Goal: Task Accomplishment & Management: Manage account settings

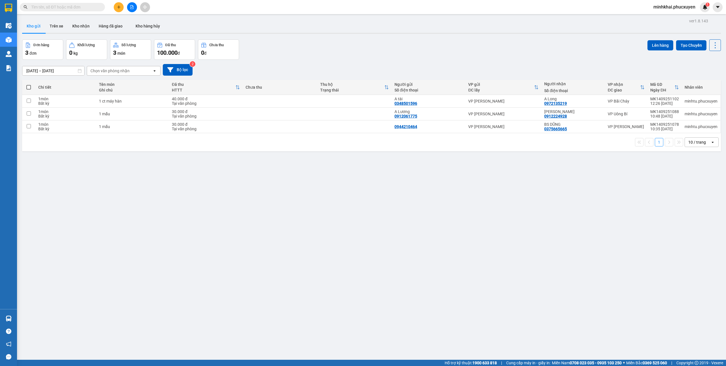
click at [85, 35] on div "ver 1.8.143 Kho gửi Trên xe Kho nhận Hàng đã giao Kho hàng hủy Đơn hàng 3 đơn K…" at bounding box center [371, 200] width 703 height 366
click at [82, 28] on button "Kho nhận" at bounding box center [81, 26] width 26 height 14
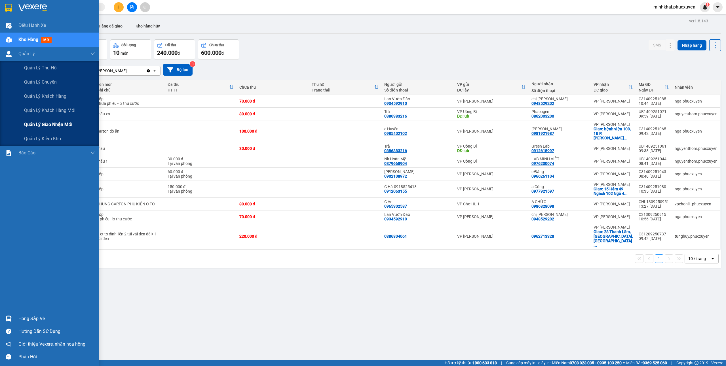
click at [43, 123] on span "Quản lý giao nhận mới" at bounding box center [48, 124] width 48 height 7
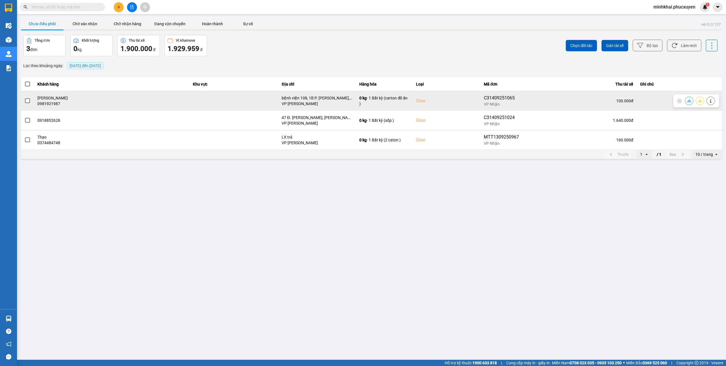
click at [689, 103] on button at bounding box center [689, 101] width 8 height 10
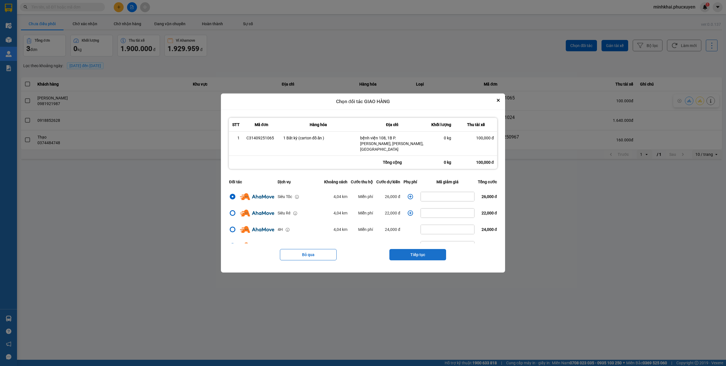
click at [424, 255] on button "Tiếp tục" at bounding box center [417, 254] width 57 height 11
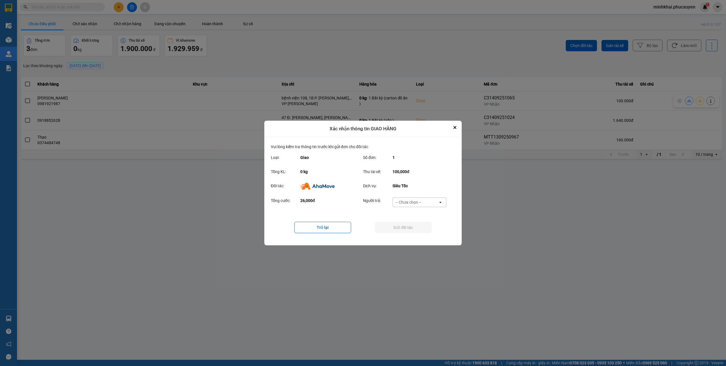
click at [407, 203] on div "-- Chưa chọn --" at bounding box center [408, 203] width 26 height 6
click at [408, 237] on span "Ví Ahamove" at bounding box center [408, 235] width 23 height 6
click at [389, 230] on button "Gửi đối tác" at bounding box center [403, 227] width 57 height 11
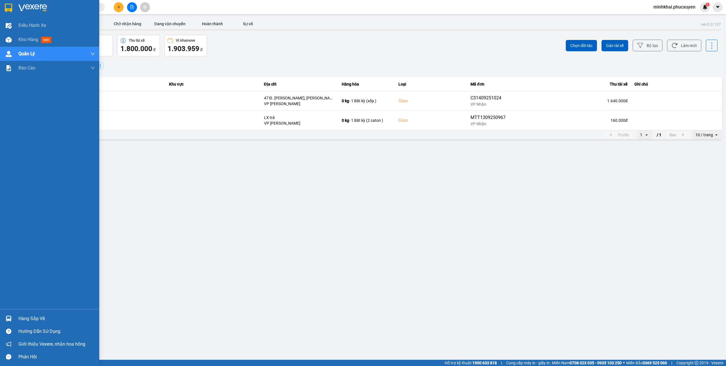
click at [8, 315] on div at bounding box center [9, 319] width 10 height 10
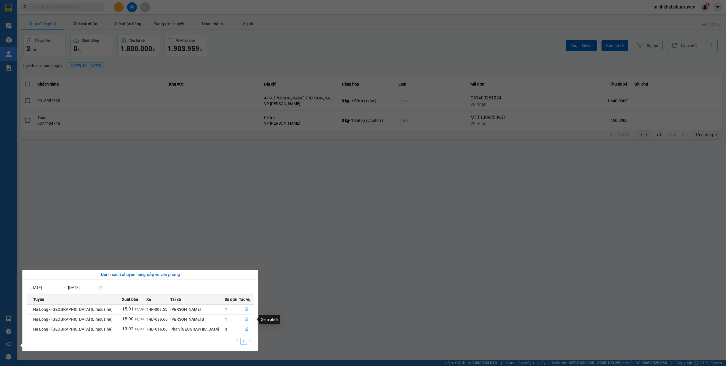
click at [244, 318] on icon "file-done" at bounding box center [246, 319] width 4 height 4
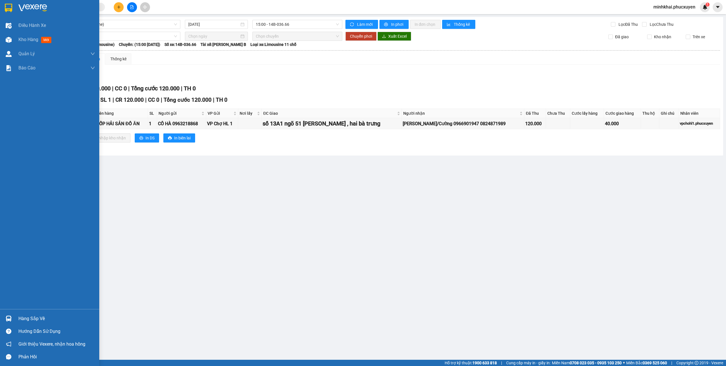
click at [14, 320] on div "Hàng sắp về" at bounding box center [49, 318] width 99 height 13
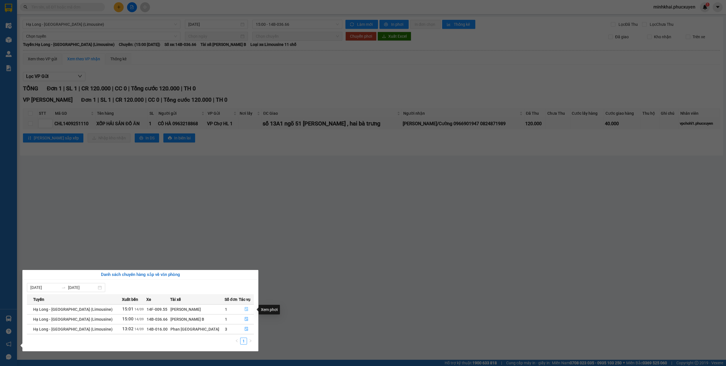
click at [242, 308] on button "button" at bounding box center [246, 309] width 14 height 9
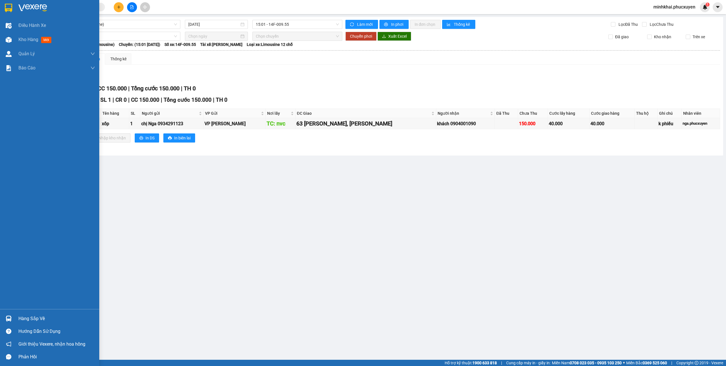
click at [10, 316] on img at bounding box center [9, 319] width 6 height 6
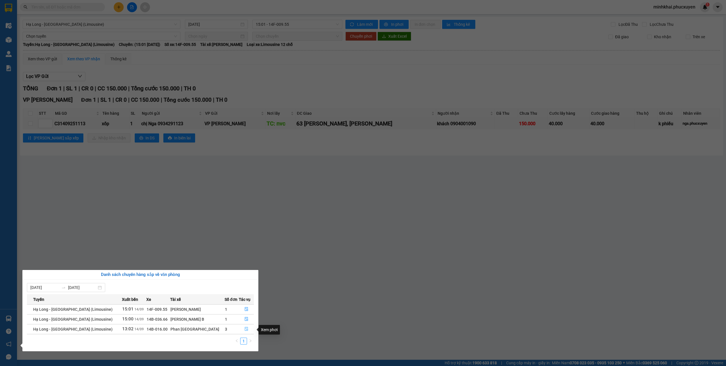
click at [244, 332] on span "file-done" at bounding box center [246, 329] width 4 height 5
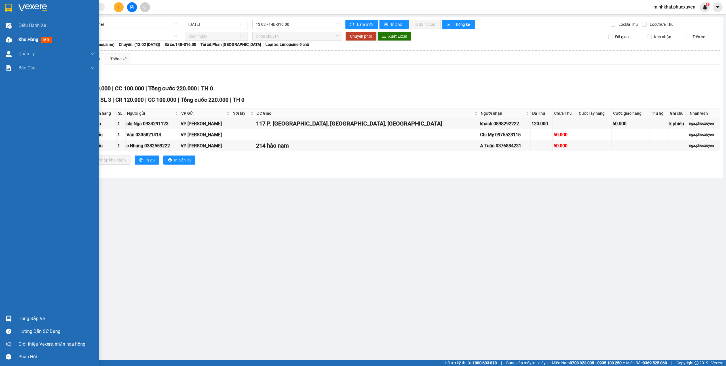
click at [22, 42] on span "Kho hàng" at bounding box center [28, 39] width 20 height 5
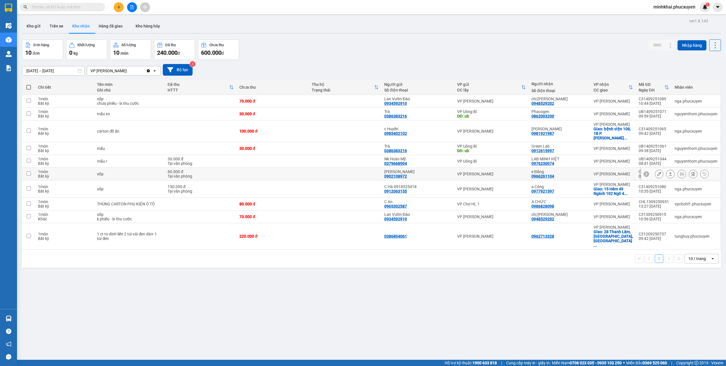
click at [666, 170] on button at bounding box center [670, 174] width 8 height 10
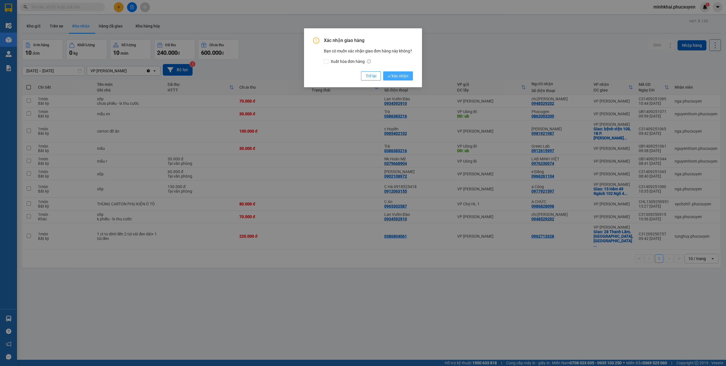
click at [403, 74] on span "Xác nhận" at bounding box center [398, 76] width 21 height 6
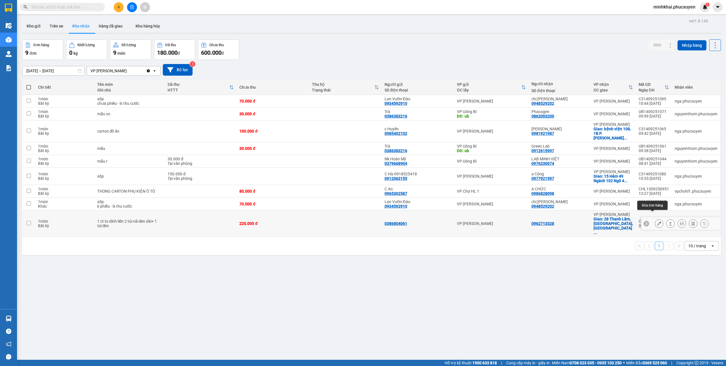
click at [657, 222] on icon at bounding box center [659, 224] width 4 height 4
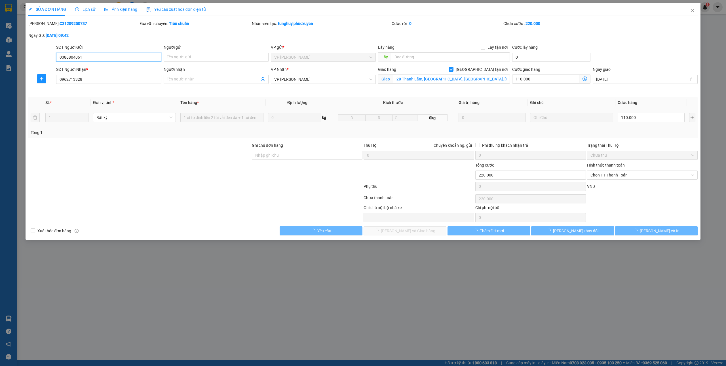
type input "0386804061"
type input "0962713328"
checkbox input "true"
type input "28 Thanh Lãm, [GEOGRAPHIC_DATA], [GEOGRAPHIC_DATA], [GEOGRAPHIC_DATA], [GEOGRAP…"
type input "220.000"
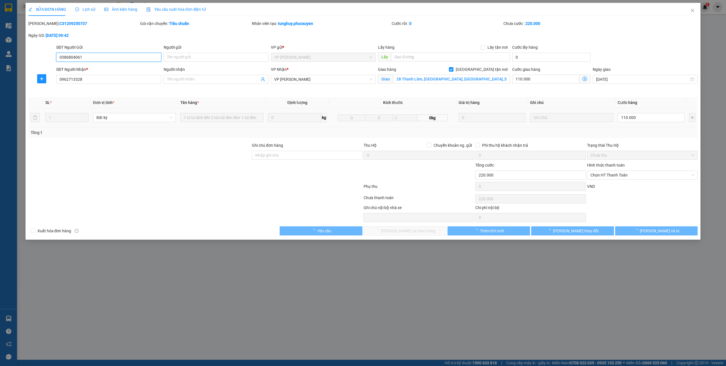
type input "220.000"
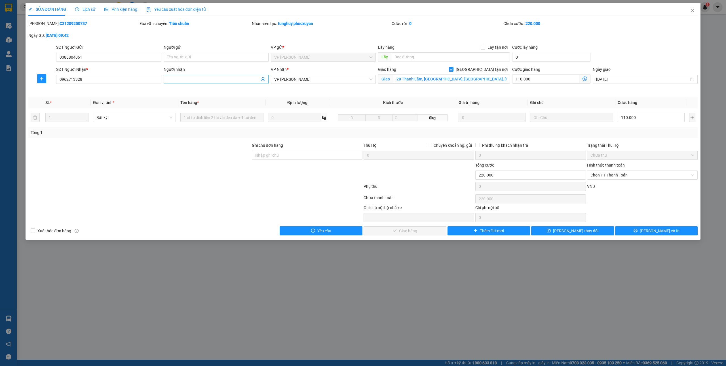
click at [205, 78] on input "Người nhận" at bounding box center [213, 79] width 92 height 6
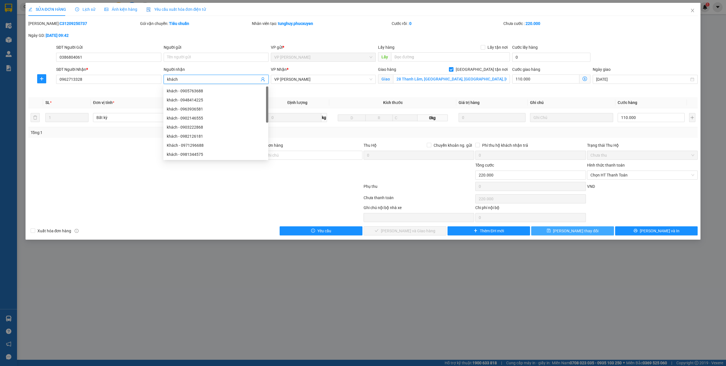
type input "khách"
click at [581, 232] on span "[PERSON_NAME] thay đổi" at bounding box center [575, 231] width 45 height 6
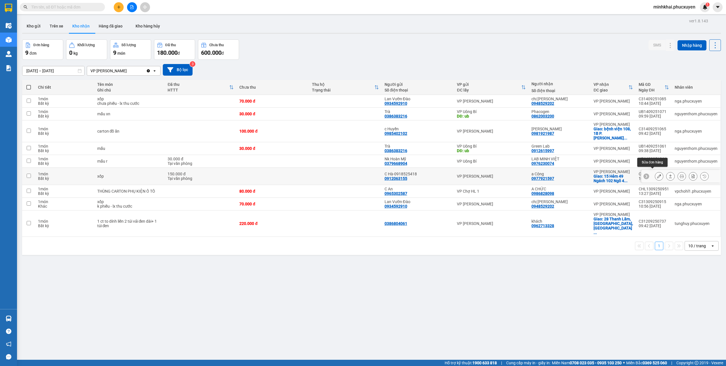
click at [655, 176] on button at bounding box center [659, 177] width 8 height 10
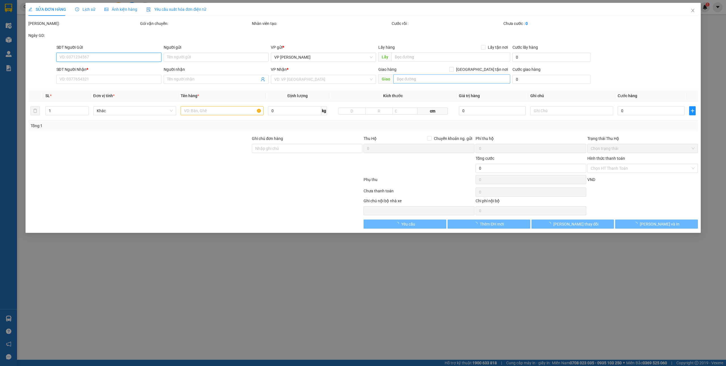
type input "0912063155"
type input "C Hà-0918525418"
type input "0977921597"
type input "a Công"
checkbox input "true"
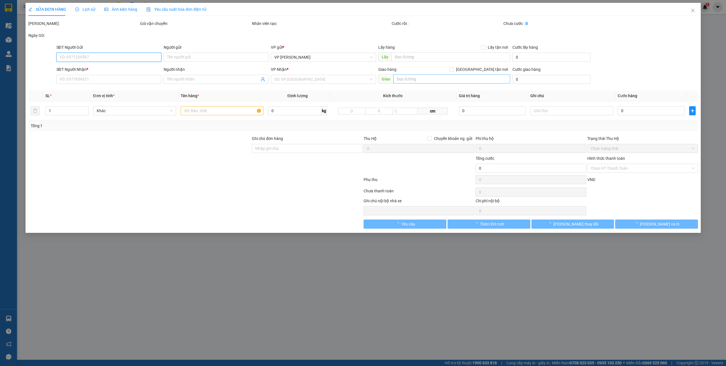
type input "15 Hẻm 49 Ngách 102 Ngõ 44 [GEOGRAPHIC_DATA], [GEOGRAPHIC_DATA], [GEOGRAPHIC_DA…"
type input "150.000"
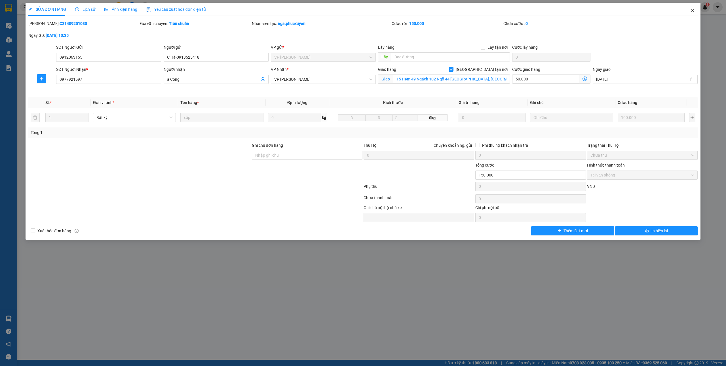
click at [691, 11] on icon "close" at bounding box center [692, 10] width 5 height 5
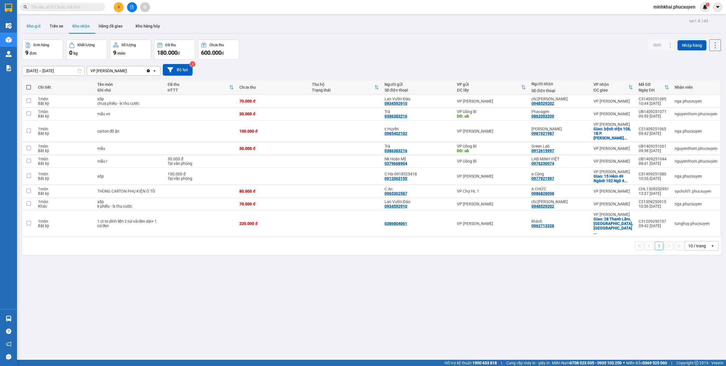
click at [24, 26] on button "Kho gửi" at bounding box center [33, 26] width 23 height 14
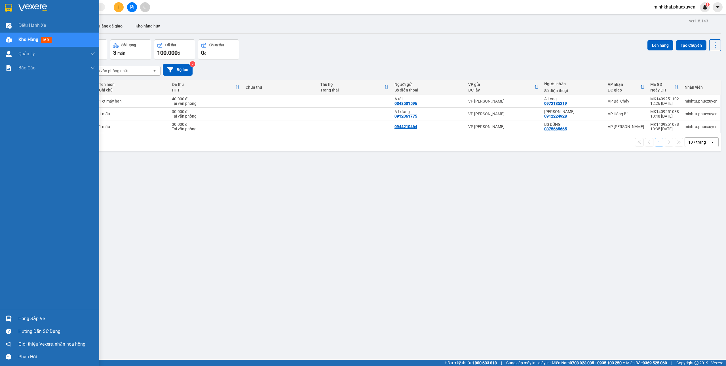
click at [28, 316] on div "Hàng sắp về" at bounding box center [56, 319] width 77 height 9
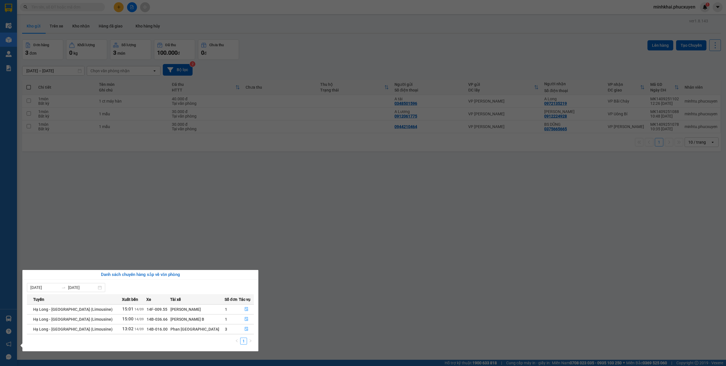
click at [387, 255] on section "Kết quả tìm kiếm ( 0 ) Bộ lọc No Data minhkhai.phucxuyen 1 Điều hành xe Kho hàn…" at bounding box center [363, 183] width 726 height 366
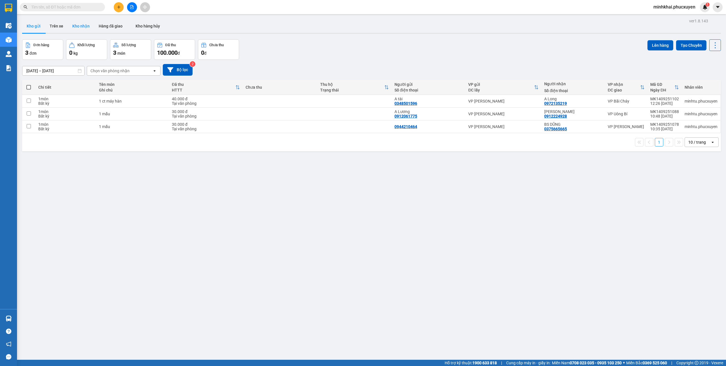
click at [86, 29] on button "Kho nhận" at bounding box center [81, 26] width 26 height 14
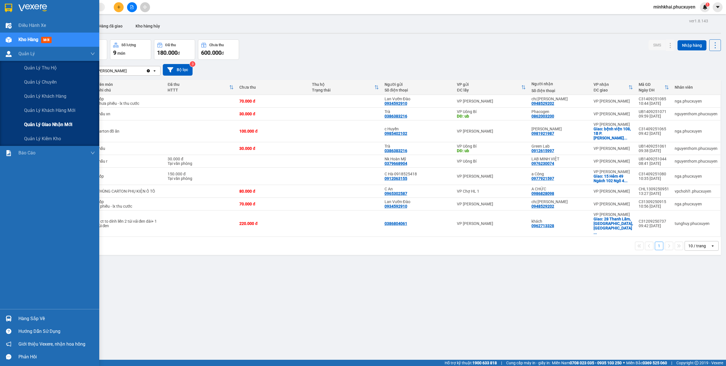
click at [62, 127] on span "Quản lý giao nhận mới" at bounding box center [48, 124] width 48 height 7
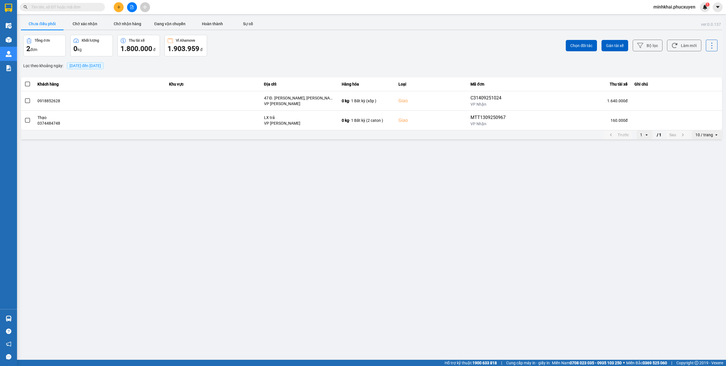
click at [101, 65] on span "[DATE] đến [DATE]" at bounding box center [84, 66] width 31 height 5
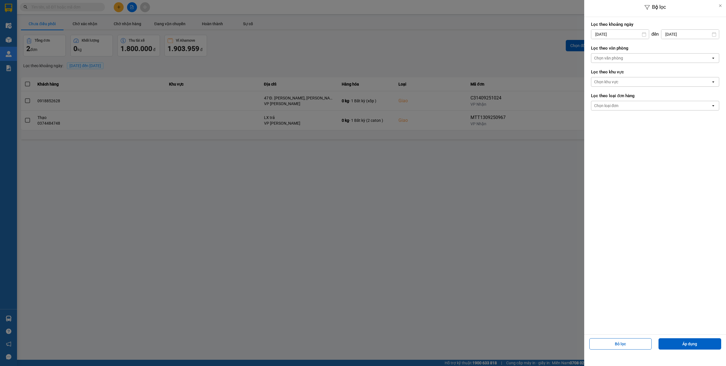
click at [616, 33] on input "[DATE]" at bounding box center [620, 34] width 58 height 9
click at [650, 84] on div "13" at bounding box center [650, 87] width 11 height 11
type input "[DATE]"
click at [701, 340] on button "Áp dụng" at bounding box center [689, 343] width 63 height 11
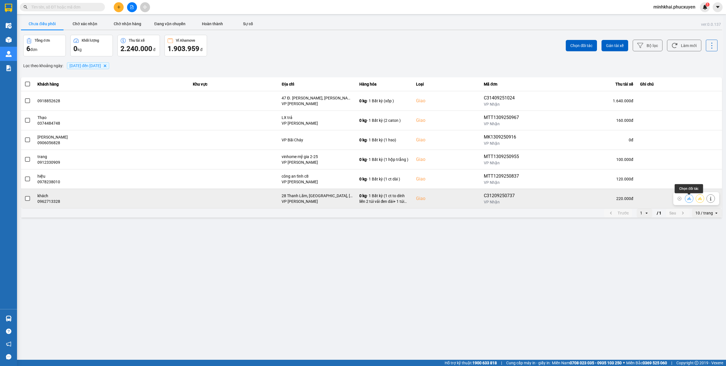
click at [687, 201] on icon at bounding box center [689, 199] width 4 height 4
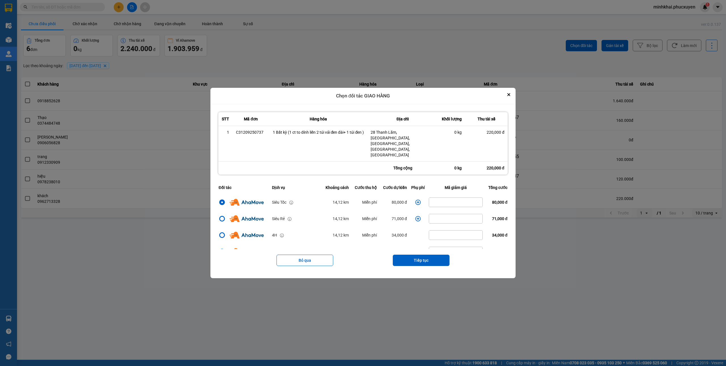
click at [415, 200] on icon "dialog" at bounding box center [418, 203] width 6 height 6
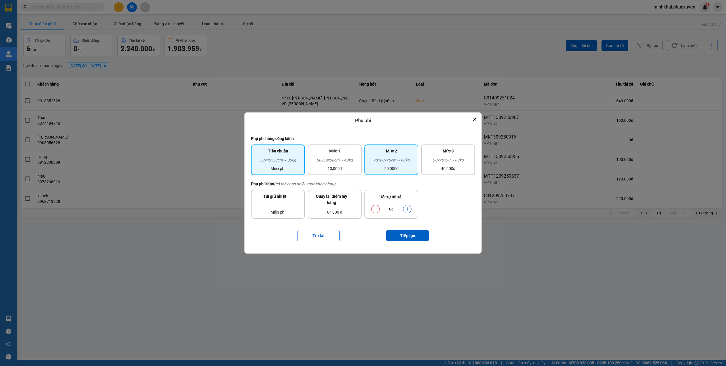
click at [405, 162] on div "70x60x70cm ~ 60kg" at bounding box center [391, 161] width 47 height 9
click at [407, 233] on button "Tiếp tục" at bounding box center [407, 235] width 43 height 11
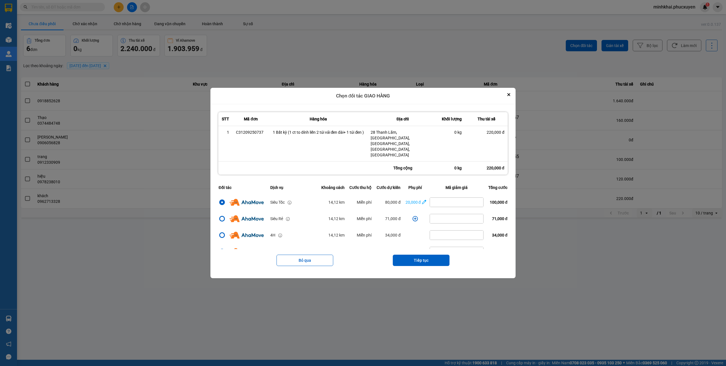
drag, startPoint x: 426, startPoint y: 252, endPoint x: 414, endPoint y: 244, distance: 13.7
click at [426, 255] on button "Tiếp tục" at bounding box center [421, 260] width 57 height 11
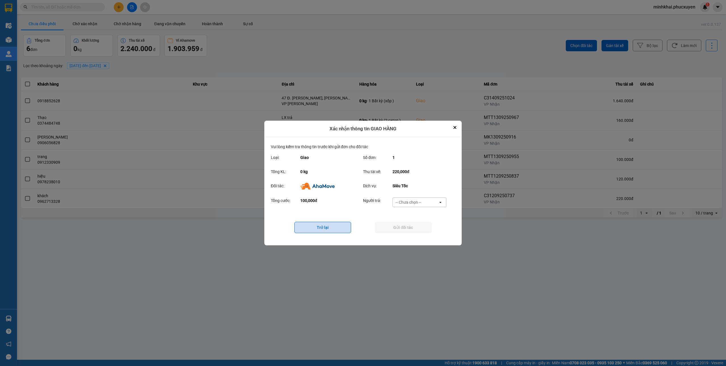
click at [335, 227] on button "Trở lại" at bounding box center [322, 227] width 57 height 11
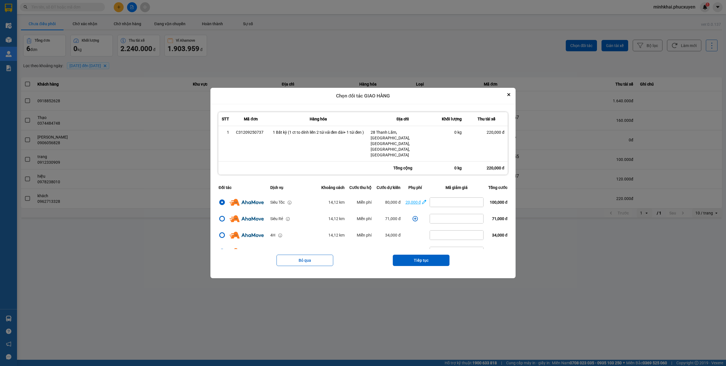
click at [422, 199] on icon "dialog" at bounding box center [424, 202] width 4 height 6
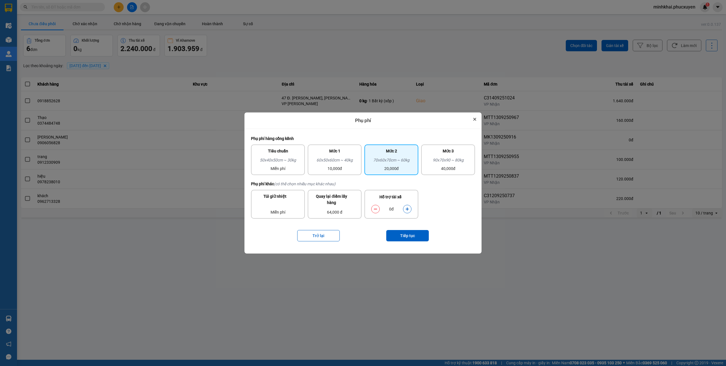
click at [475, 118] on icon "Close" at bounding box center [474, 119] width 2 height 2
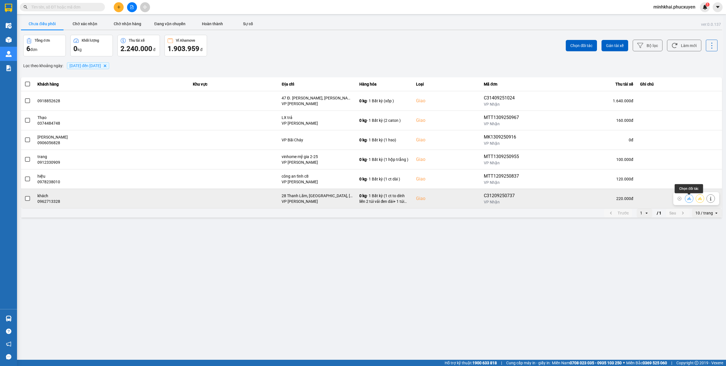
click at [690, 202] on button at bounding box center [689, 199] width 8 height 10
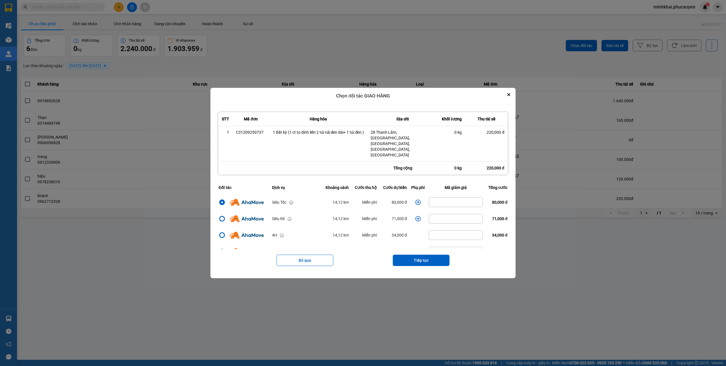
click at [415, 200] on icon "dialog" at bounding box center [417, 202] width 5 height 5
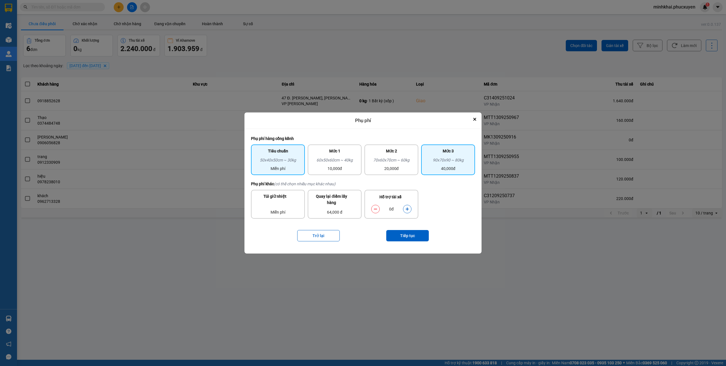
drag, startPoint x: 447, startPoint y: 157, endPoint x: 443, endPoint y: 160, distance: 5.1
click at [447, 157] on div "90x70x90 ~ 80kg" at bounding box center [447, 161] width 47 height 9
click at [397, 235] on button "Tiếp tục" at bounding box center [407, 235] width 43 height 11
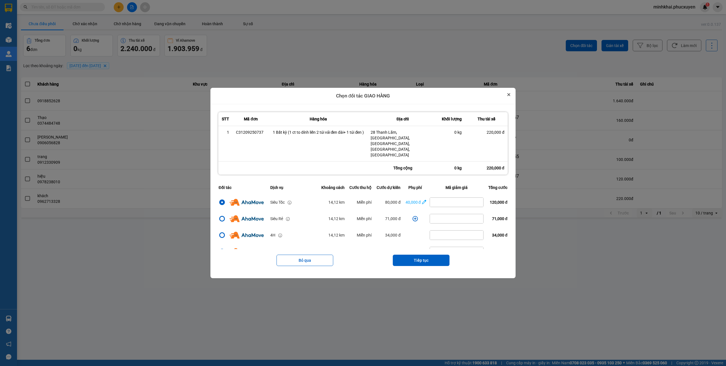
click at [510, 96] on icon "Close" at bounding box center [508, 94] width 3 height 3
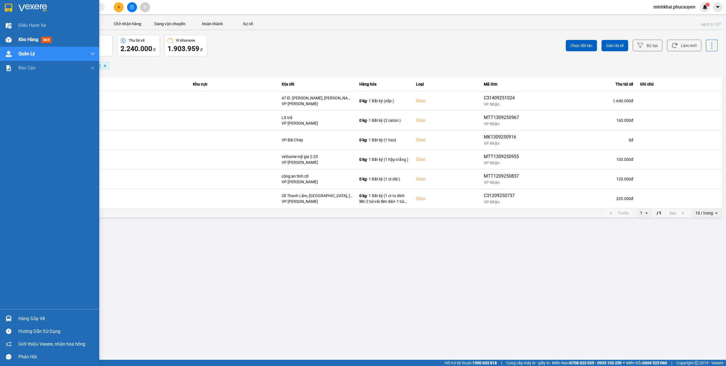
click at [4, 39] on div at bounding box center [9, 40] width 10 height 10
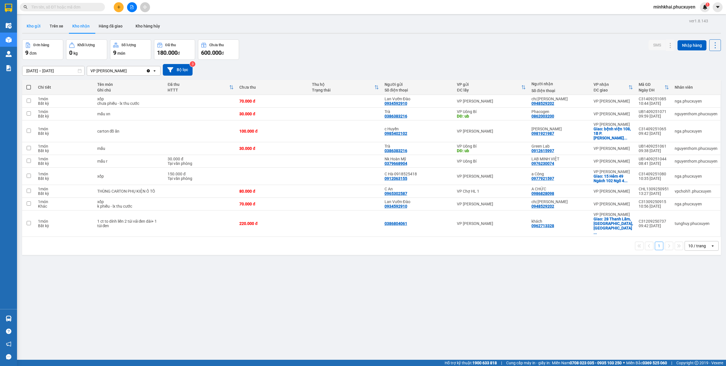
click at [35, 22] on button "Kho gửi" at bounding box center [33, 26] width 23 height 14
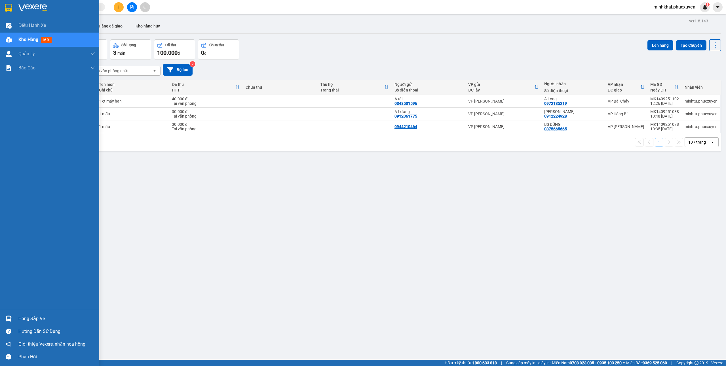
click at [24, 318] on div "Hàng sắp về" at bounding box center [56, 319] width 77 height 9
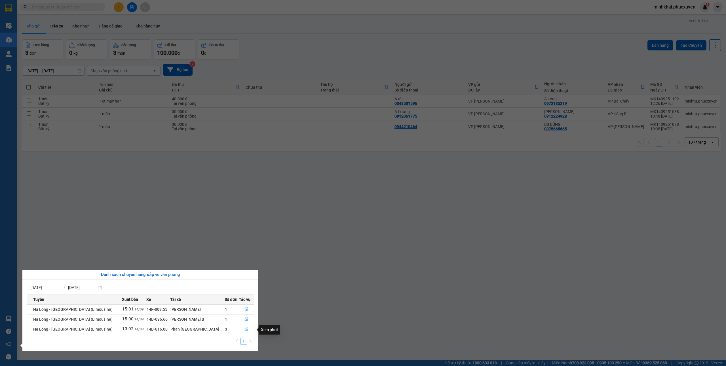
click at [244, 332] on span "file-done" at bounding box center [246, 329] width 4 height 5
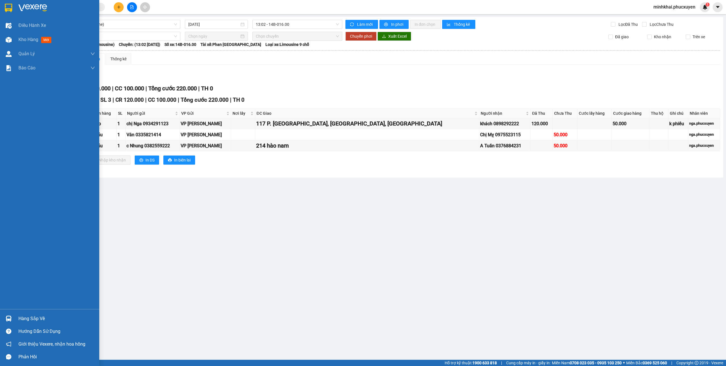
click at [25, 318] on div "Hàng sắp về" at bounding box center [56, 319] width 77 height 9
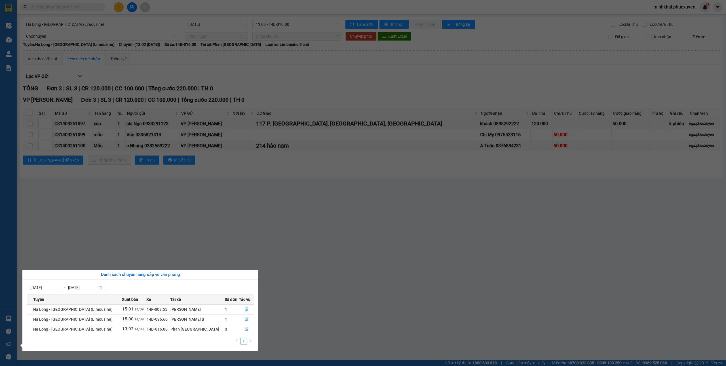
click at [421, 247] on section "Kết quả tìm kiếm ( 0 ) Bộ lọc No Data minhkhai.phucxuyen 1 Điều hành xe Kho hàn…" at bounding box center [363, 183] width 726 height 366
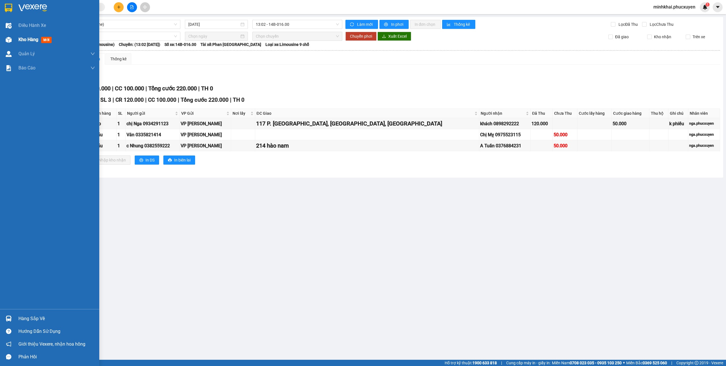
click at [8, 42] on img at bounding box center [9, 40] width 6 height 6
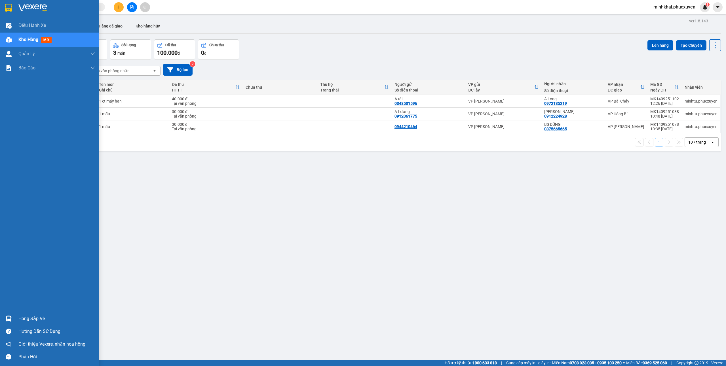
click at [25, 317] on div "Hàng sắp về" at bounding box center [56, 319] width 77 height 9
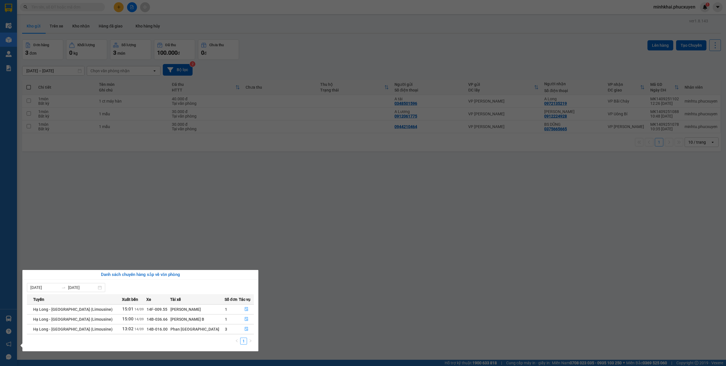
click at [331, 272] on section "Kết quả tìm kiếm ( 0 ) Bộ lọc No Data minhkhai.phucxuyen 1 Điều hành xe Kho hàn…" at bounding box center [363, 183] width 726 height 366
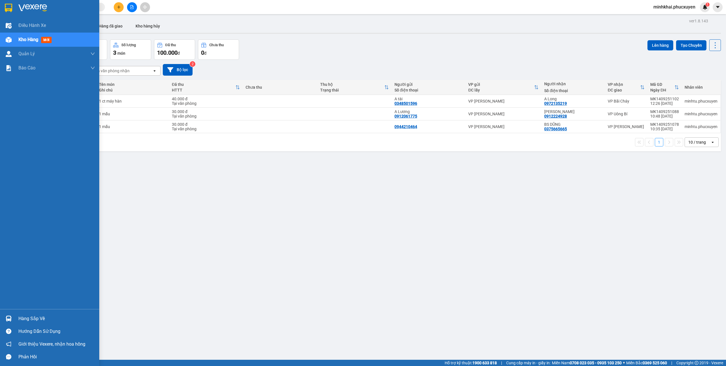
click at [19, 313] on div "Hàng sắp về" at bounding box center [49, 318] width 99 height 13
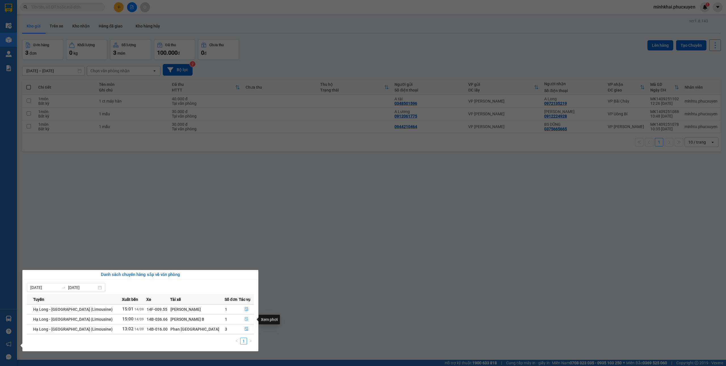
click at [247, 319] on button "button" at bounding box center [246, 319] width 14 height 9
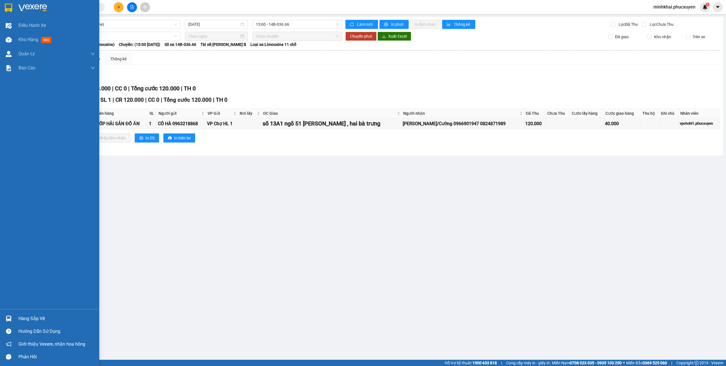
click at [6, 315] on div at bounding box center [9, 319] width 10 height 10
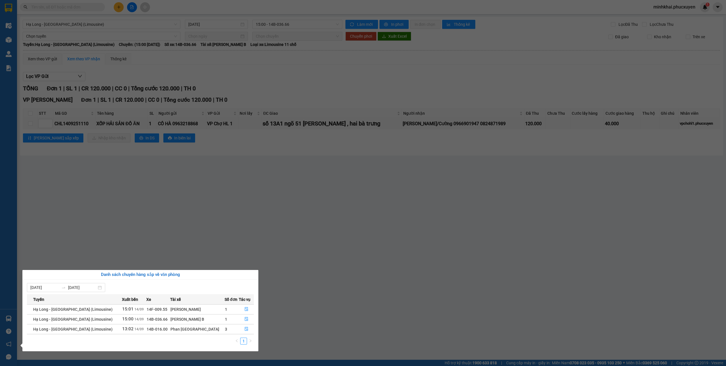
click at [357, 293] on section "Kết quả tìm kiếm ( 0 ) Bộ lọc No Data minhkhai.phucxuyen 1 Điều hành xe Kho hàn…" at bounding box center [363, 183] width 726 height 366
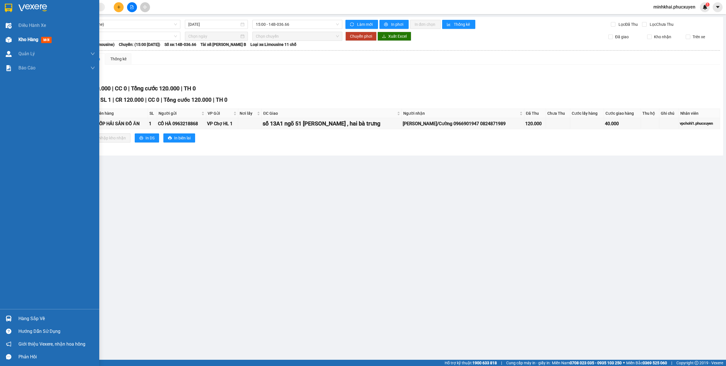
click at [7, 35] on div at bounding box center [9, 40] width 10 height 10
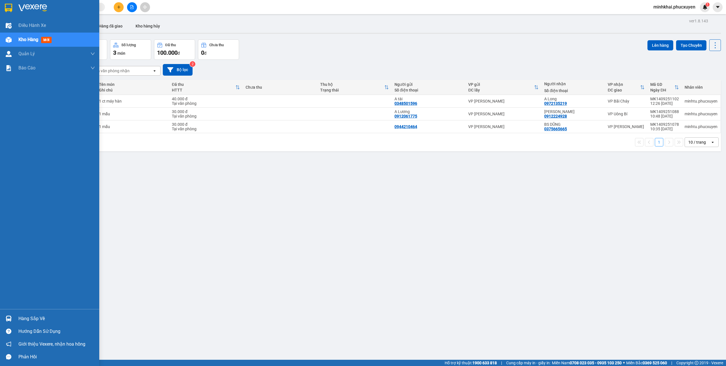
click at [16, 315] on div "Hàng sắp về" at bounding box center [49, 318] width 99 height 13
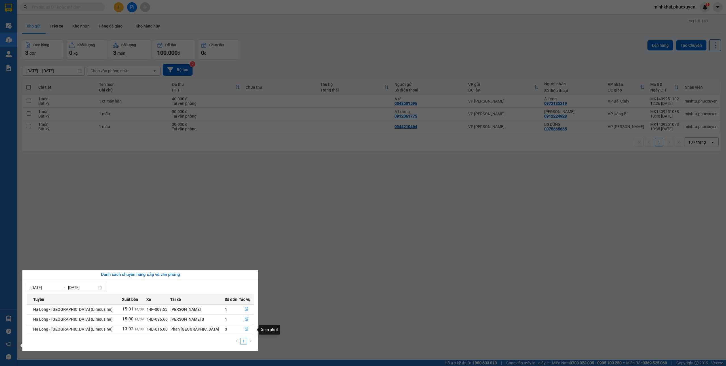
click at [245, 328] on icon "file-done" at bounding box center [246, 329] width 3 height 4
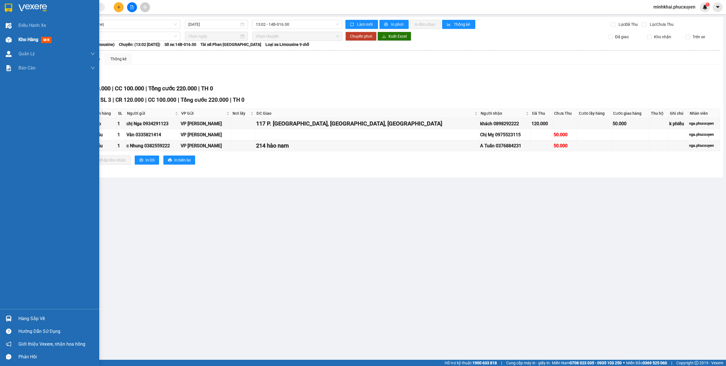
click at [0, 41] on div "Kho hàng mới" at bounding box center [49, 40] width 99 height 14
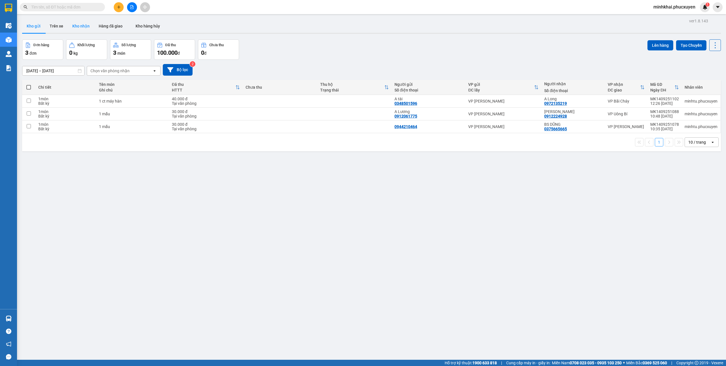
click at [88, 23] on button "Kho nhận" at bounding box center [81, 26] width 26 height 14
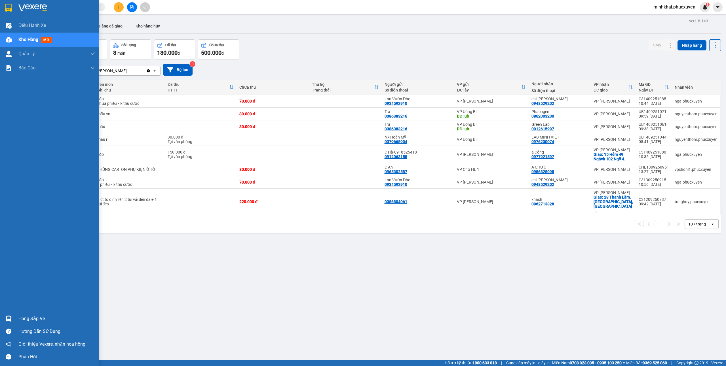
click at [0, 320] on div "Hàng sắp về" at bounding box center [49, 318] width 99 height 13
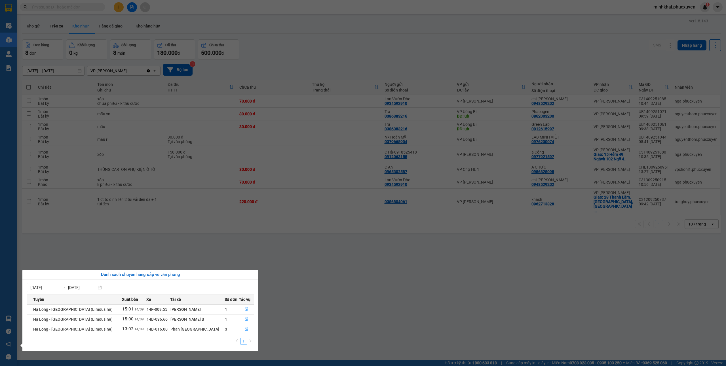
click at [465, 293] on section "Kết quả tìm kiếm ( 0 ) Bộ lọc No Data minhkhai.phucxuyen 1 Điều hành xe Kho hàn…" at bounding box center [363, 183] width 726 height 366
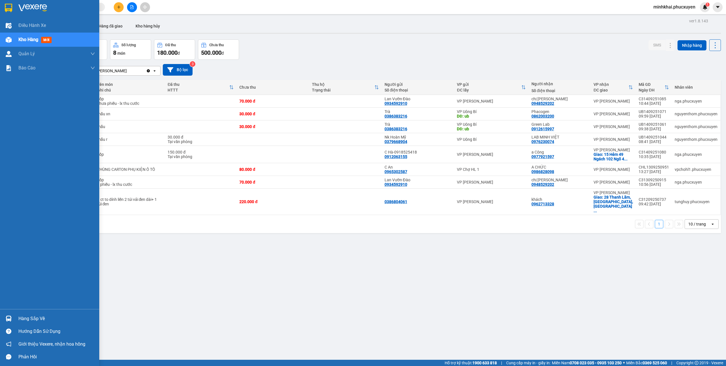
click at [16, 318] on div "Hàng sắp về" at bounding box center [49, 318] width 99 height 13
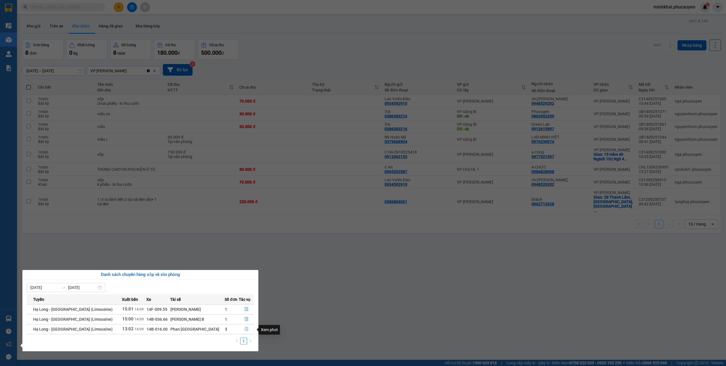
click at [247, 329] on button "button" at bounding box center [246, 329] width 14 height 9
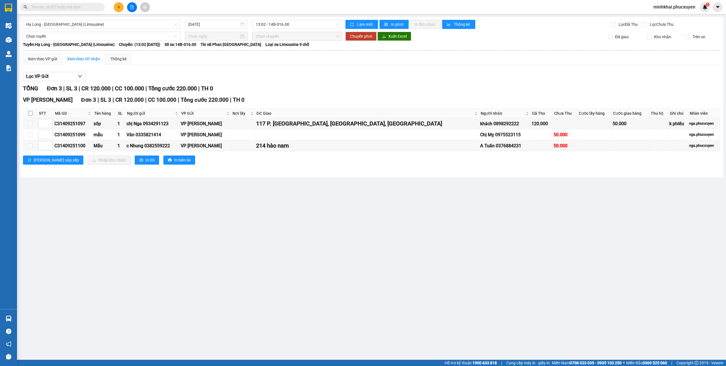
click at [30, 115] on input "checkbox" at bounding box center [30, 113] width 5 height 5
checkbox input "true"
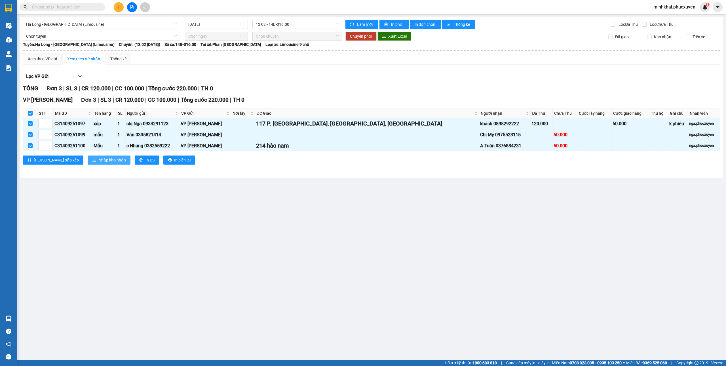
click at [98, 161] on span "Nhập kho nhận" at bounding box center [111, 160] width 27 height 6
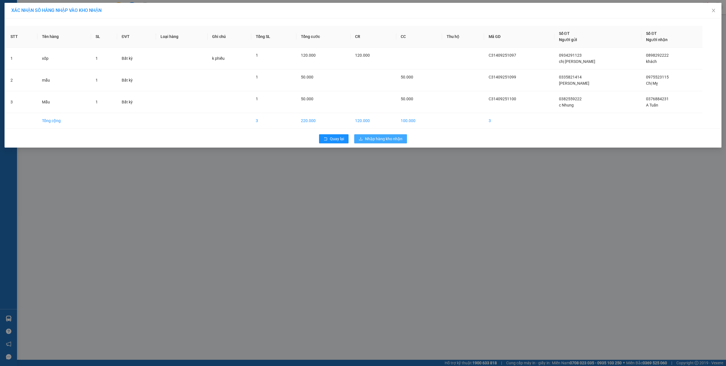
click at [391, 140] on span "Nhập hàng kho nhận" at bounding box center [383, 139] width 37 height 6
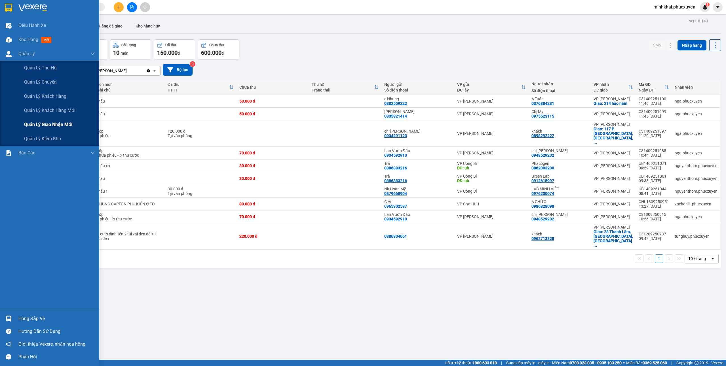
click at [58, 122] on span "Quản lý giao nhận mới" at bounding box center [48, 124] width 48 height 7
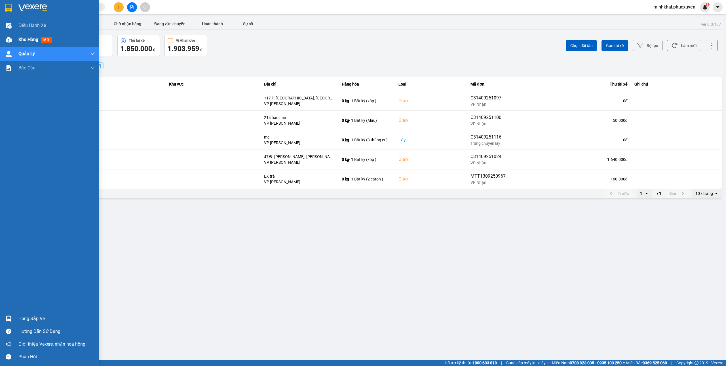
click at [19, 39] on span "Kho hàng" at bounding box center [28, 39] width 20 height 5
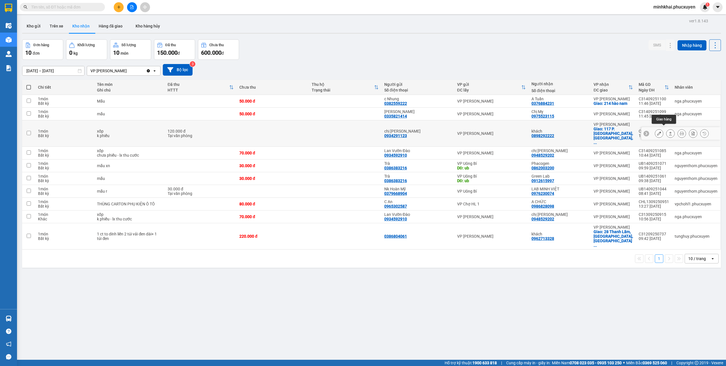
click at [666, 129] on button at bounding box center [670, 134] width 8 height 10
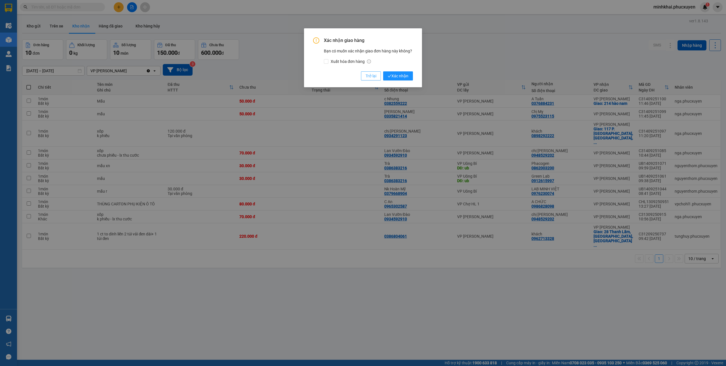
click at [368, 79] on span "Trở lại" at bounding box center [370, 76] width 11 height 6
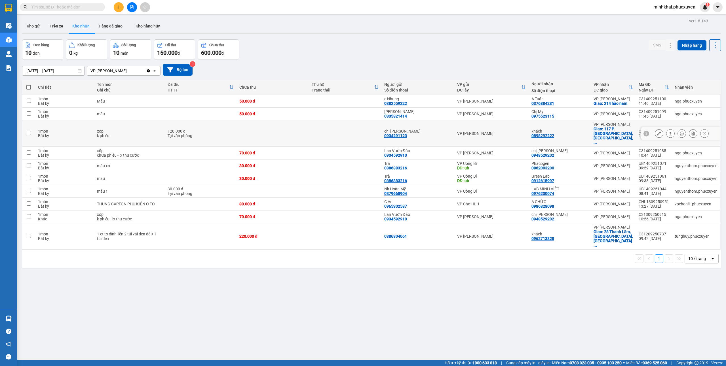
click at [657, 132] on icon at bounding box center [659, 134] width 4 height 4
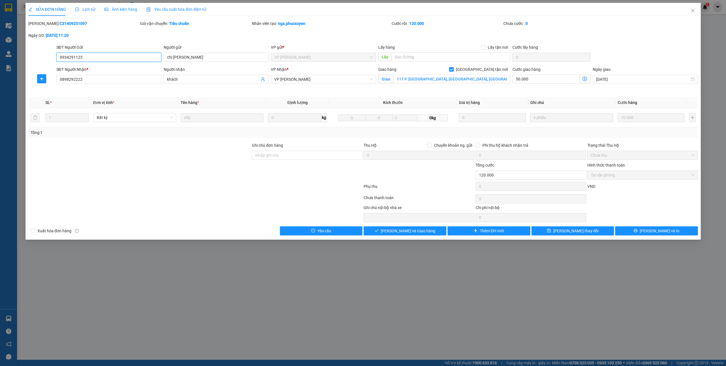
type input "0934291123"
type input "chị Nga"
type input "0898292222"
type input "khách"
checkbox input "true"
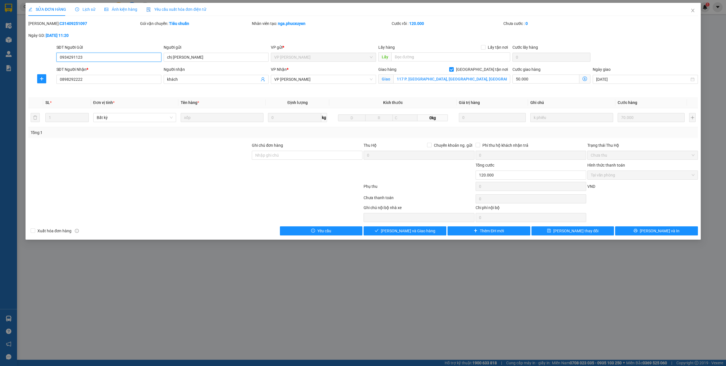
type input "117 P. Hoàng Cầu, Chợ Dừa, Đống Đa"
type input "120.000"
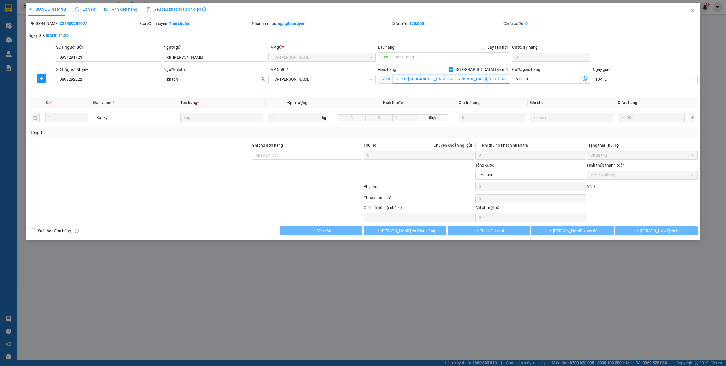
click at [415, 81] on input "117 P. Hoàng Cầu, Chợ Dừa, Đống Đa" at bounding box center [451, 79] width 117 height 9
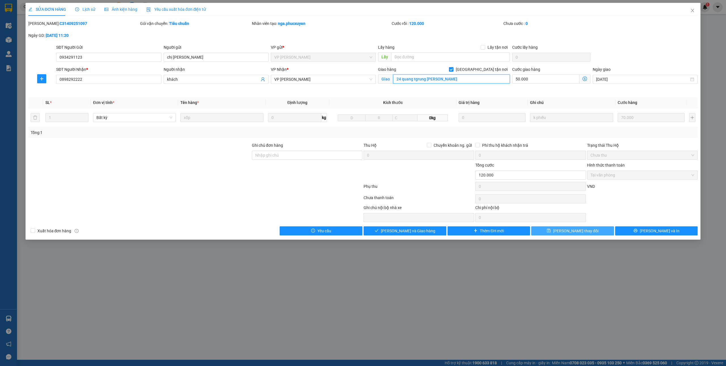
type input "24 quang tgrung trần hưng đạo"
click at [557, 232] on button "[PERSON_NAME] thay đổi" at bounding box center [572, 231] width 83 height 9
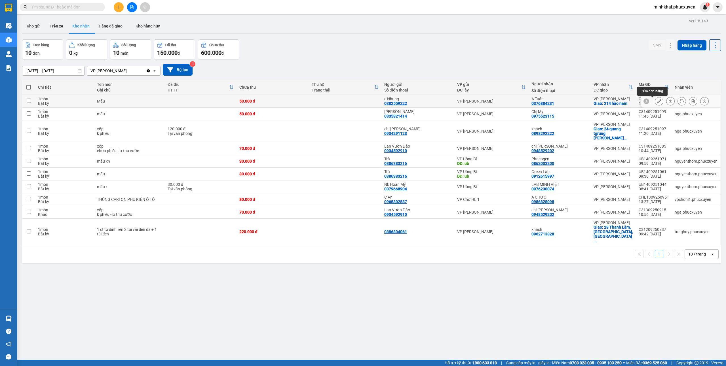
click at [657, 103] on icon at bounding box center [659, 101] width 4 height 4
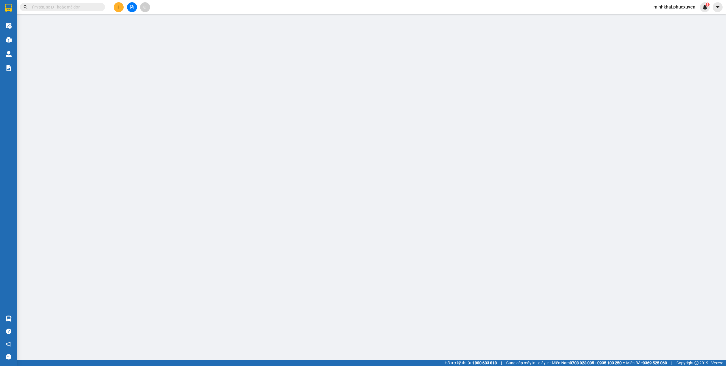
type input "0382559222"
type input "c Nhung"
type input "0376884231"
type input "A Tuấn"
checkbox input "true"
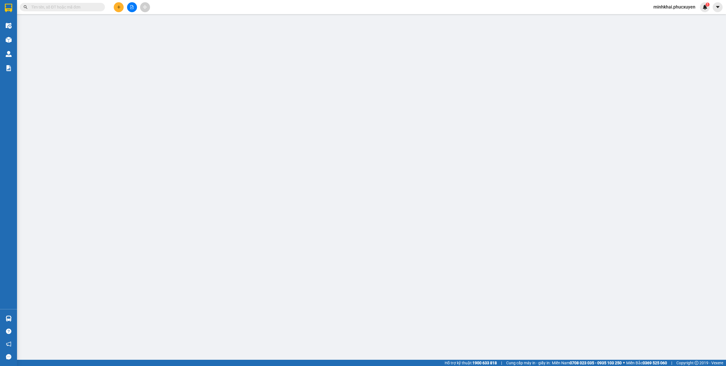
type input "214 hào nam"
type input "50.000"
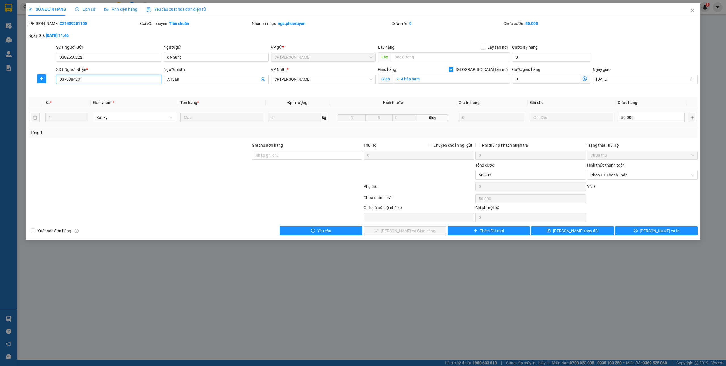
click at [91, 83] on input "0376884231" at bounding box center [108, 79] width 105 height 9
type input "0961347634"
click at [187, 81] on input "A Tuấn" at bounding box center [213, 79] width 92 height 6
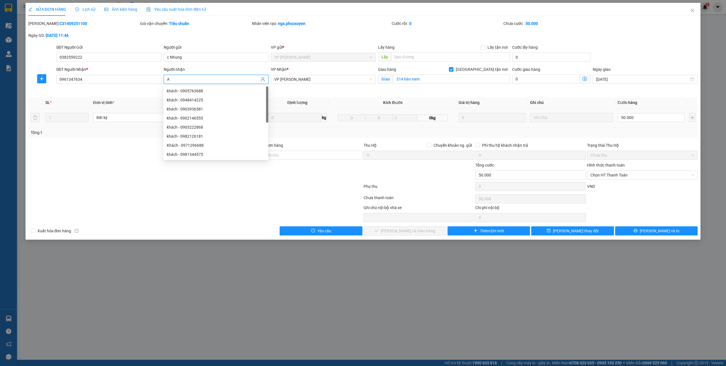
type input "A"
type input "khách"
click at [572, 233] on span "[PERSON_NAME] thay đổi" at bounding box center [575, 231] width 45 height 6
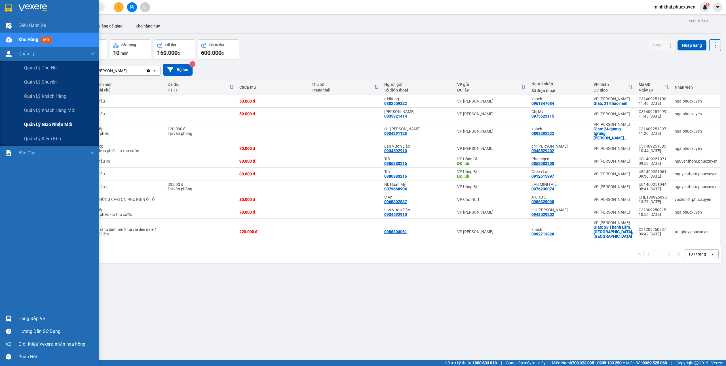
click at [41, 122] on span "Quản lý giao nhận mới" at bounding box center [48, 124] width 48 height 7
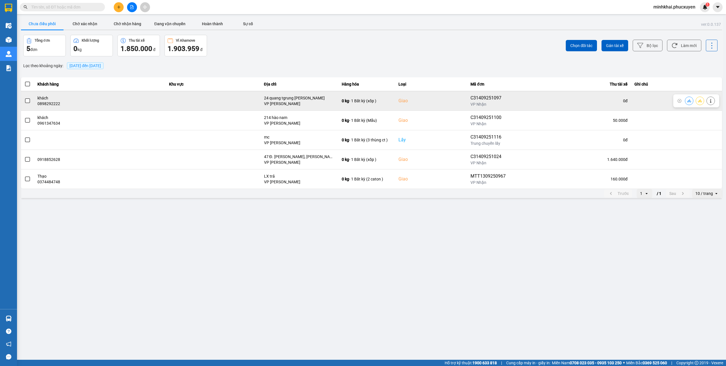
click at [687, 101] on icon at bounding box center [689, 101] width 4 height 4
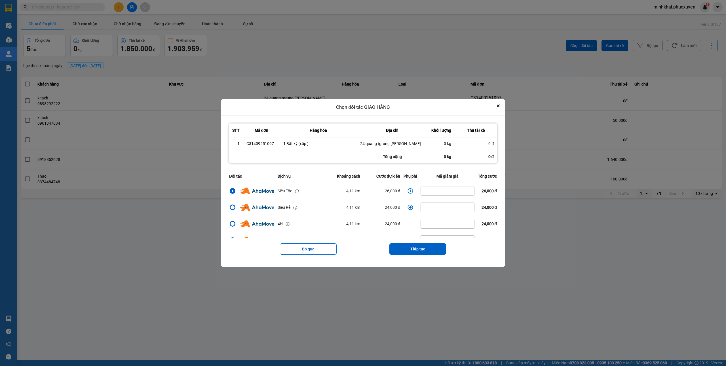
click at [410, 283] on main "ver: 0.0.137 Chưa điều phối Chờ xác nhận Chờ nhận hàng Đang vận chuyển Hoàn thà…" at bounding box center [363, 180] width 726 height 360
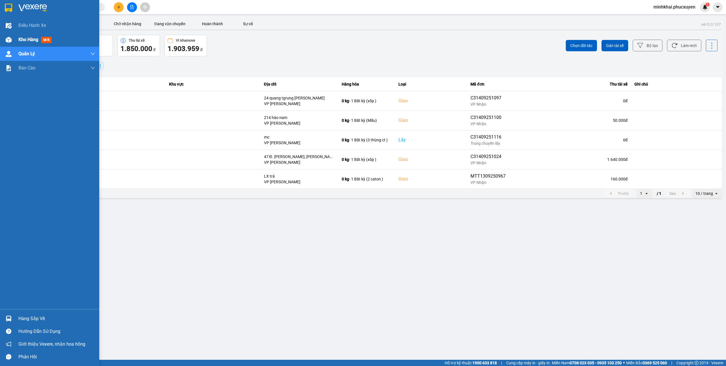
click at [11, 39] on img at bounding box center [9, 40] width 6 height 6
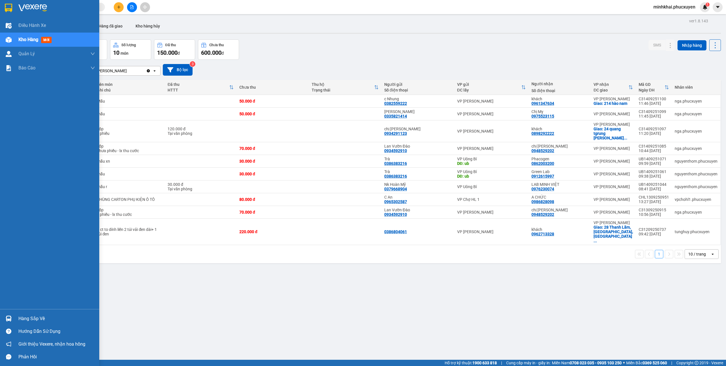
click at [1, 321] on div "Hàng sắp về" at bounding box center [49, 318] width 99 height 13
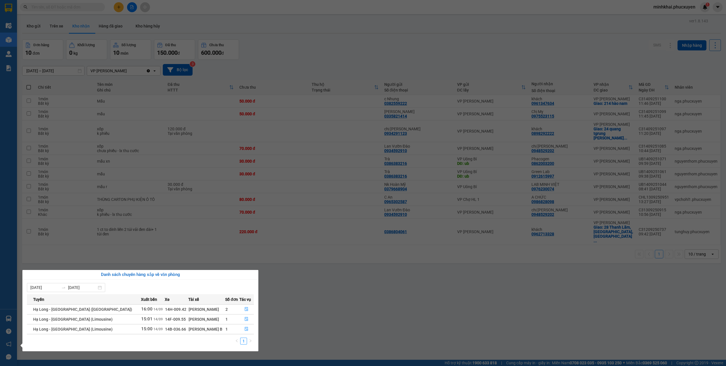
click at [356, 313] on section "Kết quả tìm kiếm ( 0 ) Bộ lọc No Data minhkhai.phucxuyen 1 Điều hành xe Kho hàn…" at bounding box center [363, 183] width 726 height 366
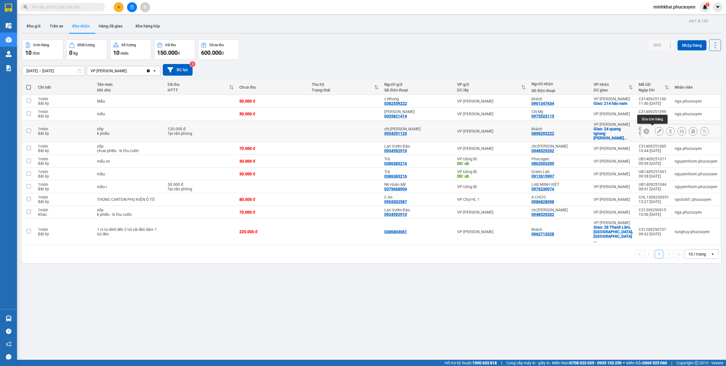
click at [657, 132] on icon at bounding box center [659, 131] width 4 height 4
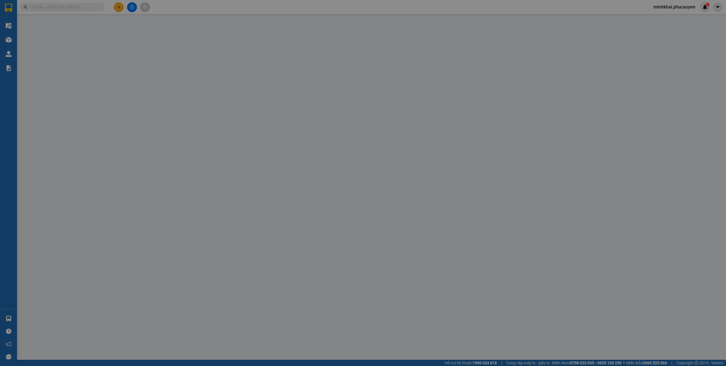
type input "0934291123"
type input "chị Nga"
type input "0898292222"
type input "khách"
checkbox input "true"
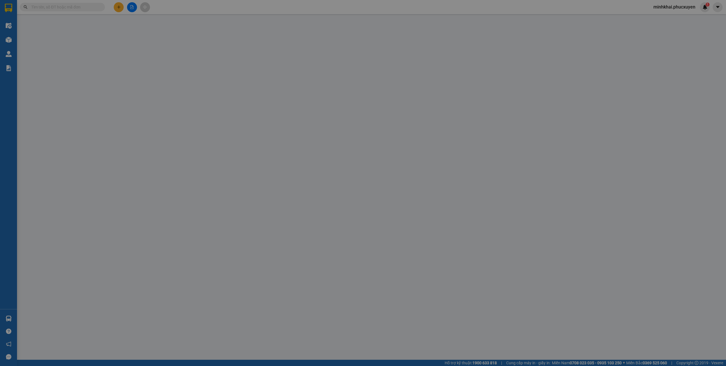
type input "24 quang tgrung trần hưng đạo"
type input "120.000"
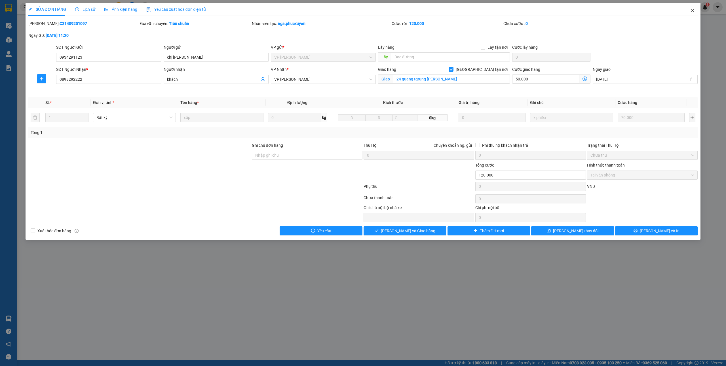
click at [691, 10] on icon "close" at bounding box center [692, 10] width 5 height 5
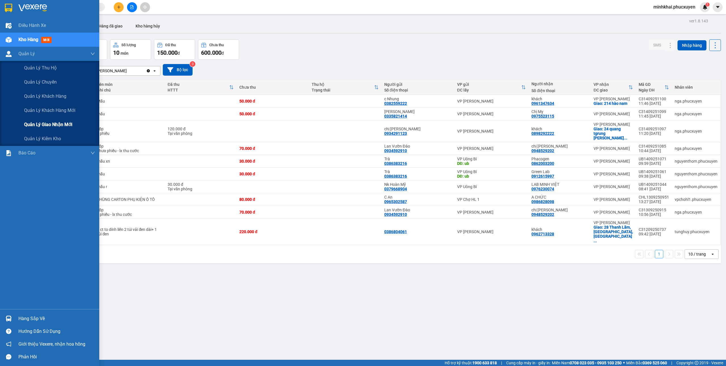
click at [57, 120] on div "Quản lý giao nhận mới" at bounding box center [59, 125] width 71 height 14
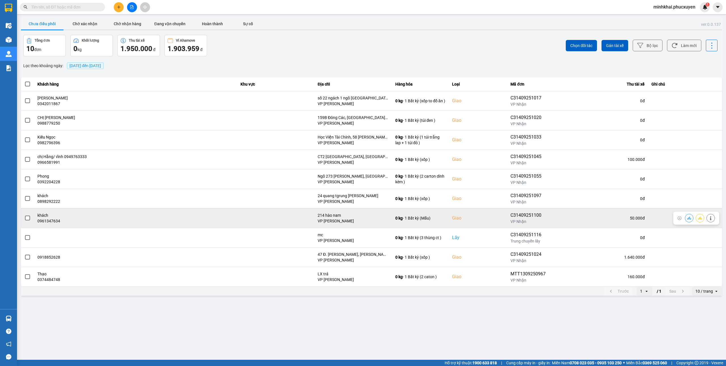
click at [691, 218] on button at bounding box center [689, 218] width 8 height 10
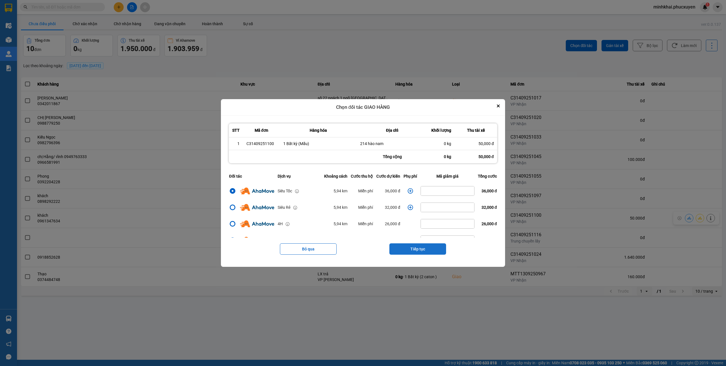
click at [410, 247] on button "Tiếp tục" at bounding box center [417, 249] width 57 height 11
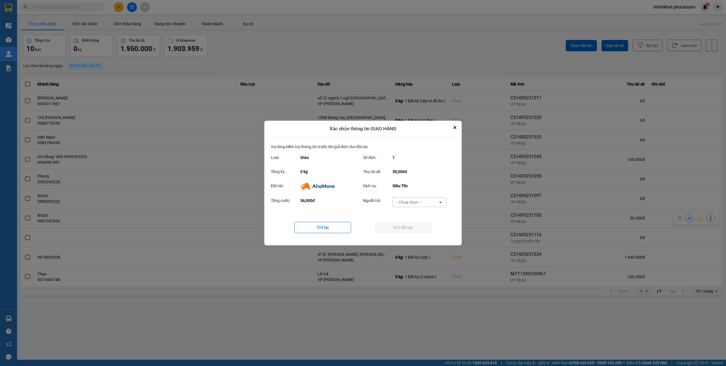
click at [423, 202] on div "-- Chưa chọn --" at bounding box center [415, 202] width 45 height 9
click at [412, 210] on div "Khách hàng" at bounding box center [419, 214] width 54 height 10
click at [400, 227] on button "Gửi đối tác" at bounding box center [403, 227] width 57 height 11
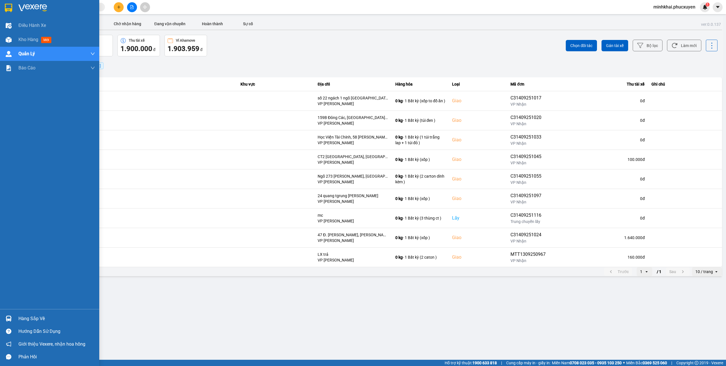
click at [6, 321] on img at bounding box center [9, 319] width 6 height 6
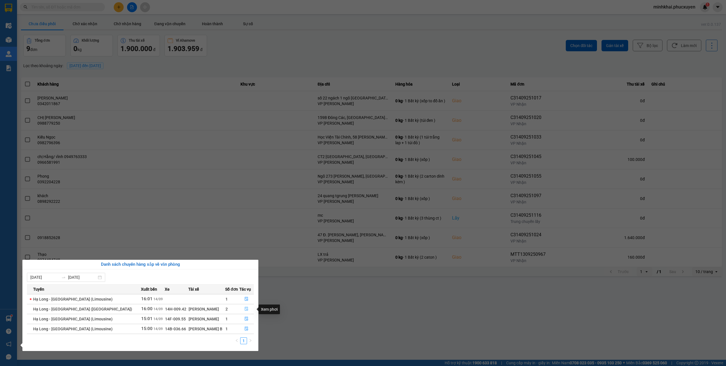
click at [247, 309] on button "button" at bounding box center [247, 309] width 14 height 9
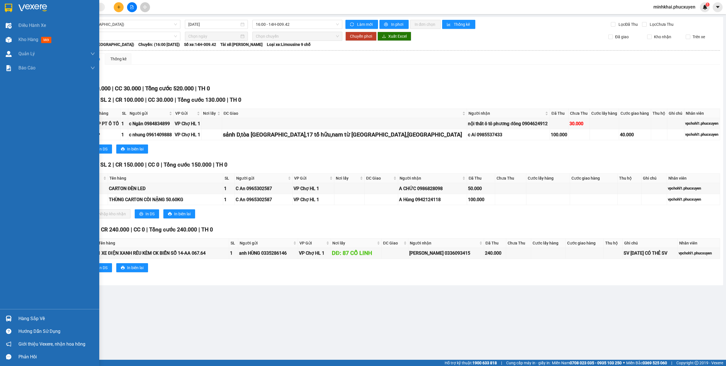
click at [12, 314] on div at bounding box center [9, 319] width 10 height 10
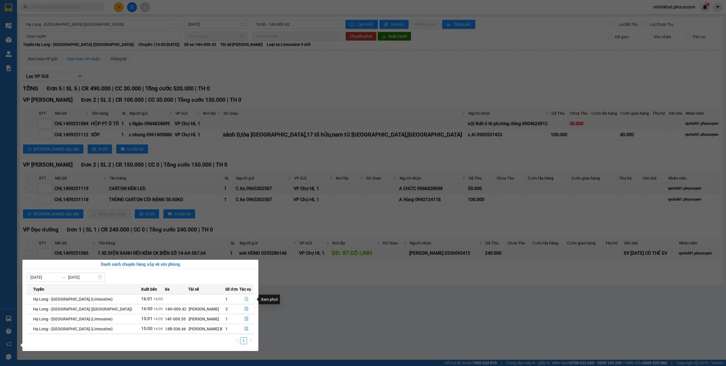
click at [247, 300] on button "button" at bounding box center [247, 299] width 14 height 9
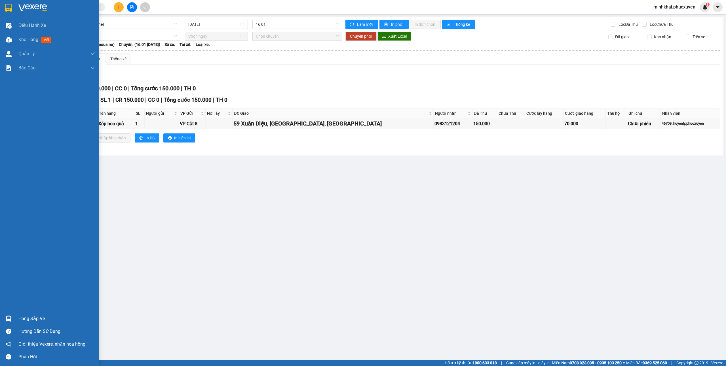
click at [8, 314] on div at bounding box center [9, 319] width 10 height 10
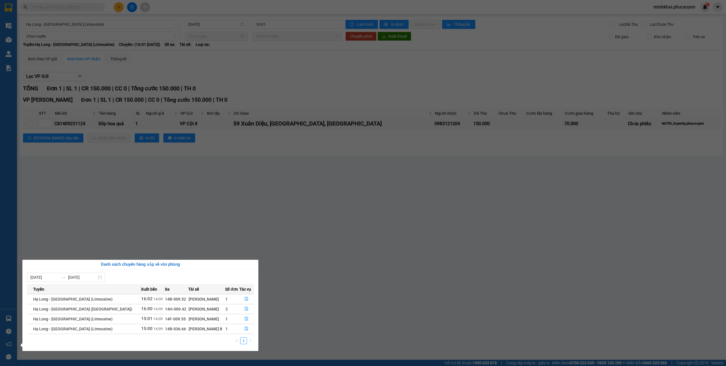
click at [327, 269] on section "Kết quả tìm kiếm ( 0 ) Bộ lọc No Data minhkhai.phucxuyen 1 Điều hành xe Kho hàn…" at bounding box center [363, 183] width 726 height 366
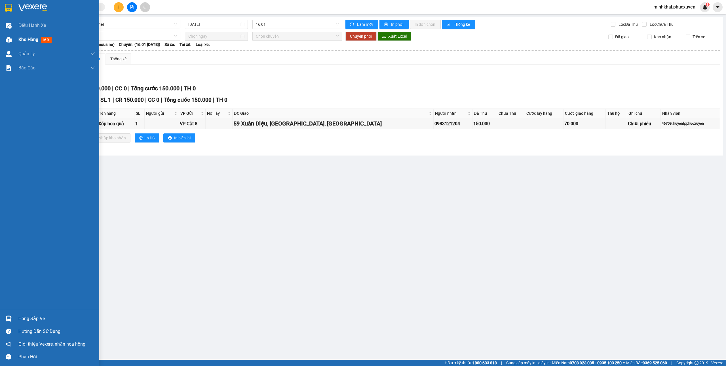
click at [27, 37] on span "Kho hàng" at bounding box center [28, 39] width 20 height 5
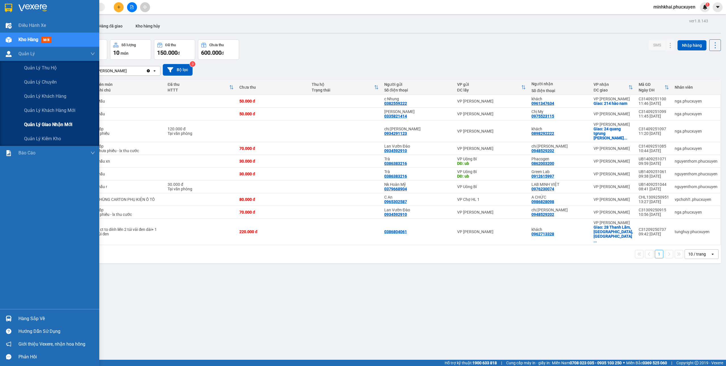
click at [51, 123] on span "Quản lý giao nhận mới" at bounding box center [48, 124] width 48 height 7
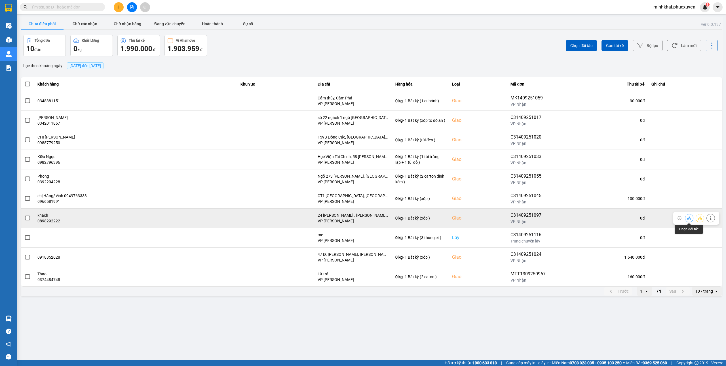
click at [690, 220] on icon at bounding box center [689, 218] width 4 height 4
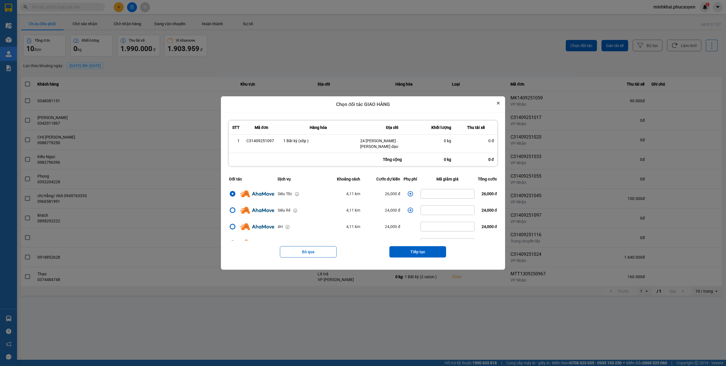
click at [500, 105] on icon "Close" at bounding box center [498, 103] width 3 height 3
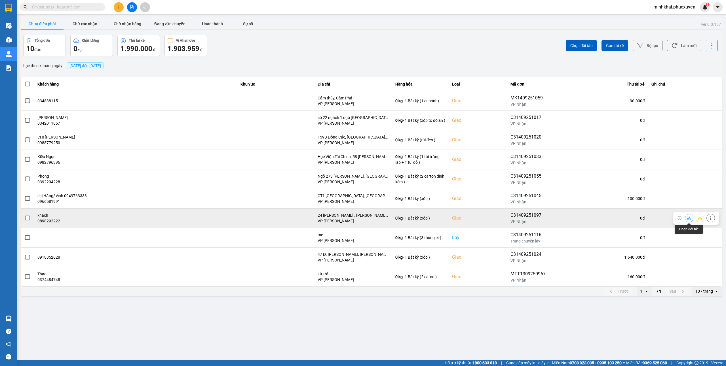
click at [687, 219] on icon at bounding box center [689, 218] width 4 height 3
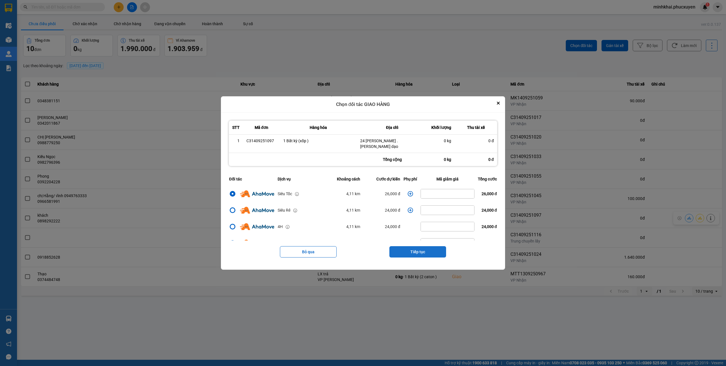
click at [419, 251] on button "Tiếp tục" at bounding box center [417, 251] width 57 height 11
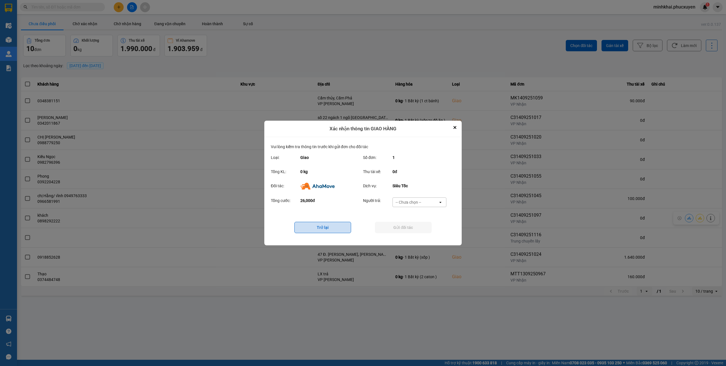
click at [325, 226] on button "Trở lại" at bounding box center [322, 227] width 57 height 11
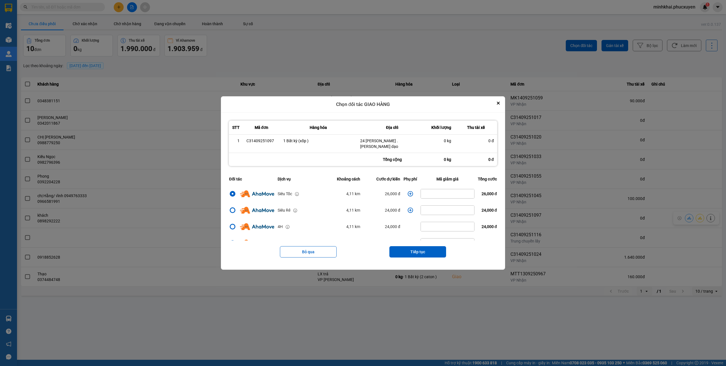
click at [408, 191] on icon "dialog" at bounding box center [410, 193] width 5 height 5
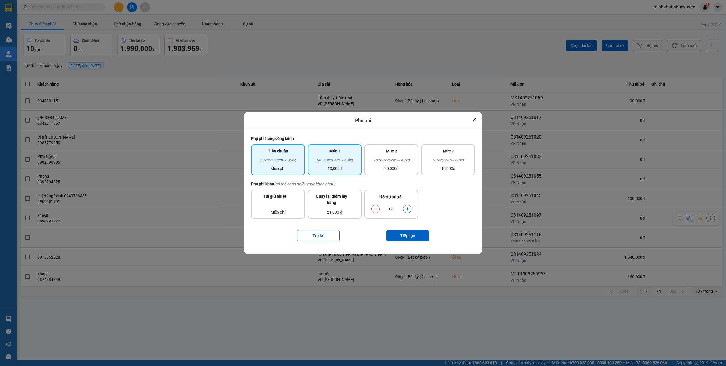
click at [326, 149] on div "Mức 1" at bounding box center [334, 152] width 47 height 9
click at [404, 232] on button "Tiếp tục" at bounding box center [407, 235] width 43 height 11
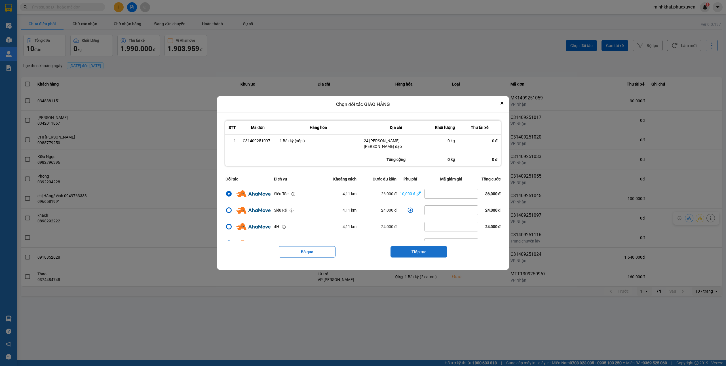
click at [418, 251] on button "Tiếp tục" at bounding box center [418, 251] width 57 height 11
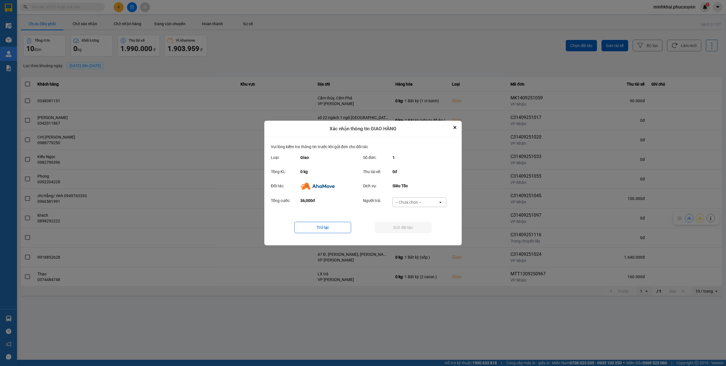
click at [421, 202] on div "-- Chưa chọn --" at bounding box center [408, 203] width 26 height 6
click at [310, 234] on div "Trở lại Gửi đối tác" at bounding box center [363, 227] width 184 height 23
click at [313, 230] on button "Trở lại" at bounding box center [322, 227] width 57 height 11
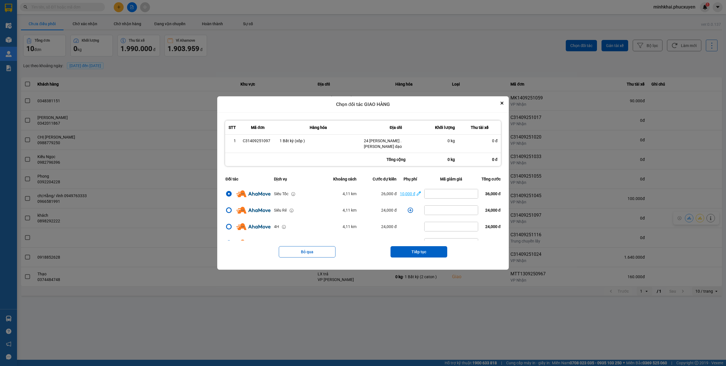
click at [402, 191] on div "10,000 đ" at bounding box center [407, 194] width 15 height 6
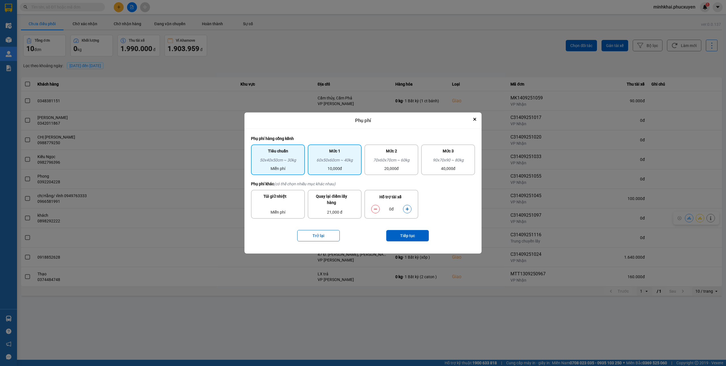
click at [295, 165] on div "50x40x50cm ~ 30kg" at bounding box center [277, 161] width 47 height 9
click at [406, 230] on button "Tiếp tục" at bounding box center [407, 235] width 43 height 11
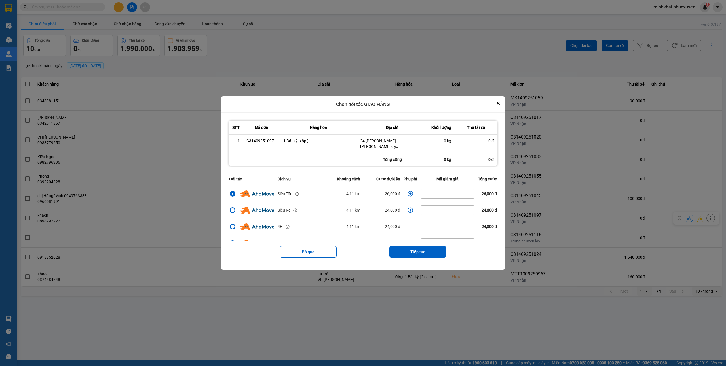
click at [407, 191] on icon "dialog" at bounding box center [410, 194] width 6 height 6
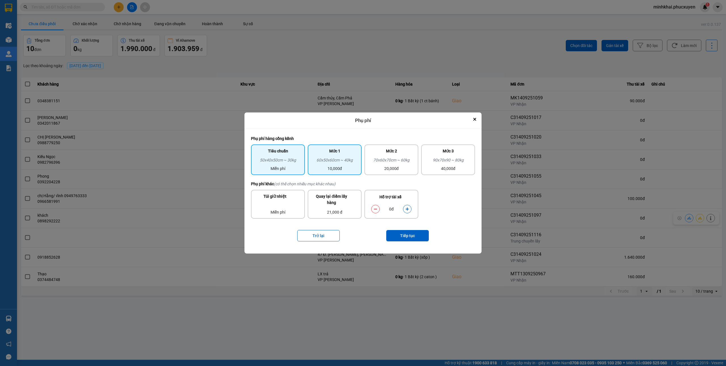
click at [326, 156] on div "Mức 1" at bounding box center [334, 152] width 47 height 9
click at [410, 233] on button "Tiếp tục" at bounding box center [407, 235] width 43 height 11
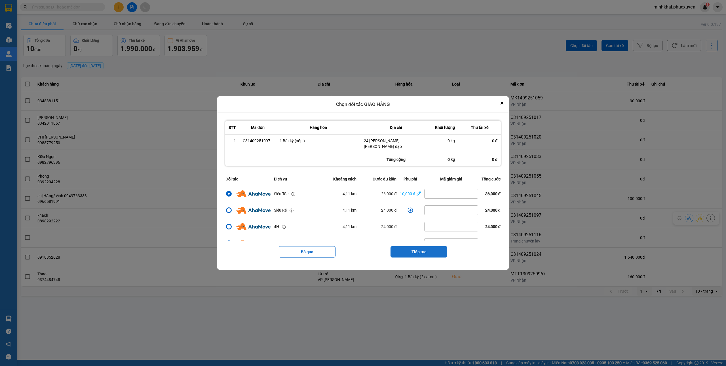
click at [429, 251] on button "Tiếp tục" at bounding box center [418, 251] width 57 height 11
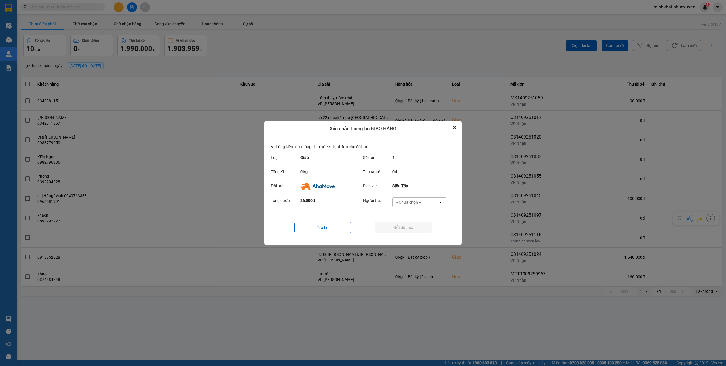
click at [427, 201] on div "-- Chưa chọn --" at bounding box center [415, 202] width 45 height 9
click at [416, 237] on span "Ví Ahamove" at bounding box center [408, 235] width 23 height 6
click at [391, 225] on button "Gửi đối tác" at bounding box center [403, 227] width 57 height 11
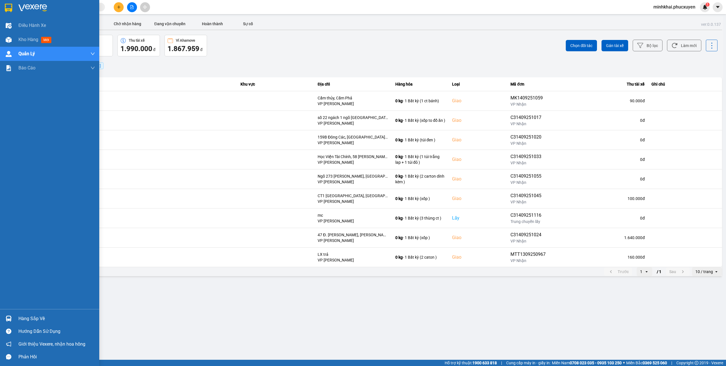
click at [22, 318] on div "Hàng sắp về" at bounding box center [56, 319] width 77 height 9
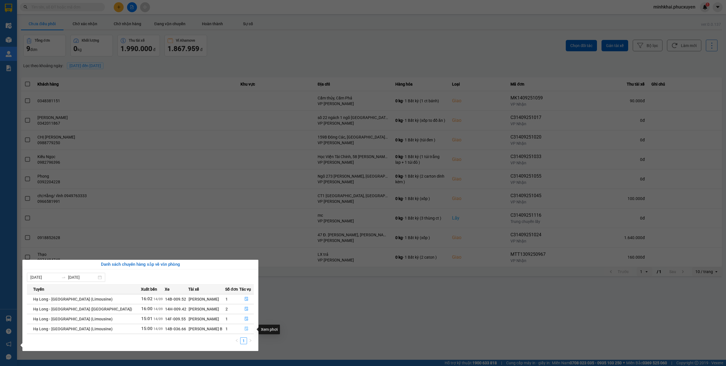
click at [244, 329] on icon "file-done" at bounding box center [246, 329] width 4 height 4
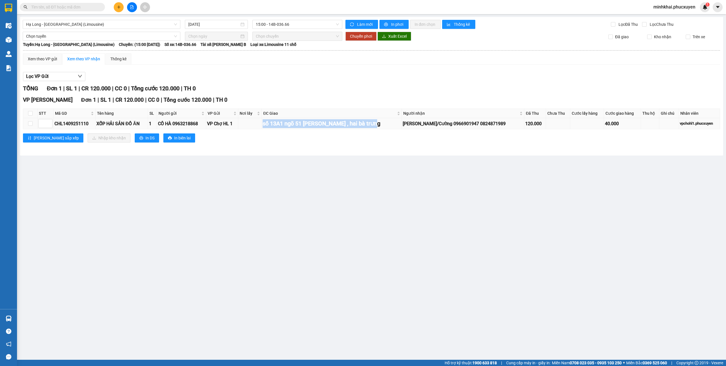
drag, startPoint x: 390, startPoint y: 125, endPoint x: 252, endPoint y: 126, distance: 138.3
click at [252, 126] on tr "CHL1409251110 XỐP HẢI SẢN ĐỒ ĂN 1 CÔ HÀ 0963218868 VP Chợ HL 1 số 13A1 ngõ 51 n…" at bounding box center [371, 123] width 697 height 11
click at [252, 126] on td at bounding box center [250, 123] width 24 height 11
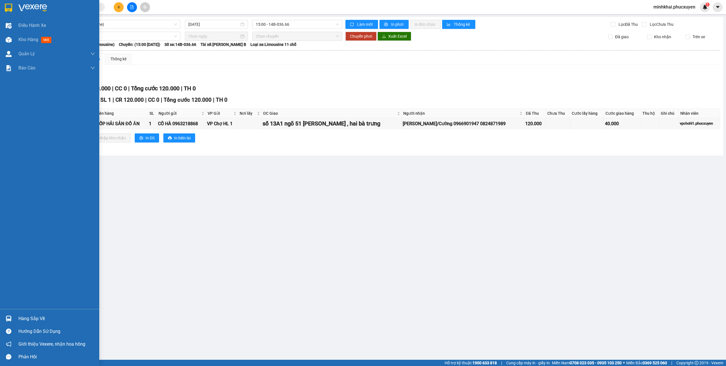
click at [10, 315] on div at bounding box center [9, 319] width 10 height 10
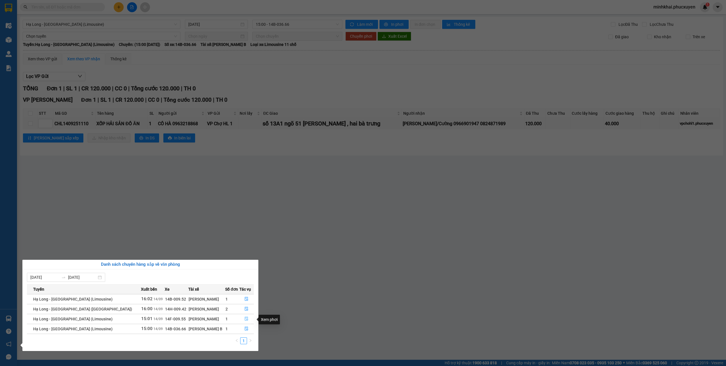
click at [245, 319] on icon "file-done" at bounding box center [246, 319] width 3 height 4
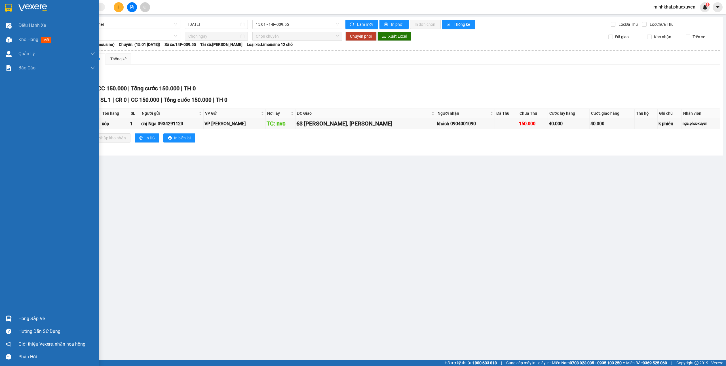
click at [9, 316] on img at bounding box center [9, 319] width 6 height 6
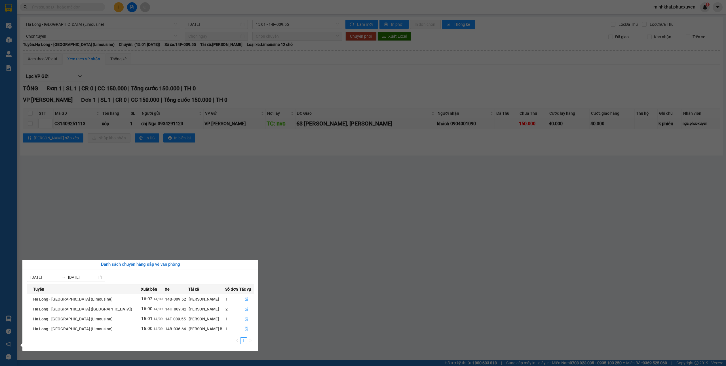
click at [585, 304] on section "Kết quả tìm kiếm ( 0 ) Bộ lọc No Data minhkhai.phucxuyen 1 Điều hành xe Kho hàn…" at bounding box center [363, 183] width 726 height 366
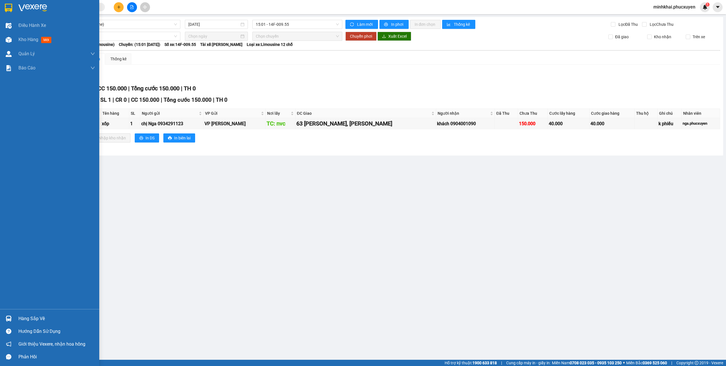
click at [9, 319] on img at bounding box center [9, 319] width 6 height 6
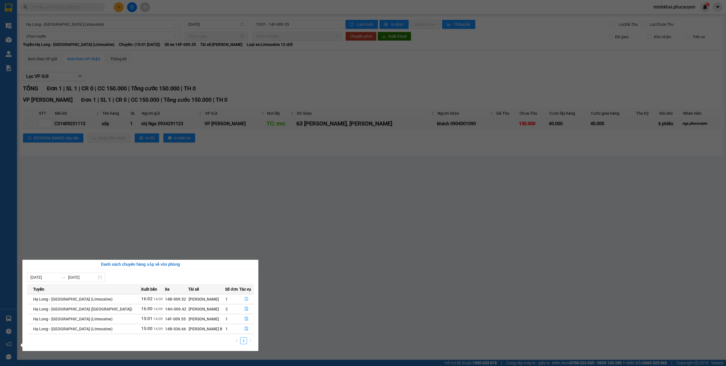
click at [244, 297] on button "button" at bounding box center [247, 299] width 14 height 9
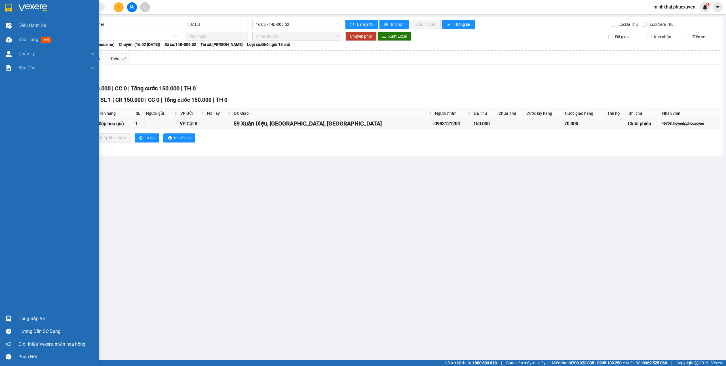
click at [41, 319] on div "Hàng sắp về" at bounding box center [56, 319] width 77 height 9
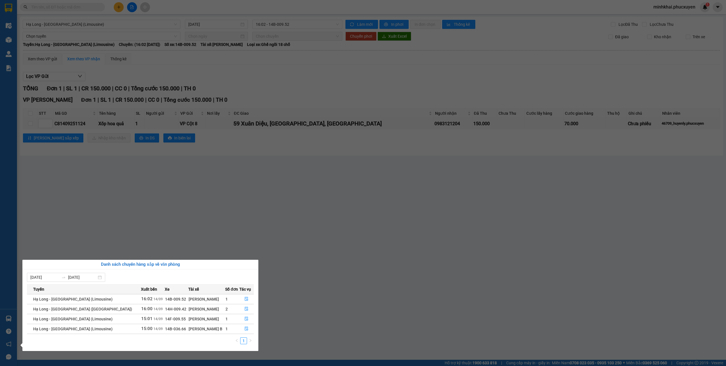
click at [460, 234] on section "Kết quả tìm kiếm ( 0 ) Bộ lọc No Data minhkhai.phucxuyen 1 Điều hành xe Kho hàn…" at bounding box center [363, 183] width 726 height 366
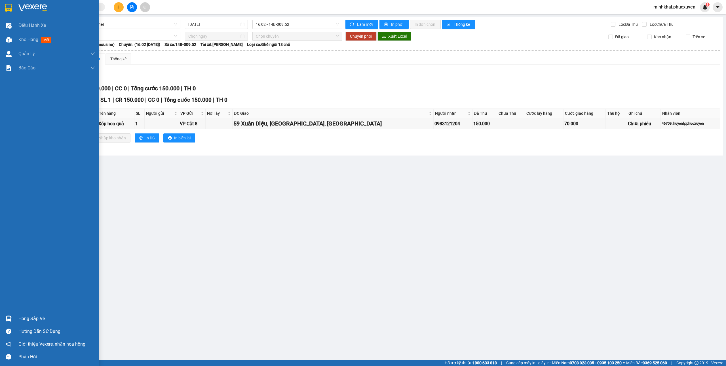
click at [13, 316] on div at bounding box center [9, 319] width 10 height 10
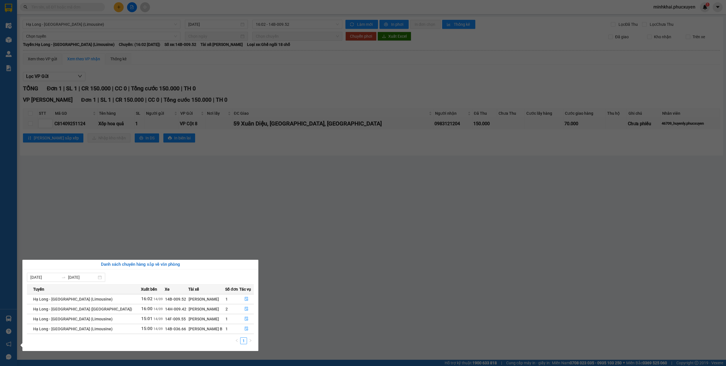
click at [325, 319] on section "Kết quả tìm kiếm ( 0 ) Bộ lọc No Data minhkhai.phucxuyen 1 Điều hành xe Kho hàn…" at bounding box center [363, 183] width 726 height 366
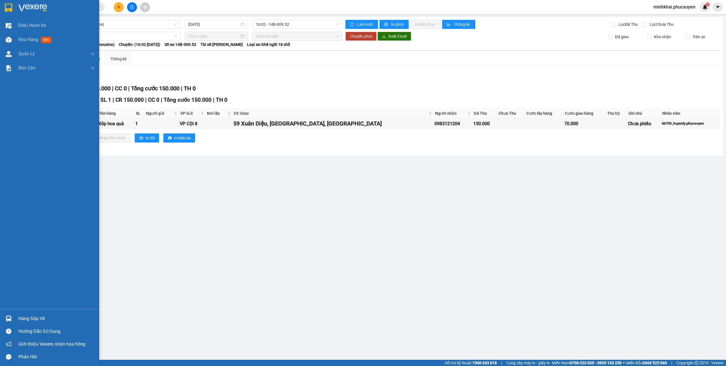
click at [10, 313] on div "Hàng sắp về" at bounding box center [49, 318] width 99 height 13
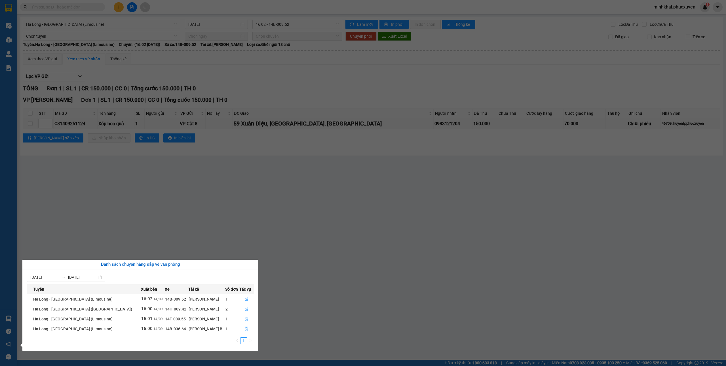
click at [420, 256] on section "Kết quả tìm kiếm ( 0 ) Bộ lọc No Data minhkhai.phucxuyen 1 Điều hành xe Kho hàn…" at bounding box center [363, 183] width 726 height 366
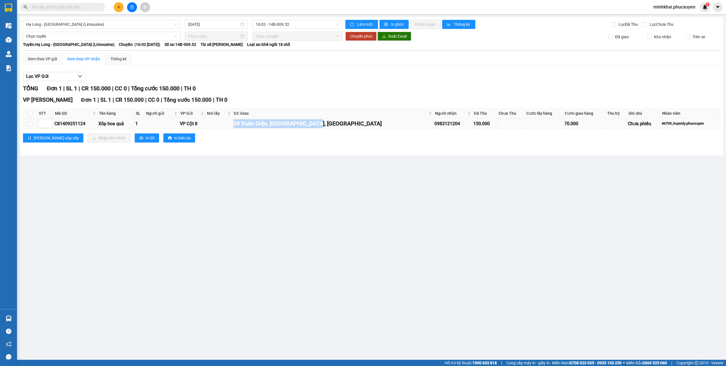
drag, startPoint x: 352, startPoint y: 124, endPoint x: 247, endPoint y: 125, distance: 104.6
click at [247, 125] on tr "C81409251124 Xốp hoa quả 1 VP Cột 8 59 Xuân Diệu, Quảng An, Tây Hồ 0983121204 1…" at bounding box center [371, 123] width 697 height 11
click at [320, 168] on main "Hạ Long - Hà Nội (Limousine) 14/09/2025 16:02 - 14B-009.52 Làm mới In phơi In đ…" at bounding box center [363, 180] width 726 height 360
drag, startPoint x: 347, startPoint y: 124, endPoint x: 213, endPoint y: 120, distance: 134.4
click at [213, 120] on tr "C81409251124 Xốp hoa quả 1 VP Cột 8 59 Xuân Diệu, Quảng An, Tây Hồ 0983121204 1…" at bounding box center [371, 123] width 697 height 11
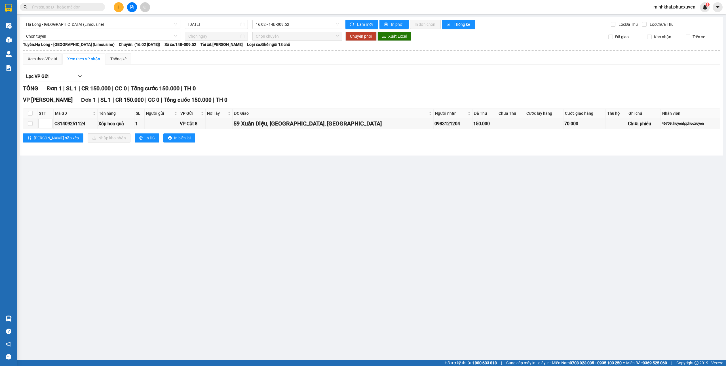
click at [364, 174] on main "Hạ Long - Hà Nội (Limousine) 14/09/2025 16:02 - 14B-009.52 Làm mới In phơi In đ…" at bounding box center [363, 180] width 726 height 360
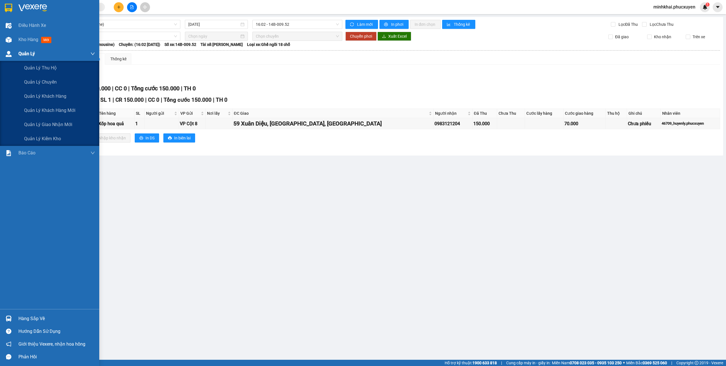
click at [1, 47] on div "Quản Lý" at bounding box center [49, 54] width 99 height 14
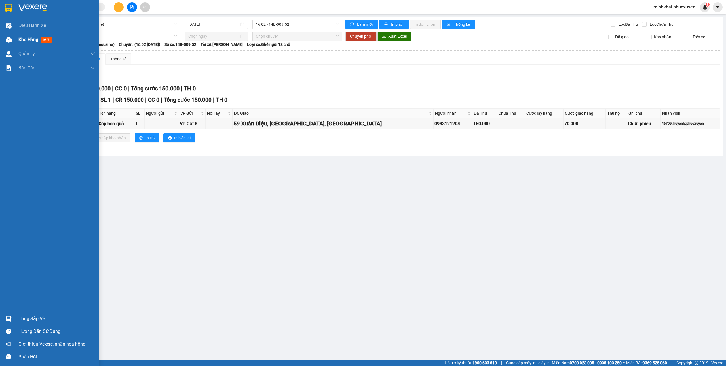
click at [10, 40] on img at bounding box center [9, 40] width 6 height 6
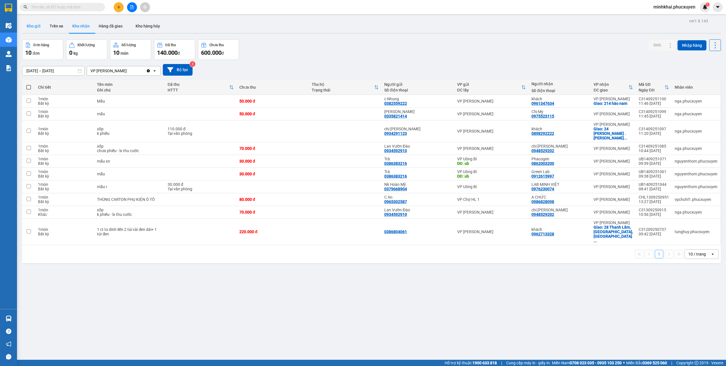
click at [41, 25] on button "Kho gửi" at bounding box center [33, 26] width 23 height 14
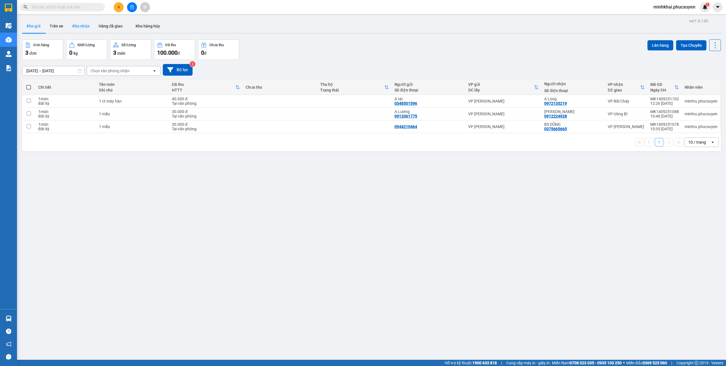
click at [85, 24] on button "Kho nhận" at bounding box center [81, 26] width 26 height 14
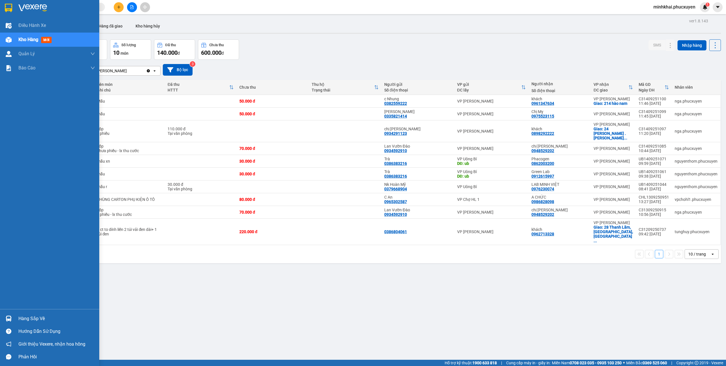
click at [9, 313] on div "Hàng sắp về" at bounding box center [49, 318] width 99 height 13
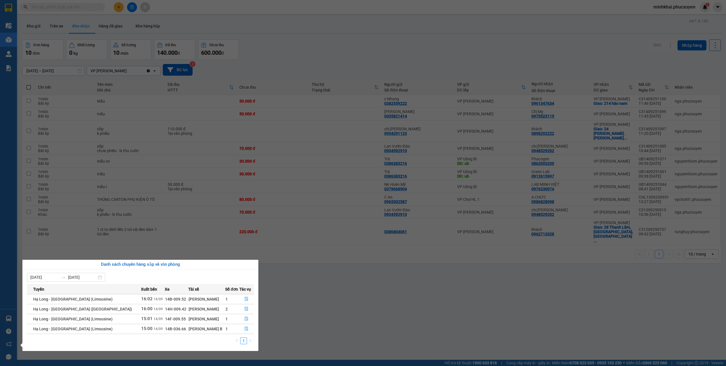
click at [17, 74] on section "Kết quả tìm kiếm ( 0 ) Bộ lọc No Data minhkhai.phucxuyen 1 Điều hành xe Kho hàn…" at bounding box center [363, 183] width 726 height 366
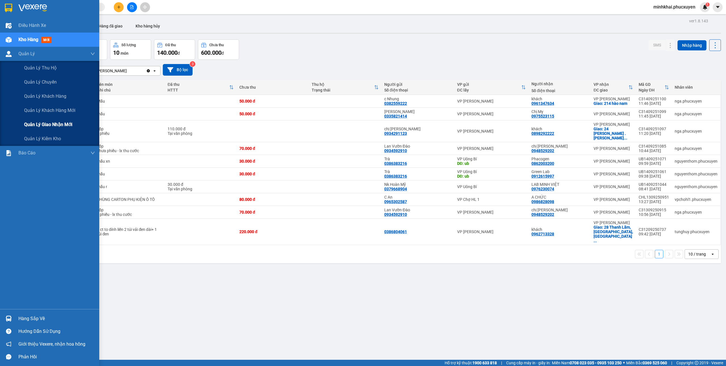
click at [43, 130] on div "Quản lý giao nhận mới" at bounding box center [59, 125] width 71 height 14
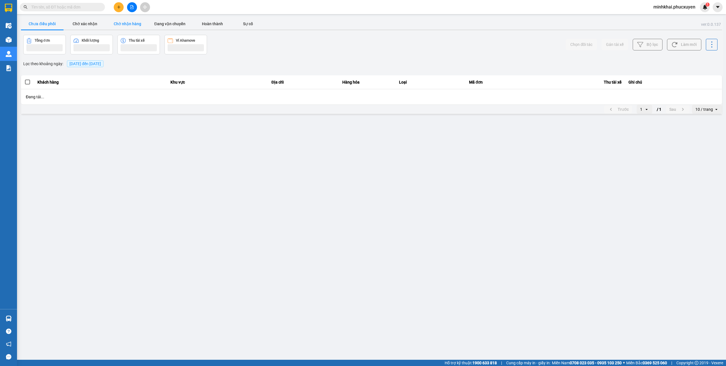
click at [85, 22] on button "Chờ xác nhận" at bounding box center [85, 23] width 43 height 11
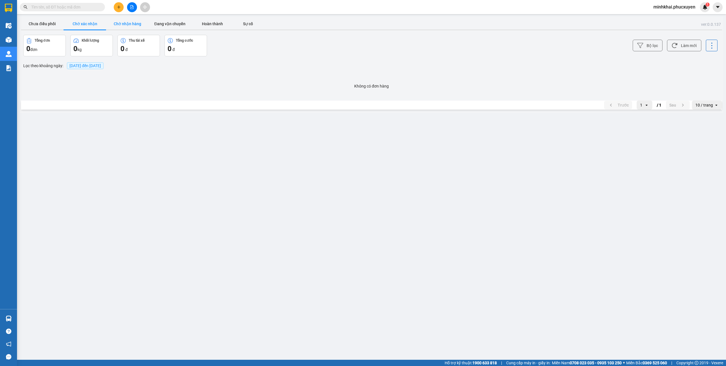
click at [127, 21] on button "Chờ nhận hàng" at bounding box center [127, 23] width 43 height 11
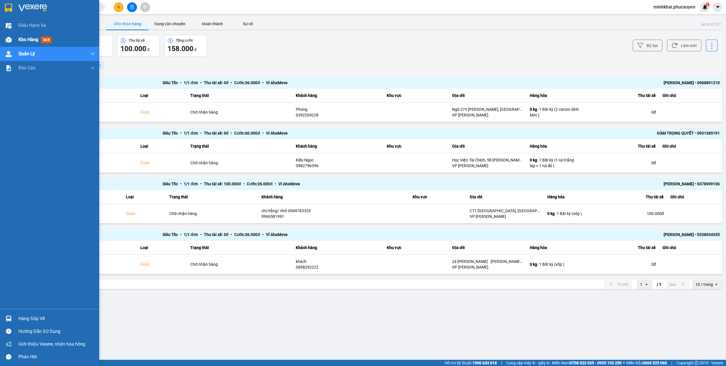
click at [9, 40] on img at bounding box center [9, 40] width 6 height 6
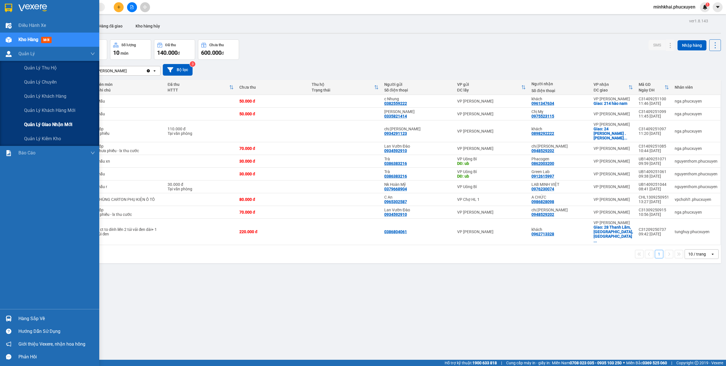
click at [48, 124] on span "Quản lý giao nhận mới" at bounding box center [48, 124] width 48 height 7
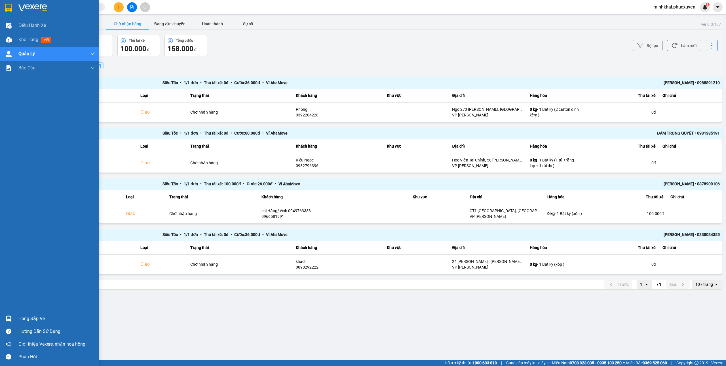
click at [12, 316] on div at bounding box center [9, 319] width 10 height 10
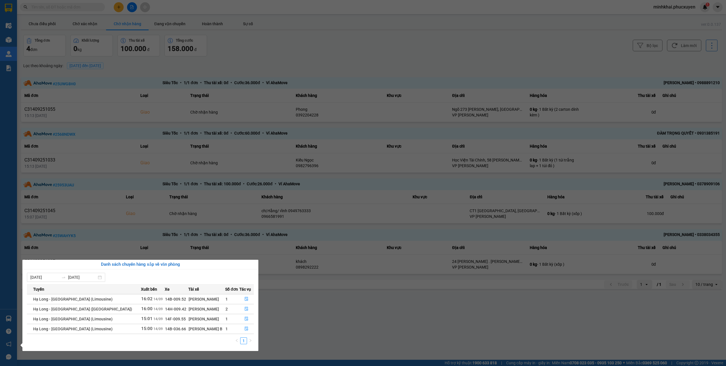
click at [329, 311] on section "Kết quả tìm kiếm ( 0 ) Bộ lọc No Data minhkhai.phucxuyen 1 Điều hành xe Kho hàn…" at bounding box center [363, 183] width 726 height 366
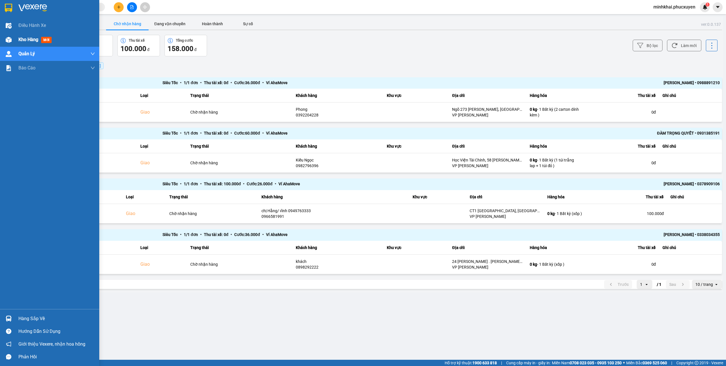
click at [14, 45] on div "Kho hàng mới" at bounding box center [49, 40] width 99 height 14
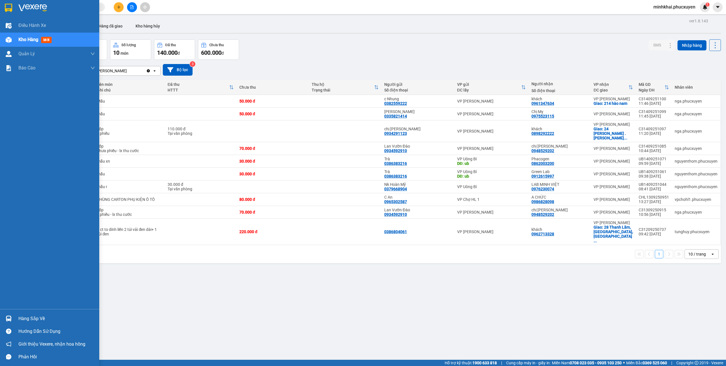
click at [1, 324] on div "Hàng sắp về" at bounding box center [49, 318] width 99 height 13
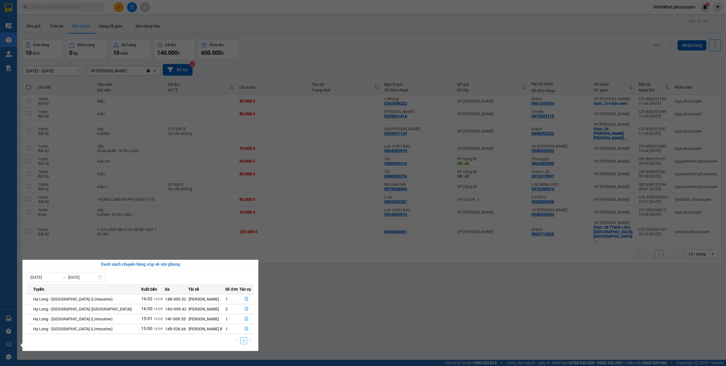
click at [320, 304] on section "Kết quả tìm kiếm ( 0 ) Bộ lọc No Data minhkhai.phucxuyen 1 Điều hành xe Kho hàn…" at bounding box center [363, 183] width 726 height 366
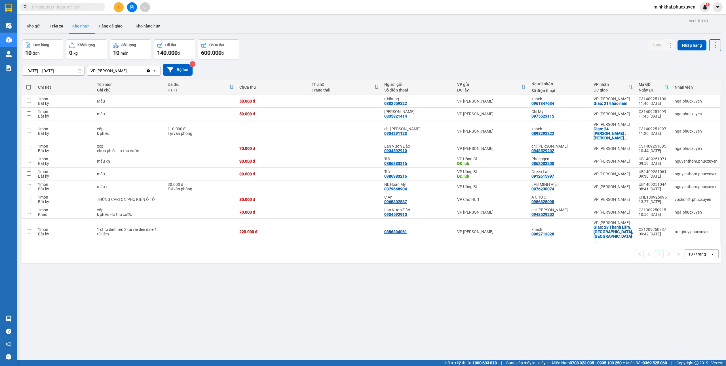
click at [117, 3] on button at bounding box center [119, 7] width 10 height 10
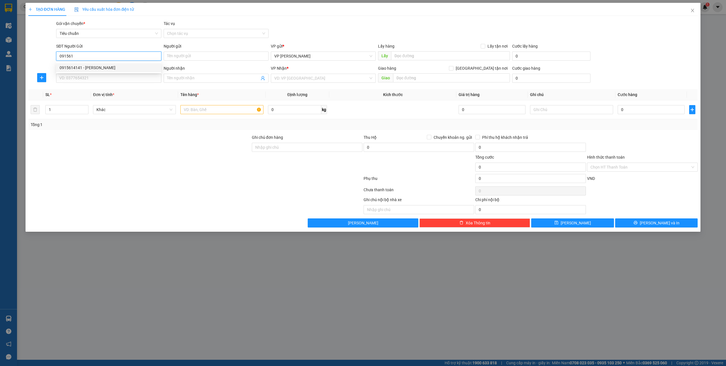
click at [87, 60] on input "091561" at bounding box center [108, 56] width 105 height 9
click at [81, 67] on div "0912615997 - Green Lab" at bounding box center [109, 68] width 98 height 6
type input "0912615997"
type input "Green Lab"
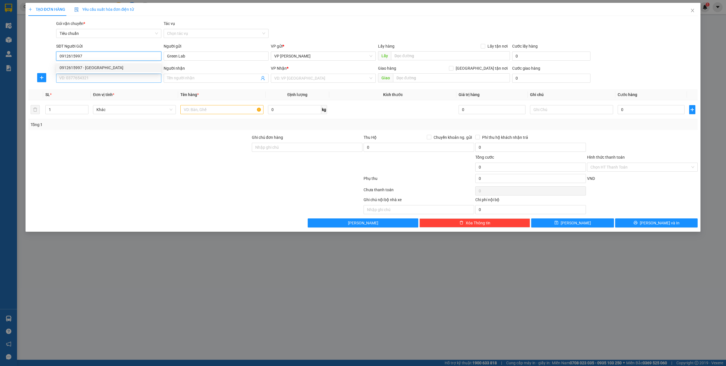
type input "0912615997"
click at [80, 74] on input "SĐT Người Nhận *" at bounding box center [108, 78] width 105 height 9
click at [90, 96] on div "0386383216 - Trà" at bounding box center [109, 99] width 98 height 6
type input "0386383216"
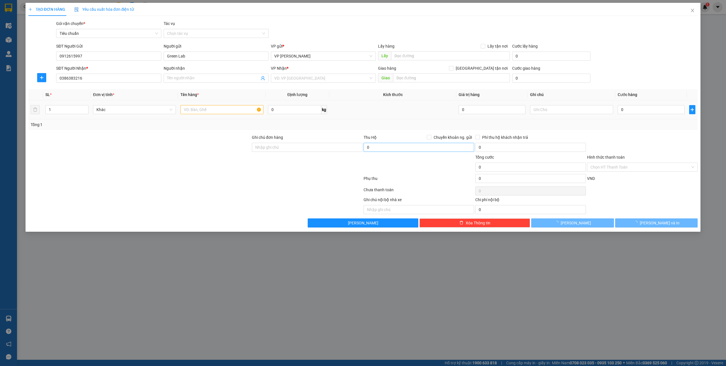
click at [211, 111] on td at bounding box center [221, 109] width 87 height 19
type input "Trà"
checkbox input "true"
type input "Bệnh viện quốc tế Hà Nội - Quảng Ninh"
type input "30.000"
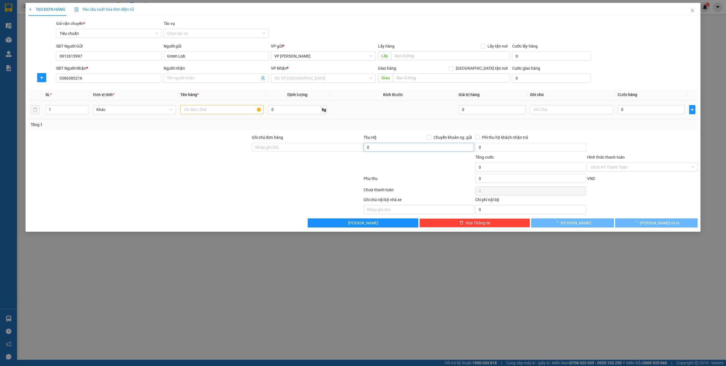
type input "30.000"
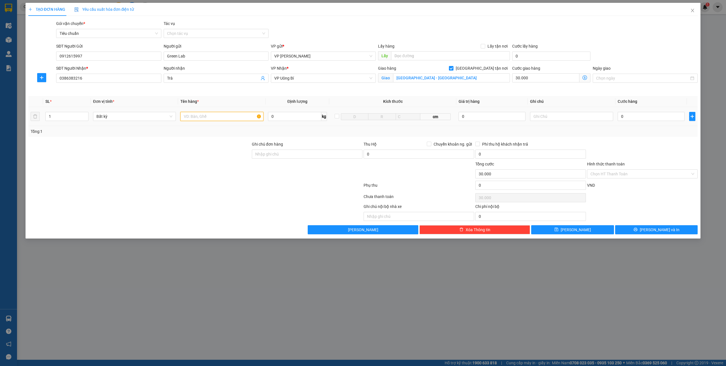
click at [224, 113] on input "text" at bounding box center [221, 116] width 83 height 9
type input "1 hộp"
click at [658, 118] on input "0" at bounding box center [650, 116] width 67 height 9
type input "3"
type input "30.003"
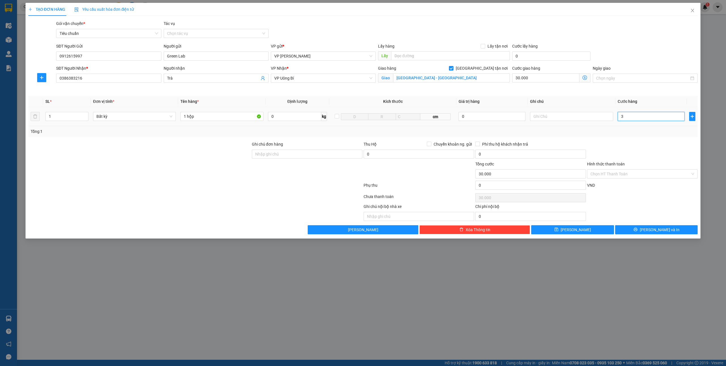
type input "30.003"
type input "30"
type input "30.030"
click at [614, 176] on input "Hình thức thanh toán" at bounding box center [640, 174] width 100 height 9
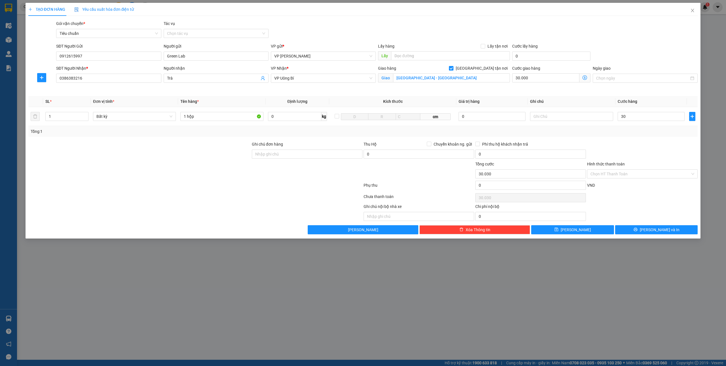
type input "30.000"
type input "60.000"
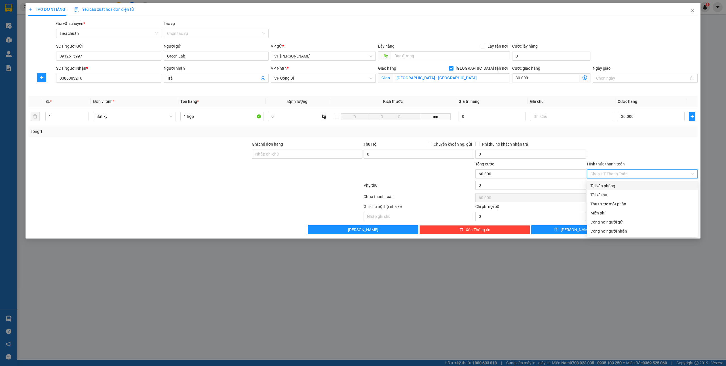
click at [598, 186] on div "Tại văn phòng" at bounding box center [642, 186] width 104 height 6
type input "0"
click at [590, 229] on button "Lưu" at bounding box center [572, 229] width 83 height 9
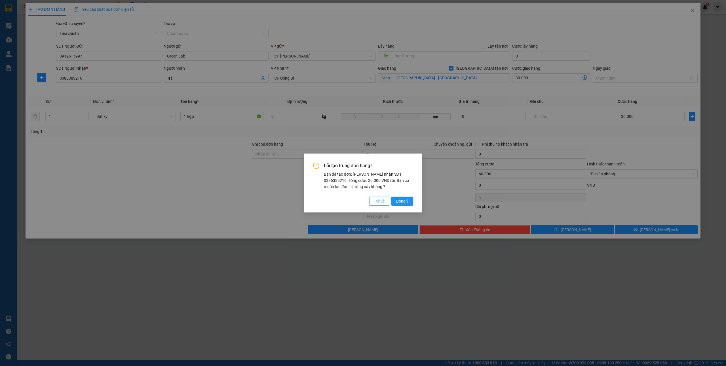
click at [376, 198] on button "Trở về" at bounding box center [379, 201] width 20 height 9
checkbox input "false"
type input "0"
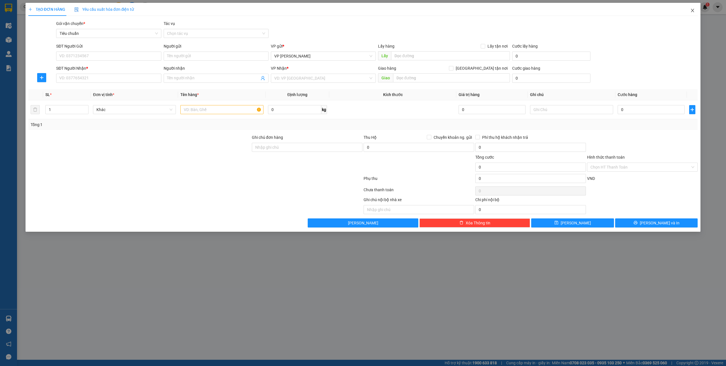
click at [692, 12] on icon "close" at bounding box center [692, 10] width 5 height 5
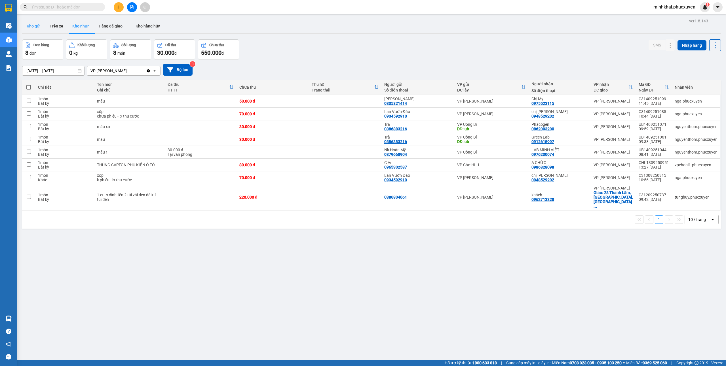
click at [36, 28] on button "Kho gửi" at bounding box center [33, 26] width 23 height 14
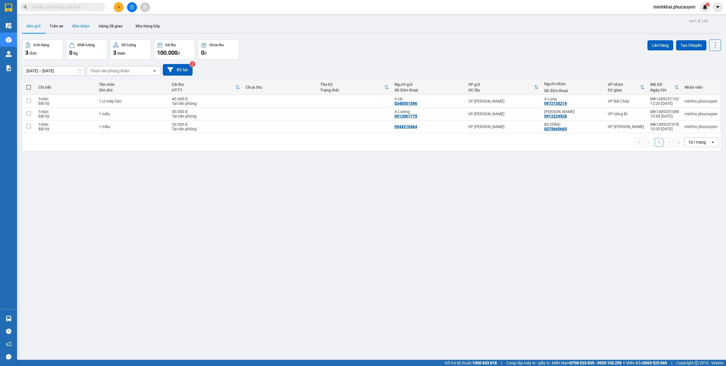
click at [73, 29] on button "Kho nhận" at bounding box center [81, 26] width 26 height 14
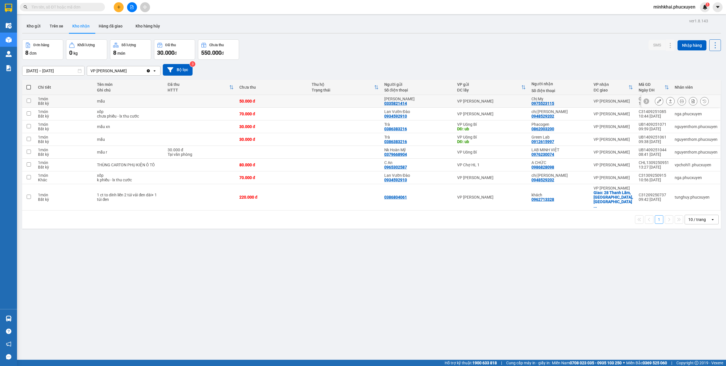
click at [668, 102] on icon at bounding box center [670, 101] width 4 height 4
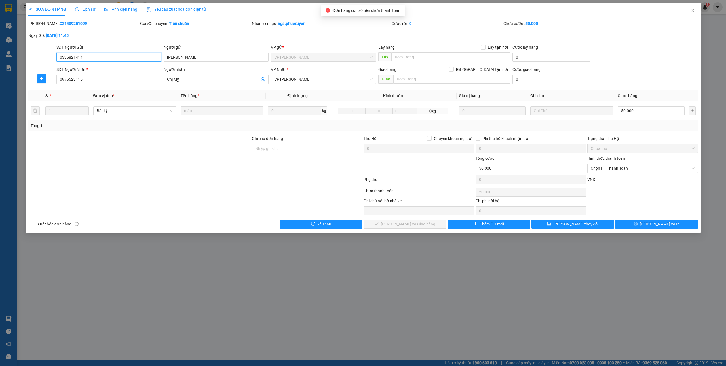
type input "0335821414"
type input "Vân"
type input "0975523115"
type input "Chị Mỵ"
type input "50.000"
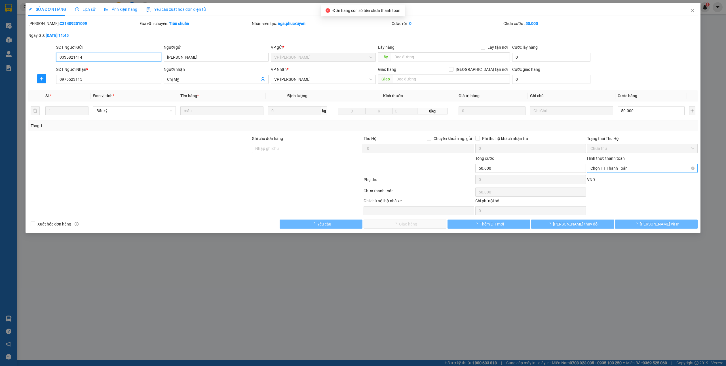
drag, startPoint x: 605, startPoint y: 166, endPoint x: 600, endPoint y: 180, distance: 15.1
click at [605, 166] on span "Chọn HT Thanh Toán" at bounding box center [642, 168] width 104 height 9
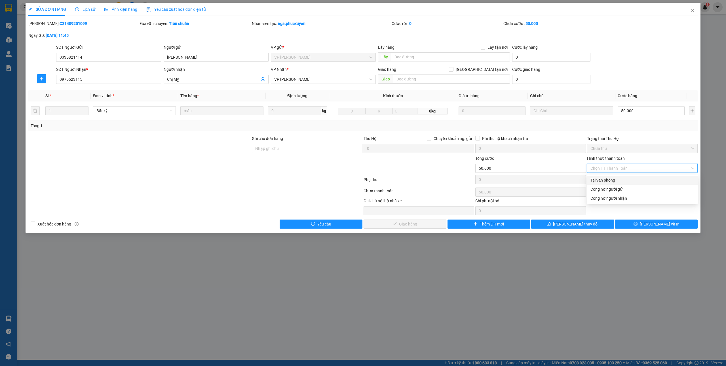
click at [601, 179] on div "Tại văn phòng" at bounding box center [642, 180] width 104 height 6
type input "0"
click at [414, 225] on span "[PERSON_NAME] và Giao hàng" at bounding box center [408, 224] width 54 height 6
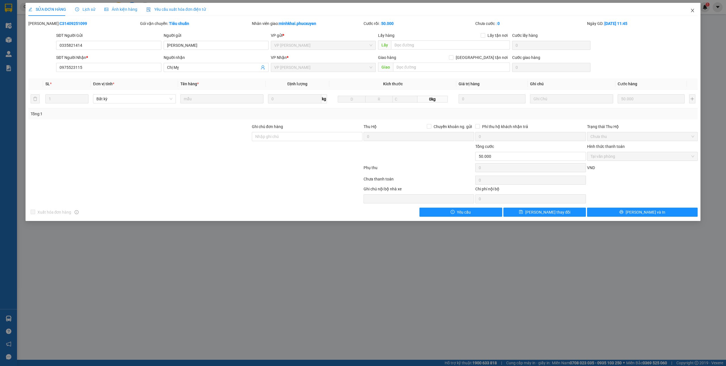
click at [692, 10] on icon "close" at bounding box center [692, 10] width 3 height 3
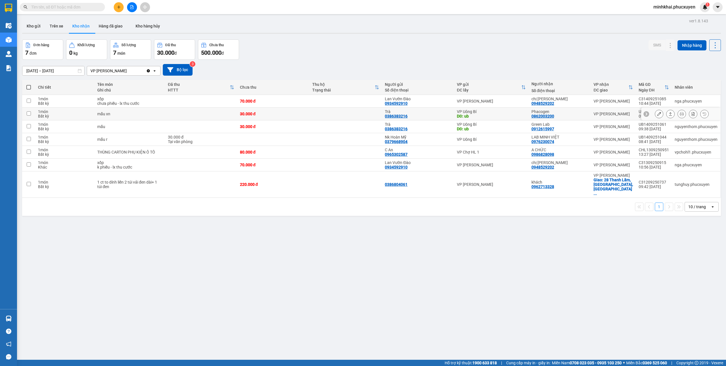
click at [669, 114] on icon at bounding box center [670, 113] width 3 height 3
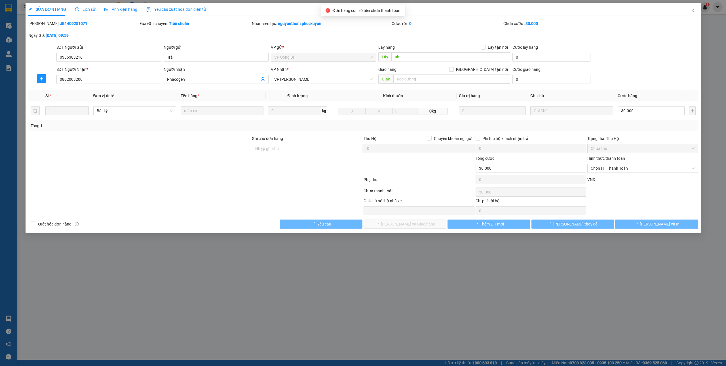
type input "0386383216"
type input "Trà"
type input "ub"
type input "0862003200"
type input "Phacogen"
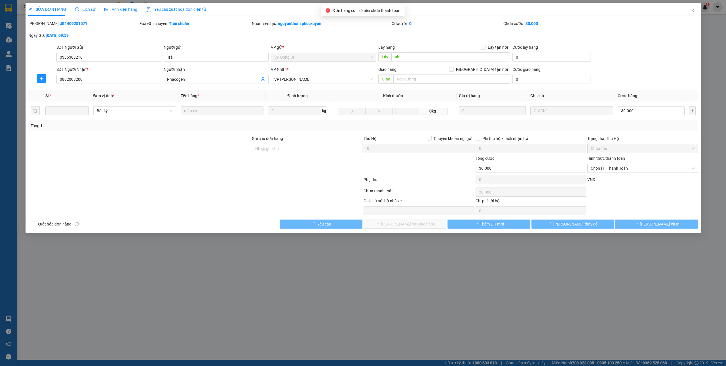
type input "30.000"
click at [608, 169] on span "Chọn HT Thanh Toán" at bounding box center [642, 168] width 104 height 9
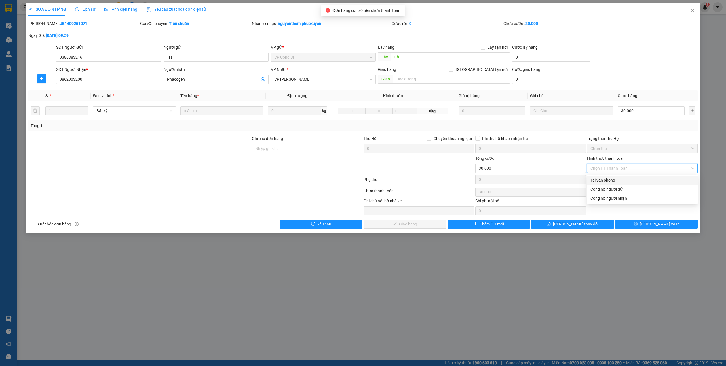
click at [601, 181] on div "Tại văn phòng" at bounding box center [642, 180] width 104 height 6
type input "0"
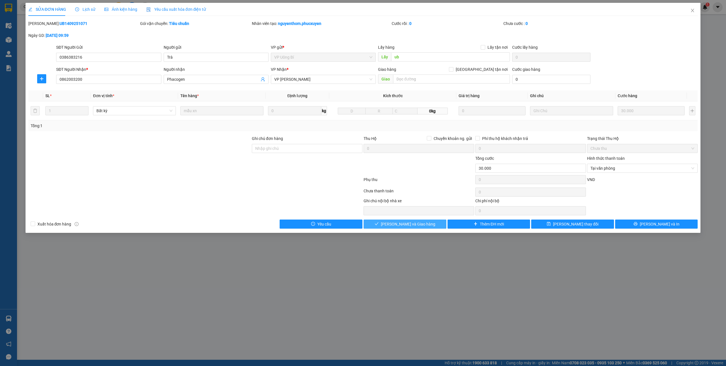
click at [378, 225] on icon "check" at bounding box center [376, 224] width 4 height 4
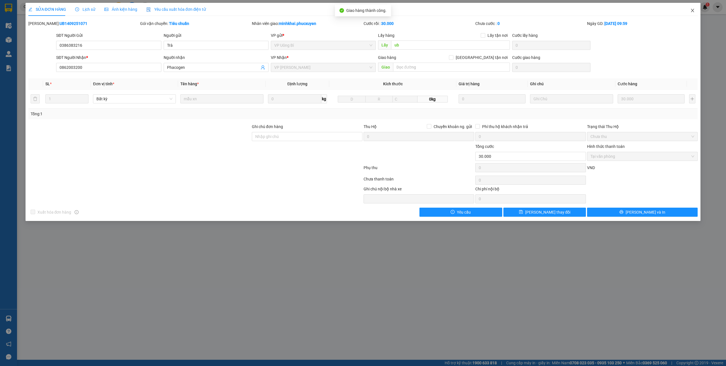
click at [691, 10] on icon "close" at bounding box center [692, 10] width 5 height 5
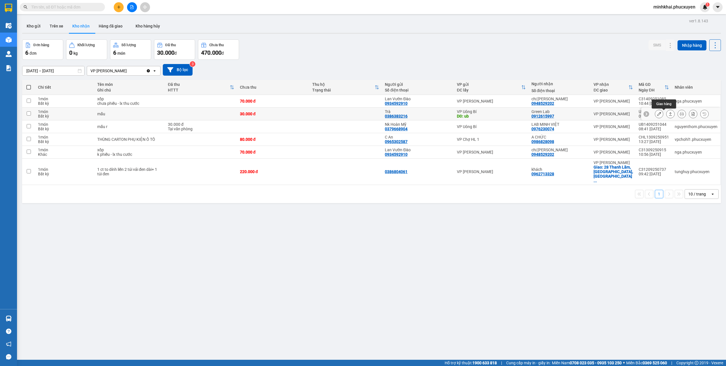
click at [666, 115] on button at bounding box center [670, 114] width 8 height 10
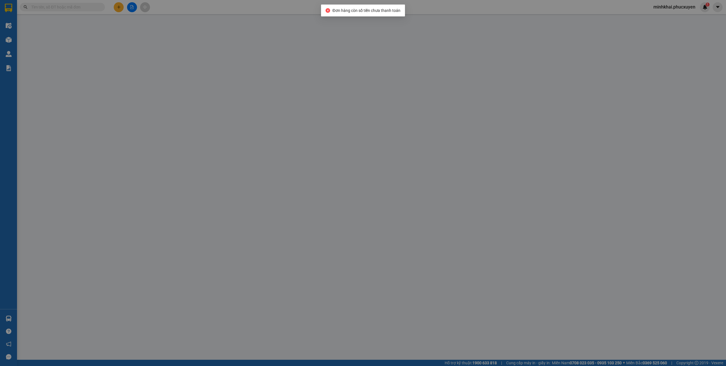
type input "0386383216"
type input "Trà"
type input "ub"
type input "0912615997"
type input "Green Lab"
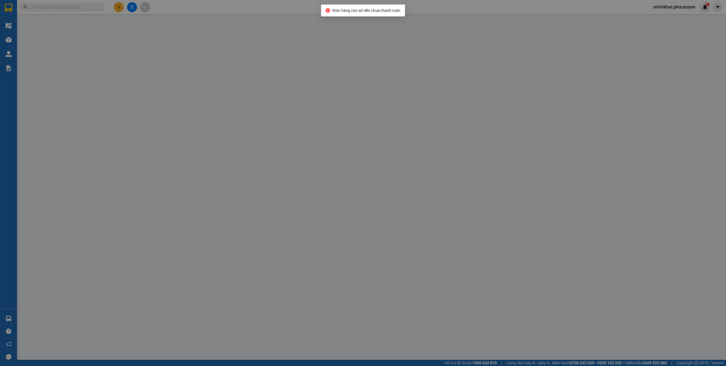
type input "30.000"
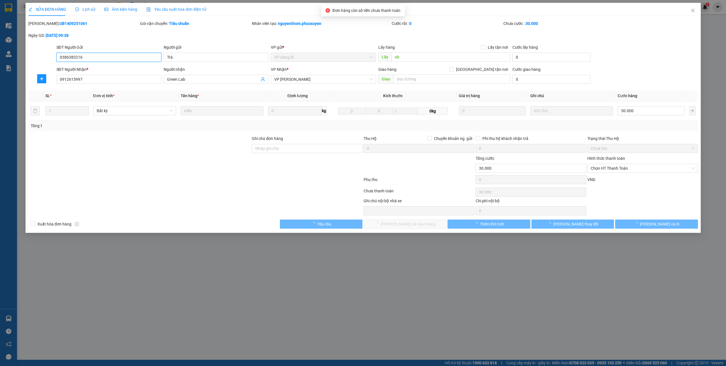
click at [596, 170] on span "Chọn HT Thanh Toán" at bounding box center [642, 168] width 104 height 9
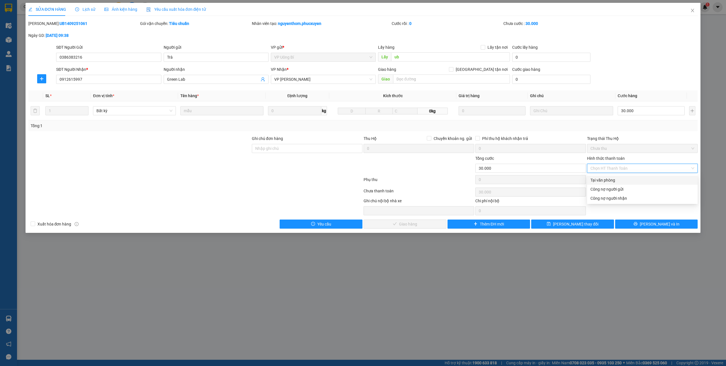
click at [596, 178] on div "Tại văn phòng" at bounding box center [642, 180] width 104 height 6
type input "0"
click at [400, 227] on span "[PERSON_NAME] và Giao hàng" at bounding box center [408, 224] width 54 height 6
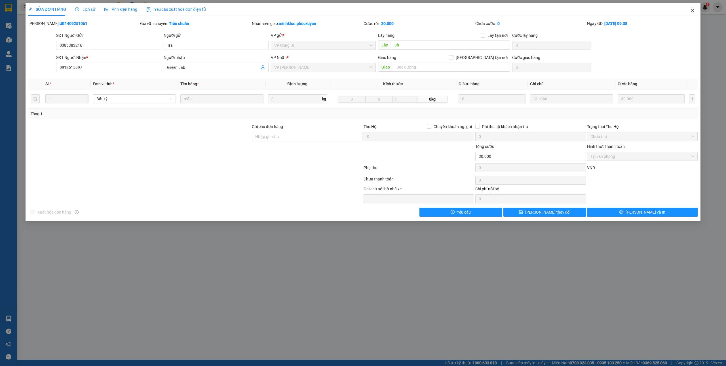
click at [692, 10] on icon "close" at bounding box center [692, 10] width 5 height 5
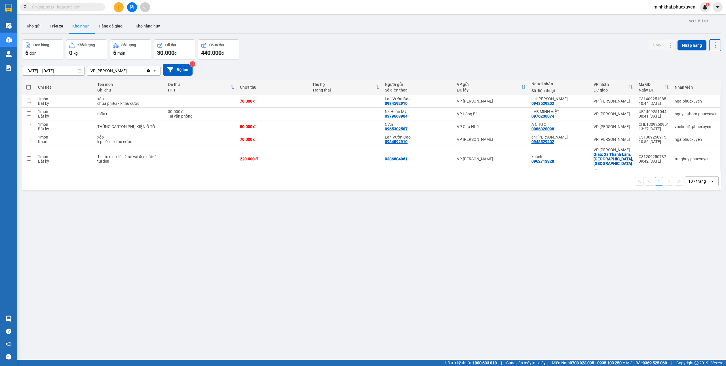
click at [117, 5] on icon "plus" at bounding box center [119, 7] width 4 height 4
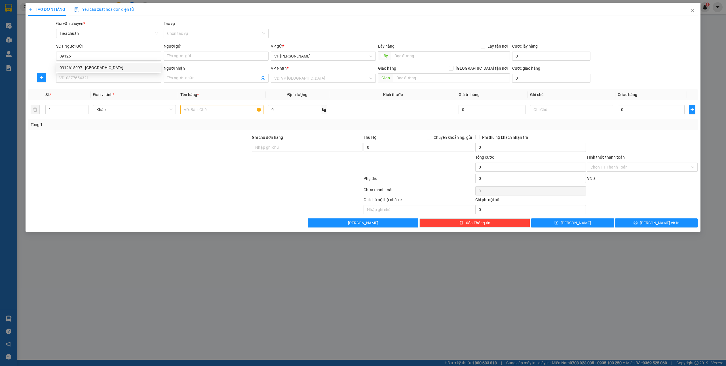
click at [79, 62] on div "0912615997 0912615997 - Green Lab" at bounding box center [108, 67] width 105 height 11
click at [80, 65] on div "SĐT Người Nhận *" at bounding box center [108, 68] width 105 height 6
click at [80, 74] on input "SĐT Người Nhận *" at bounding box center [108, 78] width 105 height 9
click at [87, 56] on input "091261" at bounding box center [108, 56] width 105 height 9
click at [83, 70] on div "0912615997 - Green Lab" at bounding box center [109, 68] width 98 height 6
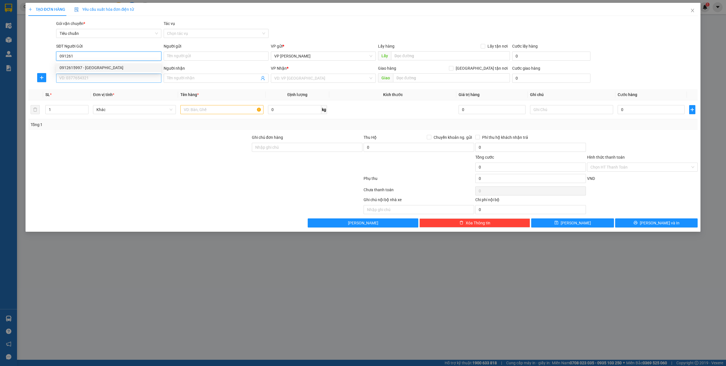
type input "0912615997"
type input "Green Lab"
click at [84, 78] on input "SĐT Người Nhận *" at bounding box center [108, 78] width 105 height 9
click at [98, 96] on div "0386383216 - Trà" at bounding box center [109, 99] width 98 height 6
type input "0386383216"
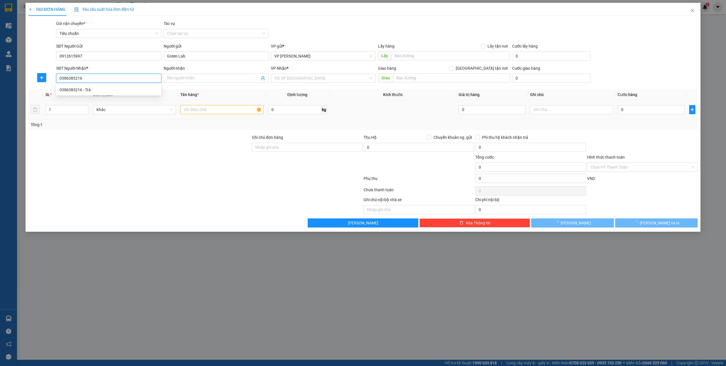
type input "Trà"
checkbox input "true"
type input "Bệnh viện quốc tế Hà Nội - Quảng Ninh"
type input "30.000"
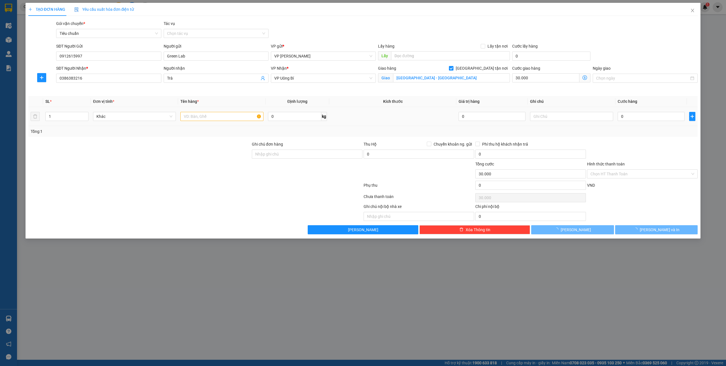
click at [198, 110] on td at bounding box center [221, 116] width 87 height 19
click at [215, 118] on input "text" at bounding box center [221, 116] width 83 height 9
type input "1 hộp"
click at [628, 112] on input "0" at bounding box center [650, 116] width 67 height 9
type input "3"
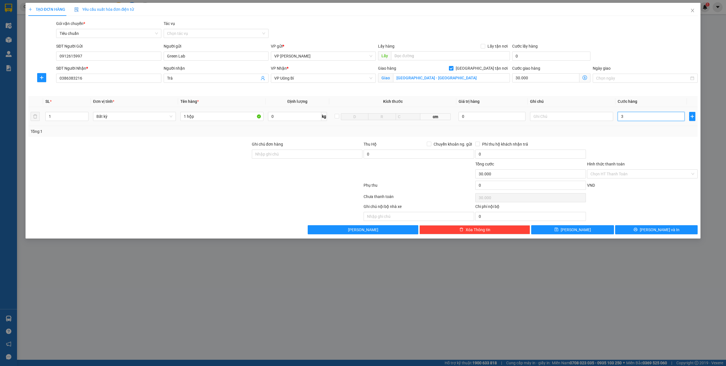
type input "30.003"
type input "30"
type input "30.030"
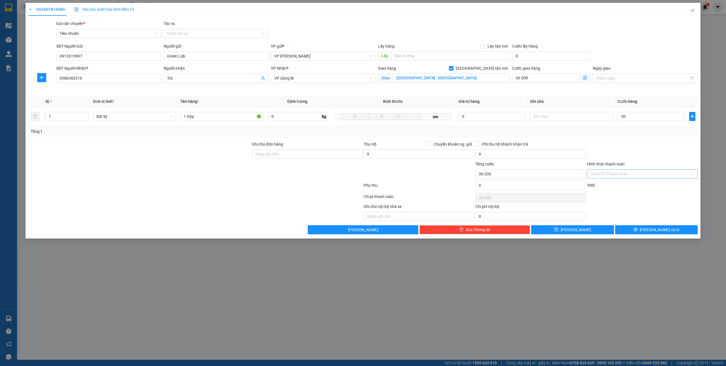
click at [620, 175] on input "Hình thức thanh toán" at bounding box center [640, 174] width 100 height 9
type input "30.000"
type input "60.000"
click at [606, 183] on div "Tại văn phòng" at bounding box center [642, 186] width 104 height 6
type input "0"
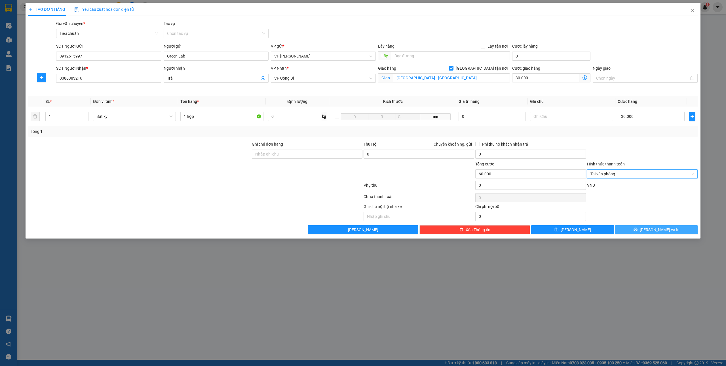
click at [653, 233] on span "[PERSON_NAME] và In" at bounding box center [660, 230] width 40 height 6
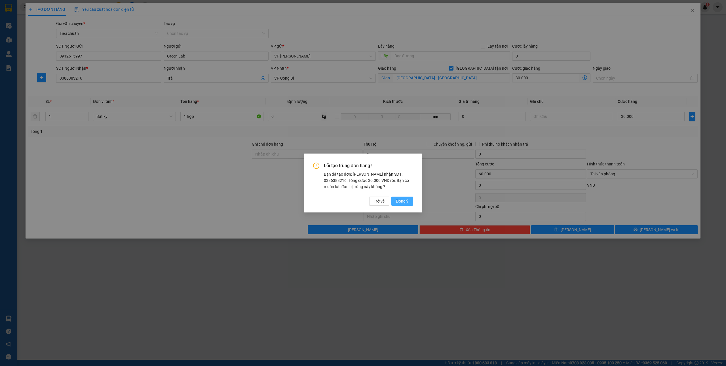
click at [401, 199] on span "Đồng ý" at bounding box center [402, 201] width 12 height 6
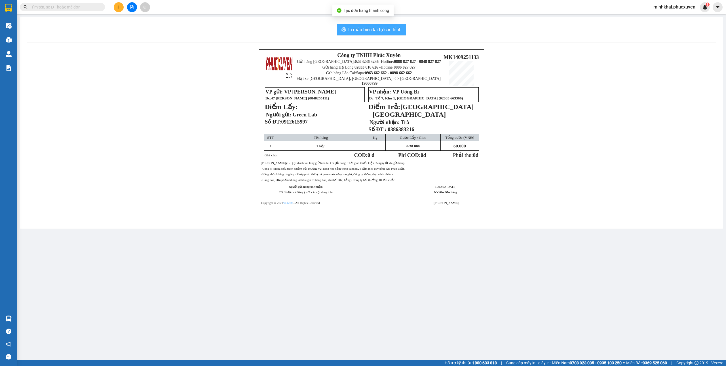
click at [391, 30] on span "In mẫu biên lai tự cấu hình" at bounding box center [374, 29] width 53 height 7
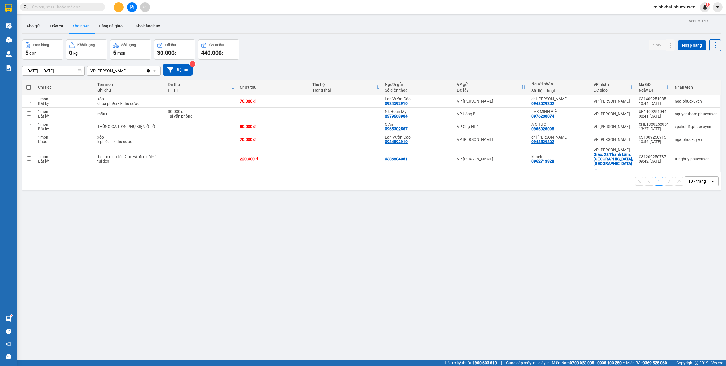
drag, startPoint x: 25, startPoint y: 24, endPoint x: 145, endPoint y: 42, distance: 121.6
click at [25, 24] on button "Kho gửi" at bounding box center [33, 26] width 23 height 14
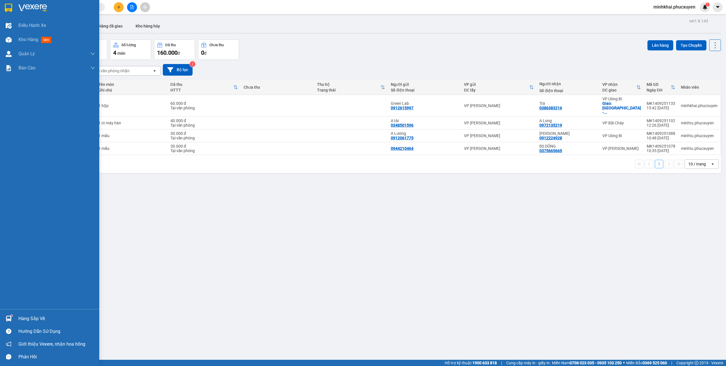
click at [12, 321] on div at bounding box center [9, 319] width 10 height 10
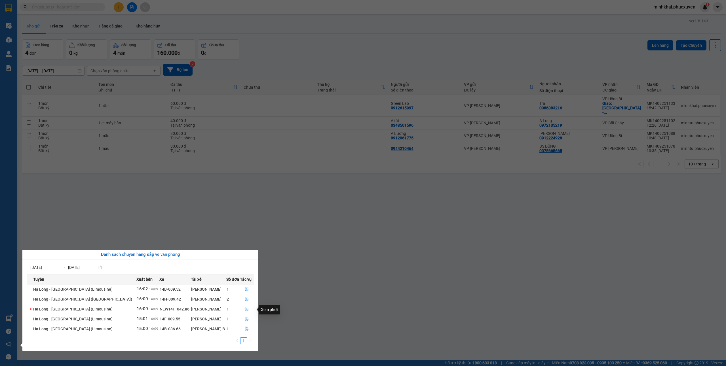
click at [247, 309] on button "button" at bounding box center [247, 309] width 14 height 9
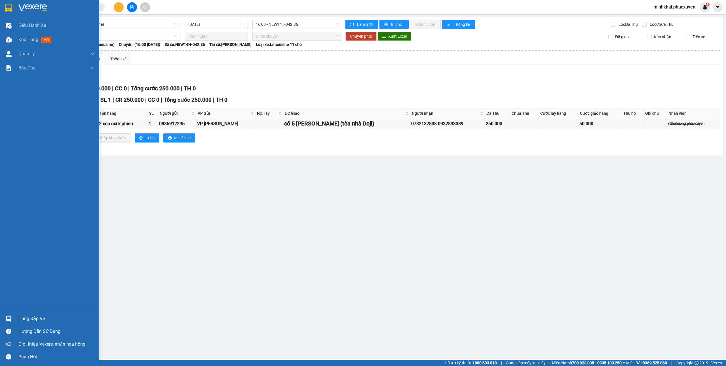
drag, startPoint x: 23, startPoint y: 311, endPoint x: 23, endPoint y: 316, distance: 4.5
click at [24, 311] on div "Hàng sắp về Hướng dẫn sử dụng Giới thiệu Vexere, nhận hoa hồng Phản hồi" at bounding box center [49, 336] width 99 height 54
click at [12, 315] on div at bounding box center [9, 319] width 10 height 10
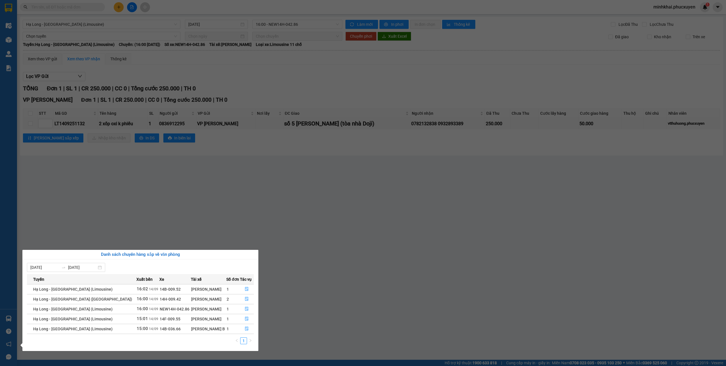
click at [420, 268] on section "Kết quả tìm kiếm ( 0 ) Bộ lọc No Data minhkhai.phucxuyen 1 Điều hành xe Kho hàn…" at bounding box center [363, 183] width 726 height 366
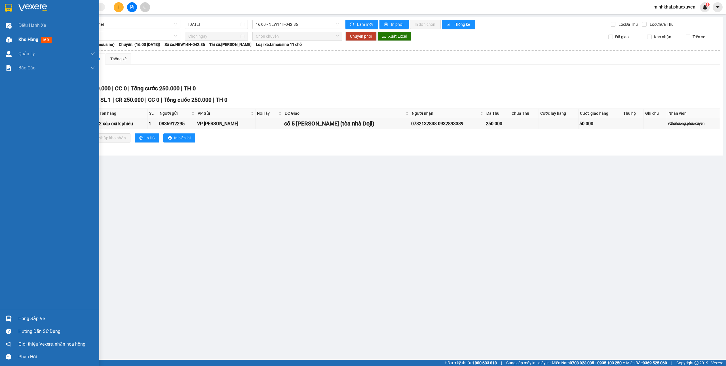
click at [16, 43] on div "Kho hàng mới" at bounding box center [49, 40] width 99 height 14
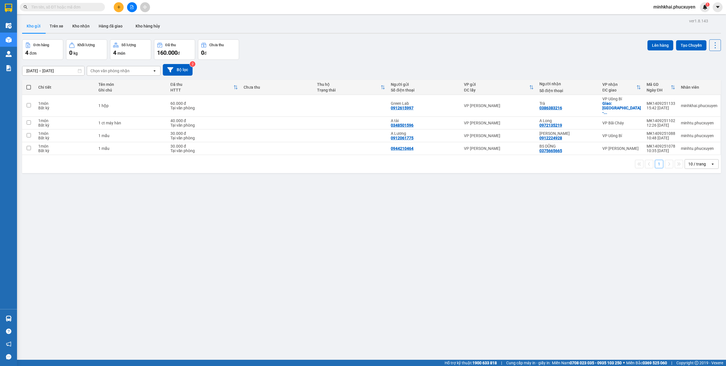
click at [117, 9] on button at bounding box center [119, 7] width 10 height 10
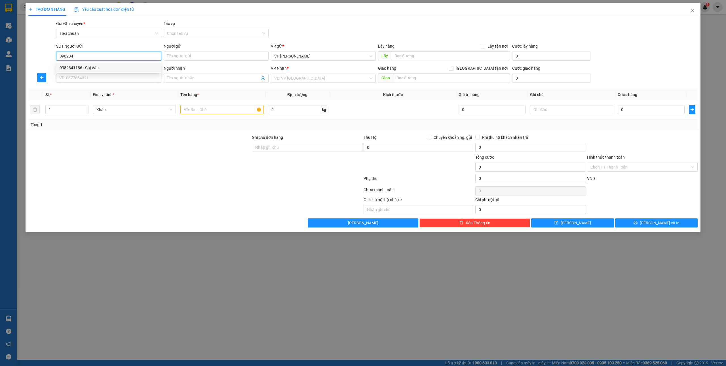
click at [89, 67] on div "0982341186 - Chị Vân" at bounding box center [109, 68] width 98 height 6
type input "0982341186"
type input "Chị Vân"
type input "0982341186"
click at [89, 78] on input "SĐT Người Nhận *" at bounding box center [108, 78] width 105 height 9
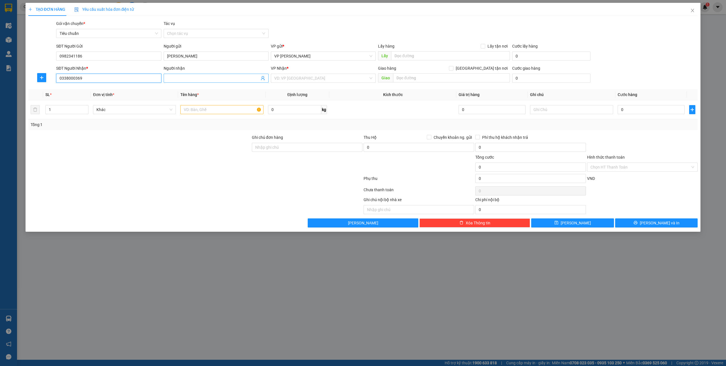
type input "0338000369"
click at [200, 81] on input "Người nhận" at bounding box center [213, 78] width 92 height 6
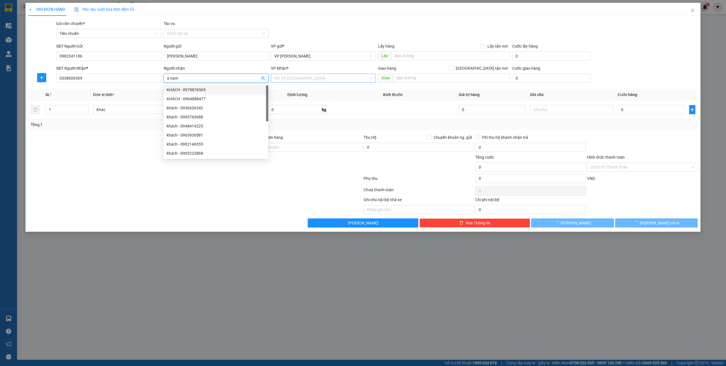
type input "a nam"
click at [297, 80] on input "search" at bounding box center [321, 78] width 94 height 9
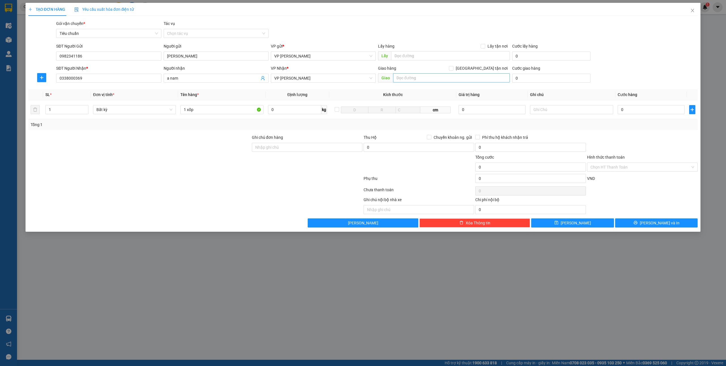
type input "1 xốp"
click at [424, 75] on input "text" at bounding box center [451, 77] width 117 height 9
type input "h"
type input "hỏi ship"
click at [488, 68] on span "[GEOGRAPHIC_DATA] tận nơi" at bounding box center [481, 68] width 56 height 6
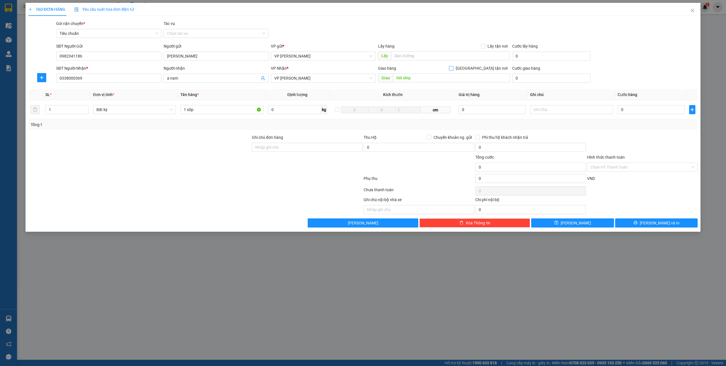
click at [453, 68] on input "[GEOGRAPHIC_DATA] tận nơi" at bounding box center [451, 68] width 4 height 4
checkbox input "true"
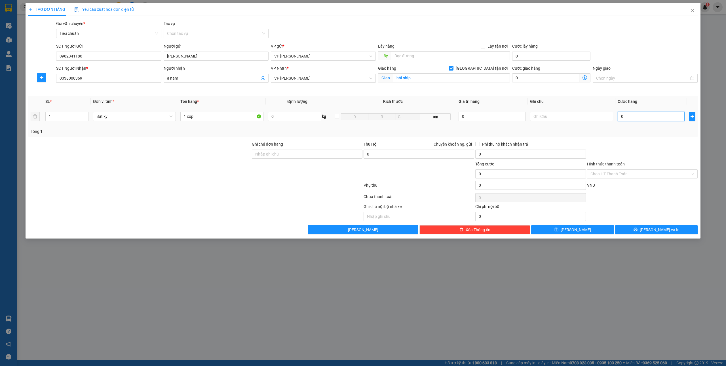
click at [630, 118] on input "0" at bounding box center [650, 116] width 67 height 9
type input "4"
type input "40"
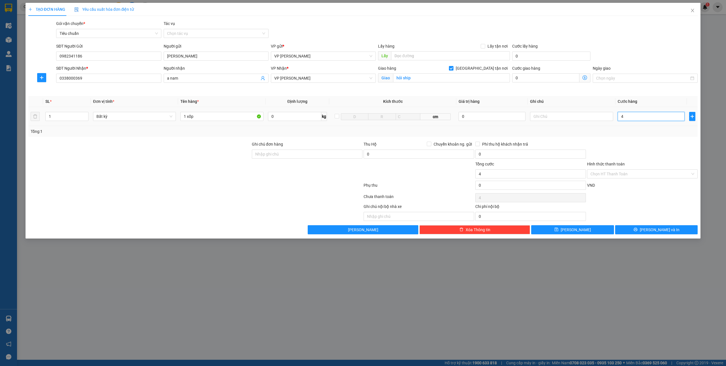
type input "40"
click at [654, 228] on span "[PERSON_NAME] và In" at bounding box center [660, 230] width 40 height 6
type input "40.000"
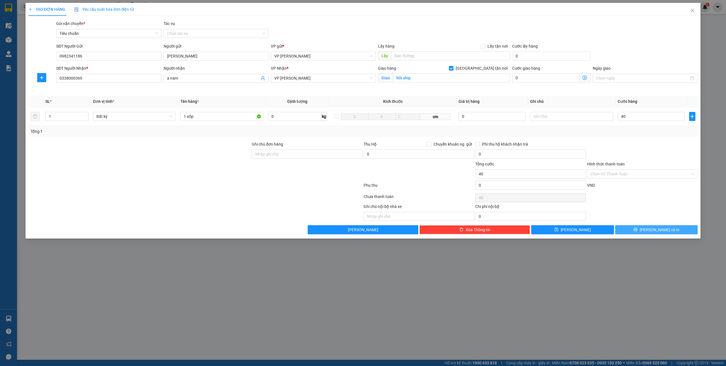
type input "40.000"
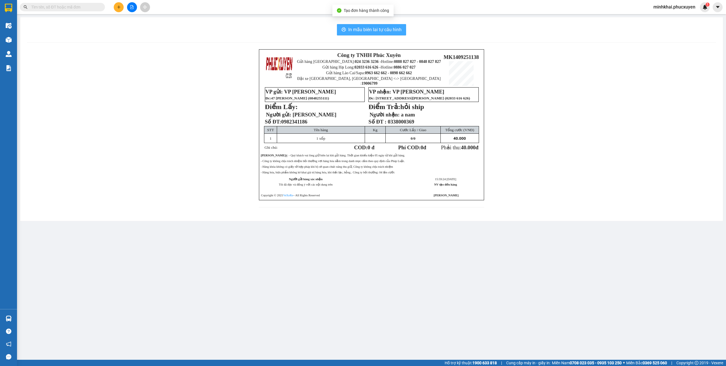
click at [379, 28] on span "In mẫu biên lai tự cấu hình" at bounding box center [374, 29] width 53 height 7
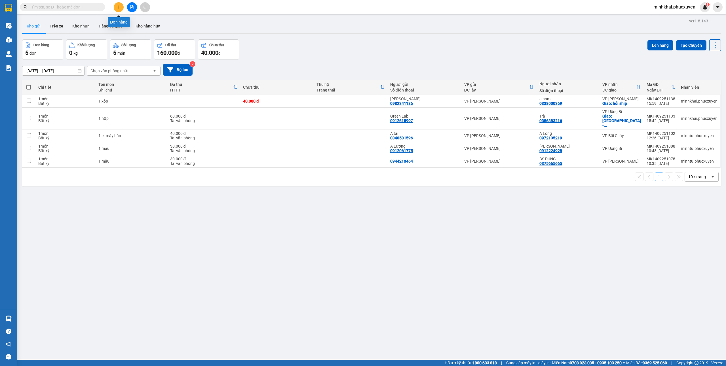
click at [117, 8] on icon "plus" at bounding box center [119, 7] width 4 height 4
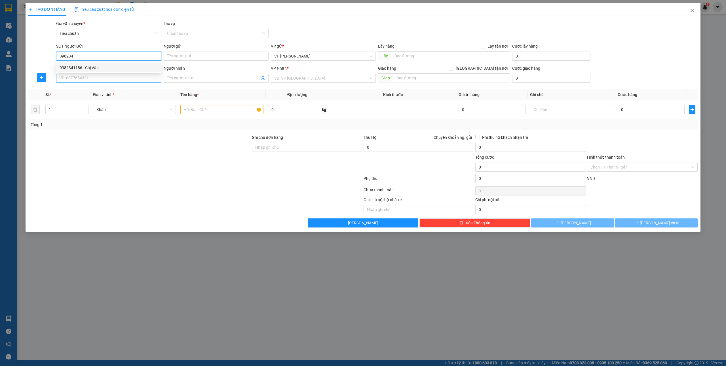
click at [80, 66] on div "0982341186 - Chị Vân" at bounding box center [109, 68] width 98 height 6
type input "0982341186"
type input "[PERSON_NAME]"
type input "0982341186"
click at [77, 77] on input "SĐT Người Nhận *" at bounding box center [108, 78] width 105 height 9
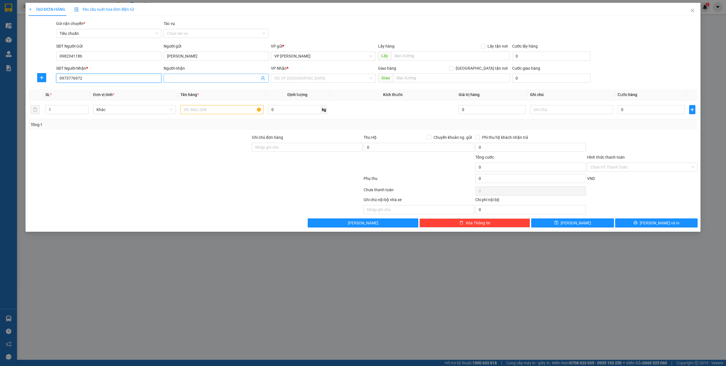
type input "0973776972"
click at [190, 78] on input "Người nhận" at bounding box center [213, 78] width 92 height 6
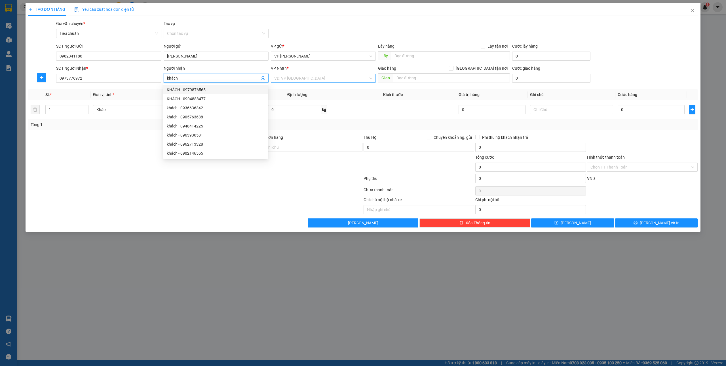
type input "khách"
click at [297, 79] on input "search" at bounding box center [321, 78] width 94 height 9
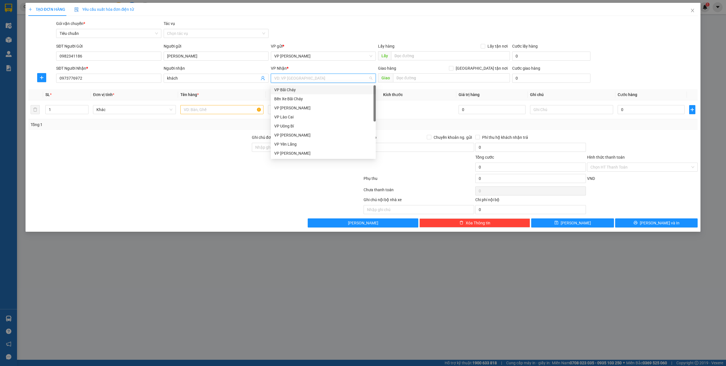
click at [299, 89] on div "VP Bãi Cháy" at bounding box center [323, 90] width 98 height 6
click at [453, 69] on span at bounding box center [451, 68] width 5 height 5
click at [453, 69] on input "[GEOGRAPHIC_DATA] tận nơi" at bounding box center [451, 68] width 4 height 4
checkbox input "true"
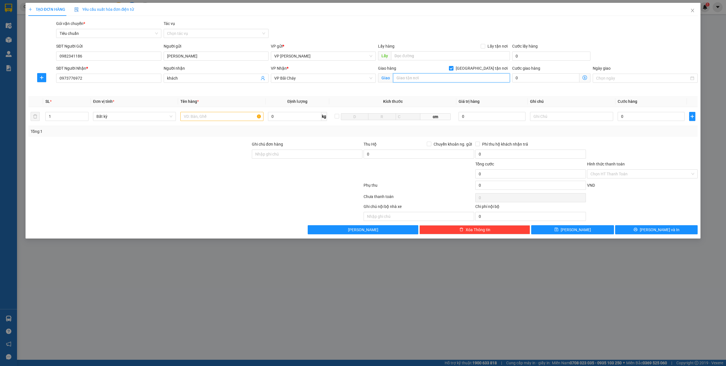
click at [427, 82] on input "text" at bounding box center [451, 77] width 117 height 9
type input "bim 30t"
click at [197, 117] on input "text" at bounding box center [221, 116] width 83 height 9
type input "1 xốp"
drag, startPoint x: 638, startPoint y: 115, endPoint x: 647, endPoint y: 115, distance: 8.5
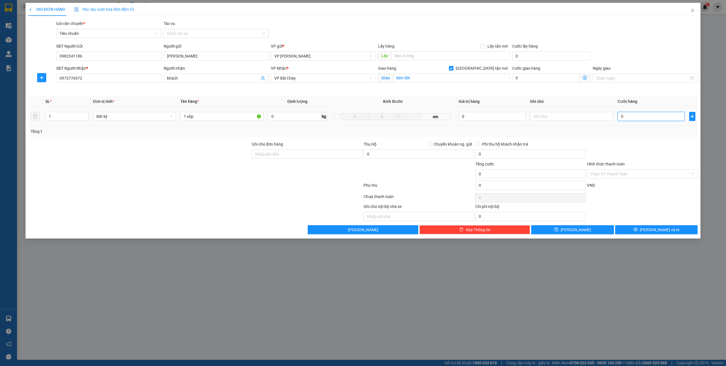
click at [639, 115] on input "0" at bounding box center [650, 116] width 67 height 9
type input "4"
type input "40"
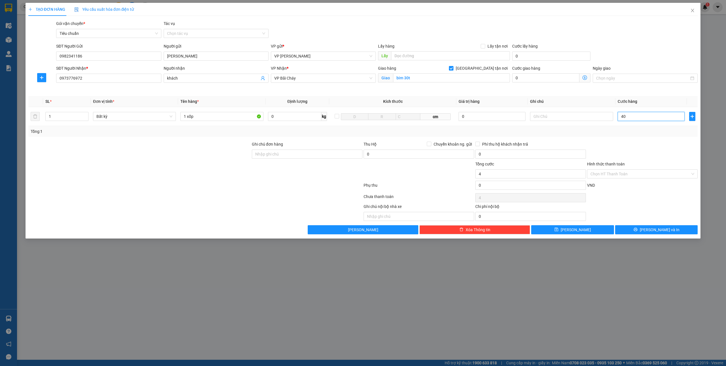
type input "40"
click at [663, 231] on span "[PERSON_NAME] và In" at bounding box center [660, 230] width 40 height 6
type input "40.000"
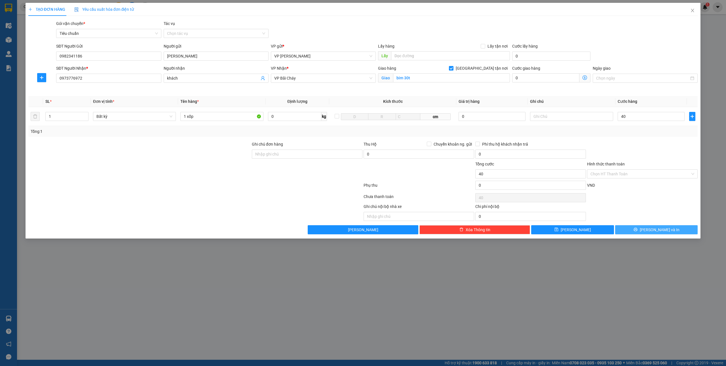
type input "40.000"
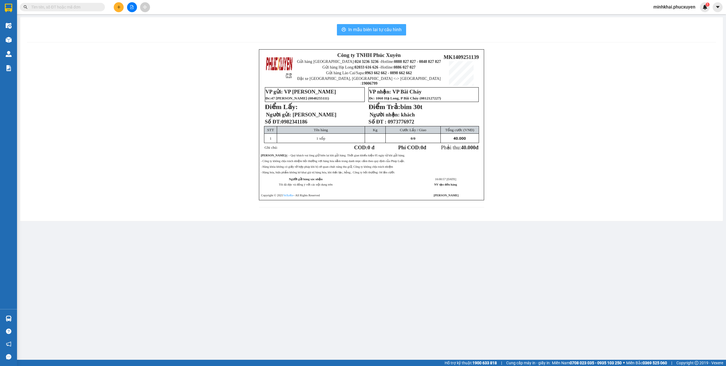
click at [388, 28] on span "In mẫu biên lai tự cấu hình" at bounding box center [374, 29] width 53 height 7
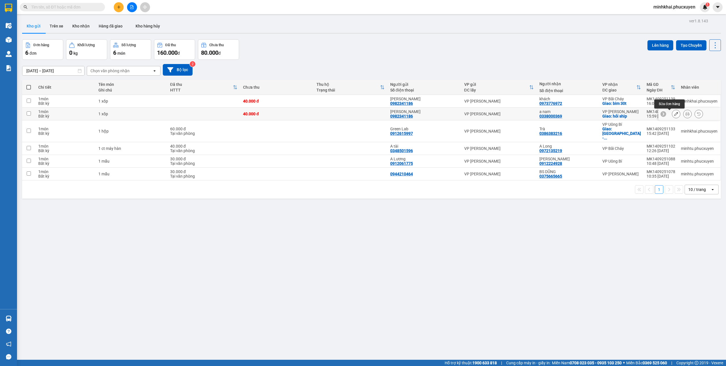
click at [674, 116] on icon at bounding box center [676, 114] width 4 height 4
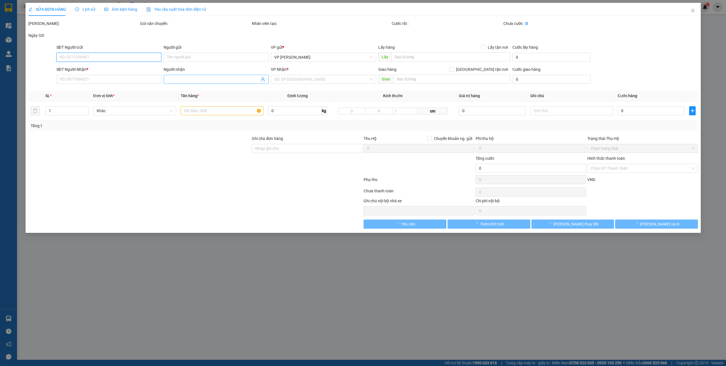
type input "0982341186"
type input "[PERSON_NAME]"
type input "0338000369"
type input "a nam"
checkbox input "true"
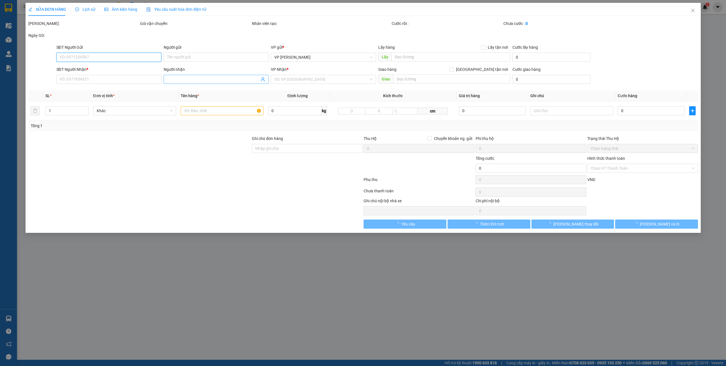
type input "hỏi ship"
type input "40.000"
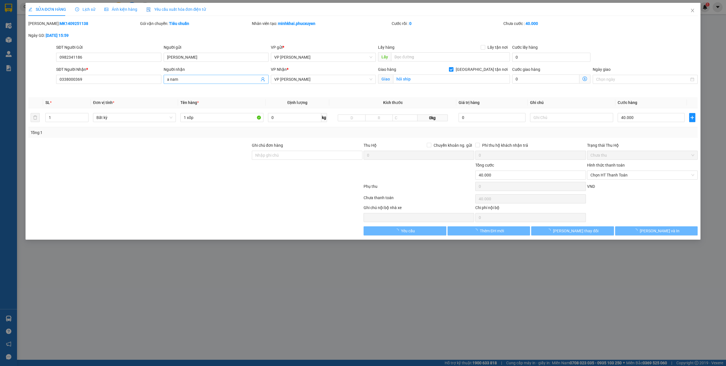
click at [202, 81] on input "a nam" at bounding box center [213, 79] width 92 height 6
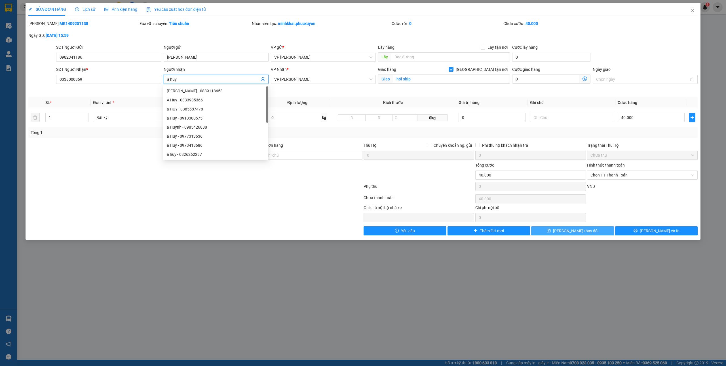
type input "a huy"
click at [566, 231] on span "[PERSON_NAME] thay đổi" at bounding box center [575, 231] width 45 height 6
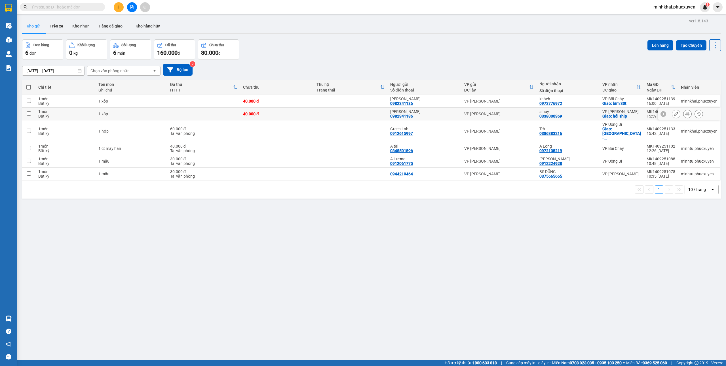
click at [685, 115] on icon at bounding box center [687, 114] width 4 height 4
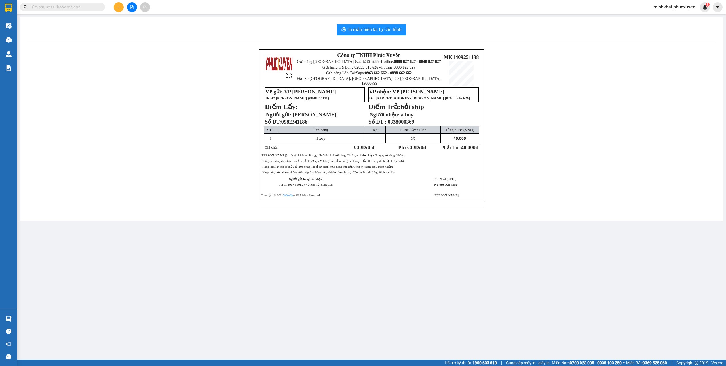
click at [375, 35] on div "In mẫu biên lai tự cấu hình Công ty TNHH Phúc Xuyên Gửi hàng Hà Nội: 024 3236 3…" at bounding box center [371, 119] width 702 height 204
click at [377, 31] on span "In mẫu biên lai tự cấu hình" at bounding box center [374, 29] width 53 height 7
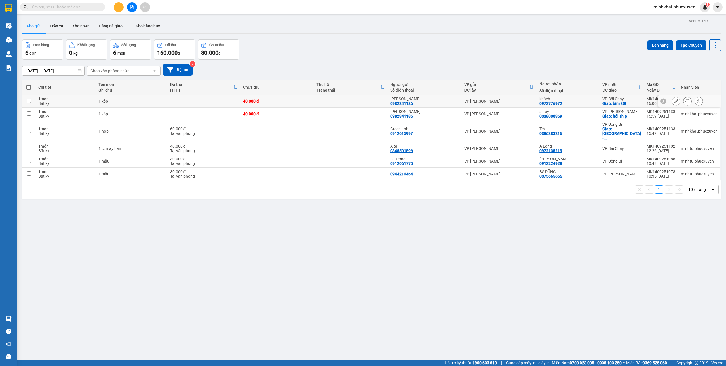
click at [685, 102] on icon at bounding box center [687, 101] width 4 height 4
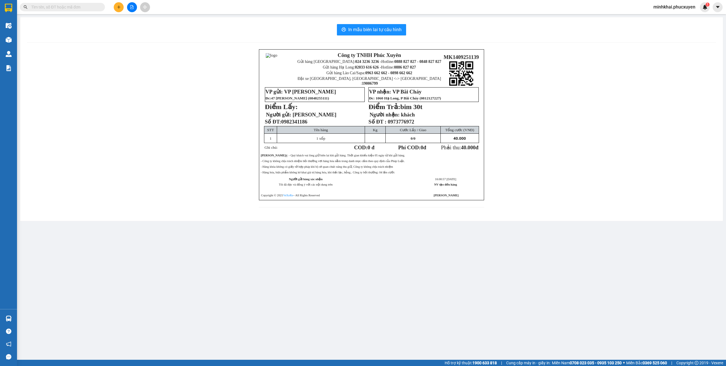
click at [336, 22] on div "In mẫu biên lai tự cấu hình Công ty TNHH Phúc Xuyên Gửi hàng Hà Nội: 024 3236 3…" at bounding box center [371, 119] width 702 height 204
click at [350, 26] on span "In mẫu biên lai tự cấu hình" at bounding box center [374, 29] width 53 height 7
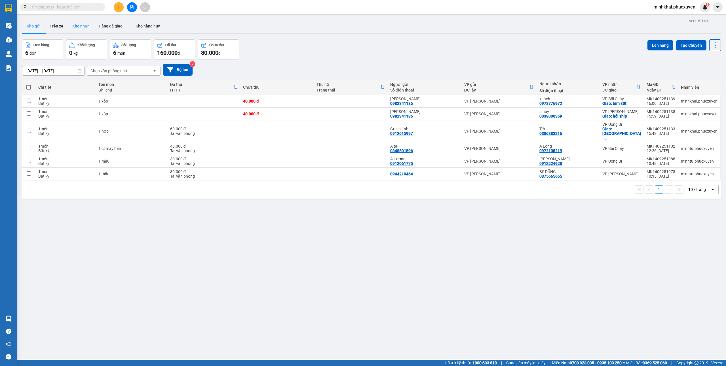
click at [94, 23] on button "Kho nhận" at bounding box center [81, 26] width 26 height 14
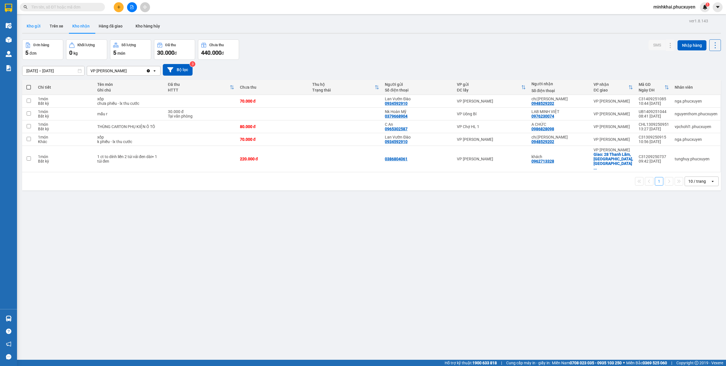
click at [36, 31] on button "Kho gửi" at bounding box center [33, 26] width 23 height 14
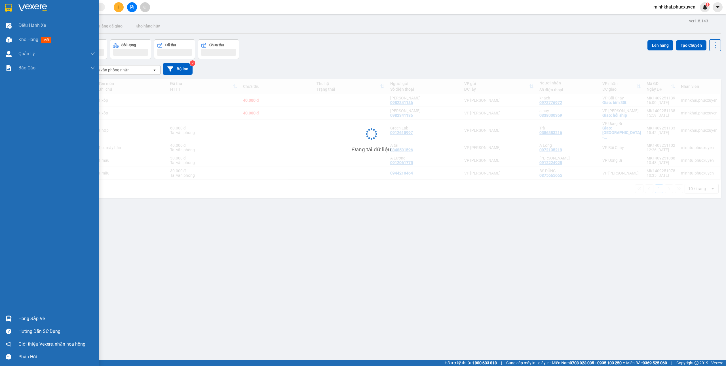
click at [9, 324] on div "Hàng sắp về" at bounding box center [49, 318] width 99 height 13
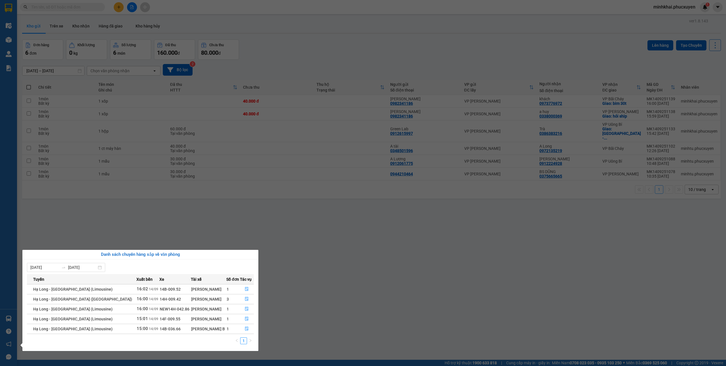
click at [369, 315] on section "Kết quả tìm kiếm ( 0 ) Bộ lọc No Data minhkhai.phucxuyen 1 Điều hành xe Kho hàn…" at bounding box center [363, 183] width 726 height 366
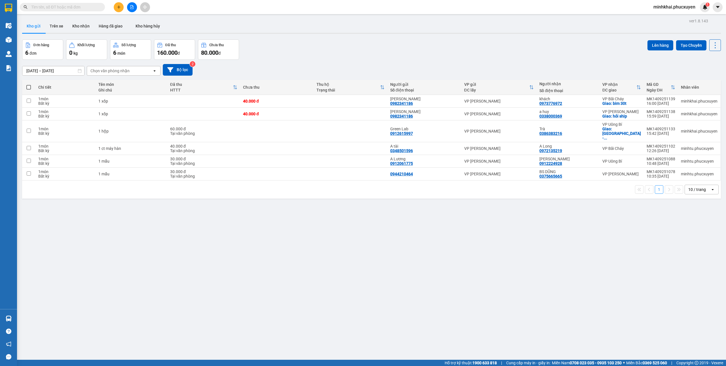
click at [27, 86] on span at bounding box center [28, 87] width 5 height 5
click at [29, 84] on input "checkbox" at bounding box center [29, 84] width 0 height 0
checkbox input "true"
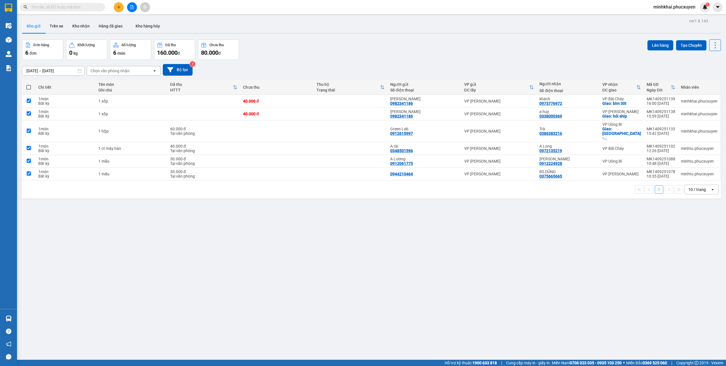
checkbox input "true"
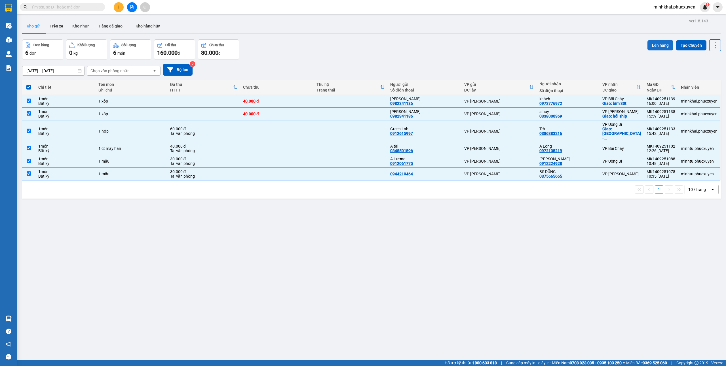
click at [650, 45] on button "Lên hàng" at bounding box center [660, 45] width 26 height 10
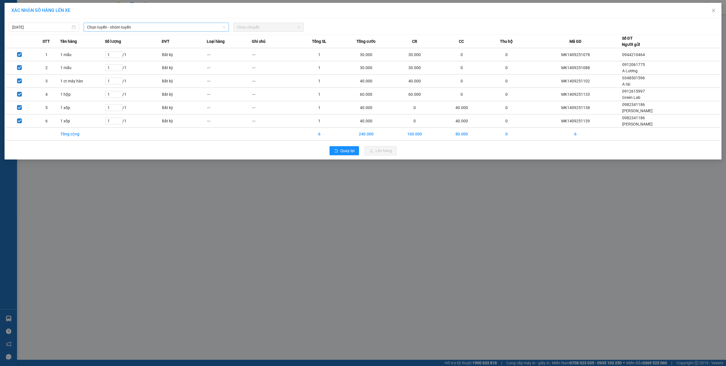
click at [124, 27] on span "Chọn tuyến - nhóm tuyến" at bounding box center [156, 27] width 138 height 9
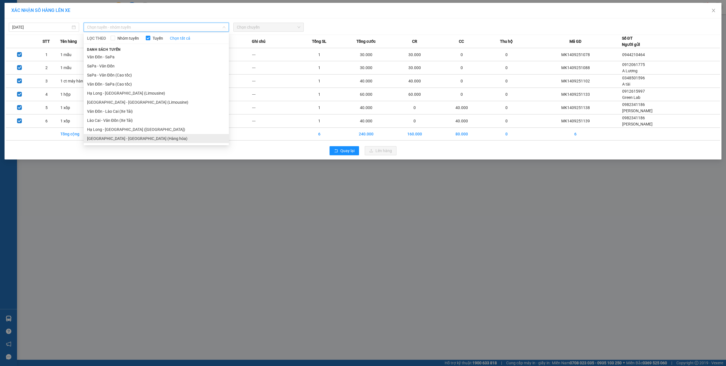
click at [130, 135] on li "Hà Nội - Hạ Long (Hàng hóa)" at bounding box center [156, 138] width 145 height 9
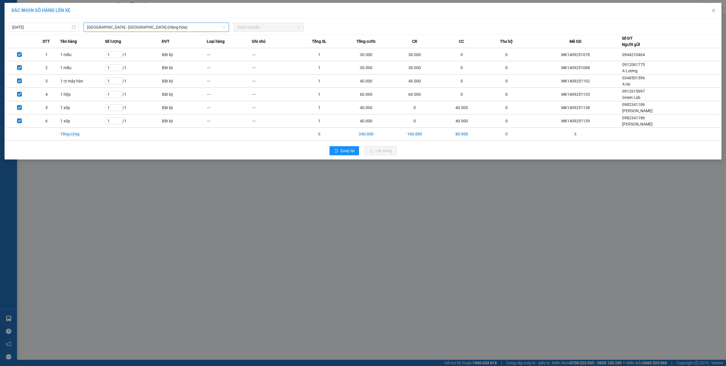
click at [275, 30] on span "Chọn chuyến" at bounding box center [269, 27] width 64 height 9
click at [260, 58] on div "16:00" at bounding box center [259, 57] width 44 height 6
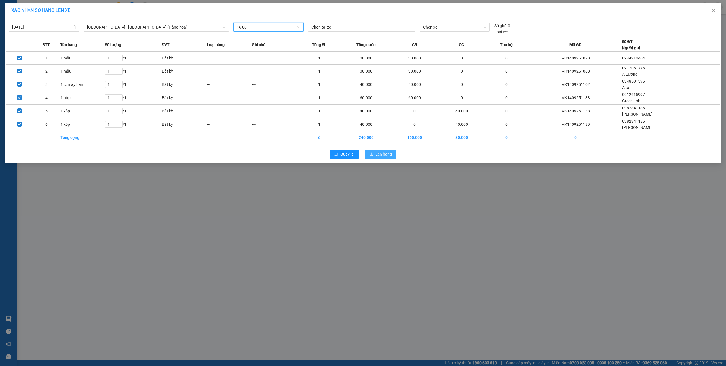
click at [384, 156] on span "Lên hàng" at bounding box center [383, 154] width 16 height 6
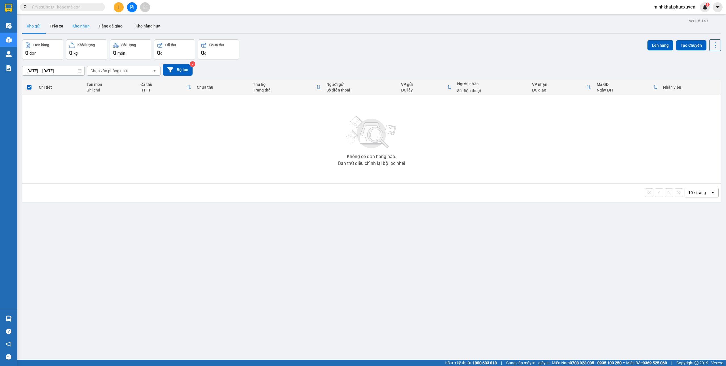
click at [75, 26] on button "Kho nhận" at bounding box center [81, 26] width 26 height 14
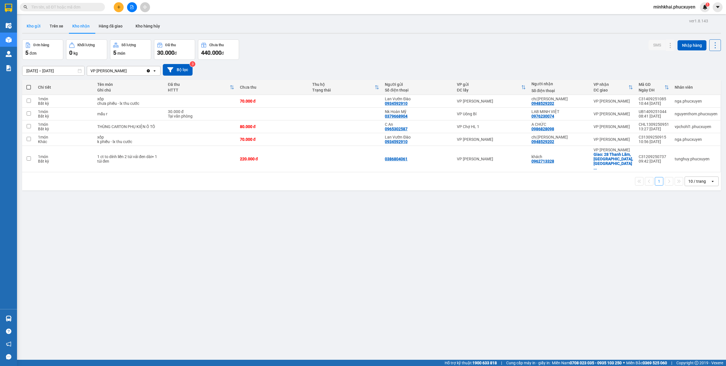
click at [39, 31] on button "Kho gửi" at bounding box center [33, 26] width 23 height 14
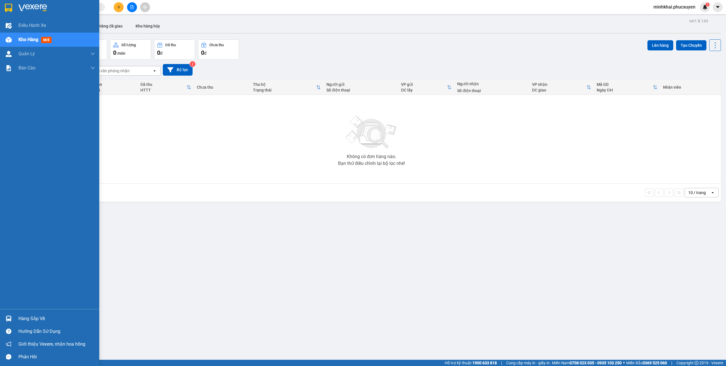
click at [4, 317] on div at bounding box center [9, 319] width 10 height 10
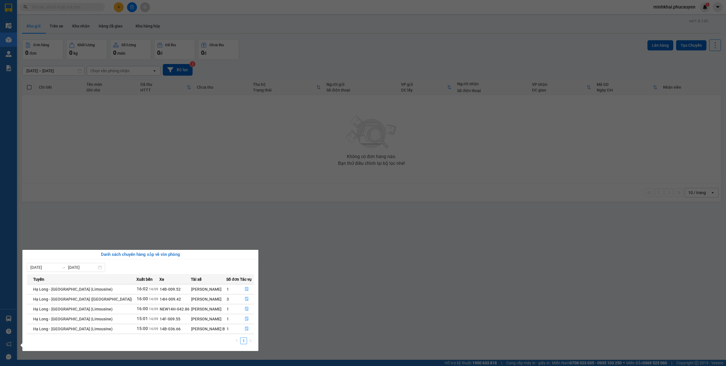
click at [262, 191] on section "Kết quả tìm kiếm ( 0 ) Bộ lọc No Data minhkhai.phucxuyen 1 Điều hành xe Kho hàn…" at bounding box center [363, 183] width 726 height 366
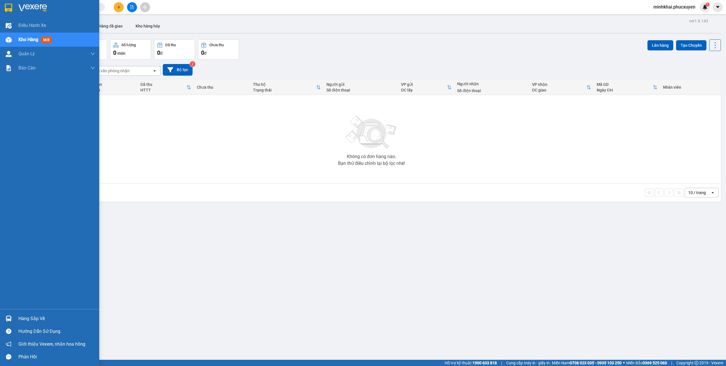
click at [6, 318] on img at bounding box center [9, 319] width 6 height 6
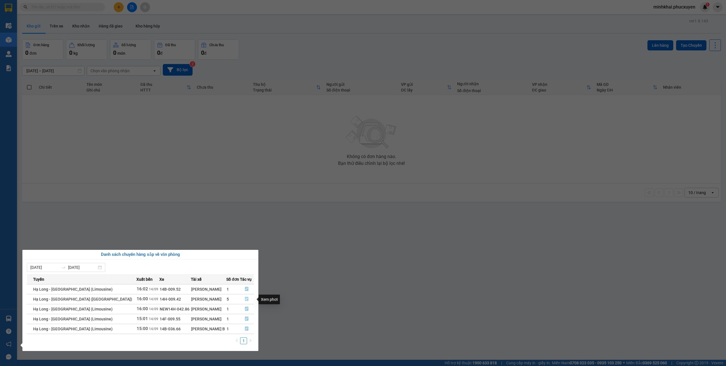
click at [245, 299] on icon "file-done" at bounding box center [247, 299] width 4 height 4
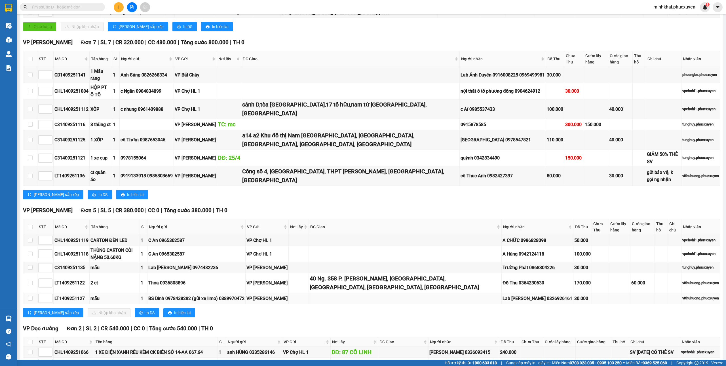
scroll to position [113, 0]
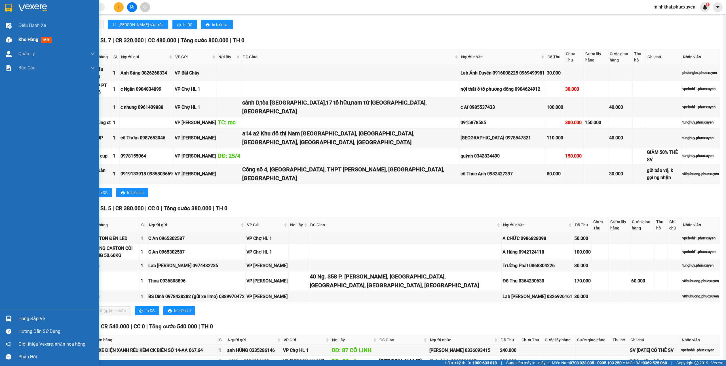
click at [48, 40] on span "mới" at bounding box center [46, 40] width 10 height 6
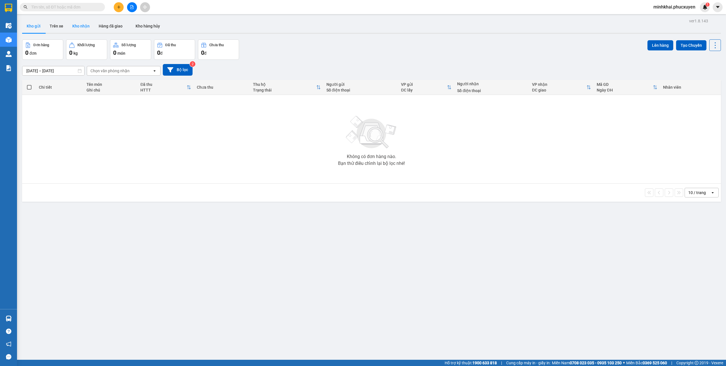
click at [91, 24] on button "Kho nhận" at bounding box center [81, 26] width 26 height 14
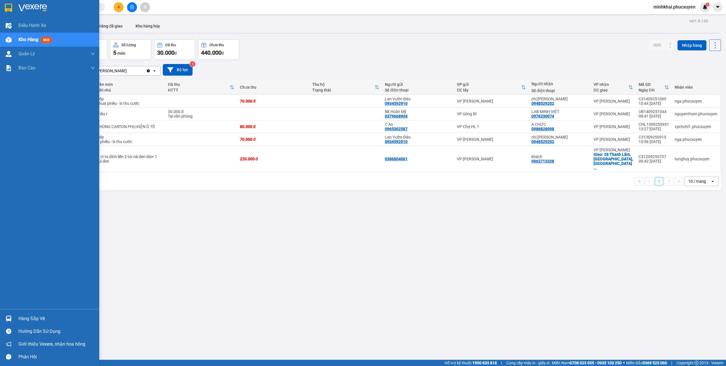
click at [26, 317] on div "Hàng sắp về" at bounding box center [56, 319] width 77 height 9
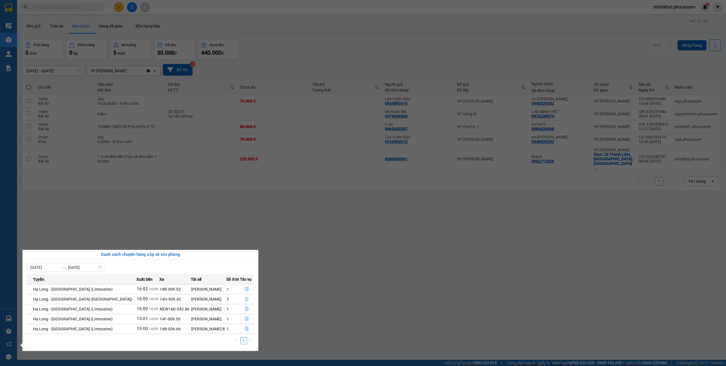
click at [246, 301] on icon "file-done" at bounding box center [247, 299] width 4 height 4
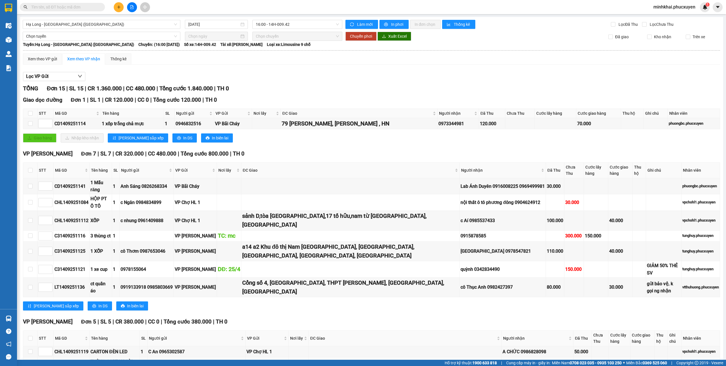
scroll to position [38, 0]
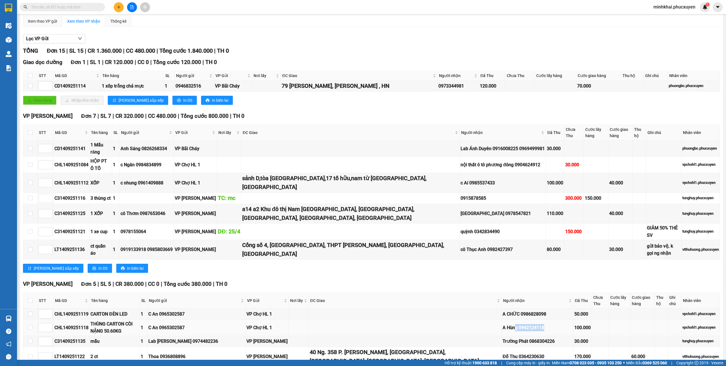
drag, startPoint x: 532, startPoint y: 312, endPoint x: 503, endPoint y: 316, distance: 30.0
click at [503, 320] on td "A Hùng 0942124118" at bounding box center [537, 328] width 72 height 16
click at [518, 320] on td "A Hùng 0942124118" at bounding box center [537, 328] width 72 height 16
drag, startPoint x: 536, startPoint y: 313, endPoint x: 506, endPoint y: 312, distance: 30.1
click at [506, 324] on div "A Hùng 0942124118" at bounding box center [537, 327] width 70 height 7
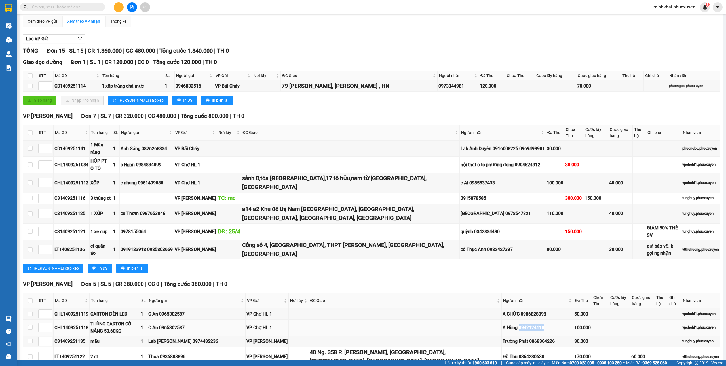
click at [529, 320] on td "A Hùng 0942124118" at bounding box center [537, 328] width 72 height 16
drag, startPoint x: 531, startPoint y: 313, endPoint x: 506, endPoint y: 318, distance: 25.1
click at [506, 320] on td "A Hùng 0942124118" at bounding box center [537, 328] width 72 height 16
click at [539, 324] on div "A Hùng 0942124118" at bounding box center [537, 327] width 70 height 7
drag, startPoint x: 532, startPoint y: 311, endPoint x: 493, endPoint y: 314, distance: 38.7
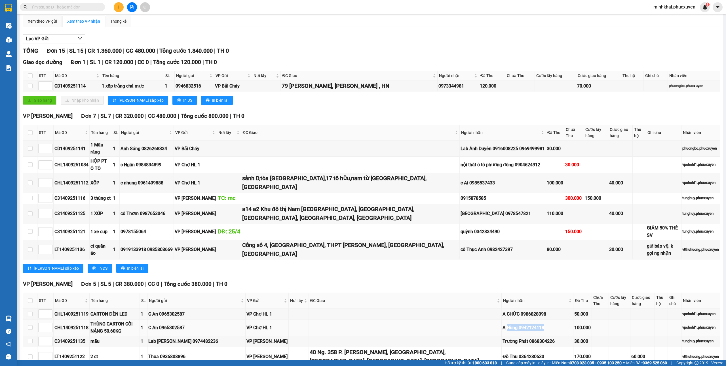
click at [502, 324] on div "A Hùng 0942124118" at bounding box center [537, 327] width 70 height 7
click at [517, 324] on div "A Hùng 0942124118" at bounding box center [537, 327] width 70 height 7
click at [536, 324] on div "A Hùng 0942124118" at bounding box center [537, 327] width 70 height 7
drag, startPoint x: 536, startPoint y: 311, endPoint x: 509, endPoint y: 315, distance: 27.2
click at [509, 324] on div "A Hùng 0942124118" at bounding box center [537, 327] width 70 height 7
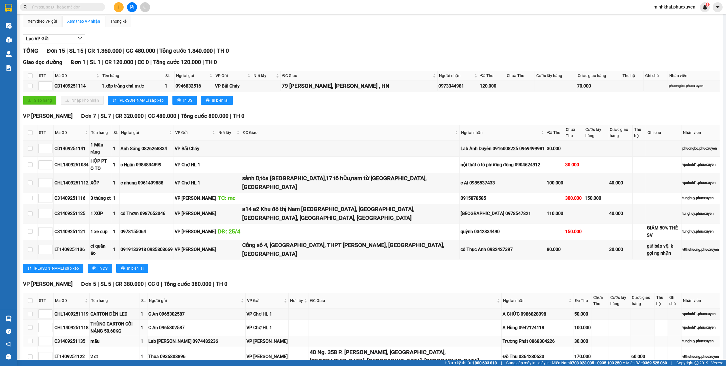
click at [518, 338] on div "Trường Phát 0868304226" at bounding box center [537, 341] width 70 height 7
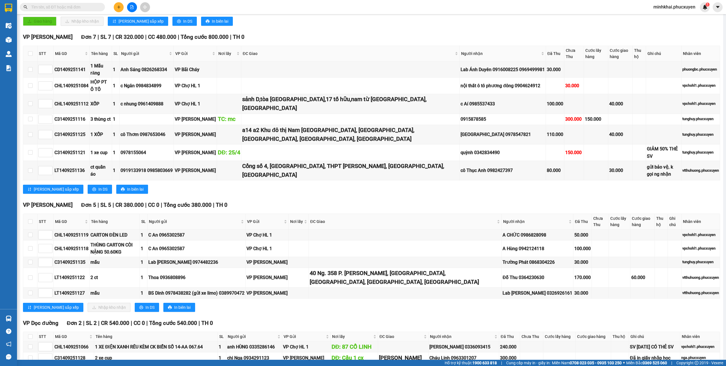
scroll to position [135, 0]
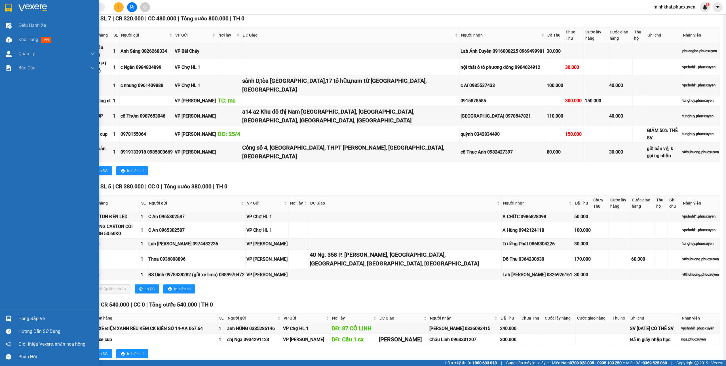
click at [3, 316] on div "Hàng sắp về" at bounding box center [49, 318] width 99 height 13
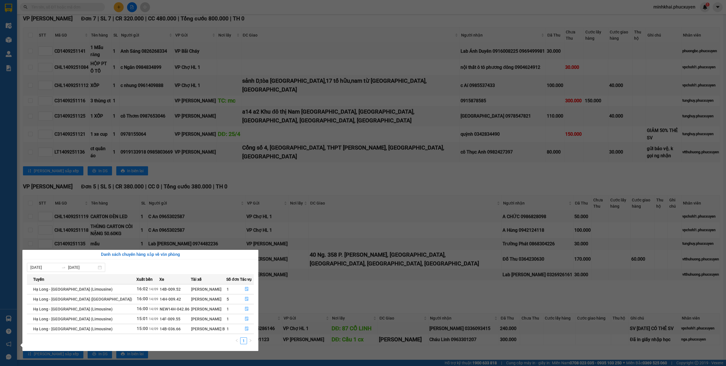
click at [345, 221] on section "Kết quả tìm kiếm ( 0 ) Bộ lọc No Data minhkhai.phucxuyen 1 Điều hành xe Kho hàn…" at bounding box center [363, 183] width 726 height 366
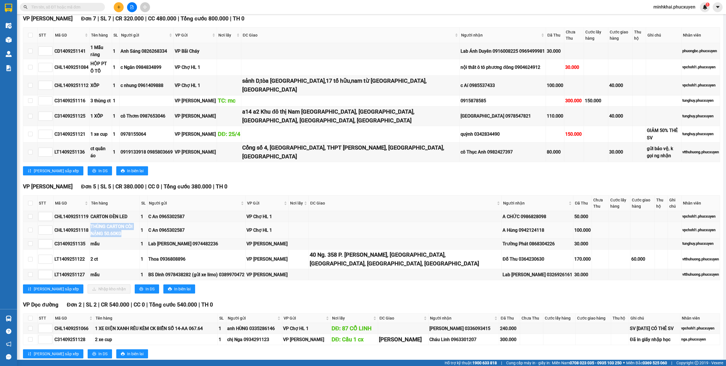
drag, startPoint x: 116, startPoint y: 216, endPoint x: 88, endPoint y: 217, distance: 28.1
click at [88, 222] on tr "CHL1409251118 THÙNG CARTON CÒI NẶNG 50.60KG 1 C An 0965302587 VP Chợ HL 1 A Hùn…" at bounding box center [371, 230] width 697 height 16
click at [119, 239] on td "mẫu" at bounding box center [115, 244] width 50 height 11
click at [457, 285] on div "Lưu sắp xếp Nhập kho nhận In DS In biên lai" at bounding box center [371, 289] width 697 height 9
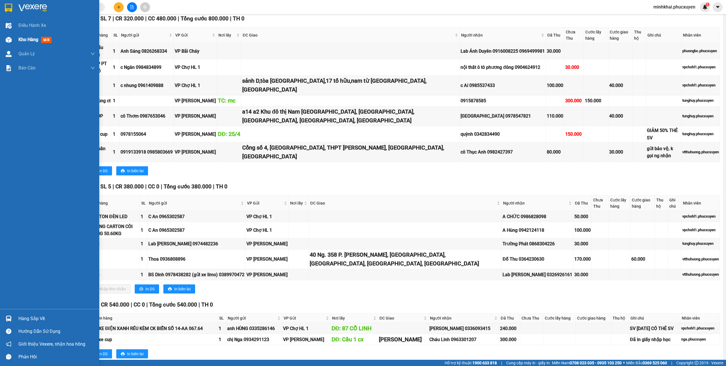
click at [18, 39] on div "Kho hàng mới" at bounding box center [49, 40] width 99 height 14
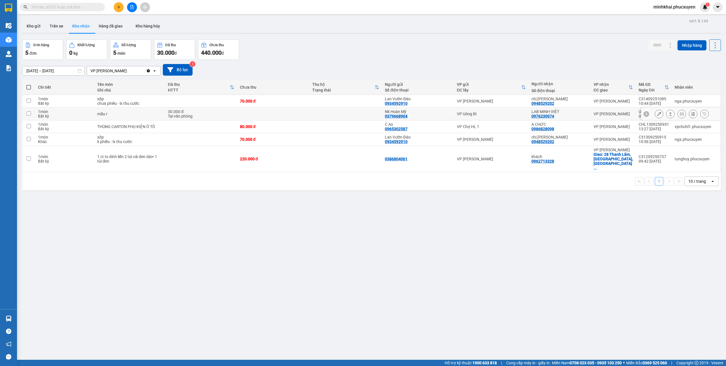
click at [657, 116] on icon at bounding box center [659, 114] width 4 height 4
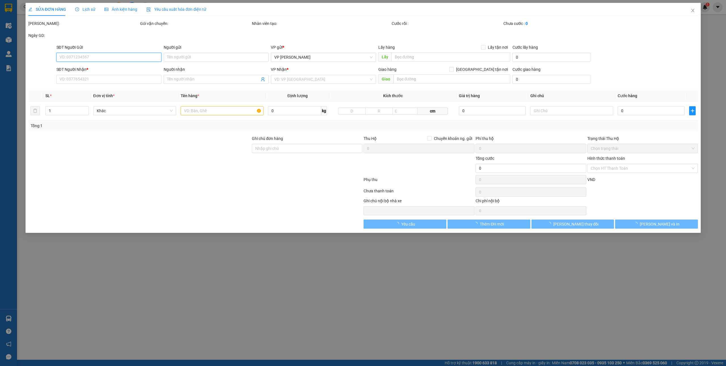
type input "0379668904"
type input "Nk Hoàn Mỹ"
type input "0976230074"
type input "LAB MINH VIỆT"
type input "30.000"
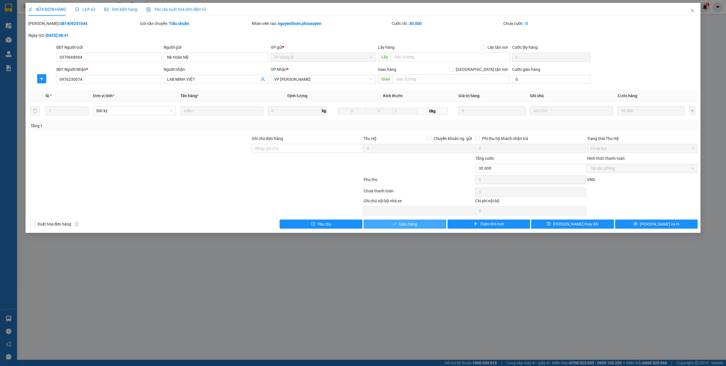
click at [413, 229] on button "Giao hàng" at bounding box center [404, 224] width 83 height 9
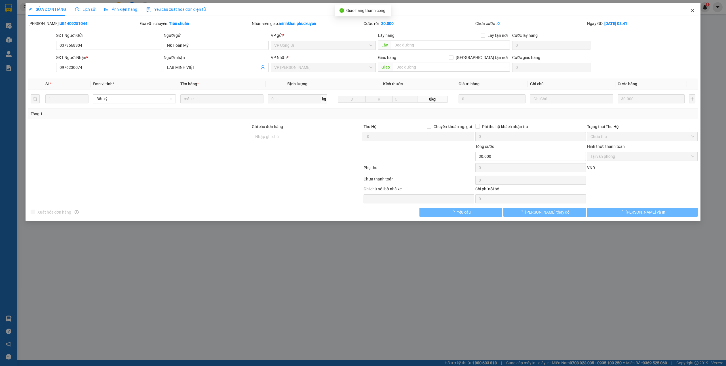
click at [692, 10] on icon "close" at bounding box center [692, 10] width 5 height 5
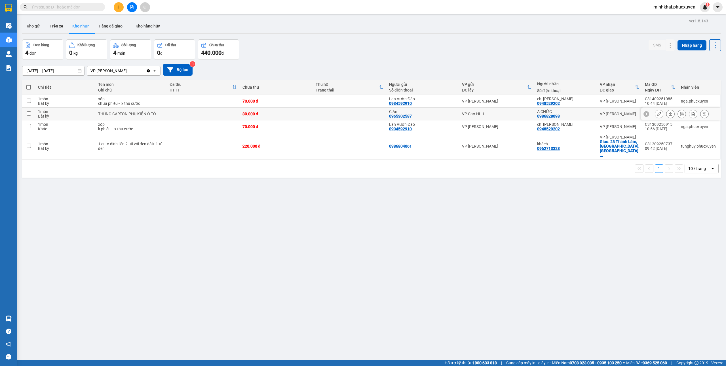
click at [668, 115] on icon at bounding box center [670, 114] width 4 height 4
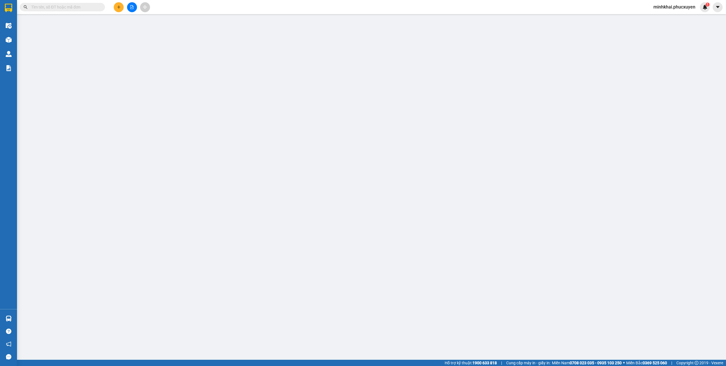
type input "0965302587"
type input "C An"
type input "0986828098"
type input "A CHỨC"
type input "80.000"
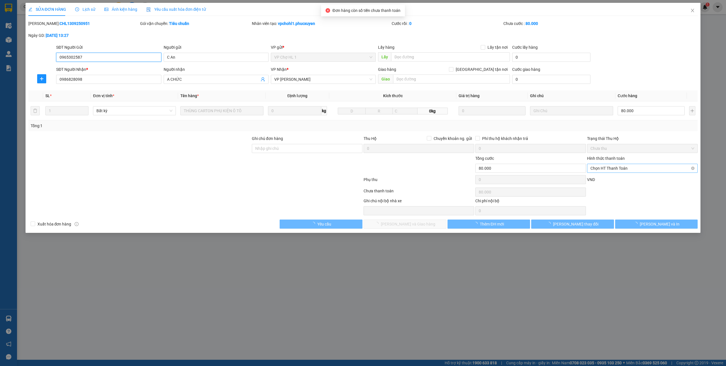
click at [600, 171] on span "Chọn HT Thanh Toán" at bounding box center [642, 168] width 104 height 9
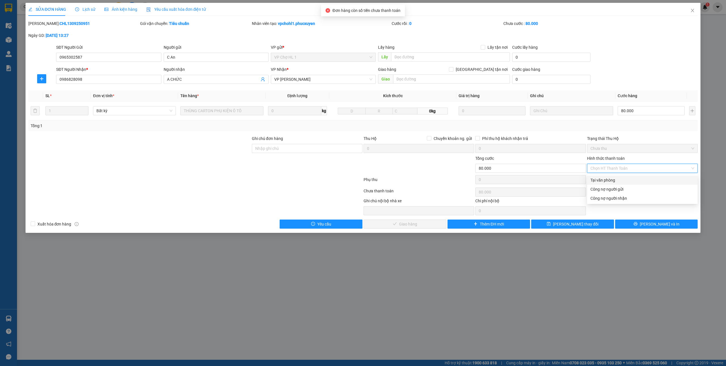
click at [597, 180] on div "Tại văn phòng" at bounding box center [642, 180] width 104 height 6
type input "0"
click at [416, 222] on div "Total Paid Fee 0 Total UnPaid Fee 80.000 Cash Collection Total Fee Mã ĐH: CHL13…" at bounding box center [362, 124] width 669 height 208
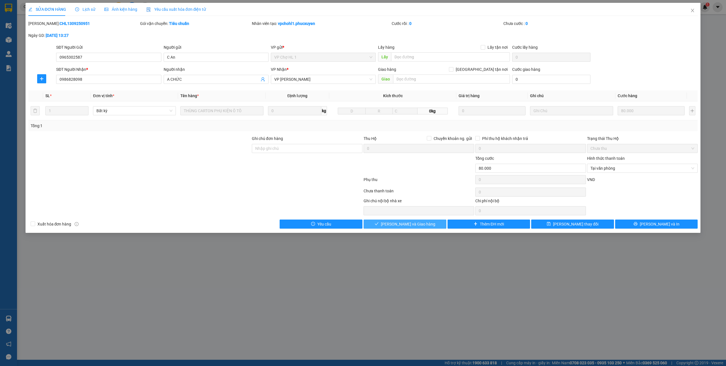
click at [414, 226] on span "[PERSON_NAME] và Giao hàng" at bounding box center [408, 224] width 54 height 6
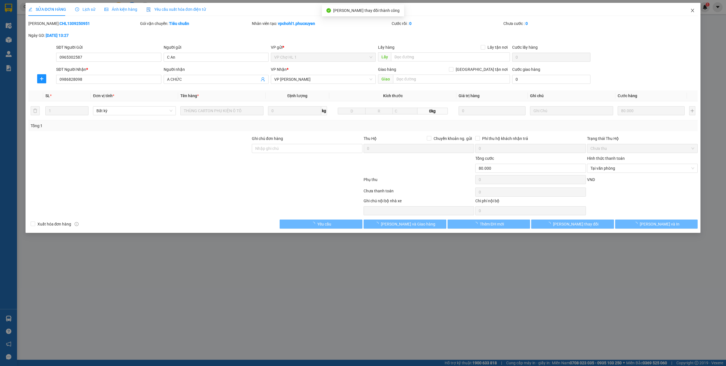
click at [691, 14] on span "Close" at bounding box center [692, 11] width 16 height 16
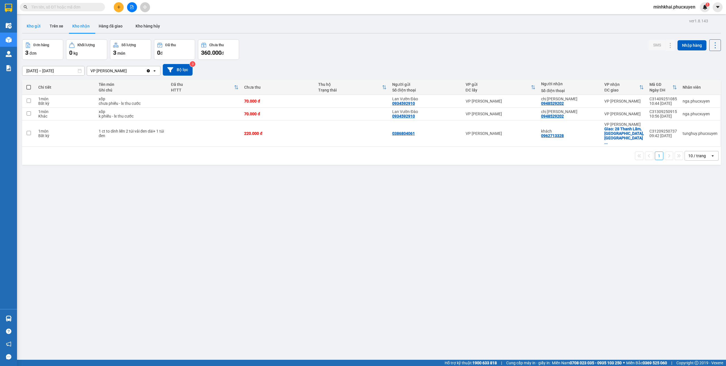
click at [31, 20] on button "Kho gửi" at bounding box center [33, 26] width 23 height 14
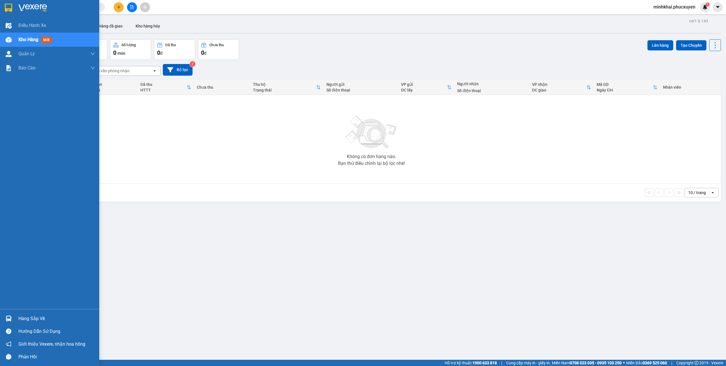
click at [7, 318] on img at bounding box center [9, 319] width 6 height 6
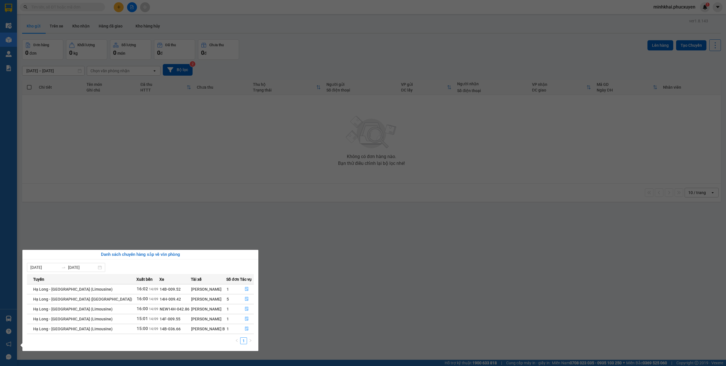
click at [348, 259] on section "Kết quả tìm kiếm ( 0 ) Bộ lọc No Data minhkhai.phucxuyen 1 Điều hành xe Kho hàn…" at bounding box center [363, 183] width 726 height 366
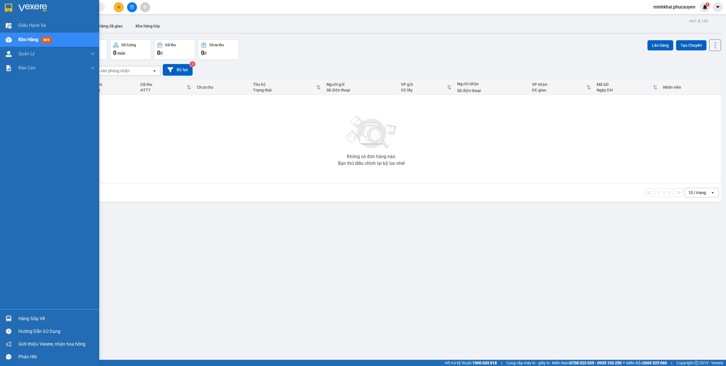
click at [0, 317] on div "Hàng sắp về" at bounding box center [49, 318] width 99 height 13
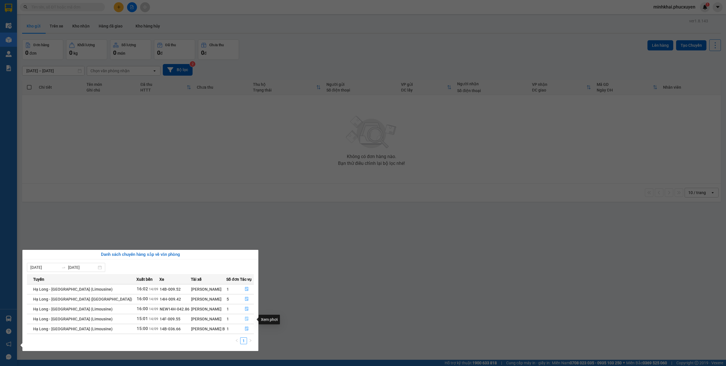
click at [245, 320] on icon "file-done" at bounding box center [247, 319] width 4 height 4
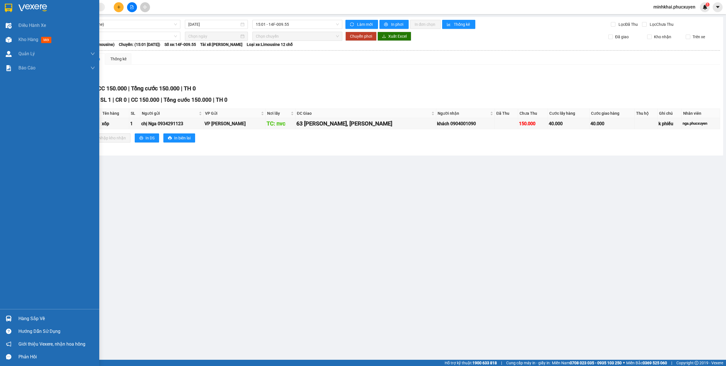
click at [1, 320] on div "Hàng sắp về" at bounding box center [49, 318] width 99 height 13
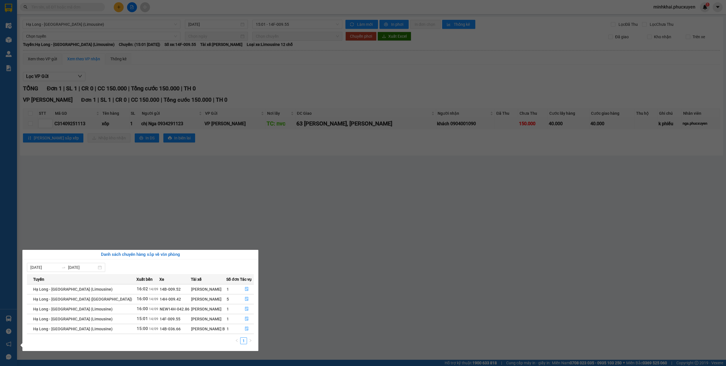
click at [414, 266] on section "Kết quả tìm kiếm ( 0 ) Bộ lọc No Data minhkhai.phucxuyen 1 Điều hành xe Kho hàn…" at bounding box center [363, 183] width 726 height 366
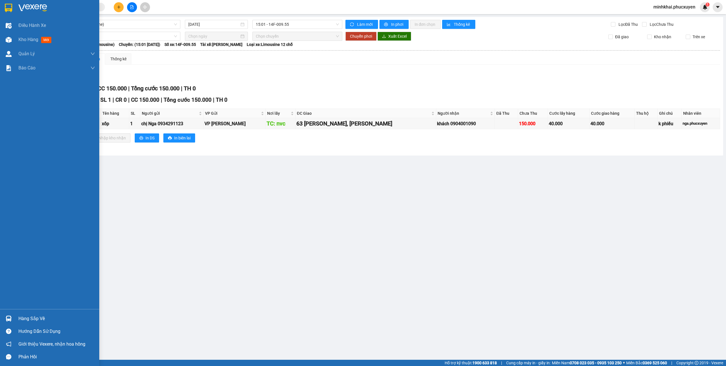
click at [3, 315] on div "Hàng sắp về" at bounding box center [49, 318] width 99 height 13
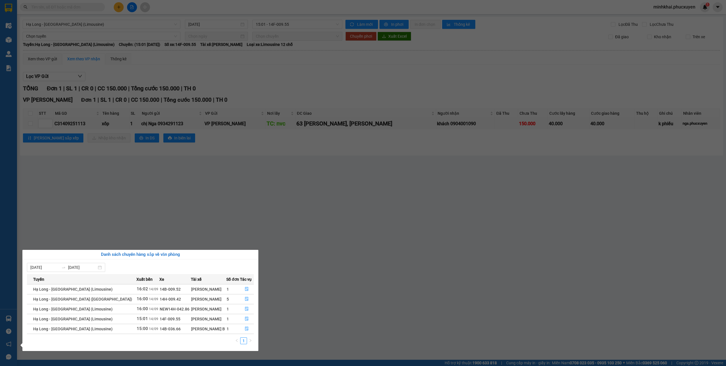
click at [90, 365] on section "Kết quả tìm kiếm ( 0 ) Bộ lọc No Data minhkhai.phucxuyen 1 Điều hành xe Kho hàn…" at bounding box center [363, 183] width 726 height 366
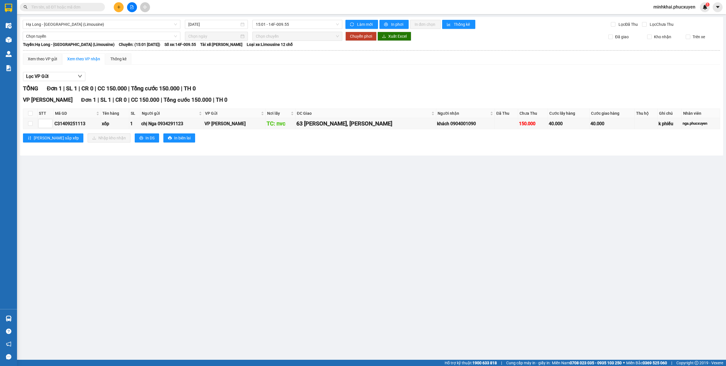
click at [90, 366] on html "Kết quả tìm kiếm ( 0 ) Bộ lọc No Data minhkhai.phucxuyen 1 Điều hành xe Kho hàn…" at bounding box center [363, 183] width 726 height 366
click at [115, 9] on button at bounding box center [119, 7] width 10 height 10
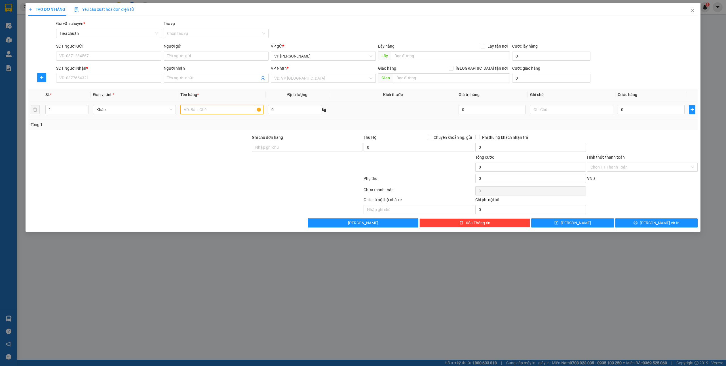
click at [189, 107] on input "text" at bounding box center [221, 109] width 83 height 9
type input "1 ct"
click at [77, 58] on input "SĐT Người Gửi" at bounding box center [108, 56] width 105 height 9
click at [82, 54] on input "SĐT Người Gửi" at bounding box center [108, 56] width 105 height 9
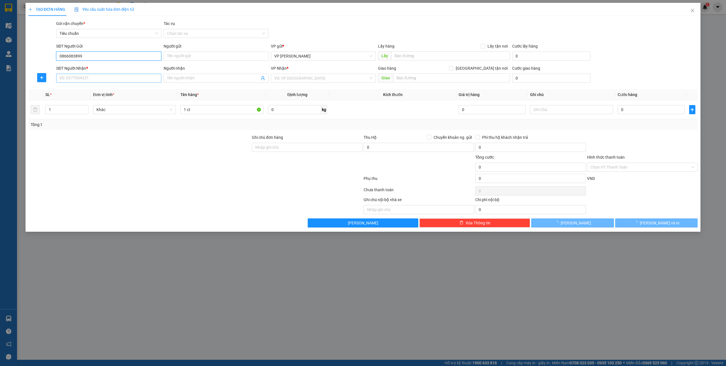
type input "0866083899"
click at [84, 77] on input "SĐT Người Nhận *" at bounding box center [108, 78] width 105 height 9
click at [96, 51] on div "SĐT Người Gửi" at bounding box center [108, 47] width 105 height 9
click at [93, 58] on input "0866083899" at bounding box center [108, 56] width 105 height 9
click at [93, 65] on div "0866083899 - trại cá" at bounding box center [109, 68] width 98 height 6
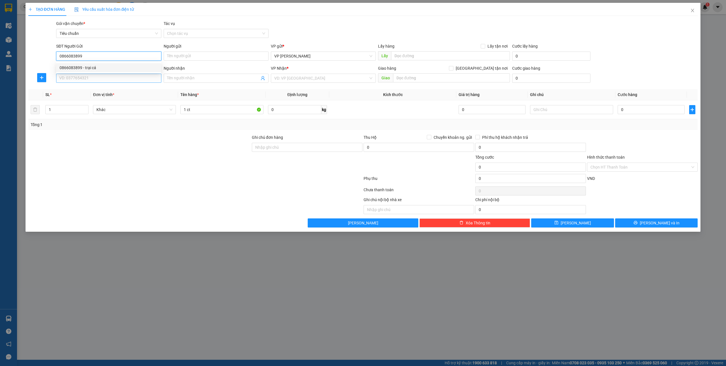
type input "trại cá"
click at [88, 83] on div "SĐT Người Nhận * VD: 0377654321" at bounding box center [108, 75] width 105 height 20
click at [88, 75] on input "SĐT Người Nhận *" at bounding box center [108, 78] width 105 height 9
type input "0963717620"
click at [191, 81] on input "Người nhận" at bounding box center [213, 78] width 92 height 6
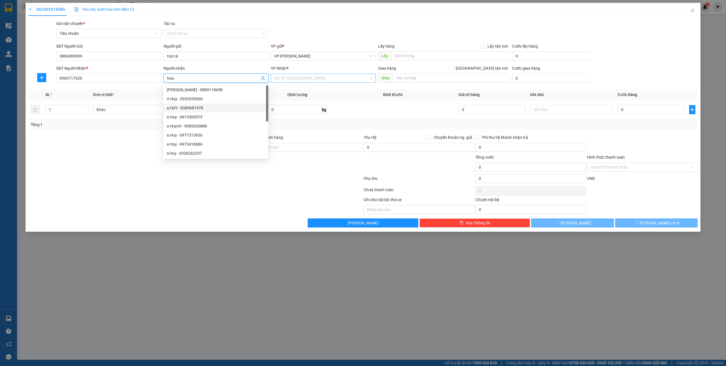
type input "hoa"
click at [292, 77] on input "search" at bounding box center [321, 78] width 94 height 9
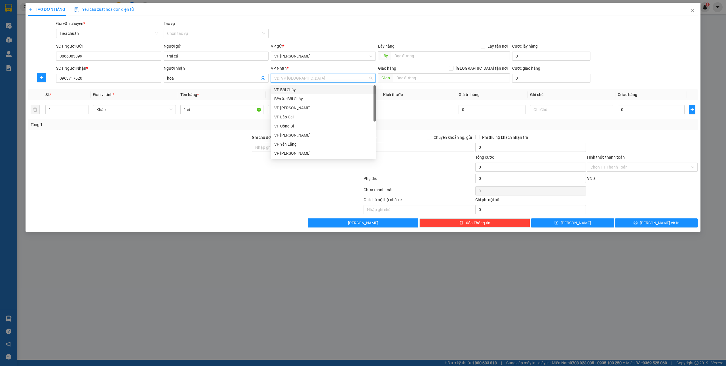
click at [316, 90] on div "VP Bãi Cháy" at bounding box center [323, 90] width 98 height 6
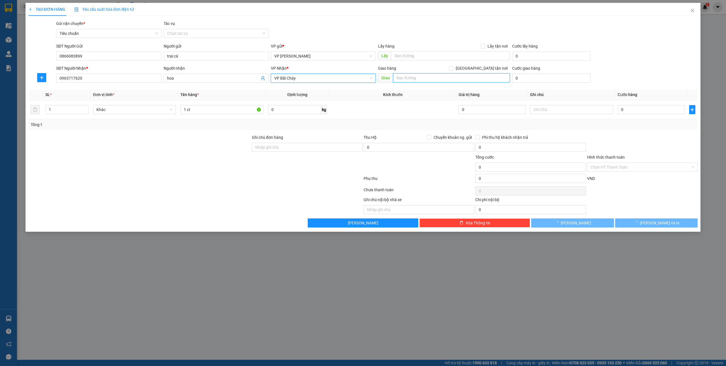
click at [420, 77] on input "text" at bounding box center [451, 77] width 117 height 9
click at [453, 68] on span at bounding box center [451, 68] width 5 height 5
click at [453, 68] on input "[GEOGRAPHIC_DATA] tận nơi" at bounding box center [451, 68] width 4 height 4
checkbox input "true"
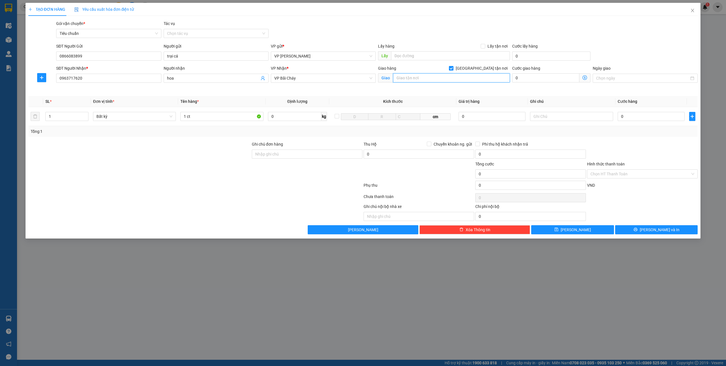
click at [433, 81] on input "text" at bounding box center [451, 77] width 117 height 9
type input "258 bãi"
click at [533, 79] on input "0" at bounding box center [545, 77] width 67 height 9
type input "6"
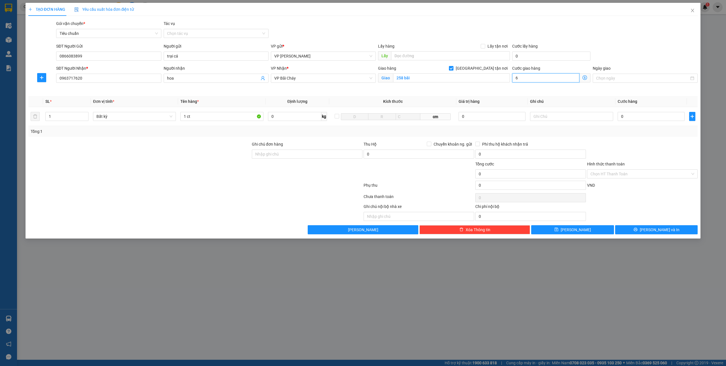
type input "6"
type input "60"
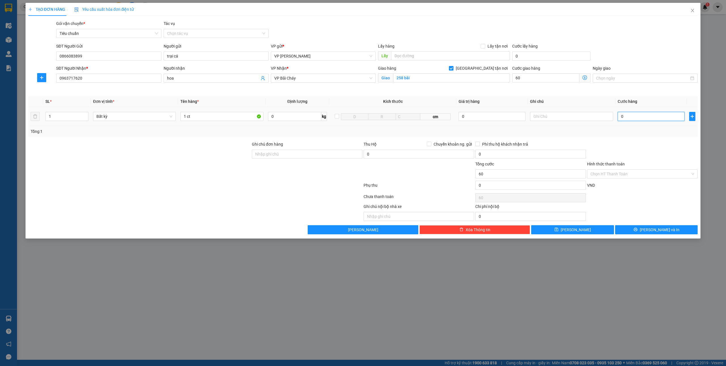
click at [631, 116] on input "0" at bounding box center [650, 116] width 67 height 9
type input "60.000"
type input "5"
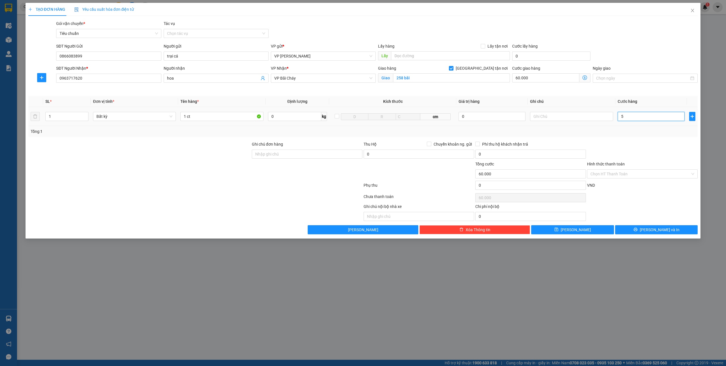
type input "60.005"
type input "50"
type input "60.050"
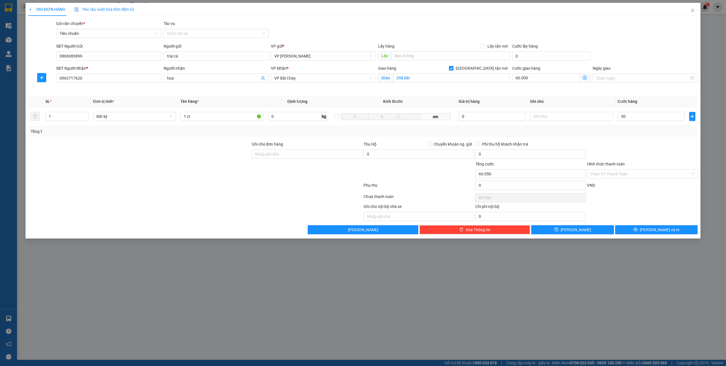
click at [607, 175] on input "Hình thức thanh toán" at bounding box center [640, 174] width 100 height 9
type input "50.000"
type input "110.000"
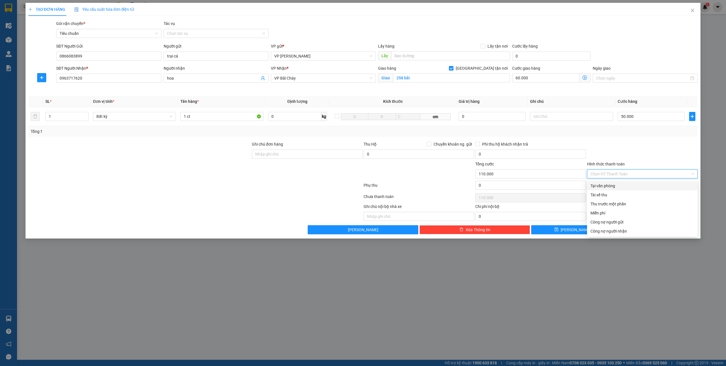
click at [601, 185] on div "Tại văn phòng" at bounding box center [642, 186] width 104 height 6
type input "0"
click at [651, 230] on span "[PERSON_NAME] và In" at bounding box center [660, 230] width 40 height 6
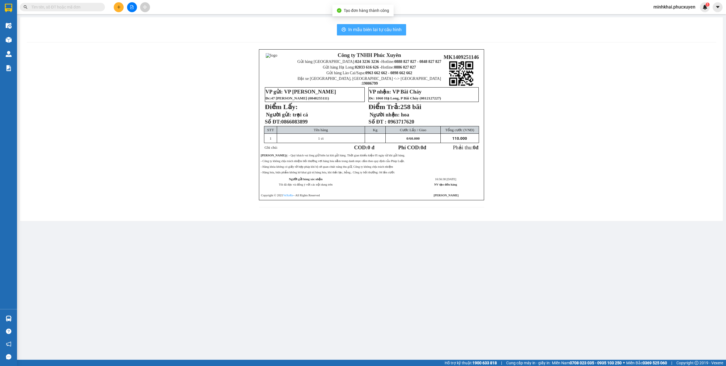
click at [362, 29] on span "In mẫu biên lai tự cấu hình" at bounding box center [374, 29] width 53 height 7
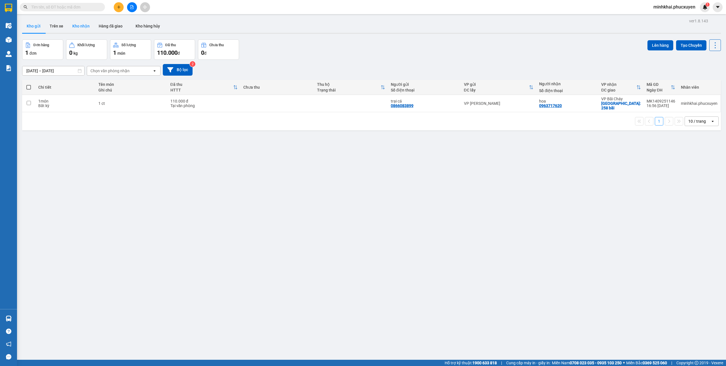
click at [85, 22] on button "Kho nhận" at bounding box center [81, 26] width 26 height 14
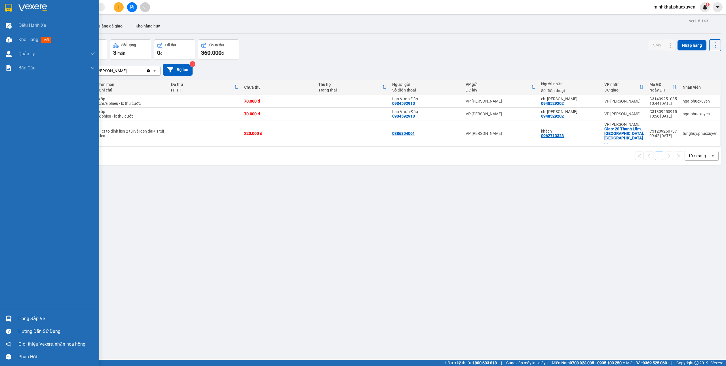
click at [0, 321] on div "Hàng sắp về" at bounding box center [49, 318] width 99 height 13
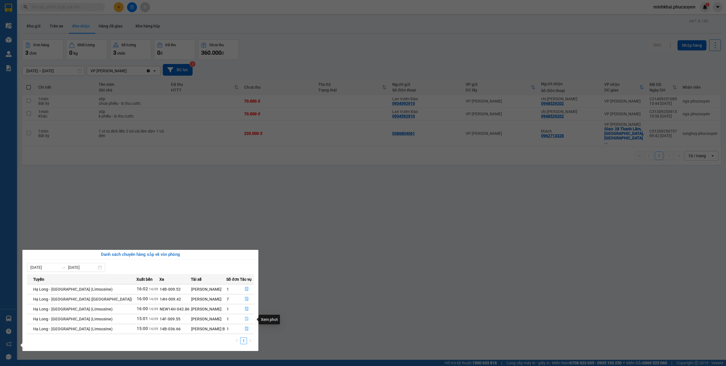
click at [241, 321] on button "button" at bounding box center [247, 319] width 14 height 9
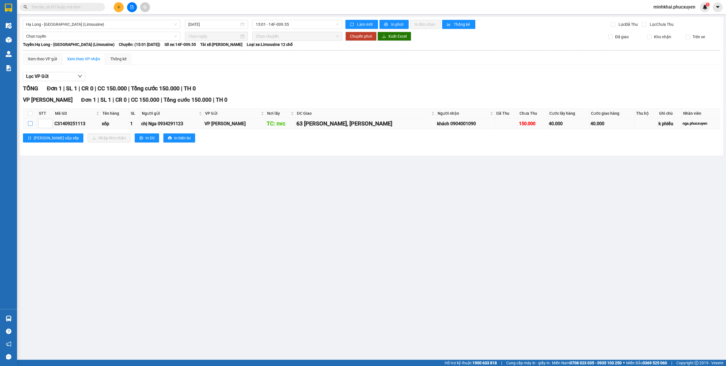
click at [32, 123] on input "checkbox" at bounding box center [30, 123] width 5 height 5
checkbox input "true"
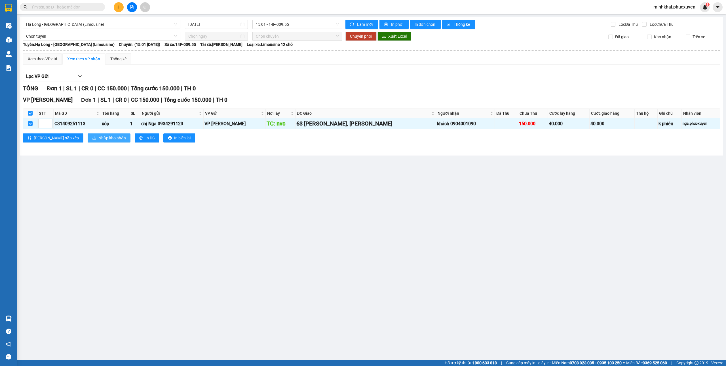
click at [92, 140] on icon "download" at bounding box center [94, 138] width 4 height 4
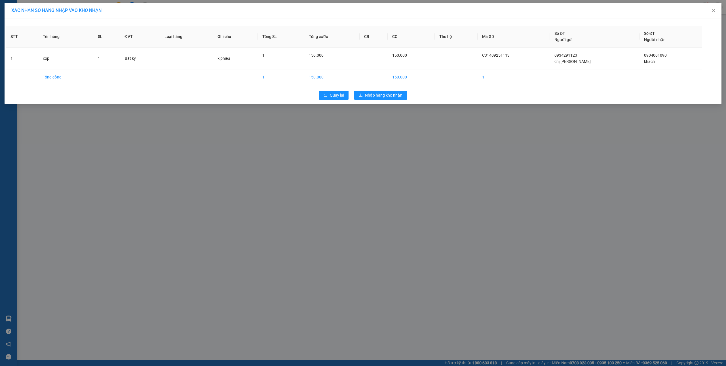
click at [390, 90] on div "Quay lại Nhập hàng kho nhận" at bounding box center [363, 95] width 714 height 15
click at [386, 93] on span "Nhập hàng kho nhận" at bounding box center [383, 95] width 37 height 6
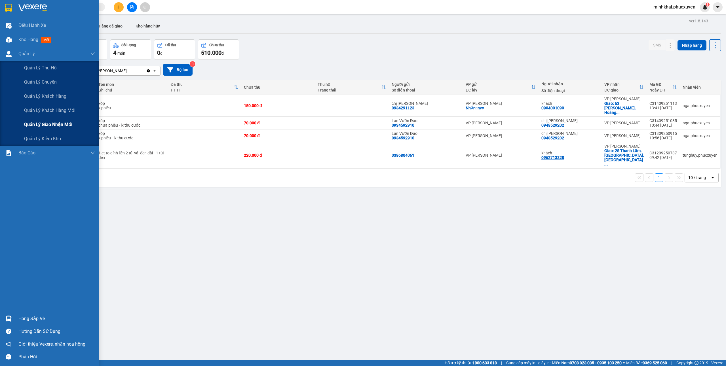
click at [48, 123] on span "Quản lý giao nhận mới" at bounding box center [48, 124] width 48 height 7
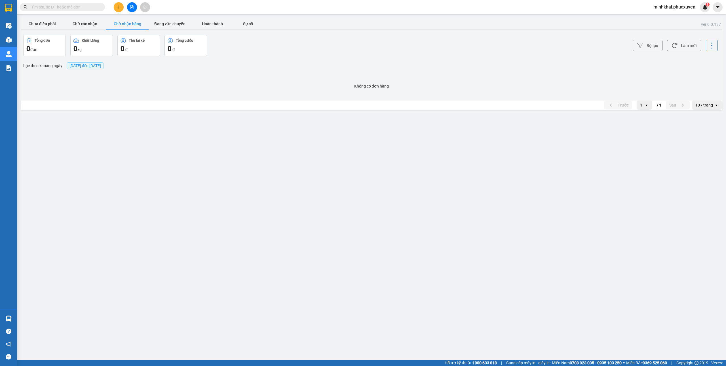
click at [57, 23] on button "Chưa điều phối" at bounding box center [42, 23] width 43 height 11
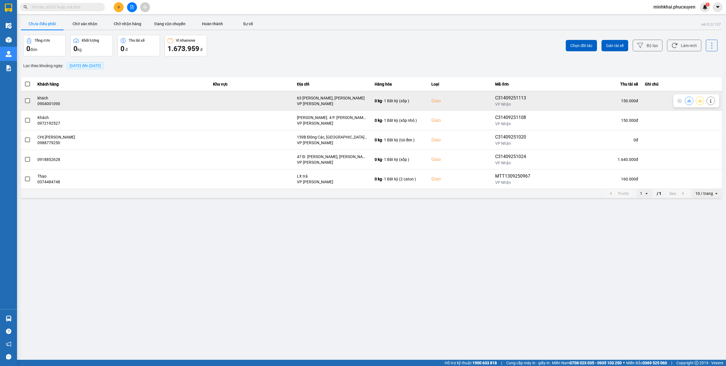
click at [689, 101] on icon at bounding box center [689, 100] width 4 height 3
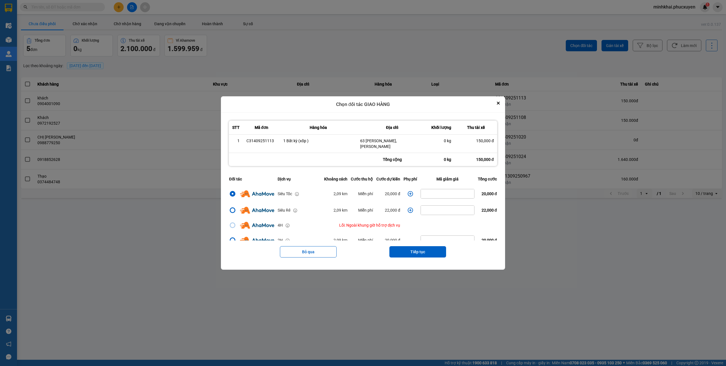
click at [408, 191] on icon "dialog" at bounding box center [410, 194] width 6 height 6
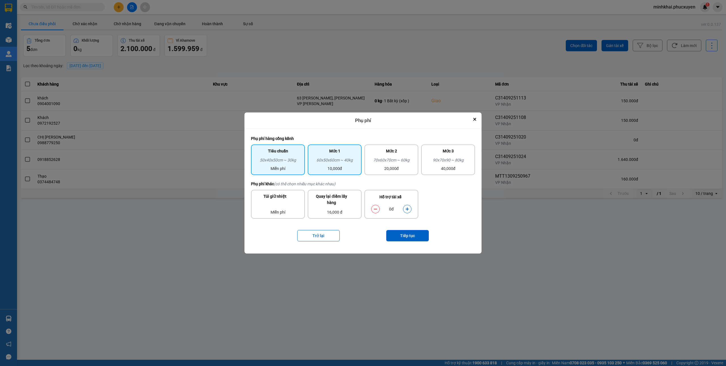
click at [336, 163] on div "60x50x60cm ~ 40kg" at bounding box center [334, 161] width 47 height 9
click at [404, 232] on button "Tiếp tục" at bounding box center [407, 235] width 43 height 11
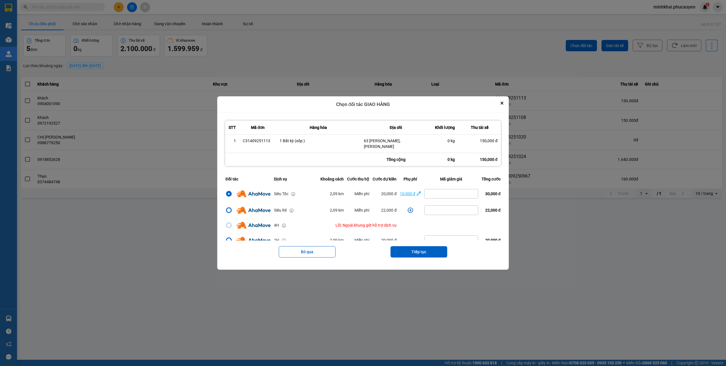
click at [409, 192] on div "10,000 đ" at bounding box center [407, 194] width 15 height 6
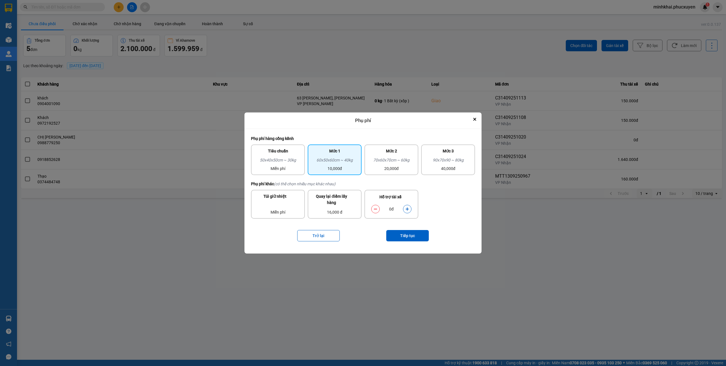
click at [403, 208] on button "dialog" at bounding box center [407, 209] width 8 height 10
click at [395, 230] on button "Tiếp tục" at bounding box center [407, 235] width 43 height 11
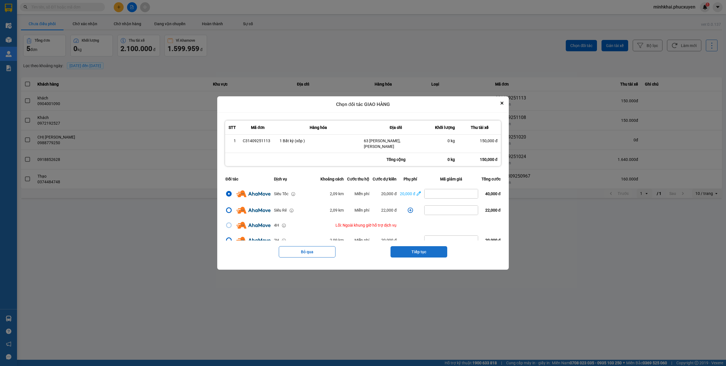
click at [416, 251] on button "Tiếp tục" at bounding box center [418, 251] width 57 height 11
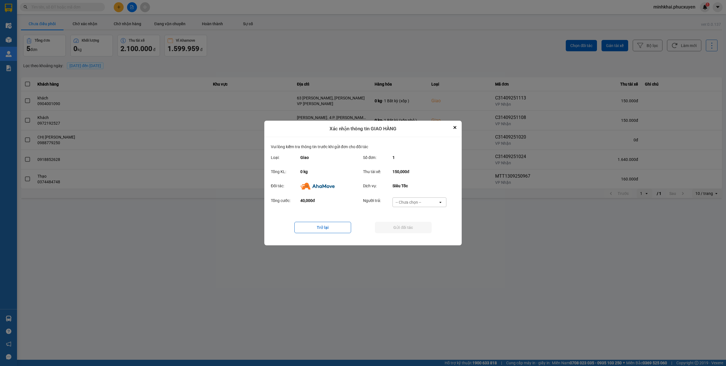
click at [403, 201] on div "-- Chưa chọn --" at bounding box center [408, 203] width 26 height 6
click at [403, 234] on span "Ví Ahamove" at bounding box center [408, 235] width 23 height 6
click at [398, 227] on button "Gửi đối tác" at bounding box center [403, 227] width 57 height 11
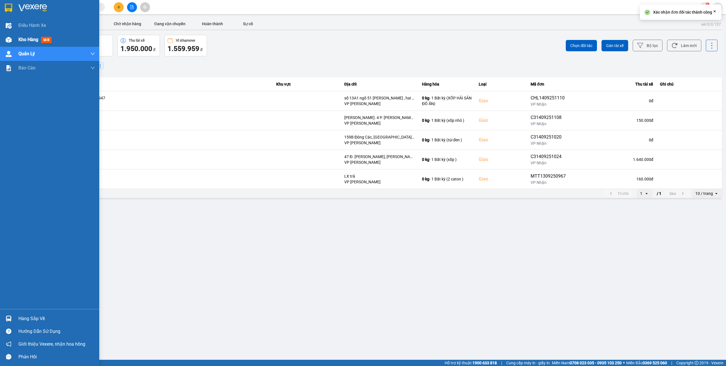
click at [9, 46] on div "Kho hàng mới" at bounding box center [49, 40] width 99 height 14
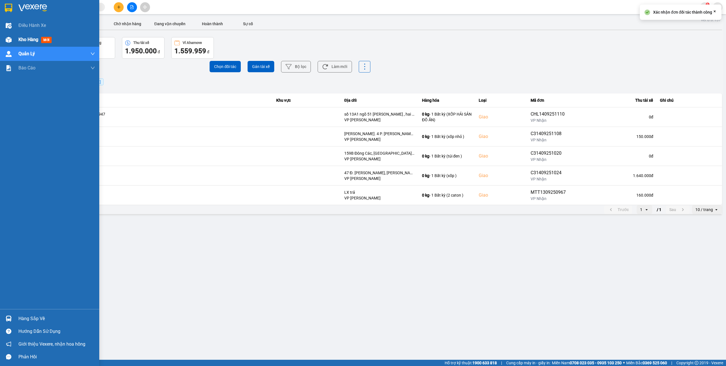
click at [9, 45] on div "Kho hàng mới" at bounding box center [49, 40] width 99 height 14
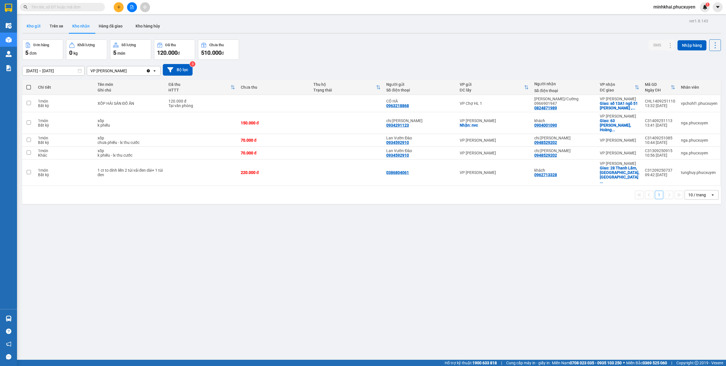
click at [33, 26] on button "Kho gửi" at bounding box center [33, 26] width 23 height 14
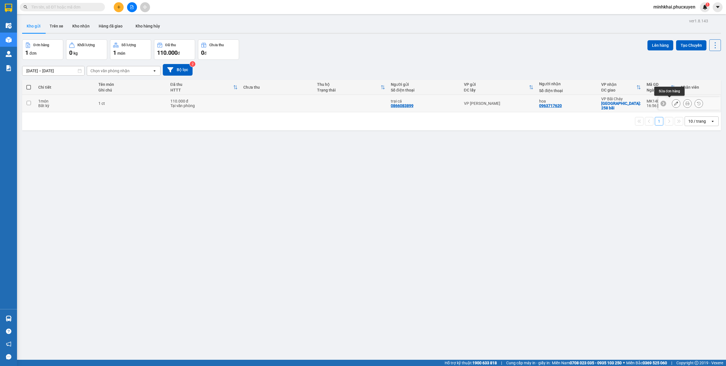
click at [672, 101] on button at bounding box center [676, 104] width 8 height 10
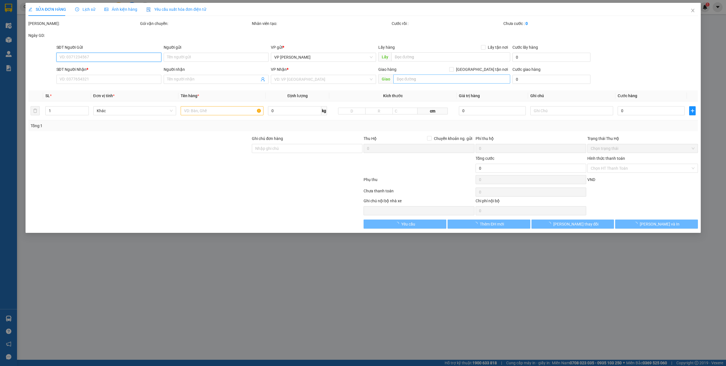
type input "0866083899"
type input "trại cá"
type input "0963717620"
type input "hoa"
checkbox input "true"
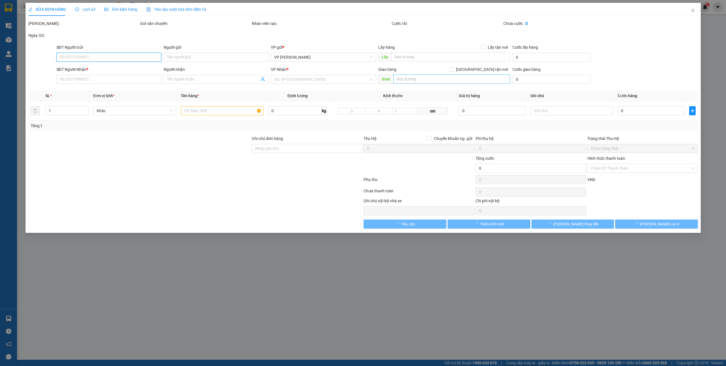
type input "258 bãi"
type input "110.000"
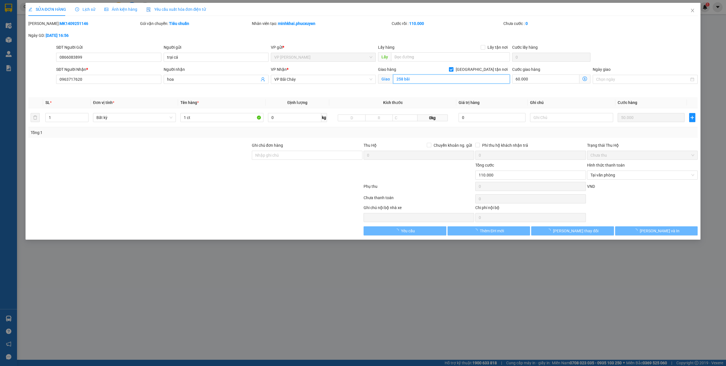
click at [433, 80] on input "258 bãi" at bounding box center [451, 79] width 117 height 9
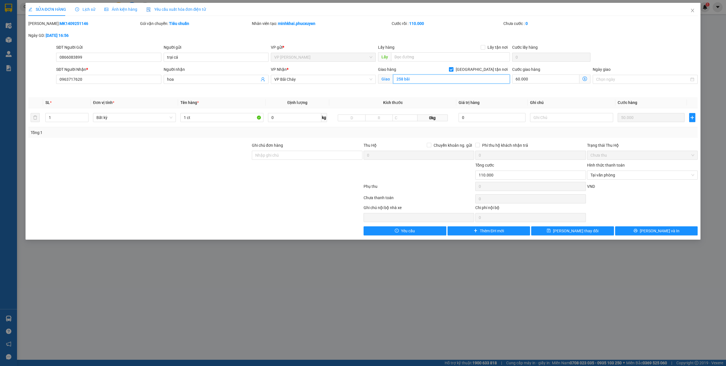
click at [433, 80] on input "258 bãi" at bounding box center [451, 79] width 117 height 9
type input "258 bãi cháy"
click at [551, 232] on icon "save" at bounding box center [549, 231] width 4 height 4
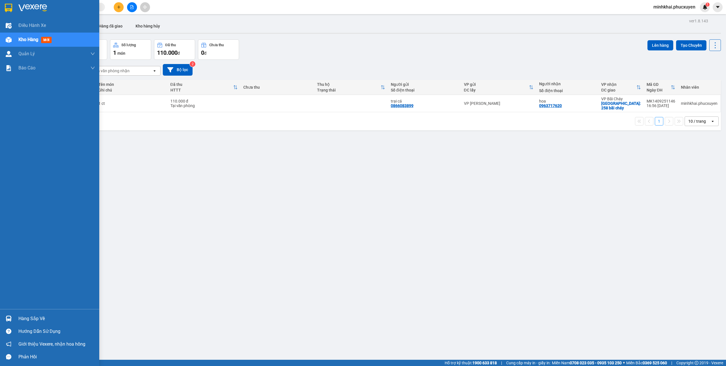
click at [6, 318] on img at bounding box center [9, 319] width 6 height 6
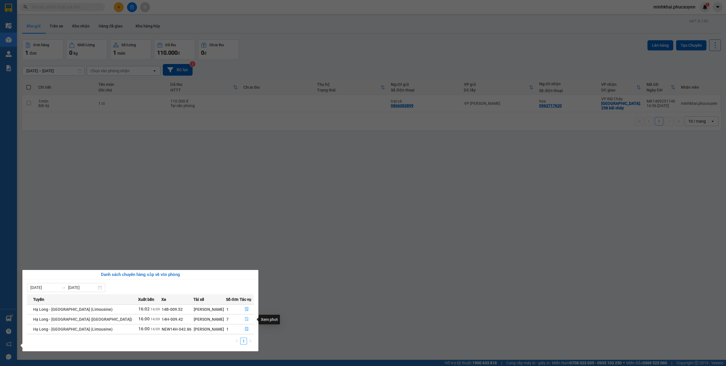
click at [245, 320] on icon "file-done" at bounding box center [247, 319] width 4 height 4
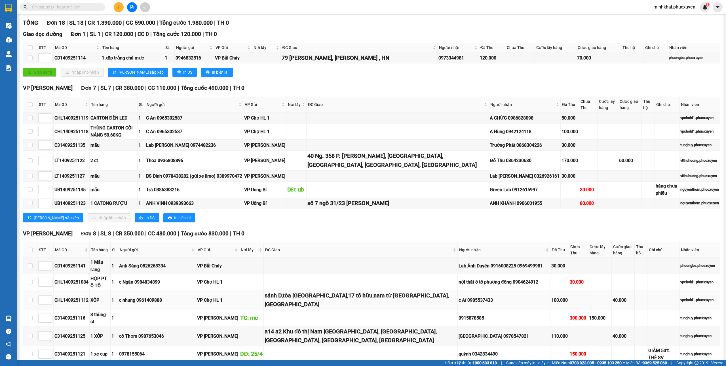
scroll to position [28, 0]
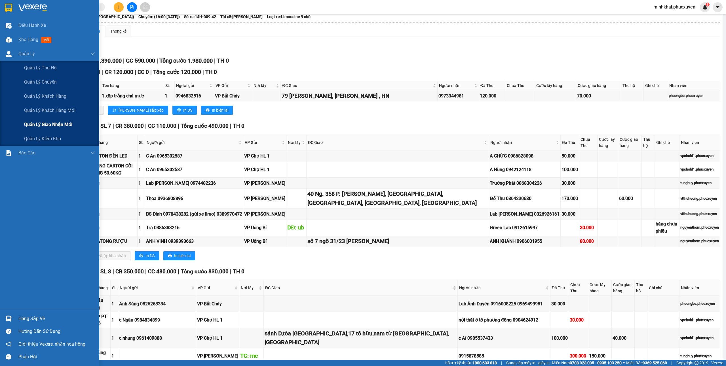
click at [37, 124] on span "Quản lý giao nhận mới" at bounding box center [48, 124] width 48 height 7
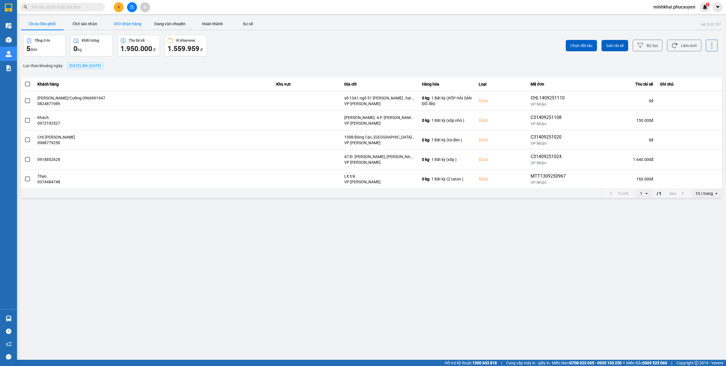
click at [126, 27] on button "Chờ nhận hàng" at bounding box center [127, 23] width 43 height 11
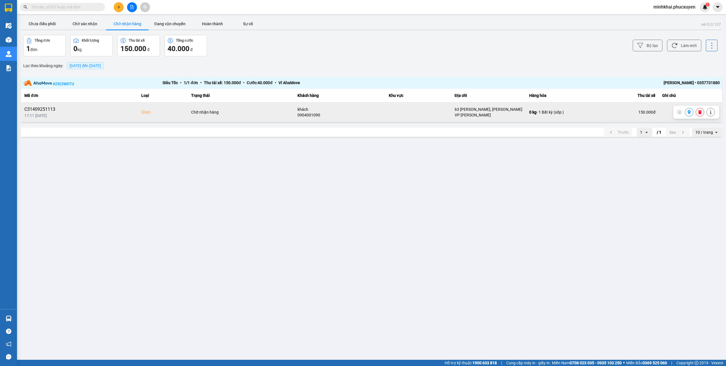
click at [698, 114] on icon at bounding box center [700, 112] width 4 height 4
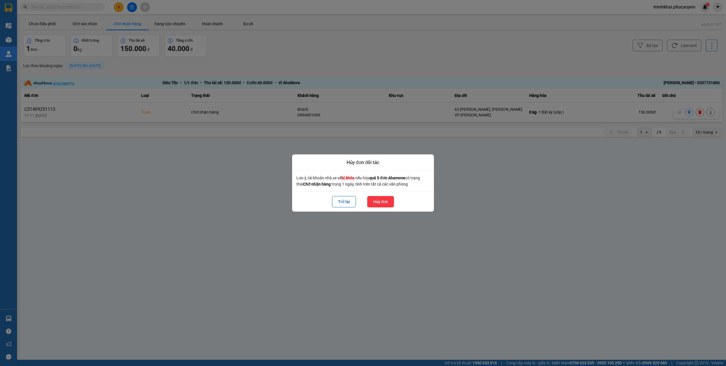
click at [375, 207] on button "Hủy đơn" at bounding box center [380, 201] width 27 height 11
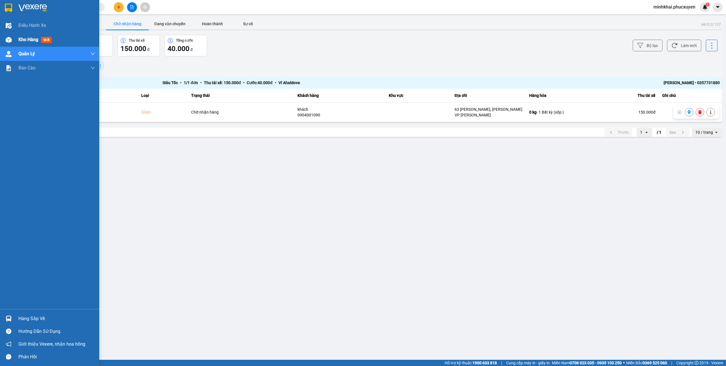
click at [16, 38] on div "Kho hàng mới" at bounding box center [49, 40] width 99 height 14
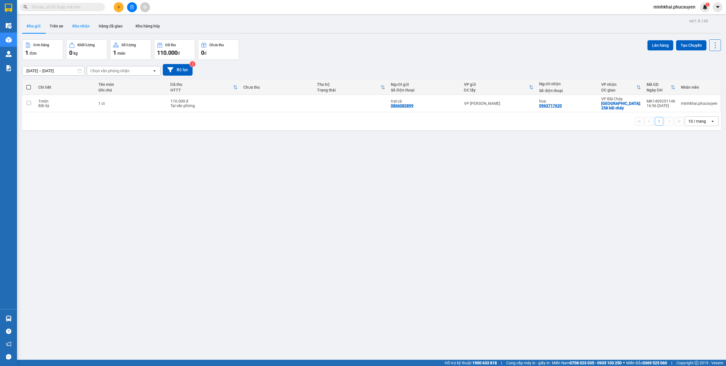
click at [88, 23] on button "Kho nhận" at bounding box center [81, 26] width 26 height 14
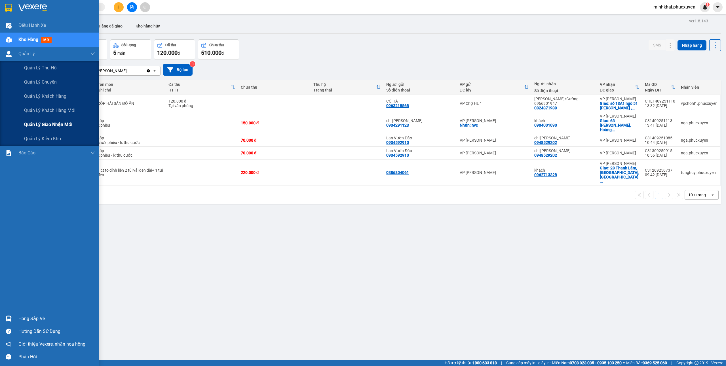
click at [46, 126] on span "Quản lý giao nhận mới" at bounding box center [48, 124] width 48 height 7
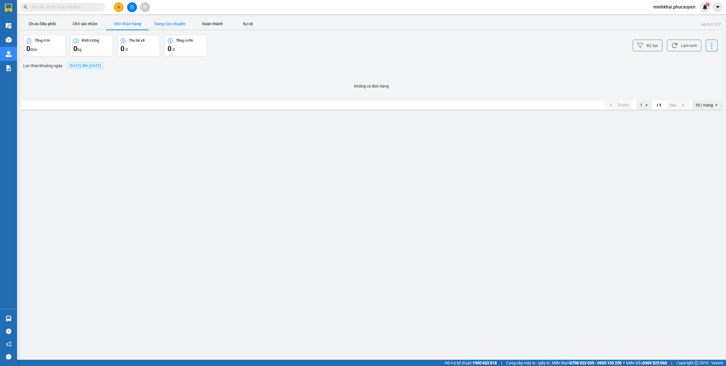
click at [170, 26] on button "Đang vận chuyển" at bounding box center [170, 23] width 43 height 11
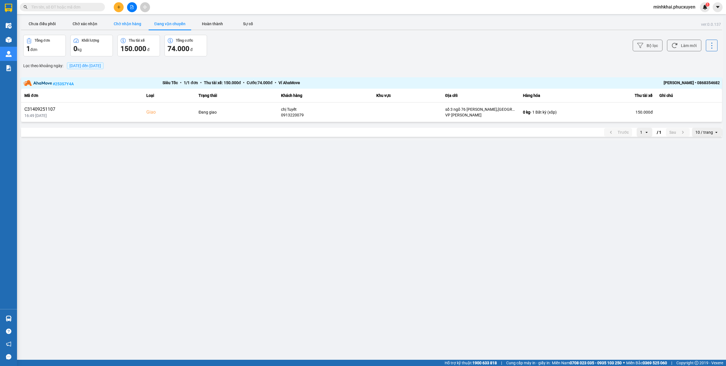
click at [132, 23] on button "Chờ nhận hàng" at bounding box center [127, 23] width 43 height 11
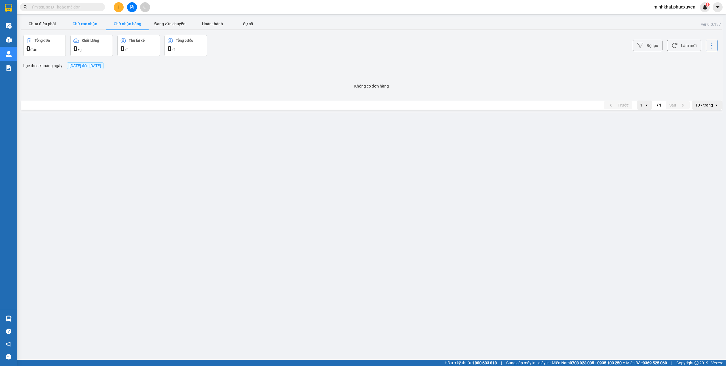
click at [75, 24] on button "Chờ xác nhận" at bounding box center [85, 23] width 43 height 11
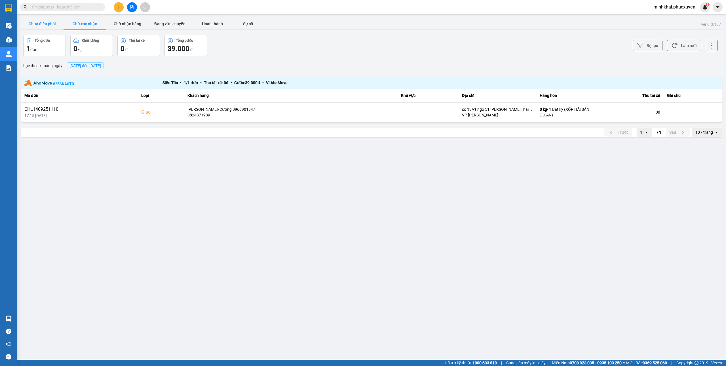
click at [44, 22] on button "Chưa điều phối" at bounding box center [42, 23] width 43 height 11
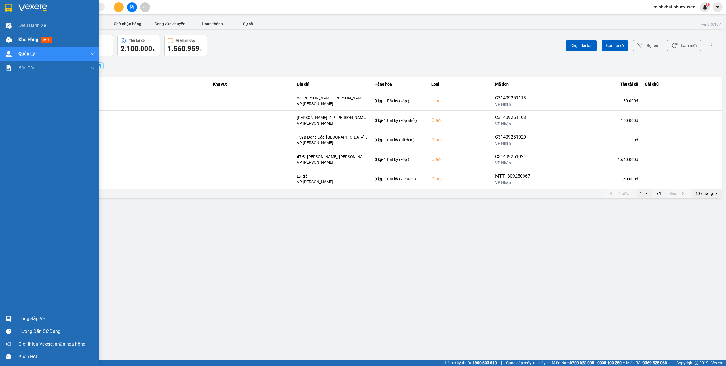
click at [18, 37] on div "Kho hàng mới" at bounding box center [49, 40] width 99 height 14
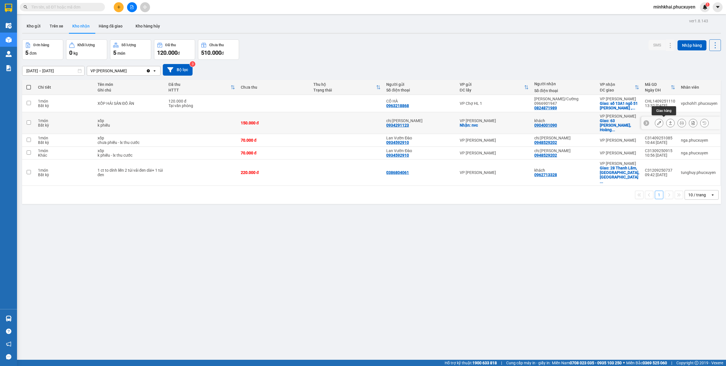
click at [666, 121] on button at bounding box center [670, 123] width 8 height 10
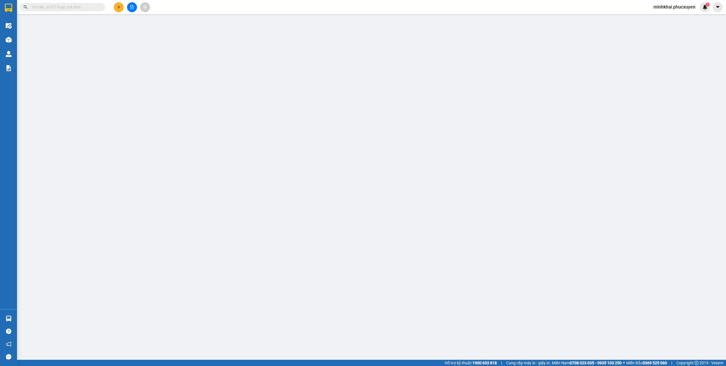
type input "0934291123"
type input "chị Nga"
checkbox input "true"
type input "nvc"
type input "0904001090"
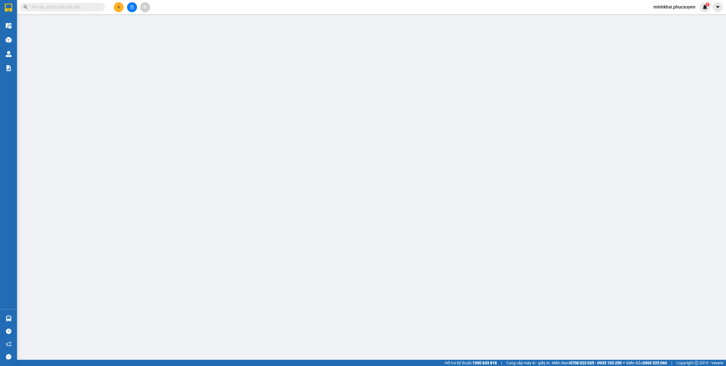
type input "khách"
checkbox input "true"
type input "63 Hoàng Văn Thụ, Hoàng Mai"
type input "150.000"
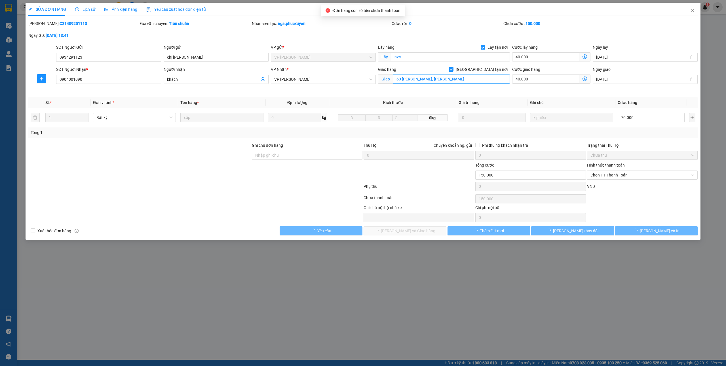
click at [492, 71] on span "[GEOGRAPHIC_DATA] tận nơi" at bounding box center [481, 69] width 56 height 6
click at [453, 71] on input "[GEOGRAPHIC_DATA] tận nơi" at bounding box center [451, 69] width 4 height 4
checkbox input "false"
type input "110.000"
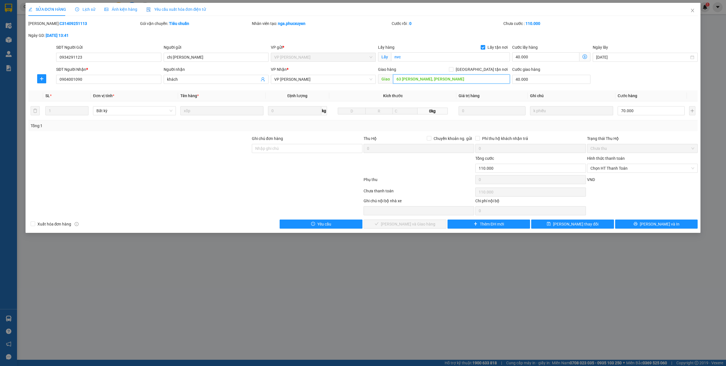
click at [480, 79] on input "63 Hoàng Văn Thụ, Hoàng Mai" at bounding box center [451, 79] width 117 height 9
type input "150.000"
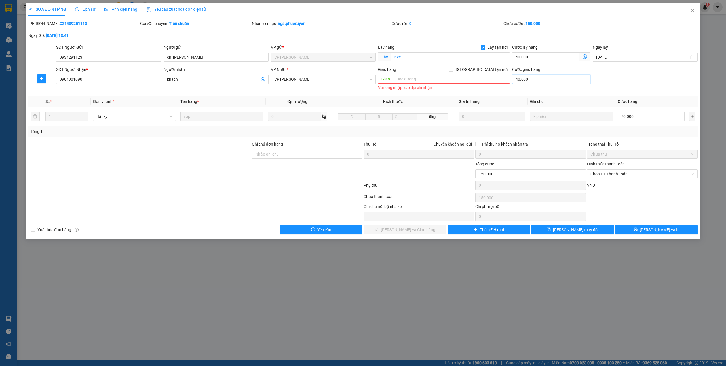
click at [542, 82] on input "40.000" at bounding box center [551, 79] width 78 height 9
type input "0"
type input "110.000"
click at [621, 173] on span "Chọn HT Thanh Toán" at bounding box center [642, 174] width 104 height 9
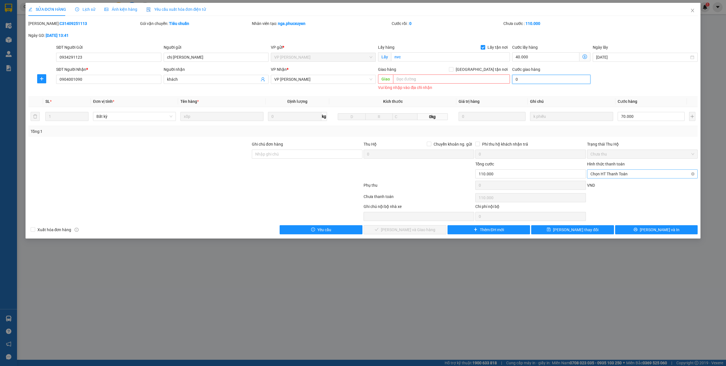
type input "0"
click at [609, 185] on div "Tại văn phòng" at bounding box center [642, 186] width 104 height 6
type input "0"
click at [422, 229] on span "[PERSON_NAME] và Giao hàng" at bounding box center [408, 230] width 54 height 6
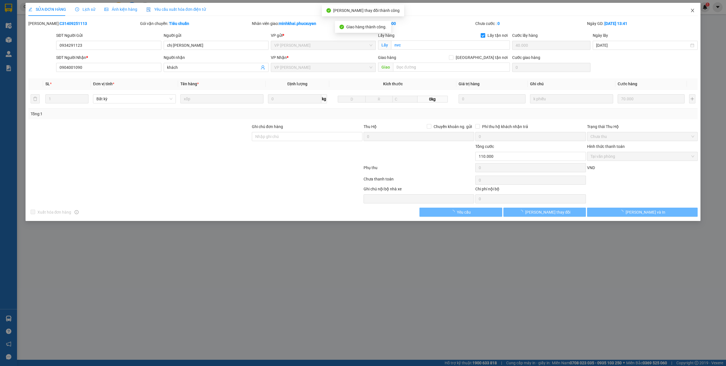
click at [692, 12] on icon "close" at bounding box center [692, 10] width 5 height 5
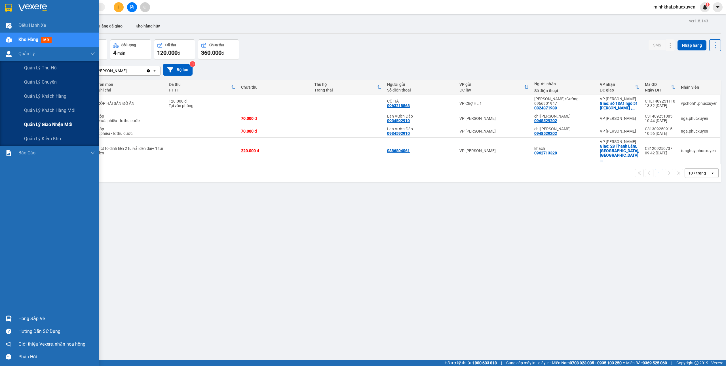
click at [28, 121] on span "Quản lý giao nhận mới" at bounding box center [48, 124] width 48 height 7
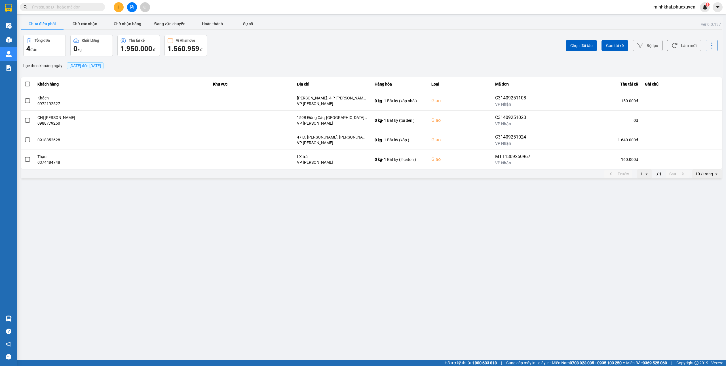
click at [7, 316] on img at bounding box center [9, 319] width 6 height 6
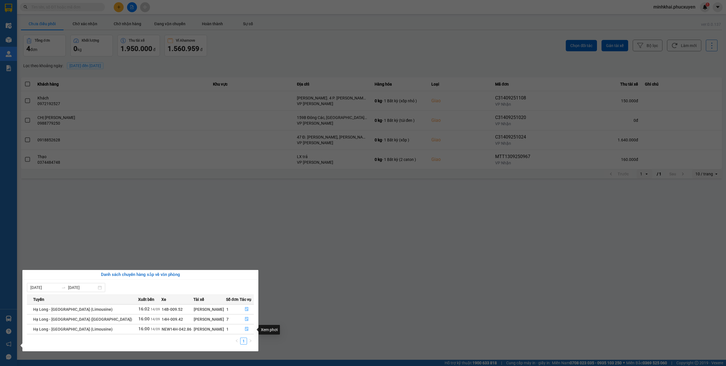
click at [443, 302] on section "Kết quả tìm kiếm ( 0 ) Bộ lọc No Data minhkhai.phucxuyen 1 Điều hành xe Kho hàn…" at bounding box center [363, 183] width 726 height 366
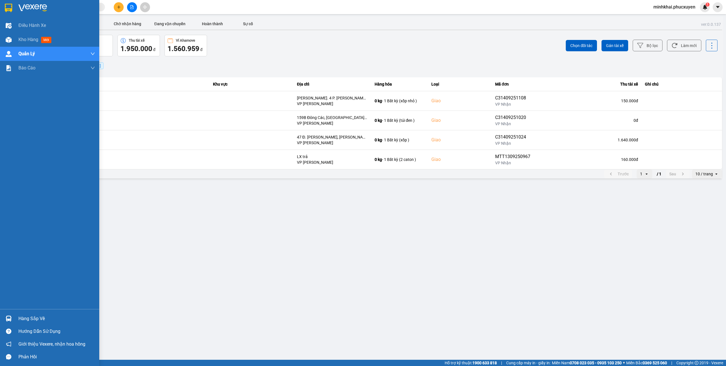
click at [12, 319] on div at bounding box center [9, 319] width 10 height 10
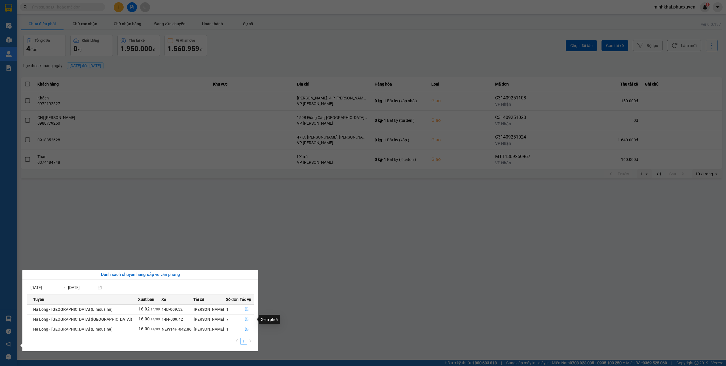
click at [245, 320] on icon "file-done" at bounding box center [246, 320] width 3 height 4
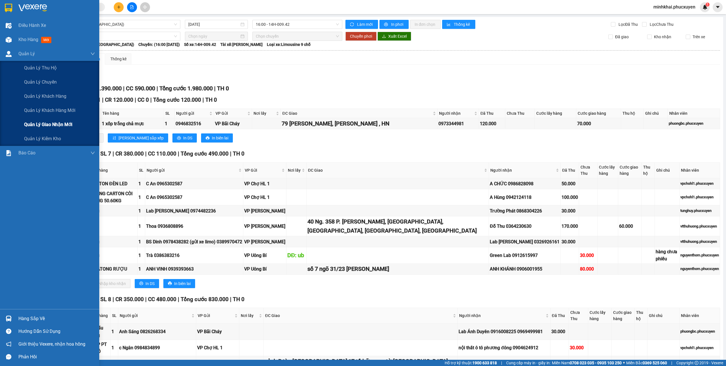
click at [46, 121] on span "Quản lý giao nhận mới" at bounding box center [48, 124] width 48 height 7
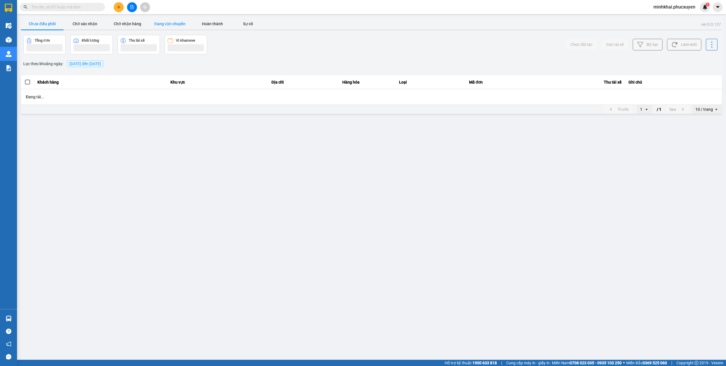
click at [162, 22] on button "Đang vận chuyển" at bounding box center [170, 23] width 43 height 11
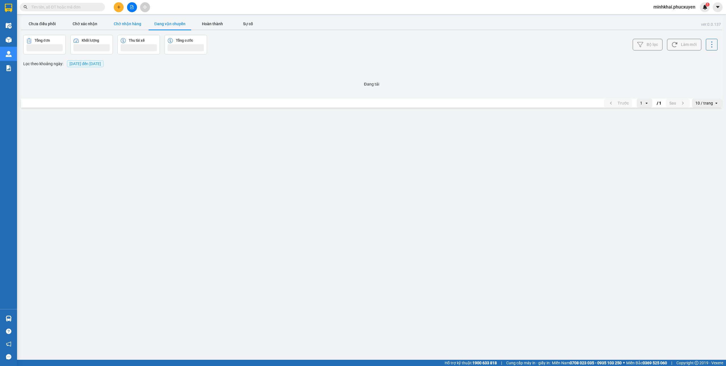
click at [122, 24] on button "Chờ nhận hàng" at bounding box center [127, 23] width 43 height 11
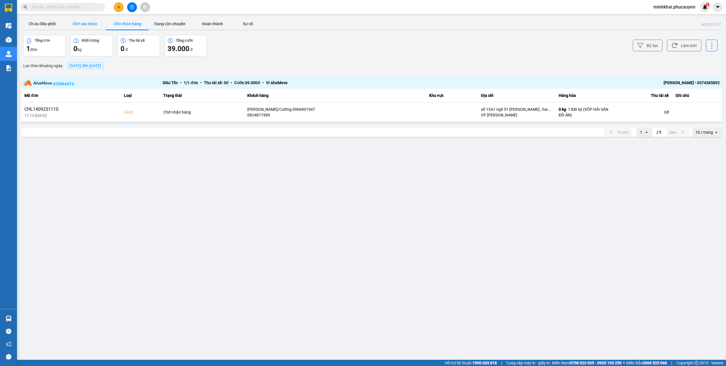
click at [78, 25] on button "Chờ xác nhận" at bounding box center [85, 23] width 43 height 11
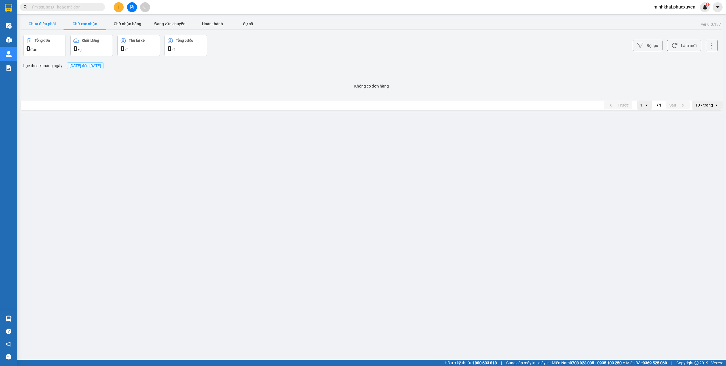
click at [33, 28] on button "Chưa điều phối" at bounding box center [42, 23] width 43 height 11
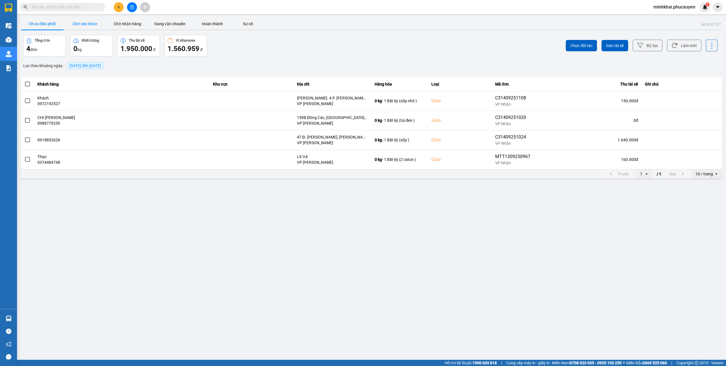
click at [92, 24] on button "Chờ xác nhận" at bounding box center [85, 23] width 43 height 11
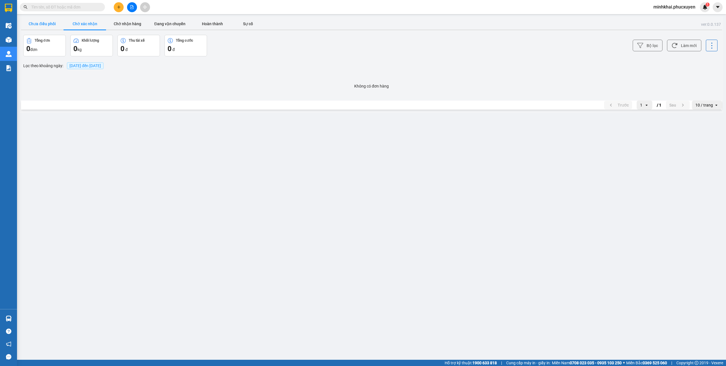
click at [49, 22] on button "Chưa điều phối" at bounding box center [42, 23] width 43 height 11
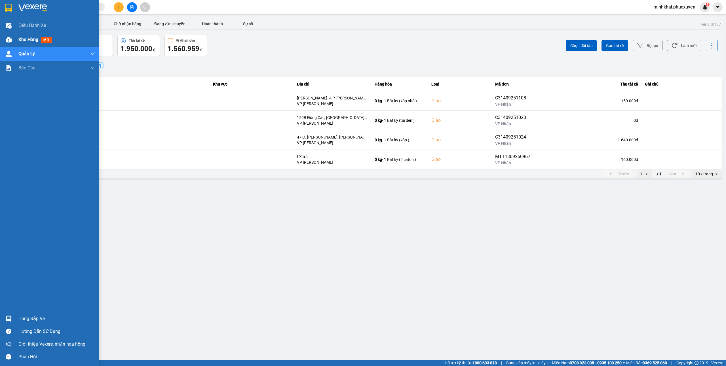
click at [8, 39] on img at bounding box center [9, 40] width 6 height 6
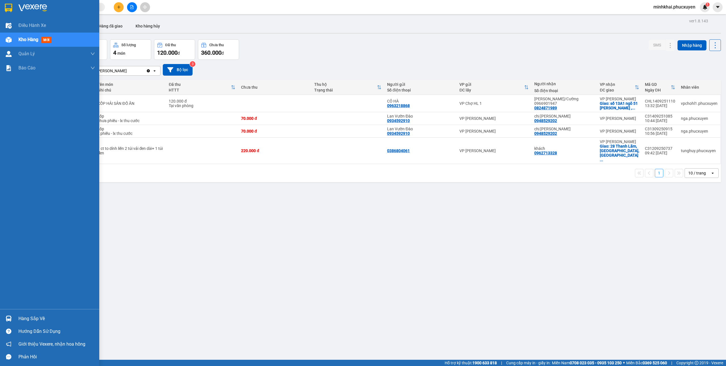
click at [22, 320] on div "Hàng sắp về" at bounding box center [56, 319] width 77 height 9
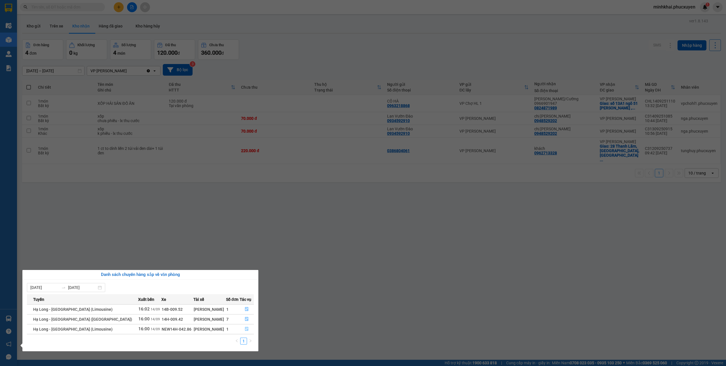
click at [245, 329] on icon "file-done" at bounding box center [247, 329] width 4 height 4
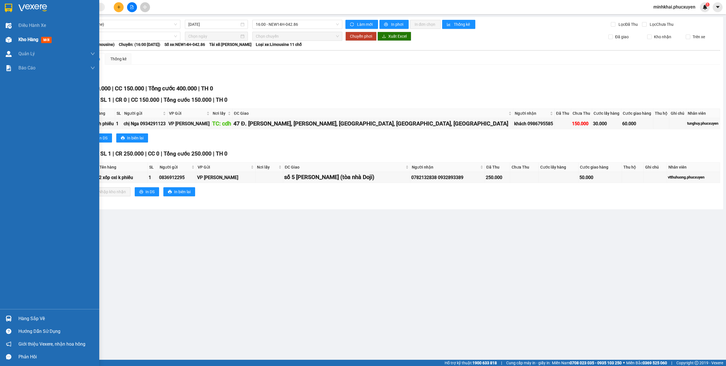
click at [20, 42] on span "Kho hàng" at bounding box center [28, 39] width 20 height 5
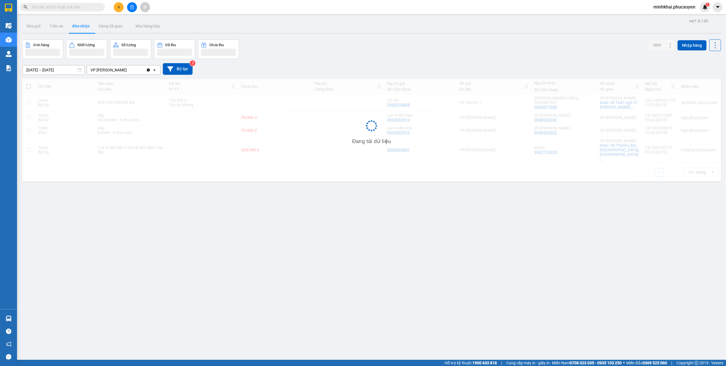
click at [117, 8] on icon "plus" at bounding box center [119, 7] width 4 height 4
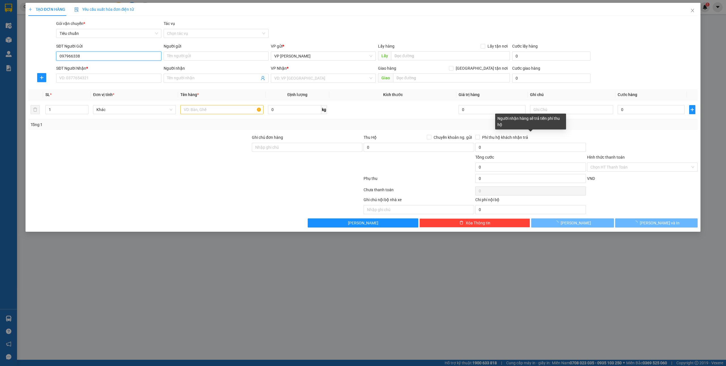
type input "0979663388"
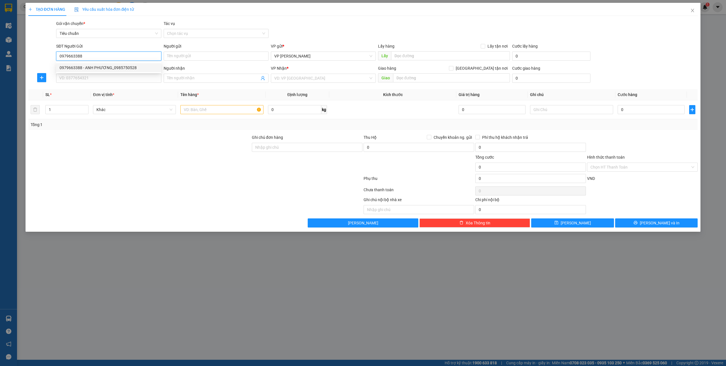
click at [98, 69] on div "0979663388 - ANH PHƯƠNG_0985750528" at bounding box center [109, 68] width 98 height 6
type input "ANH PHƯƠNG_0985750528"
type input "0979663388"
click at [98, 77] on input "SĐT Người Nhận *" at bounding box center [108, 78] width 105 height 9
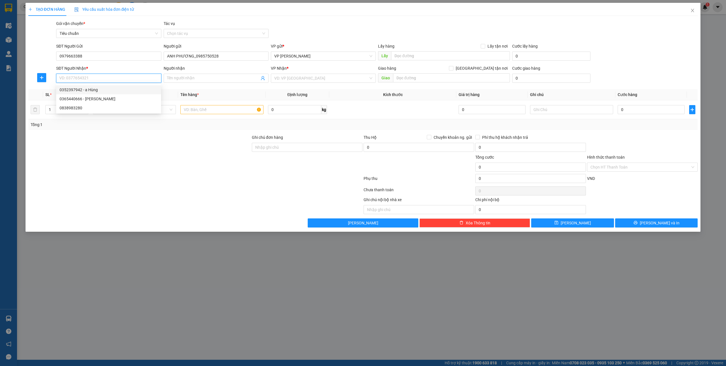
click at [93, 90] on div "0352397942 - a Hùng" at bounding box center [109, 90] width 98 height 6
type input "0352397942"
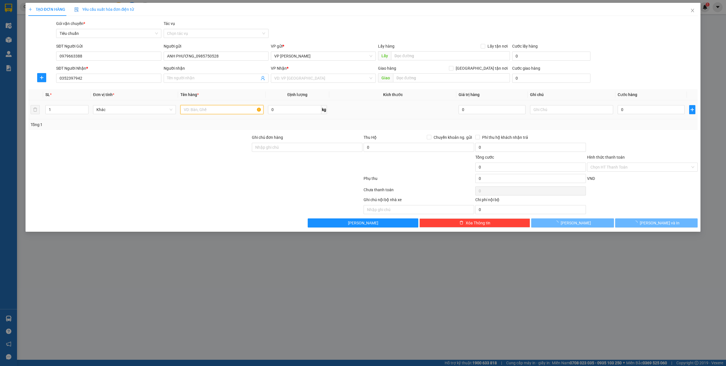
click at [220, 114] on input "text" at bounding box center [221, 109] width 83 height 9
type input "1"
type input "a Hùng"
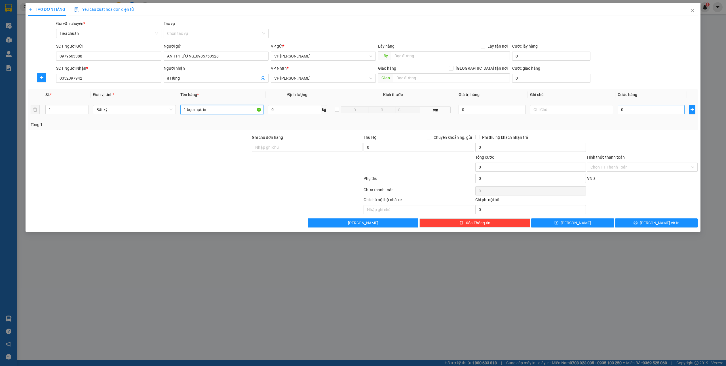
type input "1 bọc mực in"
click at [640, 107] on input "0" at bounding box center [650, 109] width 67 height 9
type input "3"
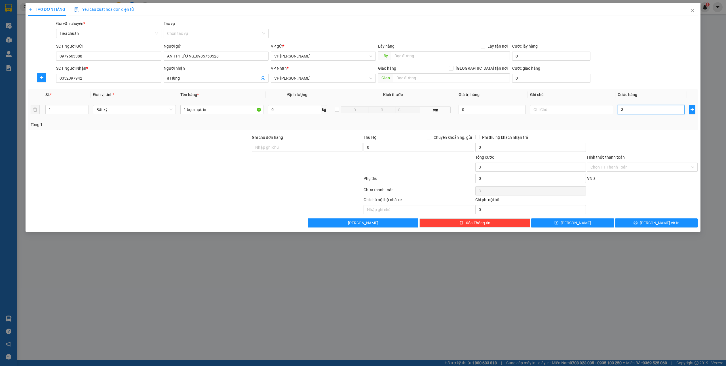
type input "30"
click at [641, 221] on button "[PERSON_NAME] và In" at bounding box center [656, 223] width 83 height 9
type input "30.000"
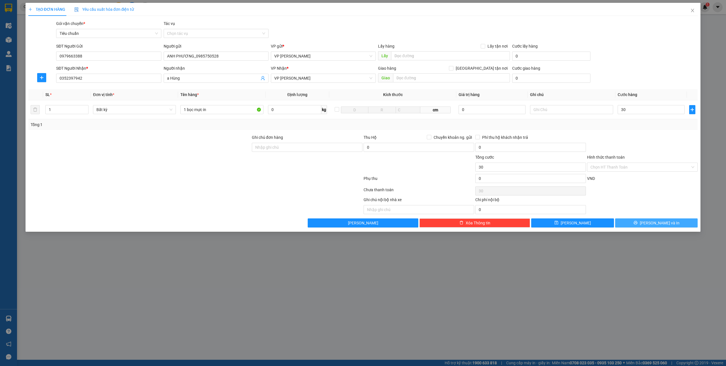
type input "30.000"
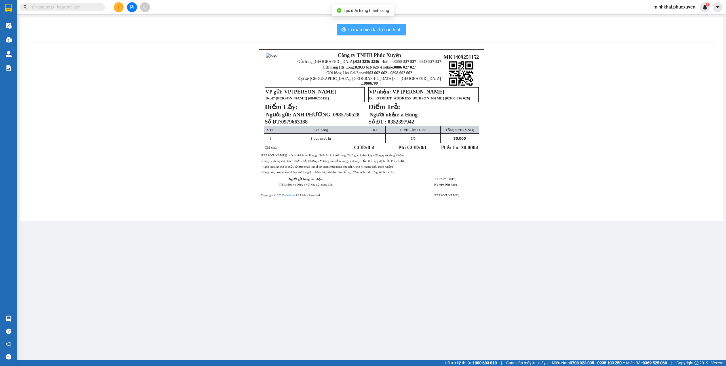
click at [362, 33] on span "In mẫu biên lai tự cấu hình" at bounding box center [374, 29] width 53 height 7
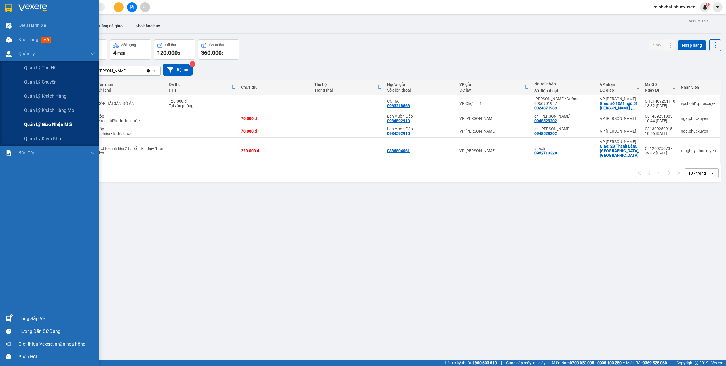
drag, startPoint x: 54, startPoint y: 123, endPoint x: 64, endPoint y: 128, distance: 11.5
click at [54, 123] on span "Quản lý giao nhận mới" at bounding box center [48, 124] width 48 height 7
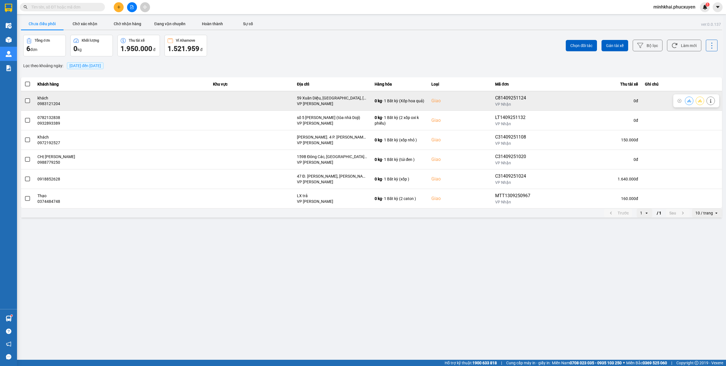
click at [683, 101] on div at bounding box center [696, 100] width 46 height 13
click at [690, 101] on icon at bounding box center [689, 101] width 4 height 4
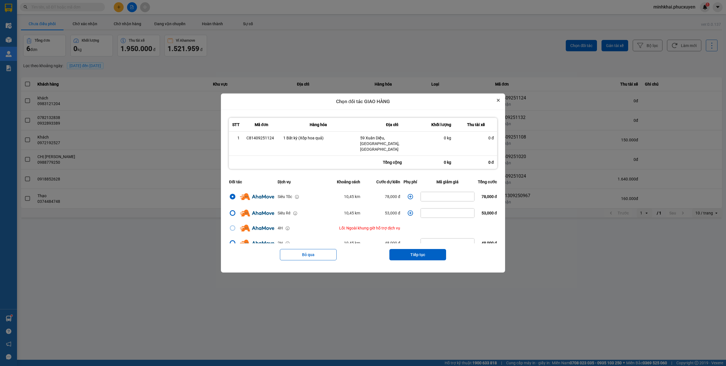
click at [501, 104] on button "Close" at bounding box center [498, 100] width 7 height 7
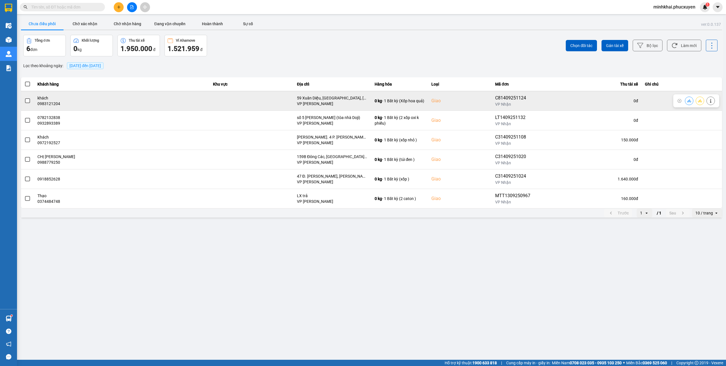
click at [687, 101] on icon at bounding box center [689, 101] width 4 height 4
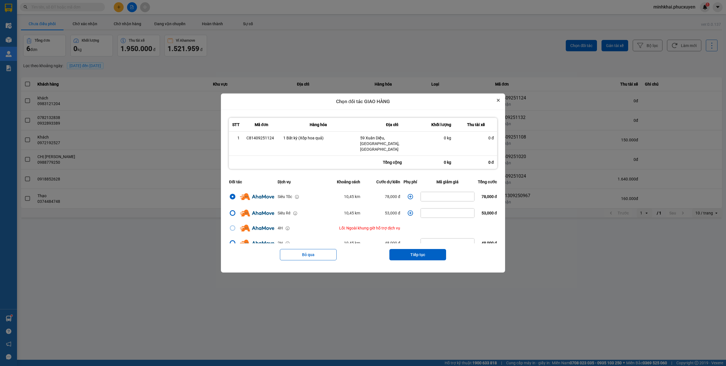
click at [500, 102] on icon "Close" at bounding box center [498, 100] width 3 height 3
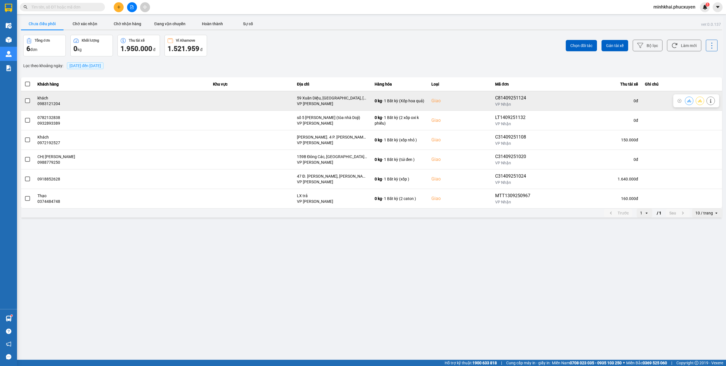
click at [690, 100] on icon at bounding box center [689, 101] width 4 height 4
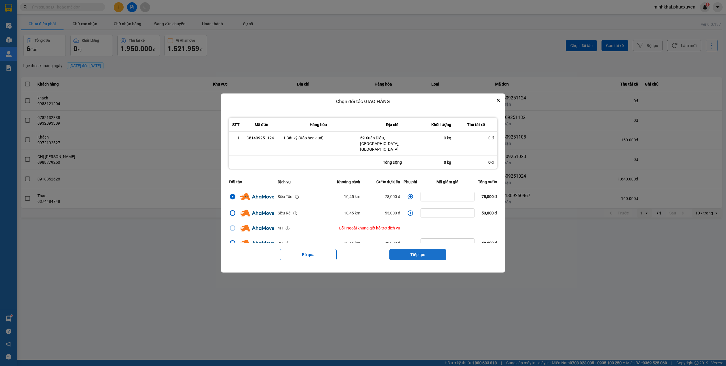
click at [417, 249] on button "Tiếp tục" at bounding box center [417, 254] width 57 height 11
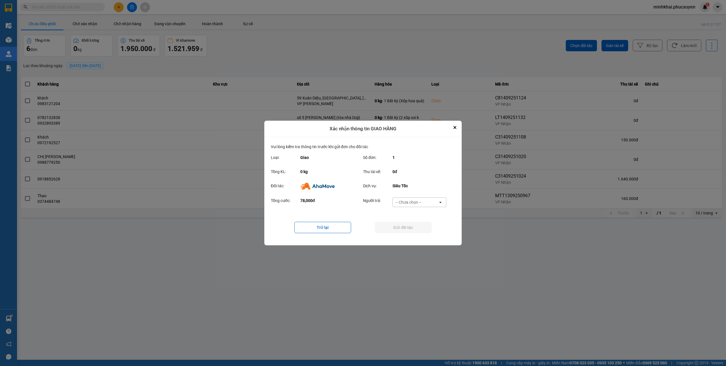
click at [424, 202] on div "-- Chưa chọn --" at bounding box center [415, 202] width 45 height 9
click at [409, 234] on span "Ví Ahamove" at bounding box center [408, 235] width 23 height 6
click at [405, 224] on button "Gửi đối tác" at bounding box center [403, 227] width 57 height 11
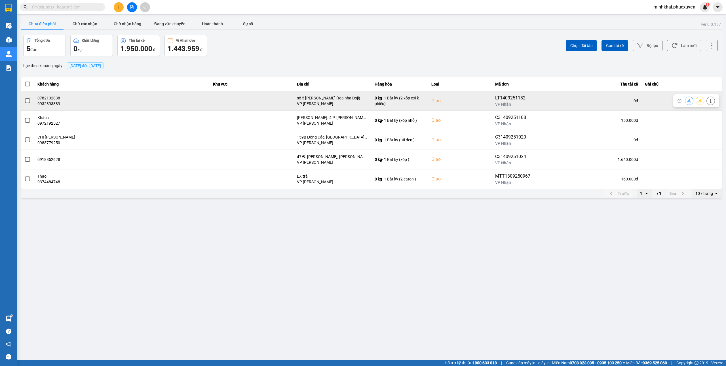
click at [688, 100] on icon at bounding box center [689, 101] width 4 height 4
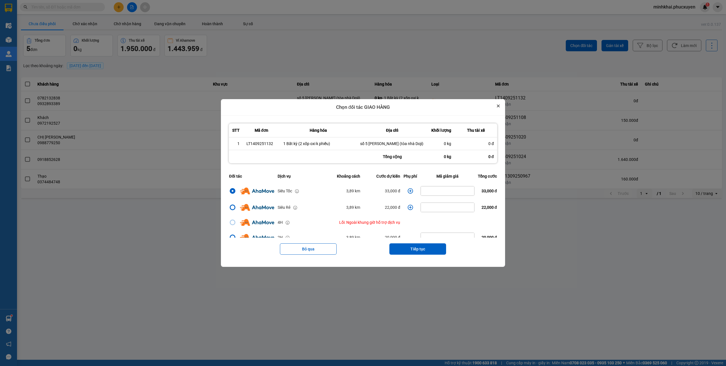
click at [499, 105] on icon "Close" at bounding box center [498, 106] width 2 height 2
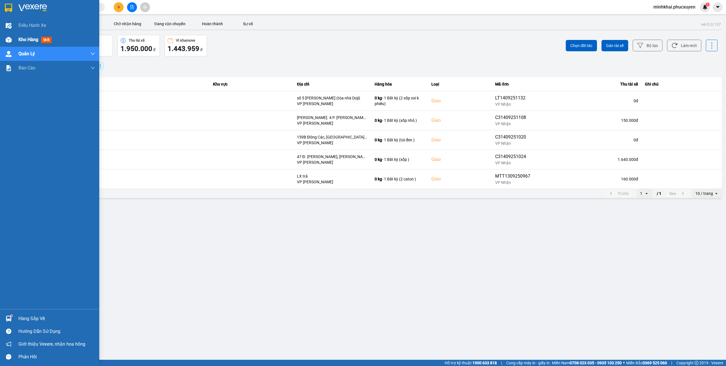
click at [15, 33] on div "Kho hàng mới" at bounding box center [49, 40] width 99 height 14
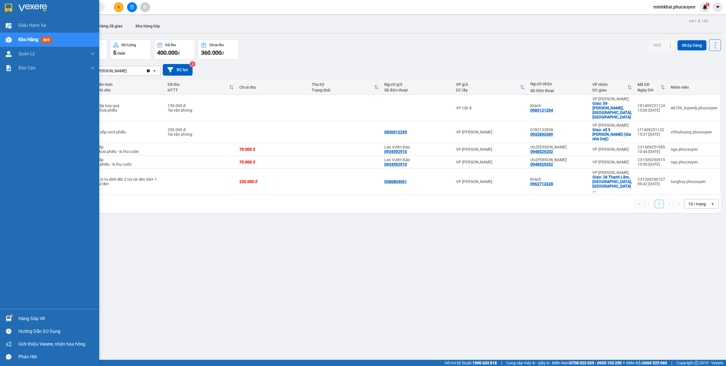
click at [16, 316] on div "Hàng sắp về" at bounding box center [49, 318] width 99 height 13
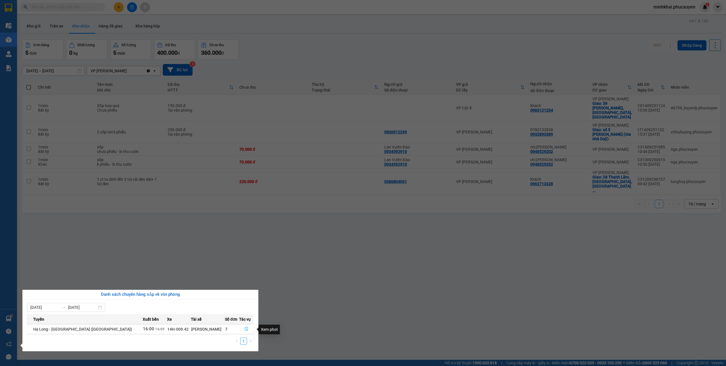
click at [246, 329] on button "button" at bounding box center [246, 329] width 14 height 9
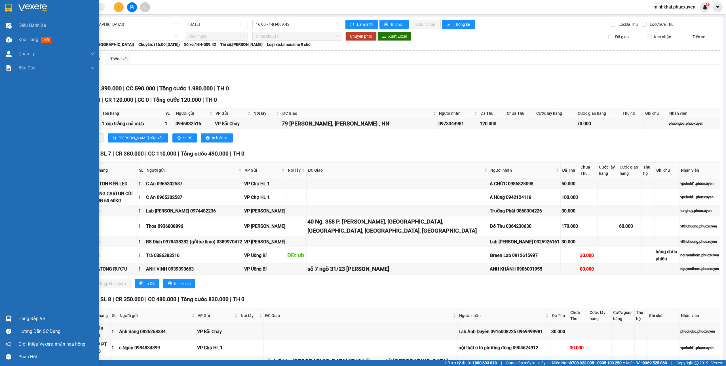
click at [6, 320] on img at bounding box center [9, 319] width 6 height 6
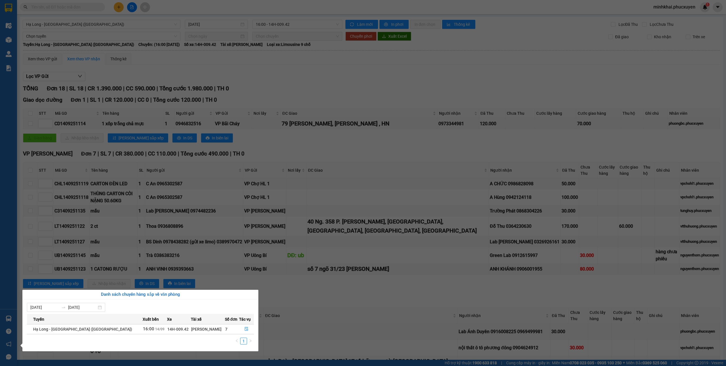
click at [334, 164] on section "Kết quả tìm kiếm ( 0 ) Bộ lọc No Data minhkhai.phucxuyen 1 Điều hành xe Kho hàn…" at bounding box center [363, 183] width 726 height 366
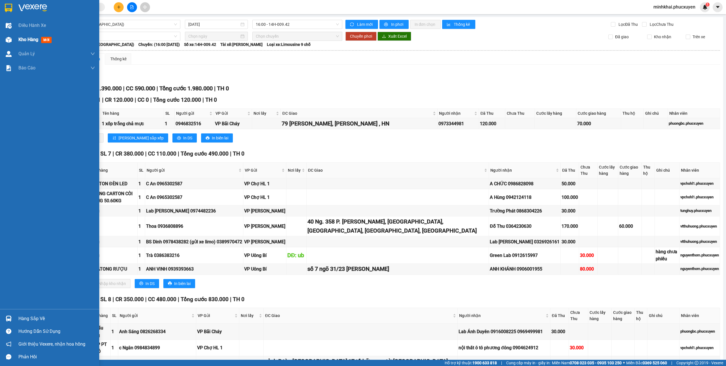
click at [16, 40] on div "Kho hàng mới" at bounding box center [49, 40] width 99 height 14
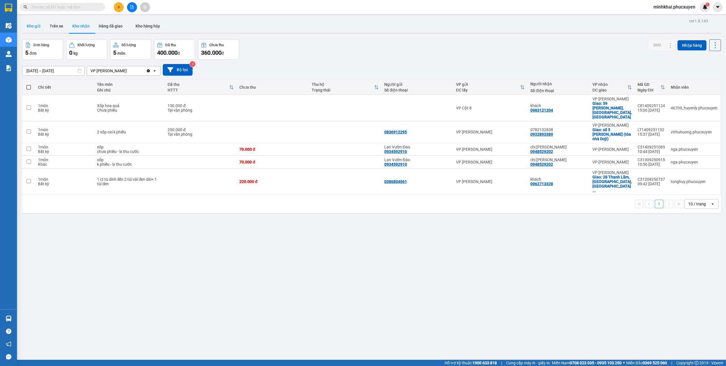
click at [34, 26] on button "Kho gửi" at bounding box center [33, 26] width 23 height 14
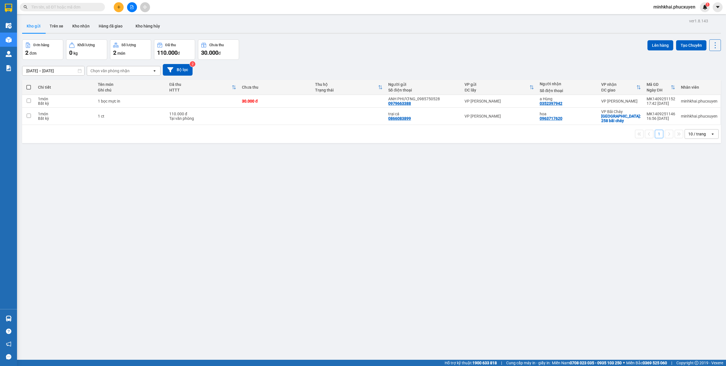
click at [84, 25] on button "Kho nhận" at bounding box center [81, 26] width 26 height 14
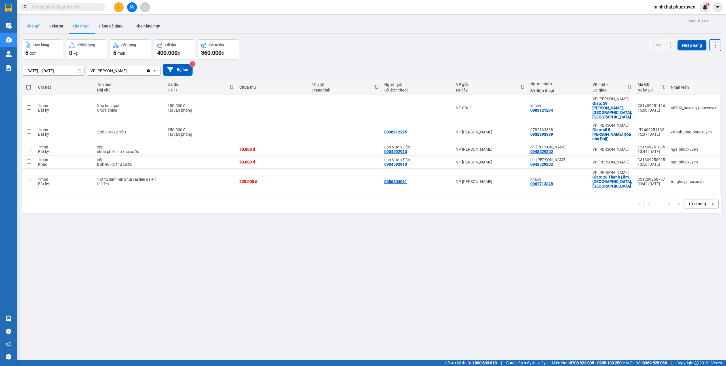
click at [39, 30] on button "Kho gửi" at bounding box center [33, 26] width 23 height 14
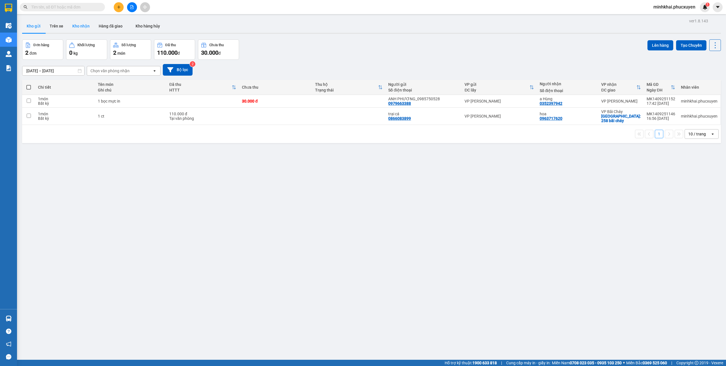
click at [84, 24] on button "Kho nhận" at bounding box center [81, 26] width 26 height 14
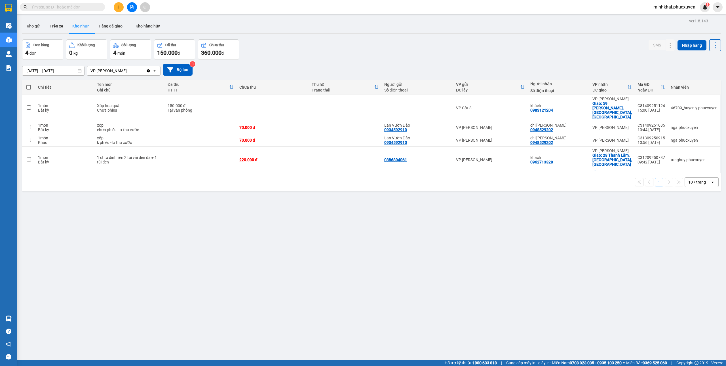
click at [118, 5] on button at bounding box center [119, 7] width 10 height 10
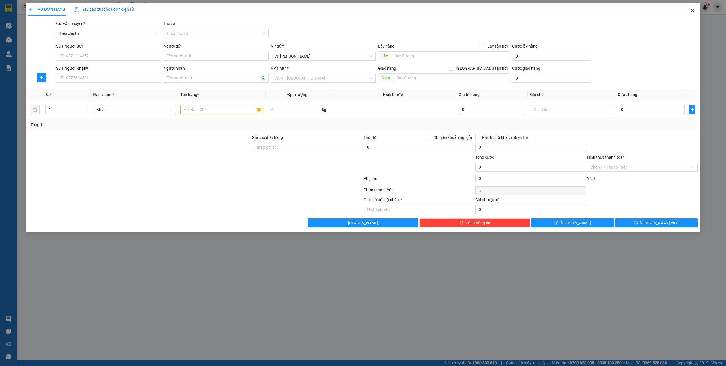
drag, startPoint x: 694, startPoint y: 8, endPoint x: 694, endPoint y: 12, distance: 3.4
click at [694, 8] on span "Close" at bounding box center [692, 11] width 16 height 16
click at [694, 12] on div "minhkhai.phucxuyen 1" at bounding box center [679, 7] width 61 height 10
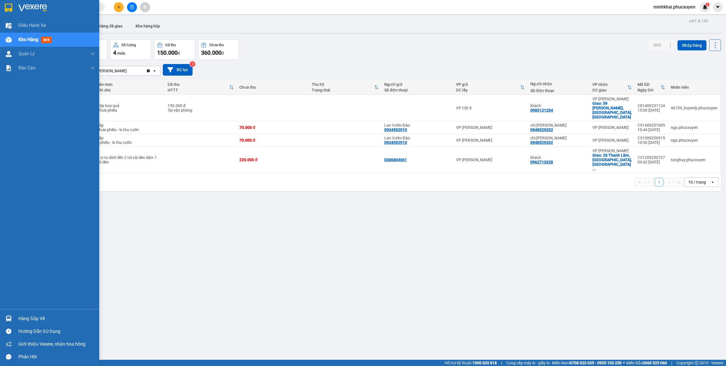
click at [19, 316] on div "Hàng sắp về" at bounding box center [56, 319] width 77 height 9
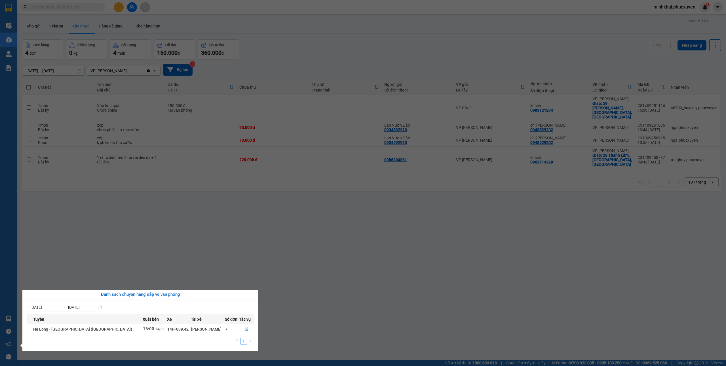
click at [370, 296] on section "Kết quả tìm kiếm ( 0 ) Bộ lọc No Data minhkhai.phucxuyen 1 Điều hành xe Kho hàn…" at bounding box center [363, 183] width 726 height 366
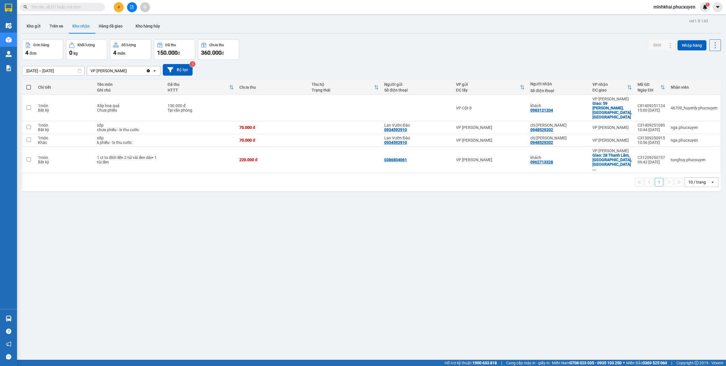
click at [62, 3] on span at bounding box center [62, 7] width 85 height 9
click at [113, 4] on div at bounding box center [132, 7] width 43 height 10
click at [117, 8] on icon "plus" at bounding box center [119, 7] width 4 height 4
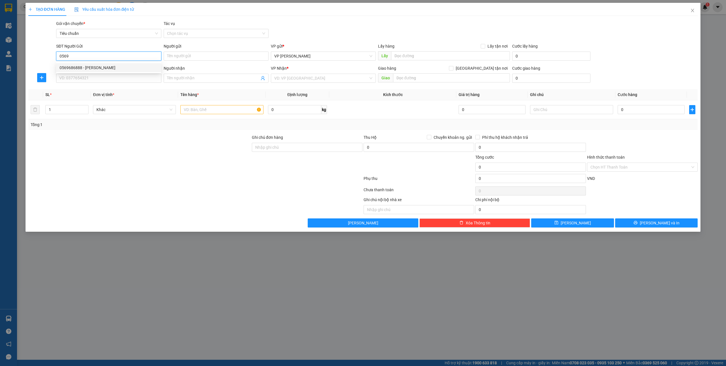
click at [84, 67] on div "0569686888 - ANH TUẤN" at bounding box center [109, 68] width 98 height 6
type input "0569686888"
type input "ANH TUẤN"
type input "0569686888"
click at [82, 78] on input "SĐT Người Nhận *" at bounding box center [108, 78] width 105 height 9
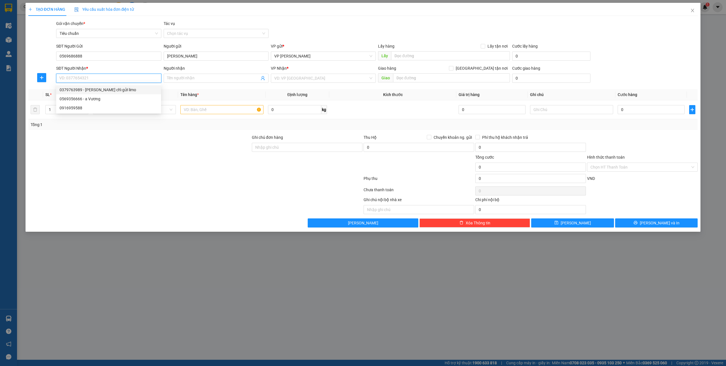
click at [116, 90] on div "0379763989 - Anh Nam chỉ gửi limo" at bounding box center [109, 90] width 98 height 6
type input "0379763989"
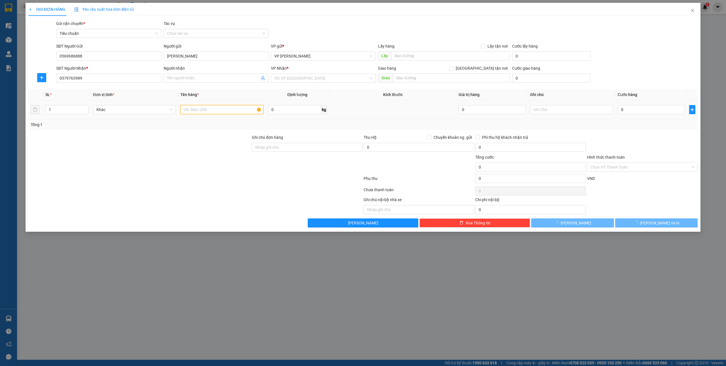
click at [192, 113] on input "text" at bounding box center [221, 109] width 83 height 9
type input "1"
type input "Anh Nam chỉ gửi limo"
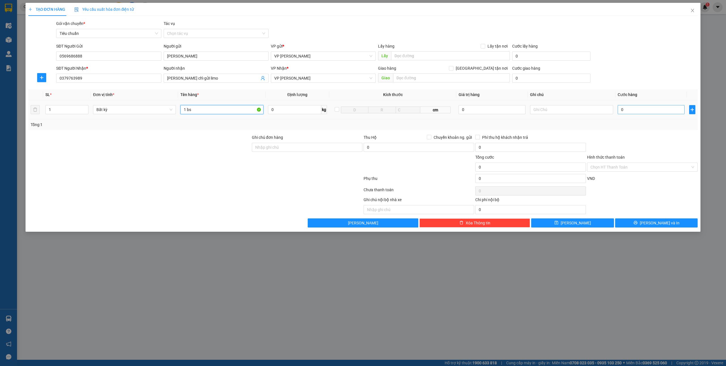
type input "1 bs"
click at [633, 109] on input "0" at bounding box center [650, 109] width 67 height 9
type input "5"
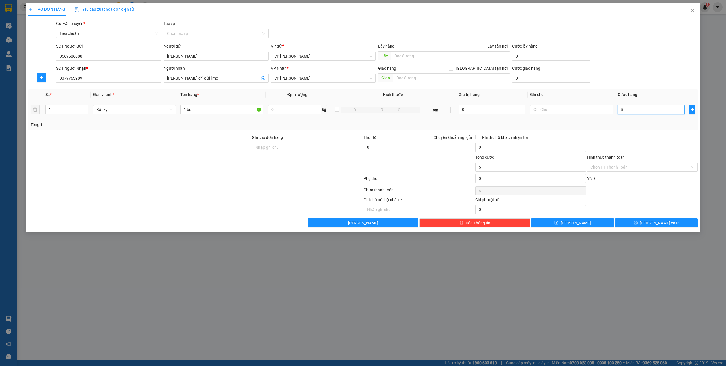
type input "50"
click at [637, 223] on icon "printer" at bounding box center [635, 223] width 4 height 4
type input "50.000"
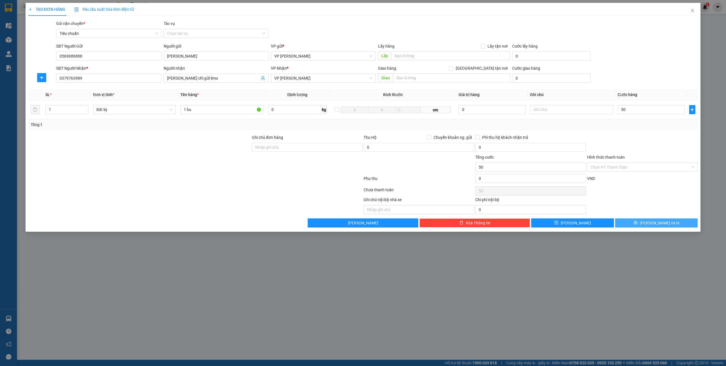
type input "50.000"
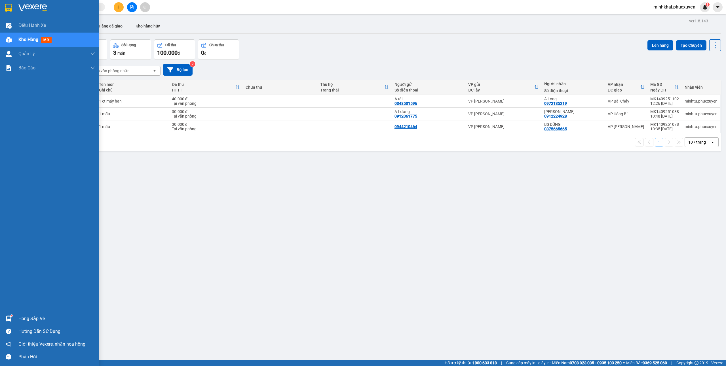
click at [31, 318] on div "Hàng sắp về" at bounding box center [56, 319] width 77 height 9
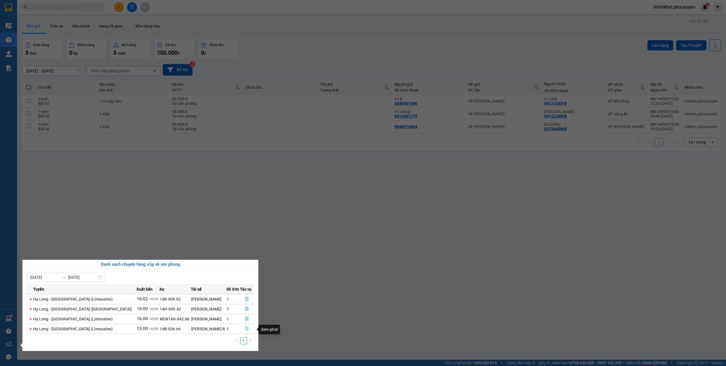
click at [243, 326] on button "button" at bounding box center [247, 329] width 14 height 9
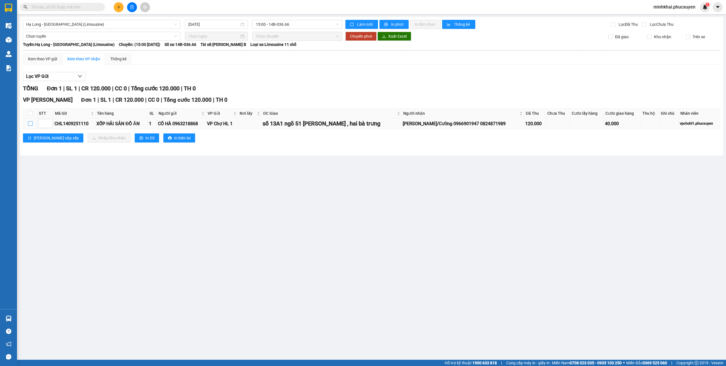
click at [29, 123] on input "checkbox" at bounding box center [30, 123] width 5 height 5
checkbox input "true"
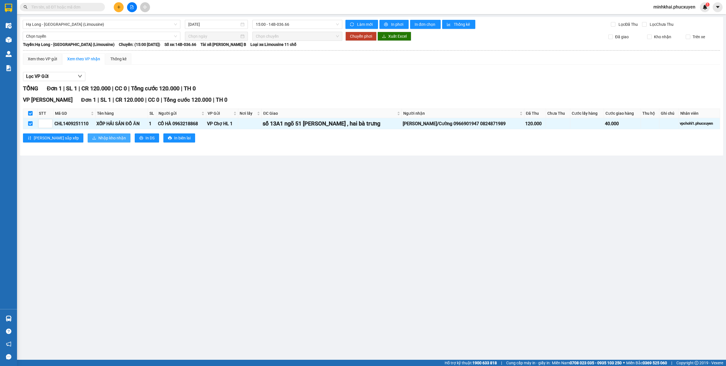
click at [98, 139] on span "Nhập kho nhận" at bounding box center [111, 138] width 27 height 6
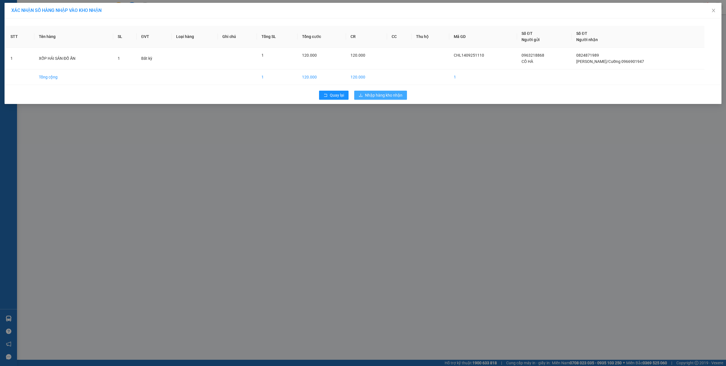
click at [385, 95] on span "Nhập hàng kho nhận" at bounding box center [383, 95] width 37 height 6
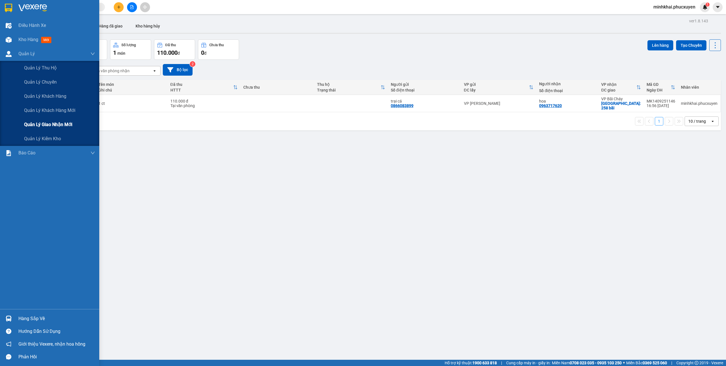
click at [40, 128] on div "Quản lý giao nhận mới" at bounding box center [59, 125] width 71 height 14
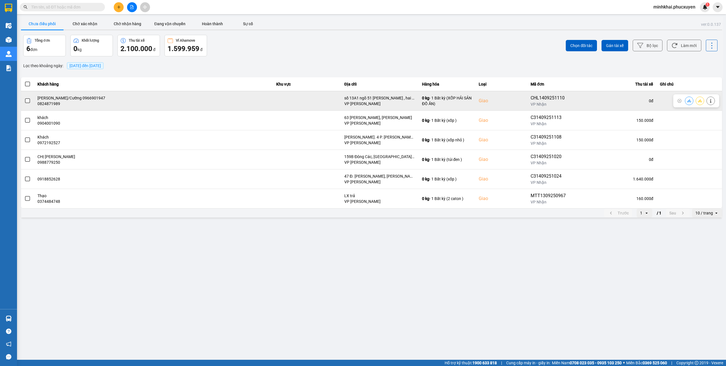
click at [688, 101] on icon at bounding box center [689, 100] width 4 height 3
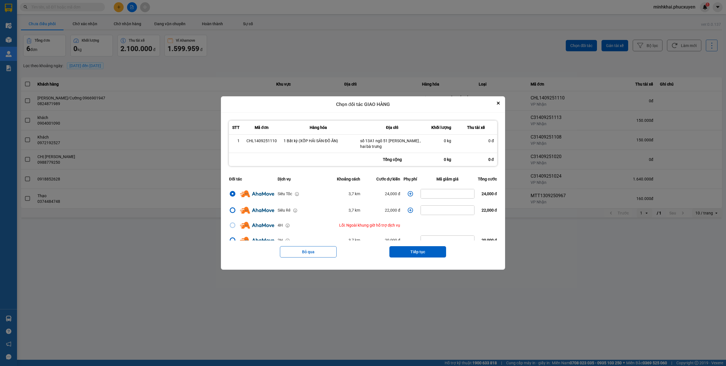
click at [408, 194] on icon "dialog" at bounding box center [410, 193] width 5 height 5
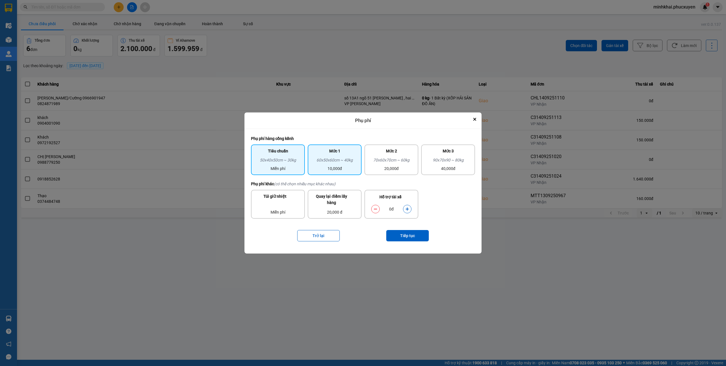
click at [349, 162] on div "60x50x60cm ~ 40kg" at bounding box center [334, 161] width 47 height 9
click at [410, 206] on button "dialog" at bounding box center [407, 209] width 8 height 10
click at [403, 236] on button "Tiếp tục" at bounding box center [407, 235] width 43 height 11
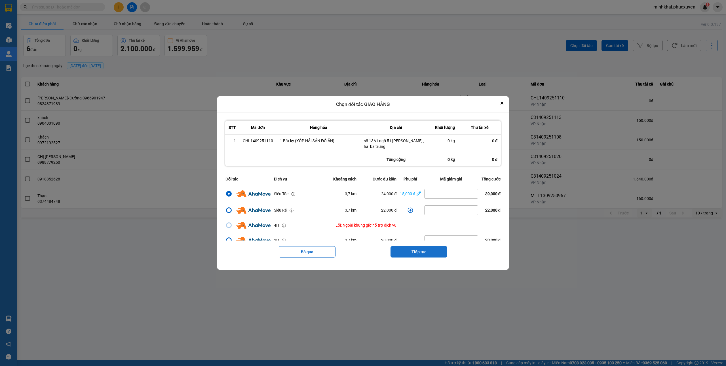
click at [410, 249] on button "Tiếp tục" at bounding box center [418, 251] width 57 height 11
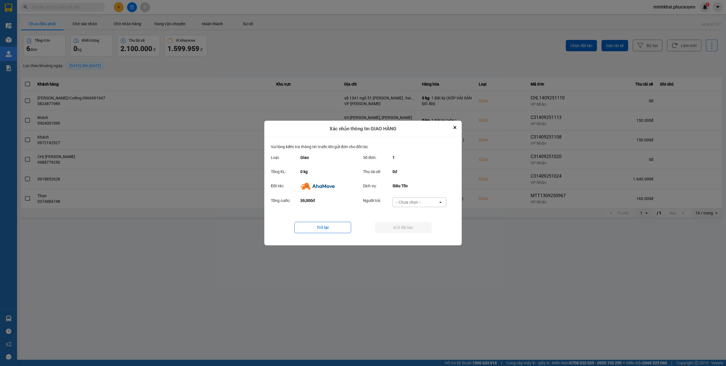
click at [403, 198] on div "-- Chưa chọn --" at bounding box center [415, 202] width 45 height 9
click at [407, 236] on span "Ví Ahamove" at bounding box center [408, 235] width 23 height 6
click at [394, 224] on button "Gửi đối tác" at bounding box center [403, 227] width 57 height 11
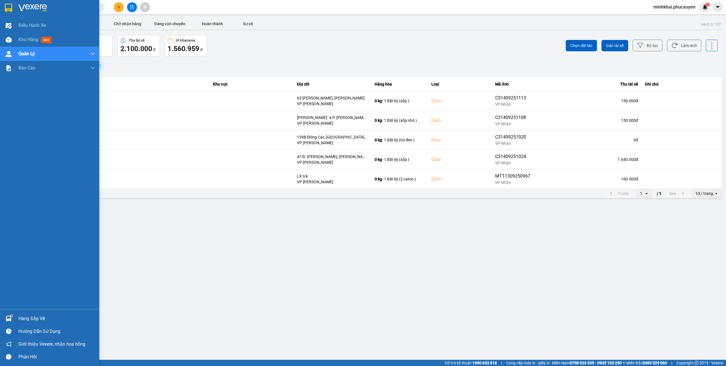
click at [1, 318] on div "Hàng sắp về" at bounding box center [49, 318] width 99 height 13
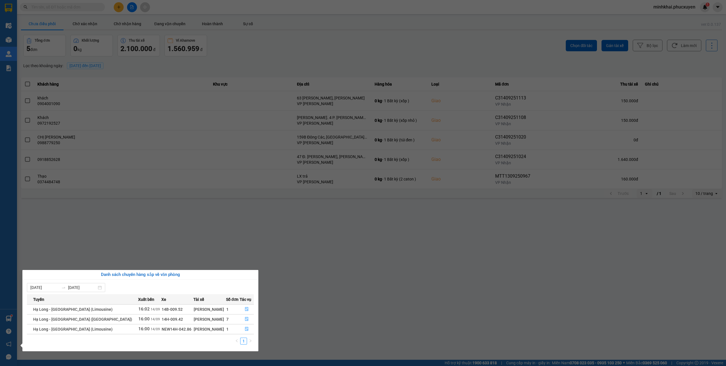
click at [352, 303] on section "Kết quả tìm kiếm ( 0 ) Bộ lọc No Data minhkhai.phucxuyen 1 Điều hành xe Kho hàn…" at bounding box center [363, 183] width 726 height 366
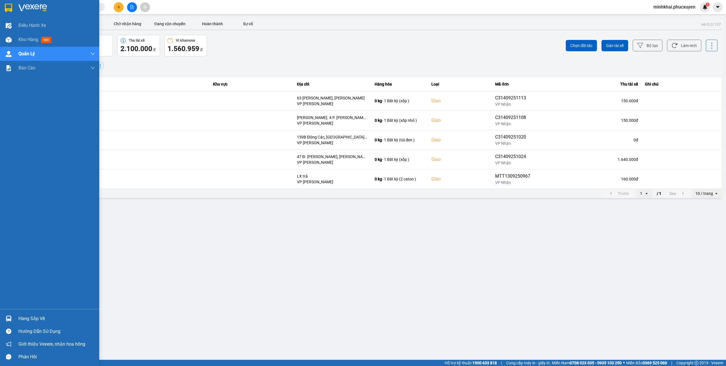
click at [10, 315] on div at bounding box center [9, 319] width 10 height 10
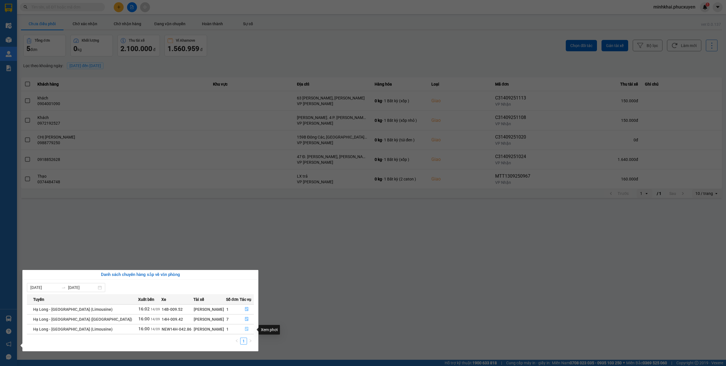
click at [247, 329] on button "button" at bounding box center [247, 329] width 14 height 9
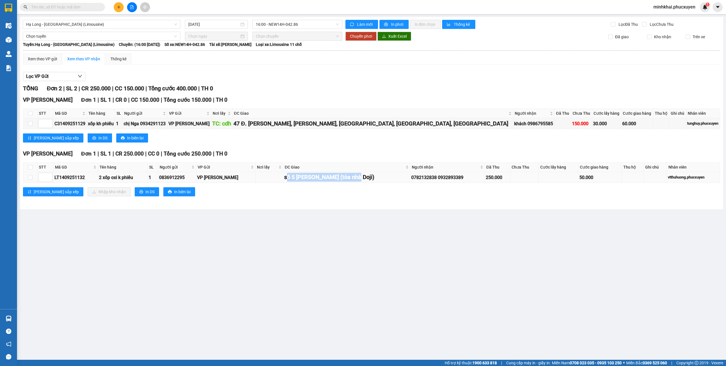
drag, startPoint x: 362, startPoint y: 178, endPoint x: 290, endPoint y: 183, distance: 72.2
click at [290, 182] on div "số 5 [PERSON_NAME] (tòa nhà Doji)" at bounding box center [346, 177] width 125 height 9
click at [362, 220] on main "Hạ Long - Hà Nội (Limousine) 14/09/2025 16:00 - NEW14H-042.86 Làm mới In phơi I…" at bounding box center [363, 180] width 726 height 360
click at [27, 181] on td at bounding box center [30, 177] width 14 height 11
click at [29, 178] on input "checkbox" at bounding box center [30, 177] width 5 height 5
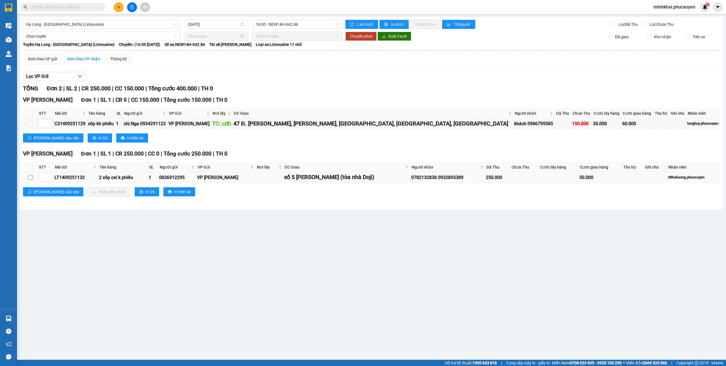
checkbox input "true"
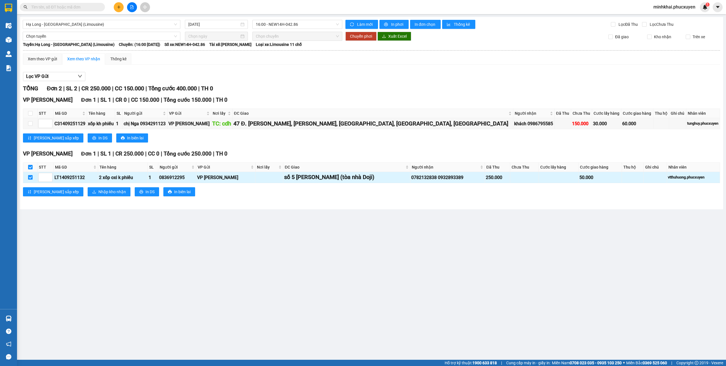
checkbox input "true"
click at [98, 194] on span "Nhập kho nhận" at bounding box center [111, 192] width 27 height 6
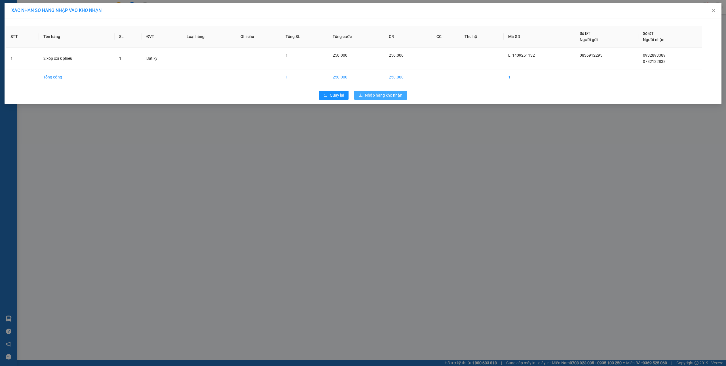
click at [388, 96] on span "Nhập hàng kho nhận" at bounding box center [383, 95] width 37 height 6
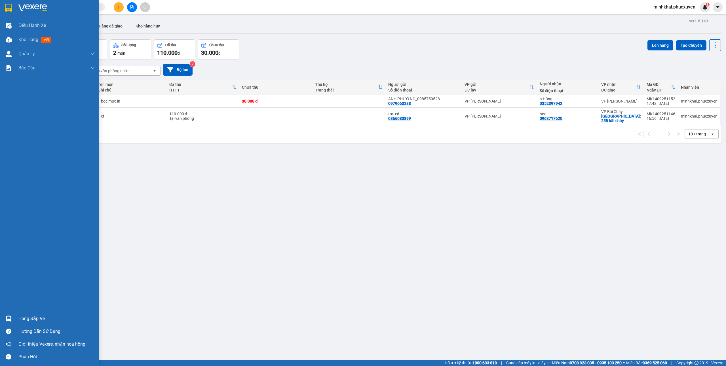
click at [23, 318] on div "Hàng sắp về" at bounding box center [56, 319] width 77 height 9
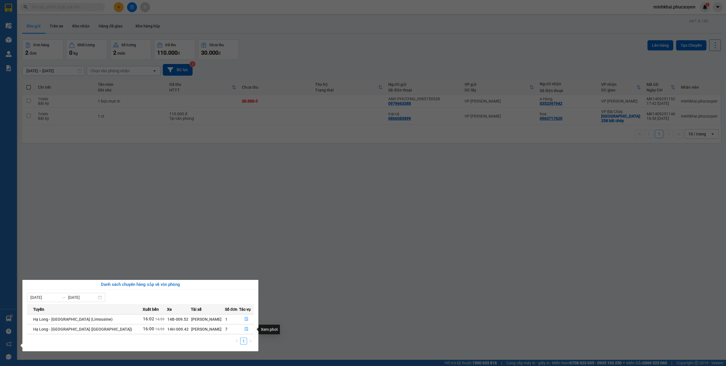
click at [387, 263] on section "Kết quả tìm kiếm ( 0 ) Bộ lọc No Data minhkhai.phucxuyen 1 Điều hành xe Kho hàn…" at bounding box center [363, 183] width 726 height 366
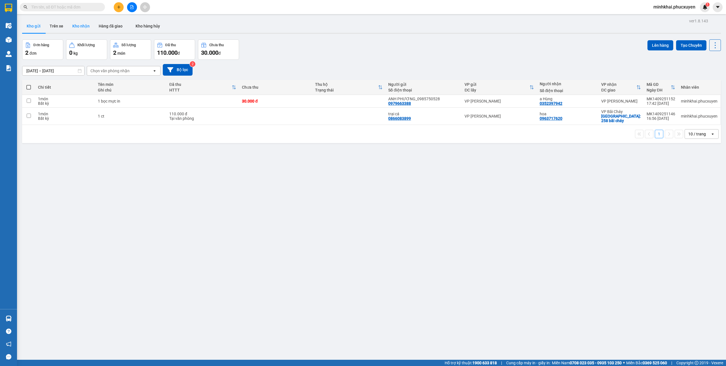
click at [88, 26] on button "Kho nhận" at bounding box center [81, 26] width 26 height 14
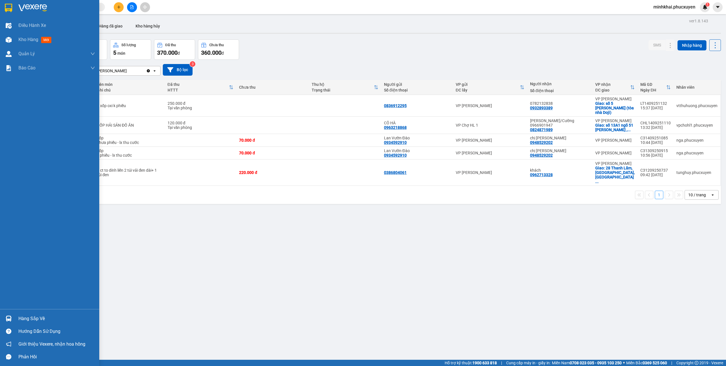
click at [0, 317] on div "Hàng sắp về" at bounding box center [49, 318] width 99 height 13
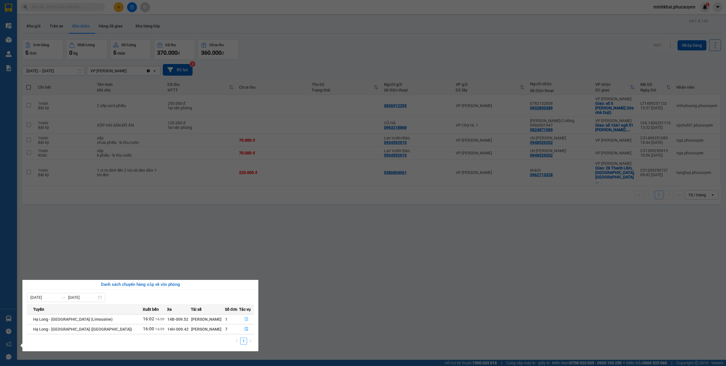
click at [244, 318] on icon "file-done" at bounding box center [246, 319] width 4 height 4
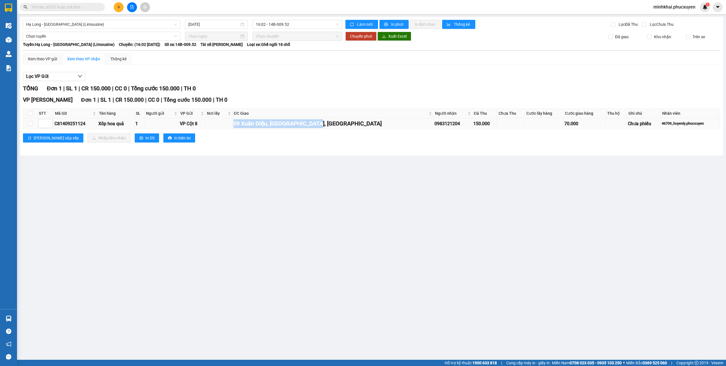
drag, startPoint x: 348, startPoint y: 120, endPoint x: 255, endPoint y: 121, distance: 93.3
click at [255, 121] on tr "C81409251124 Xốp hoa quả [STREET_ADDRESS][PERSON_NAME] 0983121204 150.000 70.00…" at bounding box center [371, 123] width 697 height 11
click at [357, 179] on main "Hạ Long - Hà Nội (Limousine) 14/09/2025 16:02 - 14B-009.52 Làm mới In phơi In đ…" at bounding box center [363, 180] width 726 height 360
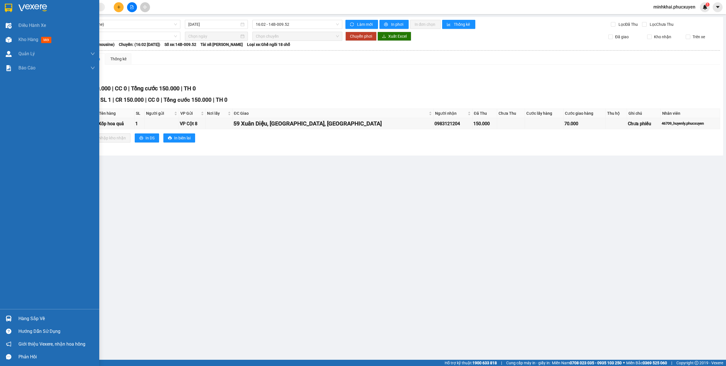
click at [16, 317] on div "Hàng sắp về" at bounding box center [49, 318] width 99 height 13
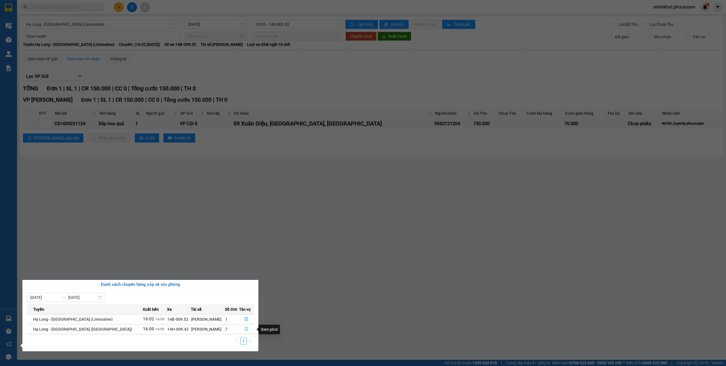
click at [242, 327] on button "button" at bounding box center [246, 329] width 14 height 9
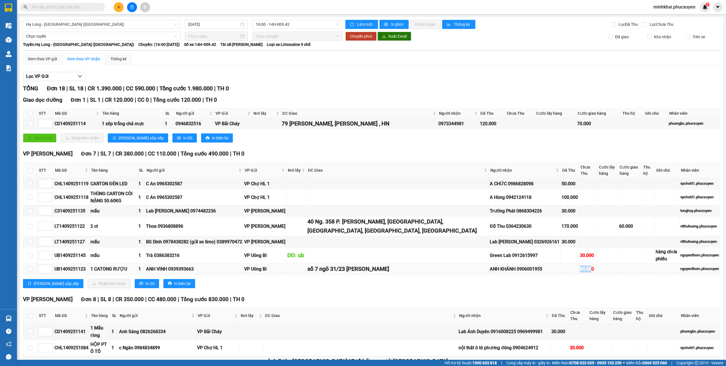
drag, startPoint x: 566, startPoint y: 272, endPoint x: 537, endPoint y: 274, distance: 29.5
click at [537, 274] on tr "UB1409251123 1 CATONG RƯỢU 1 ANH VINH 0939393663 VP Uông Bí số 7 ngõ 31/23 nguy…" at bounding box center [371, 269] width 697 height 11
click at [580, 273] on div "80.000" at bounding box center [588, 269] width 16 height 7
drag, startPoint x: 570, startPoint y: 271, endPoint x: 541, endPoint y: 274, distance: 29.0
click at [541, 274] on tr "UB1409251123 1 CATONG RƯỢU 1 ANH VINH 0939393663 VP Uông Bí số 7 ngõ 31/23 nguy…" at bounding box center [371, 269] width 697 height 11
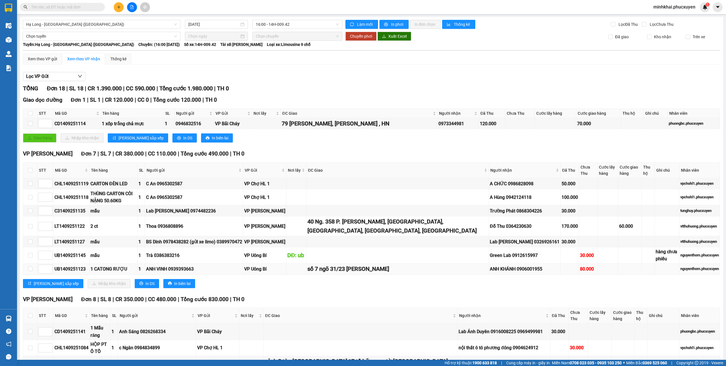
click at [597, 274] on td at bounding box center [607, 269] width 21 height 11
drag, startPoint x: 569, startPoint y: 274, endPoint x: 546, endPoint y: 276, distance: 23.6
click at [546, 275] on tr "UB1409251123 1 CATONG RƯỢU 1 ANH VINH 0939393663 VP Uông Bí số 7 ngõ 31/23 nguy…" at bounding box center [371, 269] width 697 height 11
click at [597, 275] on td at bounding box center [607, 269] width 21 height 11
drag, startPoint x: 543, startPoint y: 274, endPoint x: 539, endPoint y: 274, distance: 4.6
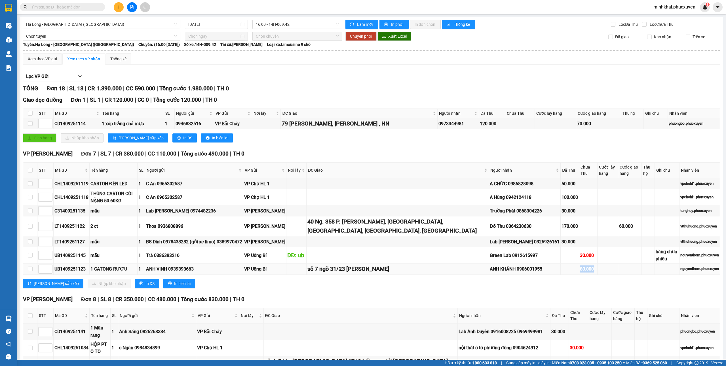
click at [539, 274] on tr "UB1409251123 1 CATONG RƯỢU 1 ANH VINH 0939393663 VP Uông Bí số 7 ngõ 31/23 nguy…" at bounding box center [371, 269] width 697 height 11
drag, startPoint x: 601, startPoint y: 274, endPoint x: 593, endPoint y: 272, distance: 7.7
click at [618, 274] on td at bounding box center [630, 269] width 24 height 11
drag, startPoint x: 574, startPoint y: 272, endPoint x: 534, endPoint y: 272, distance: 40.5
click at [534, 272] on tr "UB1409251123 1 CATONG RƯỢU 1 ANH VINH 0939393663 VP Uông Bí số 7 ngõ 31/23 nguy…" at bounding box center [371, 269] width 697 height 11
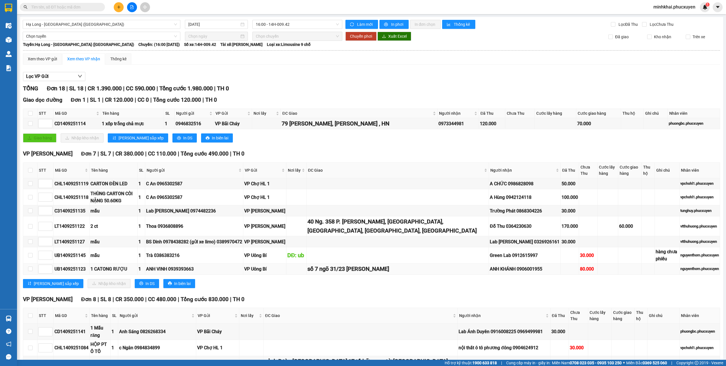
drag, startPoint x: 617, startPoint y: 272, endPoint x: 611, endPoint y: 272, distance: 5.7
click at [618, 272] on td at bounding box center [630, 269] width 24 height 11
drag, startPoint x: 562, startPoint y: 271, endPoint x: 543, endPoint y: 271, distance: 19.0
click at [543, 271] on tr "UB1409251123 1 CATONG RƯỢU 1 ANH VINH 0939393663 VP Uông Bí số 7 ngõ 31/23 nguy…" at bounding box center [371, 269] width 697 height 11
drag, startPoint x: 601, startPoint y: 273, endPoint x: 528, endPoint y: 271, distance: 73.2
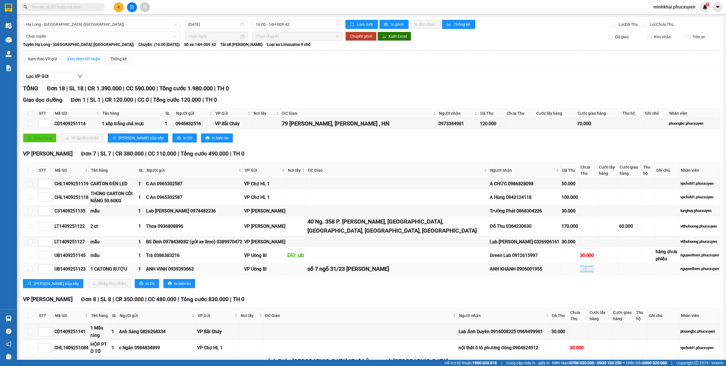
click at [528, 271] on tr "UB1409251123 1 CATONG RƯỢU 1 ANH VINH 0939393663 VP Uông Bí số 7 ngõ 31/23 nguy…" at bounding box center [371, 269] width 697 height 11
click at [597, 264] on td at bounding box center [607, 255] width 21 height 16
drag, startPoint x: 537, startPoint y: 268, endPoint x: 522, endPoint y: 268, distance: 14.5
click at [522, 268] on tr "UB1409251123 1 CATONG RƯỢU 1 ANH VINH 0939393663 VP Uông Bí số 7 ngõ 31/23 nguy…" at bounding box center [371, 269] width 697 height 11
click at [512, 292] on div "VP Minh Khai Đơn 7 | SL 7 | CR 380.000 | CC 110.000 | Tổng cước 490.000 | TH 0 …" at bounding box center [371, 221] width 697 height 143
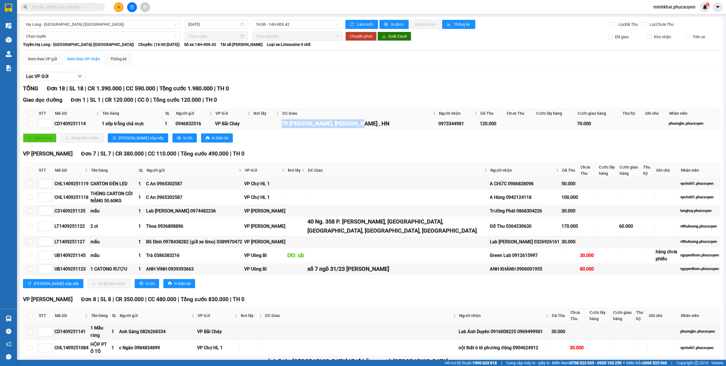
drag, startPoint x: 351, startPoint y: 128, endPoint x: 291, endPoint y: 129, distance: 59.8
click at [291, 129] on tr "CD1409251114 1 xốp trắng chả mực 1 0946832516 VP Bãi Cháy 79 ngọc hồi, hoàng ma…" at bounding box center [371, 123] width 697 height 11
click at [345, 147] on div "Giao dọc đường Đơn 1 | SL 1 | CR 120.000 | CC 0 | Tổng cước 120.000 | TH 0 STT …" at bounding box center [371, 121] width 697 height 51
drag, startPoint x: 379, startPoint y: 120, endPoint x: 289, endPoint y: 126, distance: 90.1
click at [289, 126] on tr "CD1409251114 1 xốp trắng chả mực 1 0946832516 VP Bãi Cháy 79 ngọc hồi, hoàng ma…" at bounding box center [371, 123] width 697 height 11
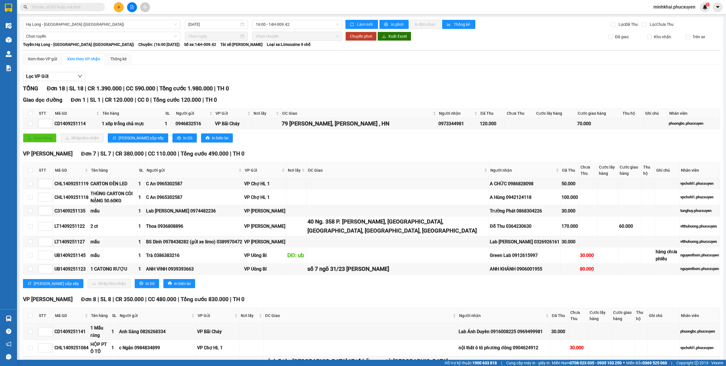
click at [421, 143] on div "Giao hàng Nhập kho nhận Lưu sắp xếp In DS In biên lai" at bounding box center [371, 138] width 697 height 9
drag, startPoint x: 390, startPoint y: 271, endPoint x: 325, endPoint y: 276, distance: 65.9
click at [325, 275] on td "số 7 ngõ 31/23 nguyễn cao" at bounding box center [397, 269] width 182 height 11
click at [341, 275] on td "số 7 ngõ 31/23 nguyễn cao" at bounding box center [397, 269] width 182 height 11
drag, startPoint x: 399, startPoint y: 269, endPoint x: 290, endPoint y: 269, distance: 109.1
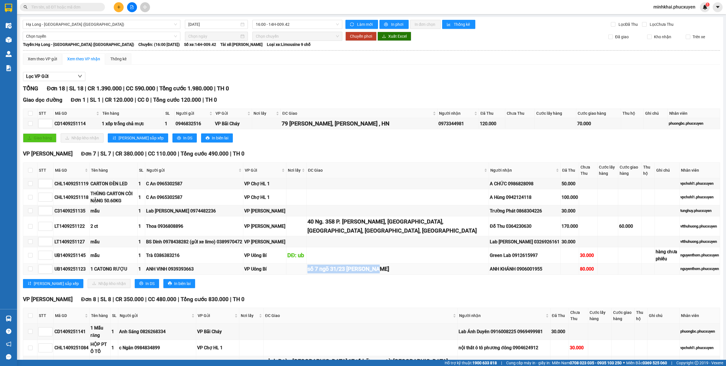
click at [290, 269] on tr "UB1409251123 1 CATONG RƯỢU 1 ANH VINH 0939393663 VP Uông Bí số 7 ngõ 31/23 nguy…" at bounding box center [371, 269] width 697 height 11
click at [348, 301] on body "Kết quả tìm kiếm ( 0 ) Bộ lọc No Data minhkhai.phucxuyen 1 Điều hành xe Kho hàn…" at bounding box center [363, 183] width 726 height 366
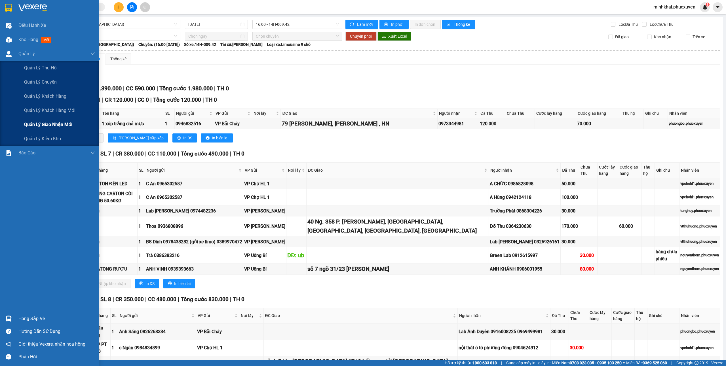
click at [48, 127] on span "Quản lý giao nhận mới" at bounding box center [48, 124] width 48 height 7
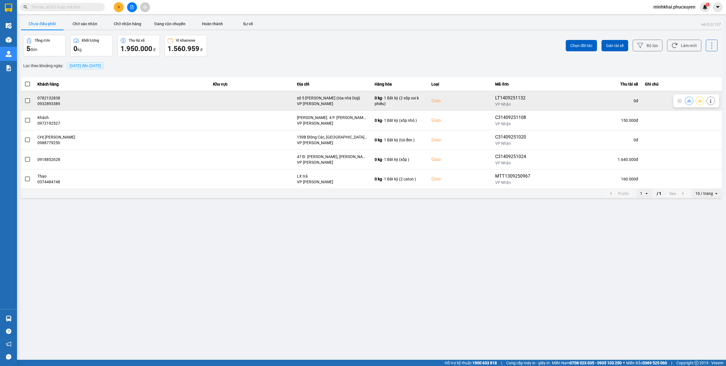
click at [683, 100] on div at bounding box center [696, 100] width 46 height 13
click at [689, 99] on button at bounding box center [689, 101] width 8 height 10
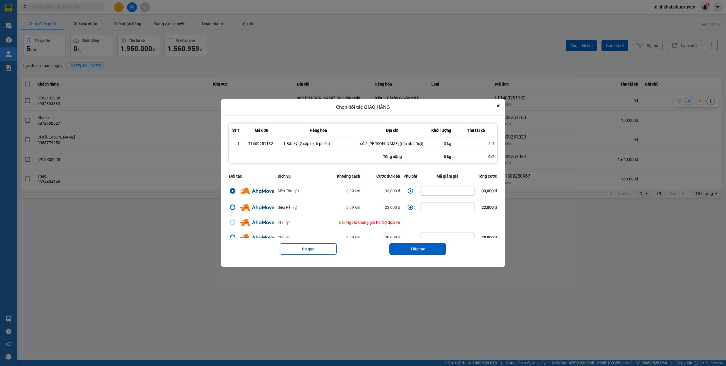
click at [407, 190] on icon "dialog" at bounding box center [410, 191] width 6 height 6
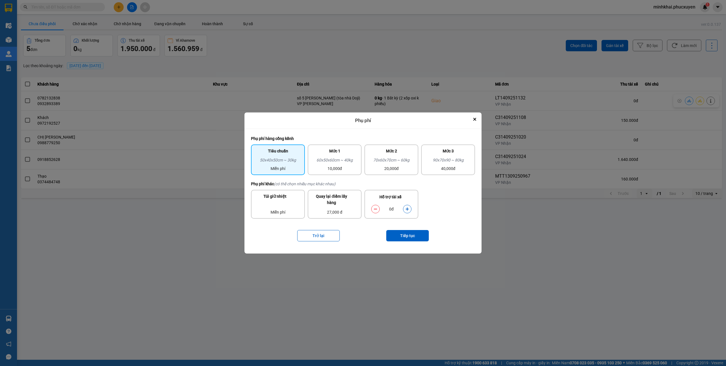
click at [365, 312] on main "ver: 0.0.137 Chưa điều phối Chờ xác nhận Chờ nhận hàng Đang vận chuyển Hoàn thà…" at bounding box center [363, 180] width 726 height 360
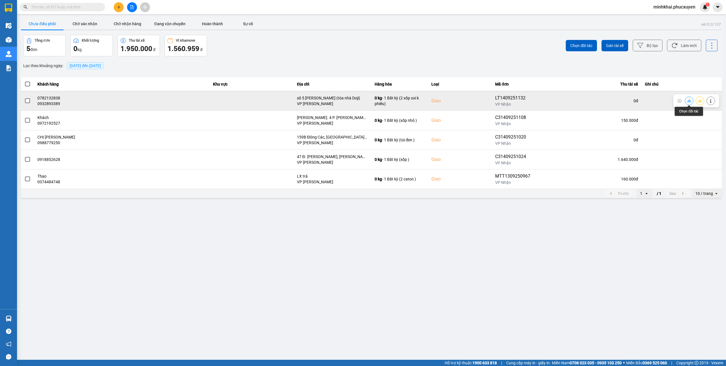
click at [692, 99] on button at bounding box center [689, 101] width 8 height 10
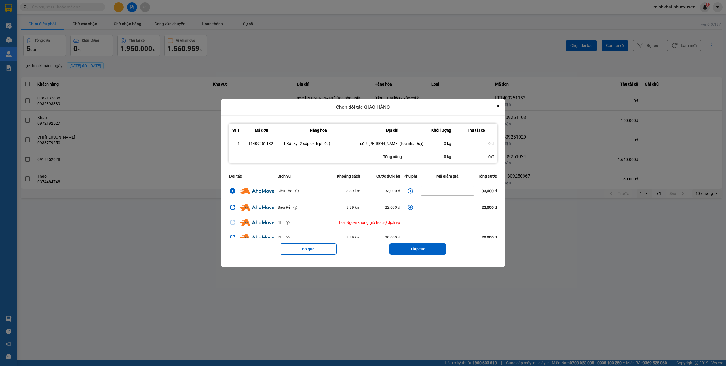
click at [407, 192] on icon "dialog" at bounding box center [410, 191] width 6 height 6
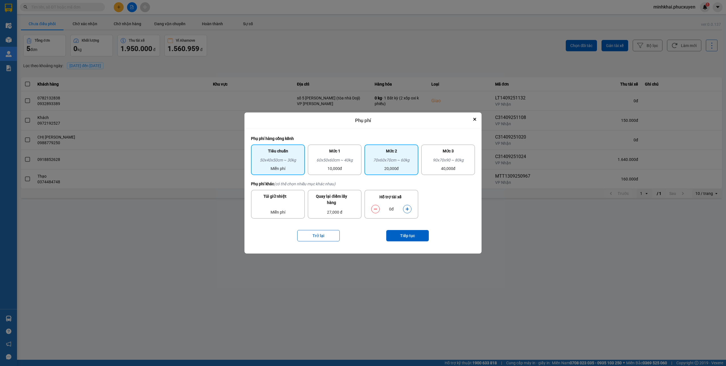
click at [401, 157] on div "70x60x70cm ~ 60kg" at bounding box center [391, 161] width 47 height 9
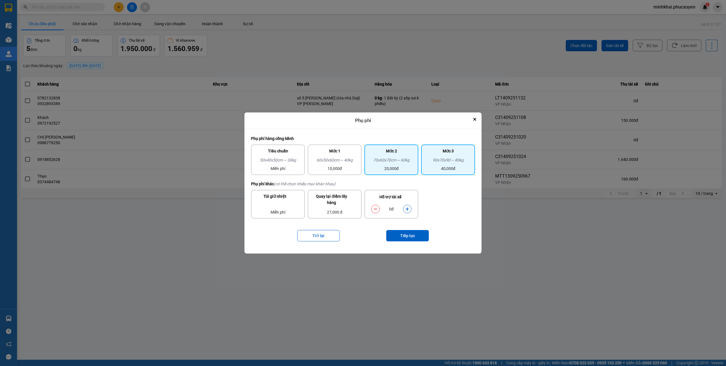
click at [440, 168] on div "40,000đ" at bounding box center [447, 169] width 47 height 6
click at [475, 118] on icon "Close" at bounding box center [474, 119] width 3 height 3
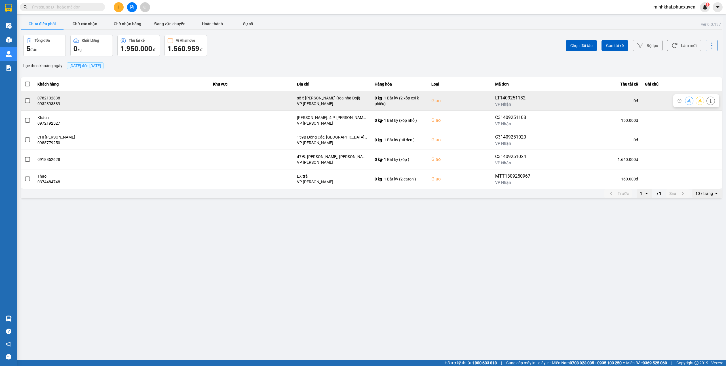
click at [689, 95] on div at bounding box center [696, 100] width 46 height 13
click at [690, 99] on button at bounding box center [689, 101] width 8 height 10
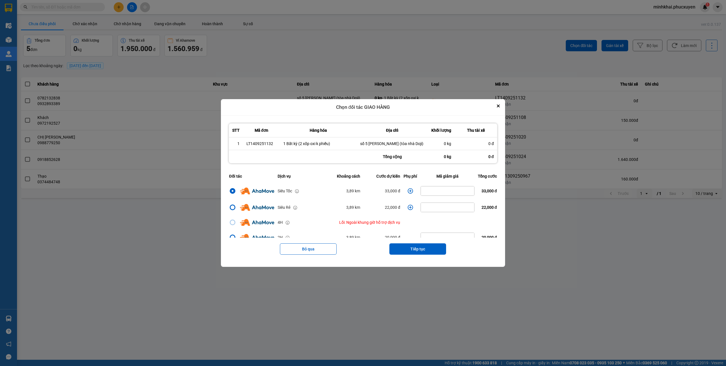
drag, startPoint x: 400, startPoint y: 187, endPoint x: 409, endPoint y: 190, distance: 9.1
click at [402, 187] on td "dialog" at bounding box center [410, 191] width 17 height 16
click at [409, 190] on icon "dialog" at bounding box center [410, 190] width 5 height 5
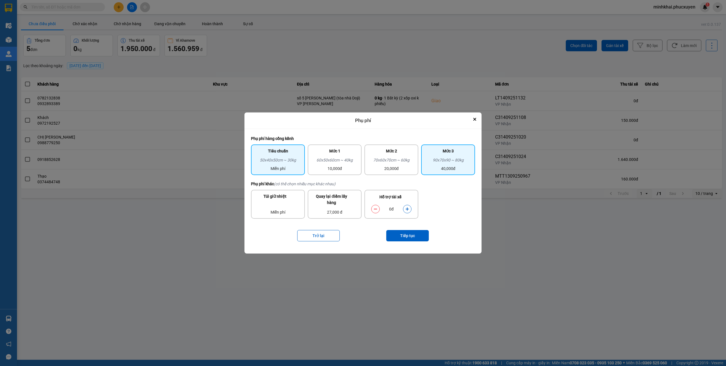
click at [446, 150] on div "Mức 3" at bounding box center [447, 152] width 47 height 9
click at [409, 232] on button "Tiếp tục" at bounding box center [407, 235] width 43 height 11
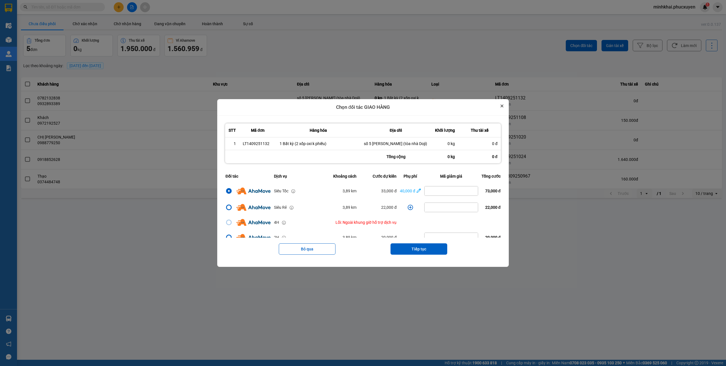
click at [505, 105] on button "Close" at bounding box center [501, 106] width 7 height 7
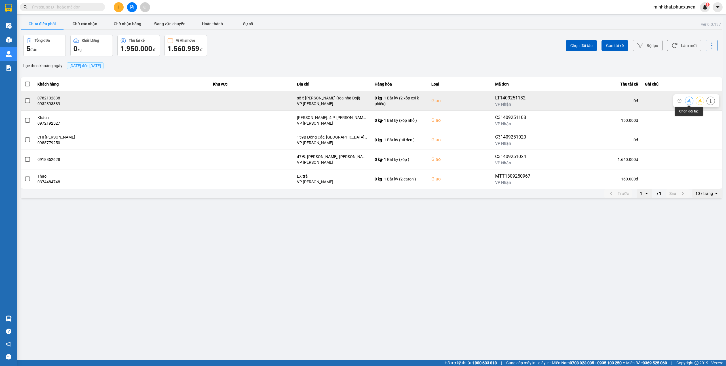
click at [687, 101] on icon at bounding box center [689, 101] width 4 height 4
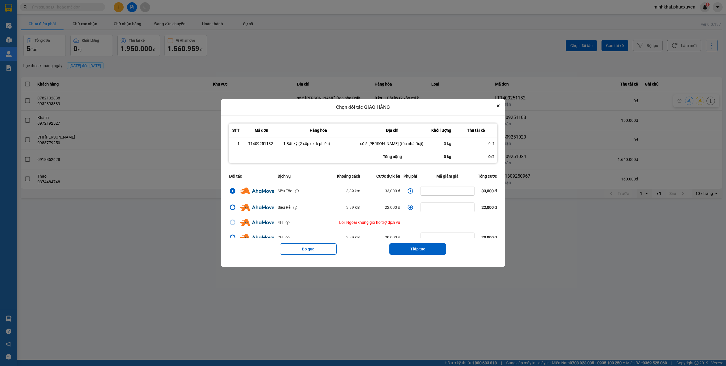
click at [408, 192] on icon "dialog" at bounding box center [410, 191] width 6 height 6
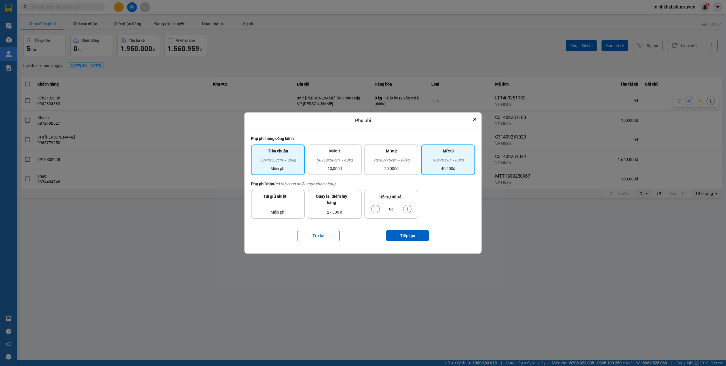
click at [447, 168] on div "40,000đ" at bounding box center [447, 169] width 47 height 6
click at [477, 118] on button "Close" at bounding box center [474, 119] width 7 height 7
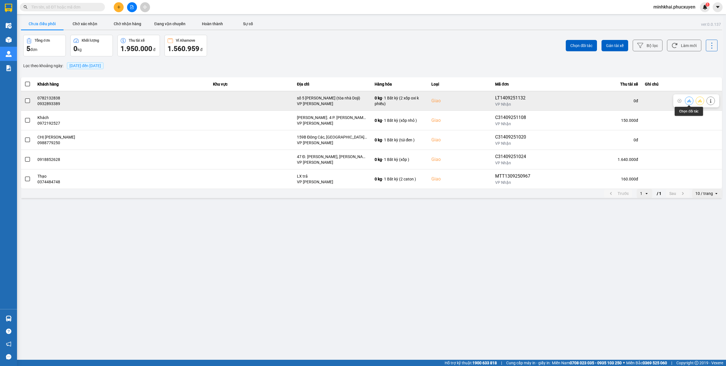
click at [690, 99] on icon at bounding box center [689, 101] width 4 height 4
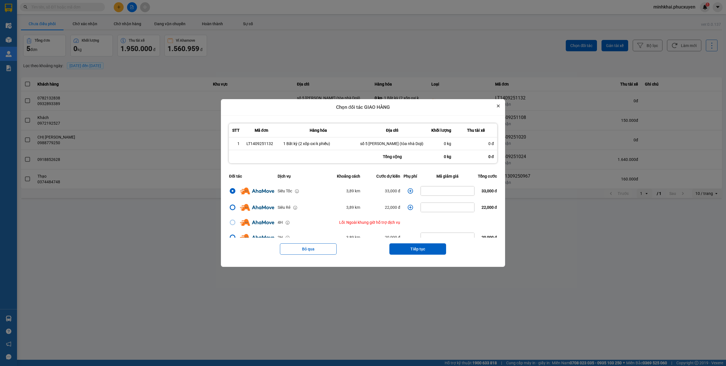
click at [499, 107] on icon "Close" at bounding box center [498, 106] width 2 height 2
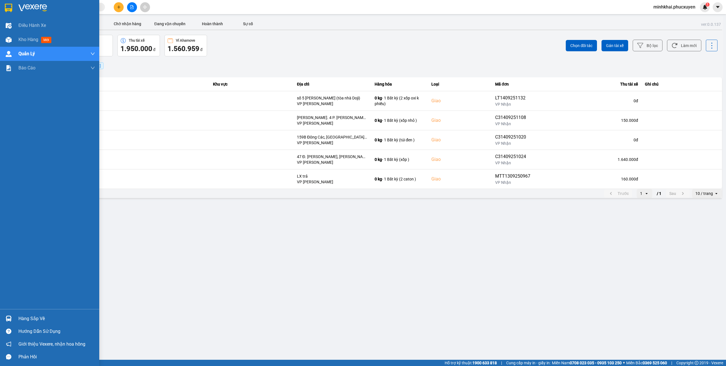
click at [35, 316] on div "Hàng sắp về" at bounding box center [56, 319] width 77 height 9
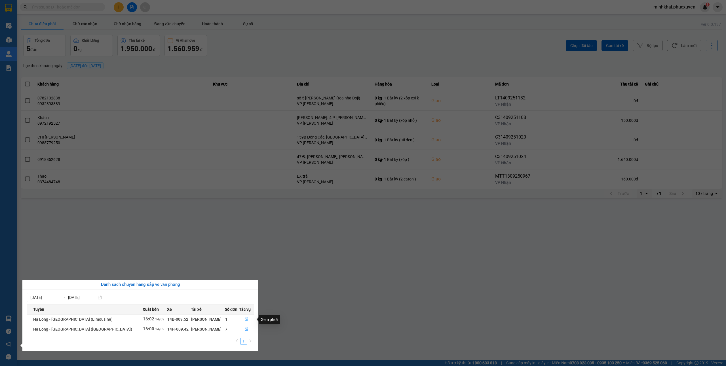
click at [244, 320] on icon "file-done" at bounding box center [246, 319] width 4 height 4
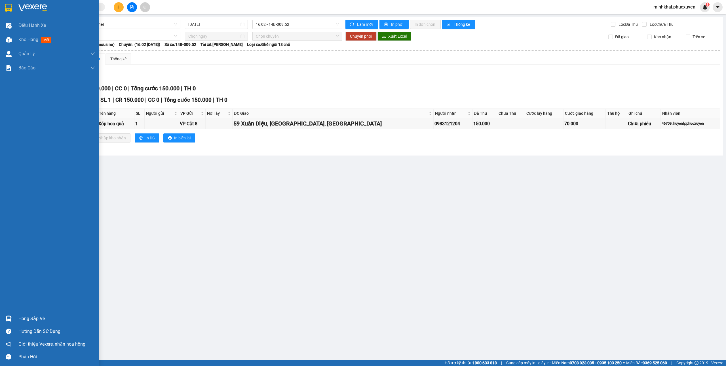
click at [22, 316] on div "Hàng sắp về" at bounding box center [56, 319] width 77 height 9
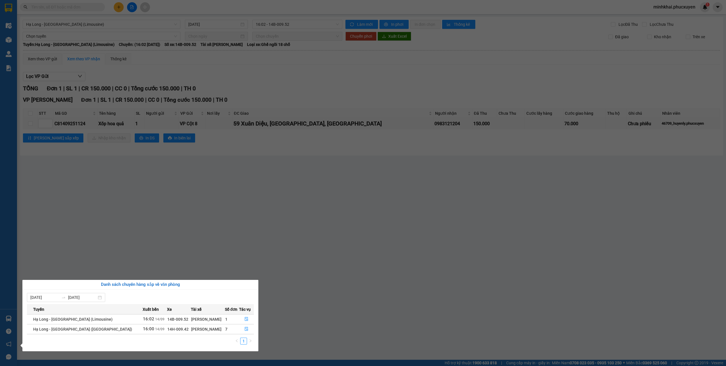
click at [424, 293] on section "Kết quả tìm kiếm ( 0 ) Bộ lọc No Data minhkhai.phucxuyen 1 Điều hành xe Kho hàn…" at bounding box center [363, 183] width 726 height 366
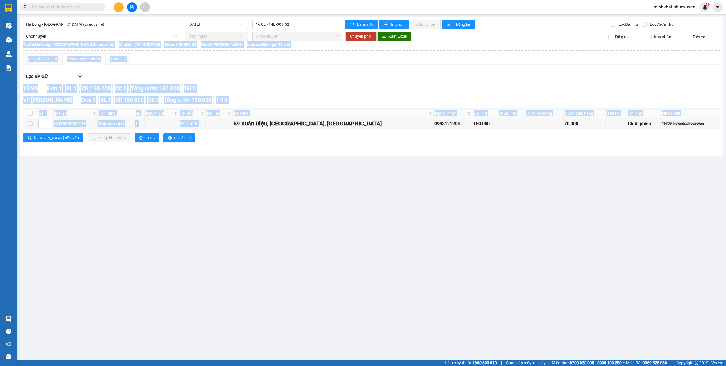
drag, startPoint x: 257, startPoint y: 124, endPoint x: 364, endPoint y: 140, distance: 108.6
click at [364, 140] on div "VP Minh Khai Đơn 1 | SL 1 | CR 150.000 | CC 0 | Tổng cước 150.000 | TH 0 STT Mã…" at bounding box center [371, 121] width 697 height 51
click at [364, 142] on div "Lưu sắp xếp Nhập kho nhận In DS In biên lai" at bounding box center [371, 138] width 697 height 9
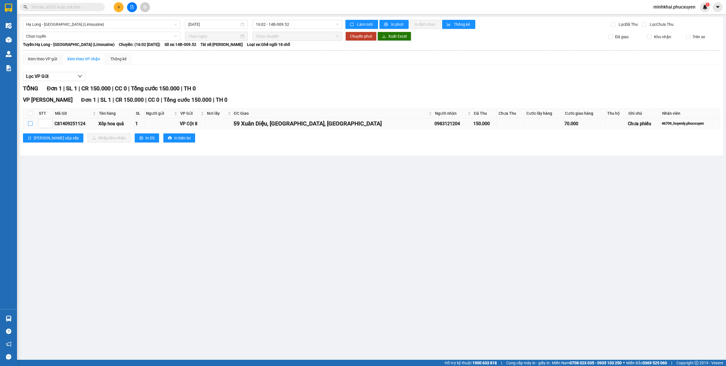
click at [31, 126] on input "checkbox" at bounding box center [30, 123] width 5 height 5
checkbox input "true"
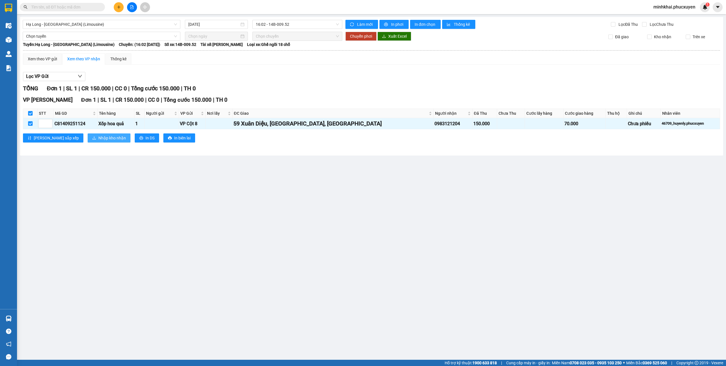
click at [98, 141] on span "Nhập kho nhận" at bounding box center [111, 138] width 27 height 6
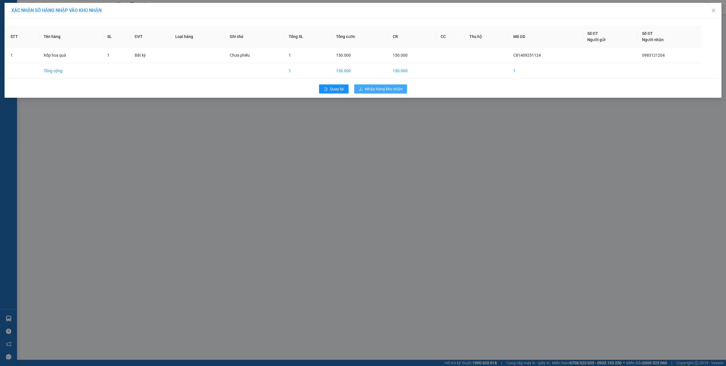
click at [390, 89] on span "Nhập hàng kho nhận" at bounding box center [383, 89] width 37 height 6
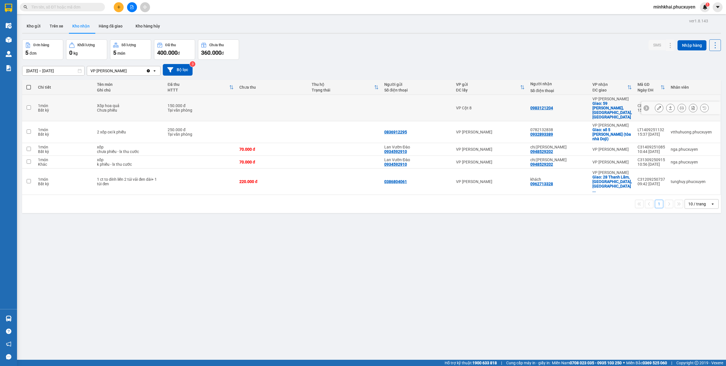
click at [657, 106] on icon at bounding box center [659, 108] width 4 height 4
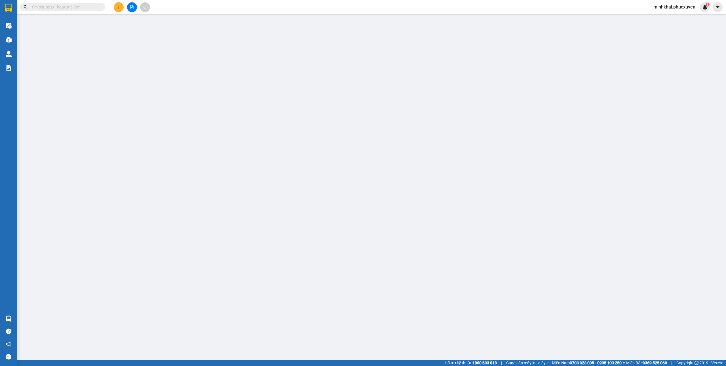
type input "0983121204"
checkbox input "true"
type input "59 Xuân Diệu, [GEOGRAPHIC_DATA], [GEOGRAPHIC_DATA]"
type input "150.000"
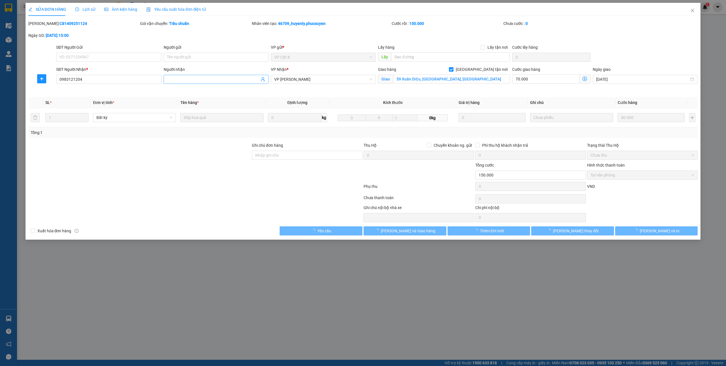
click at [195, 82] on input "Người nhận" at bounding box center [213, 79] width 92 height 6
type input "k"
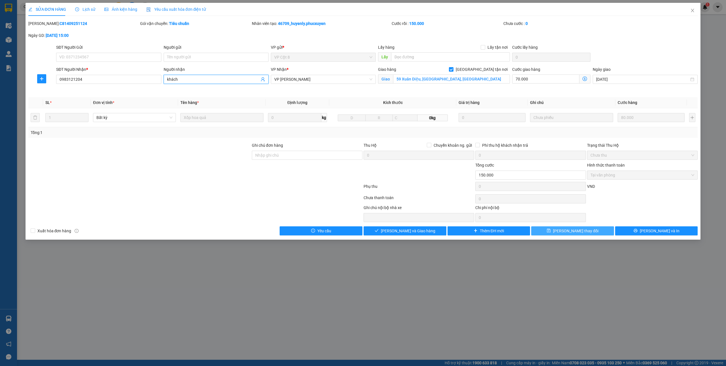
type input "khách"
click at [566, 234] on span "[PERSON_NAME] thay đổi" at bounding box center [575, 231] width 45 height 6
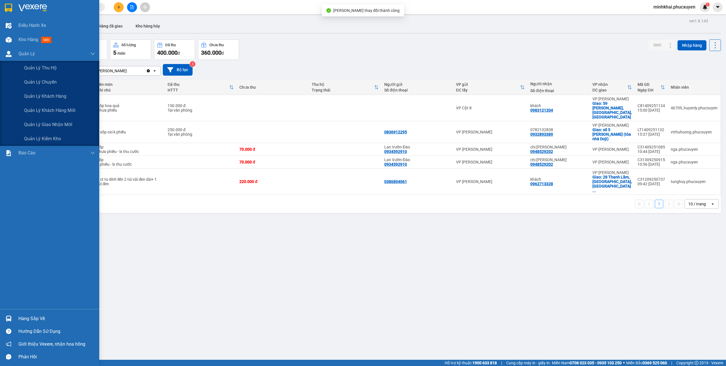
drag, startPoint x: 62, startPoint y: 128, endPoint x: 68, endPoint y: 124, distance: 7.1
click at [62, 128] on td "1 món Bất kỳ" at bounding box center [64, 132] width 59 height 22
checkbox input "true"
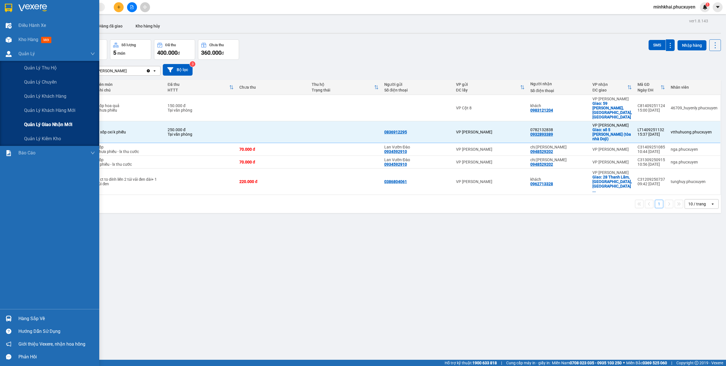
click at [42, 128] on div "Quản lý giao nhận mới" at bounding box center [59, 125] width 71 height 14
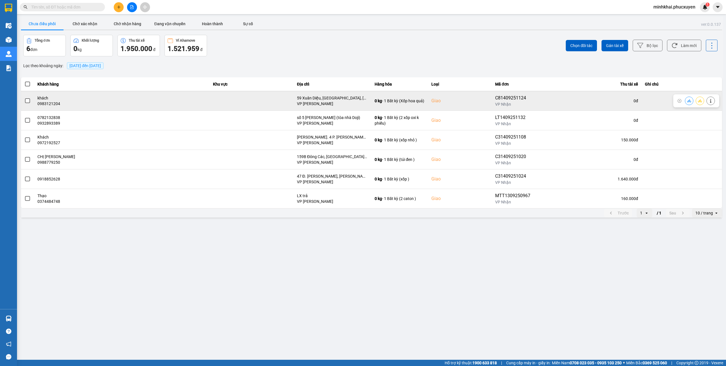
click at [687, 100] on icon at bounding box center [689, 101] width 4 height 4
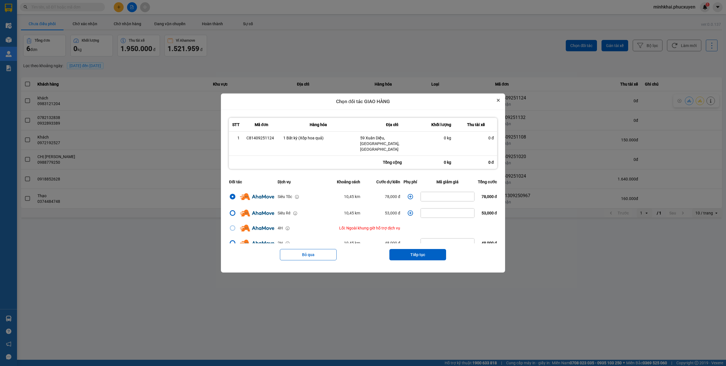
click at [499, 101] on icon "Close" at bounding box center [498, 100] width 2 height 2
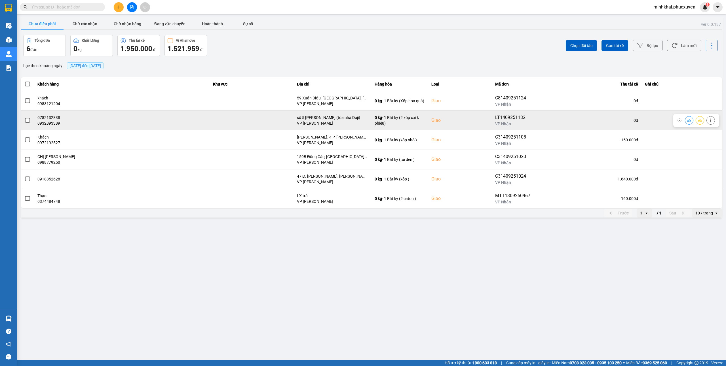
click at [690, 120] on icon at bounding box center [689, 120] width 4 height 4
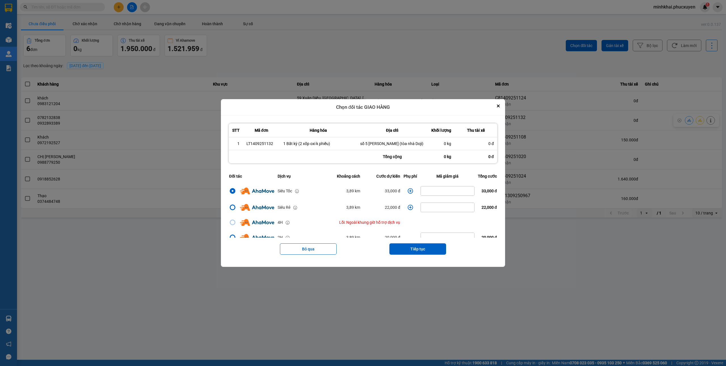
click at [405, 188] on td "dialog" at bounding box center [410, 191] width 17 height 16
click at [403, 191] on td "dialog" at bounding box center [410, 191] width 17 height 16
click at [408, 191] on icon "dialog" at bounding box center [410, 190] width 5 height 5
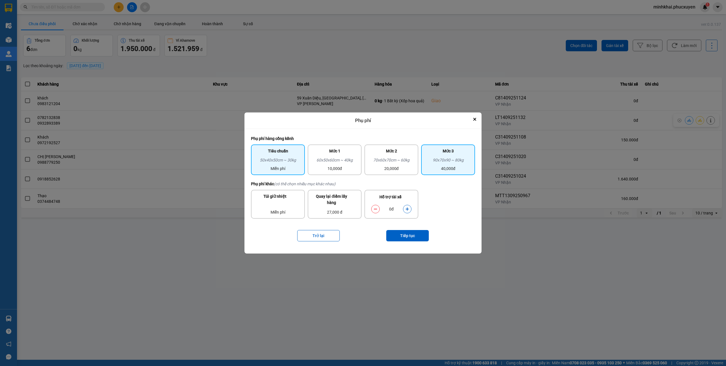
click at [443, 160] on div "90x70x90 ~ 80kg" at bounding box center [447, 161] width 47 height 9
click at [407, 239] on button "Tiếp tục" at bounding box center [407, 235] width 43 height 11
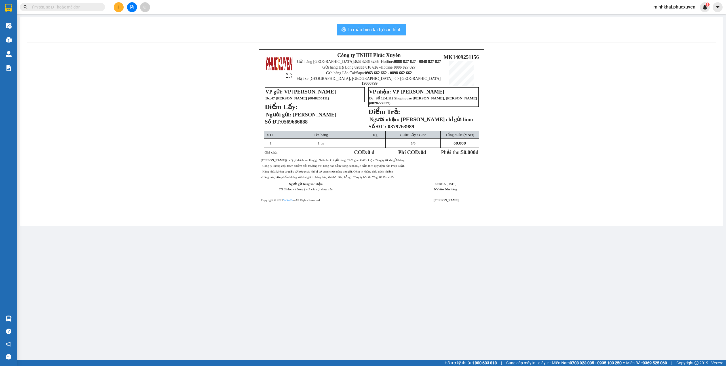
click at [386, 28] on span "In mẫu biên lai tự cấu hình" at bounding box center [374, 29] width 53 height 7
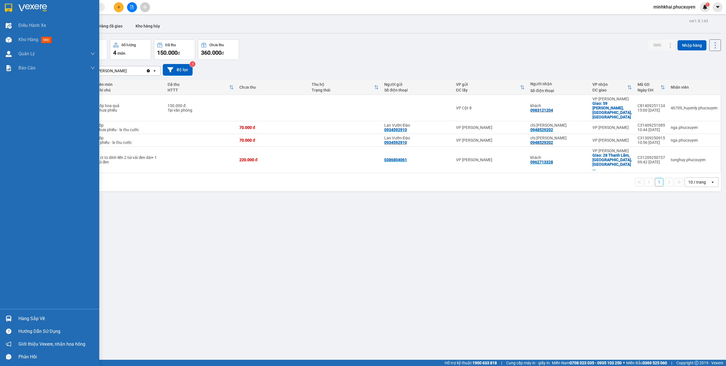
click at [13, 318] on div at bounding box center [9, 319] width 10 height 10
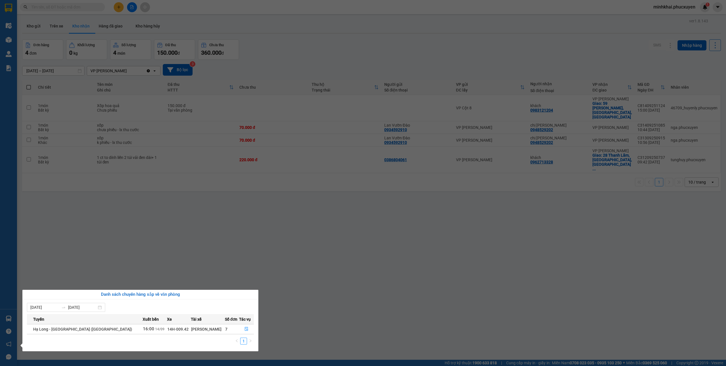
click at [443, 308] on section "Kết quả tìm kiếm ( 0 ) Bộ lọc No Data minhkhai.phucxuyen 1 Điều hành xe Kho hàn…" at bounding box center [363, 183] width 726 height 366
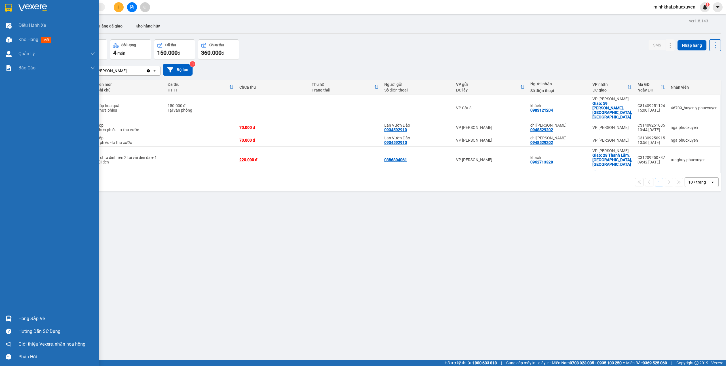
click at [9, 321] on img at bounding box center [9, 319] width 6 height 6
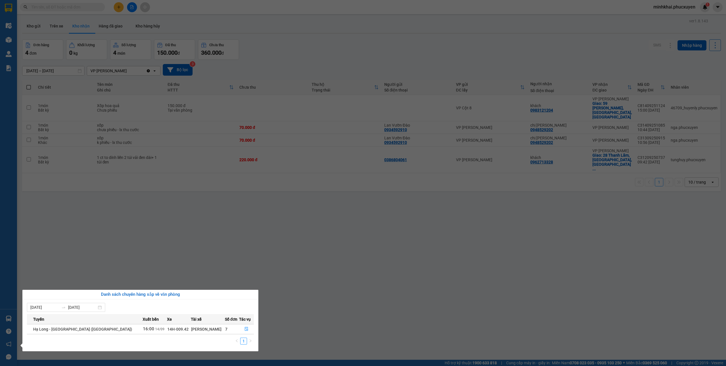
click at [351, 316] on section "Kết quả tìm kiếm ( 0 ) Bộ lọc No Data minhkhai.phucxuyen 1 Điều hành xe Kho hàn…" at bounding box center [363, 183] width 726 height 366
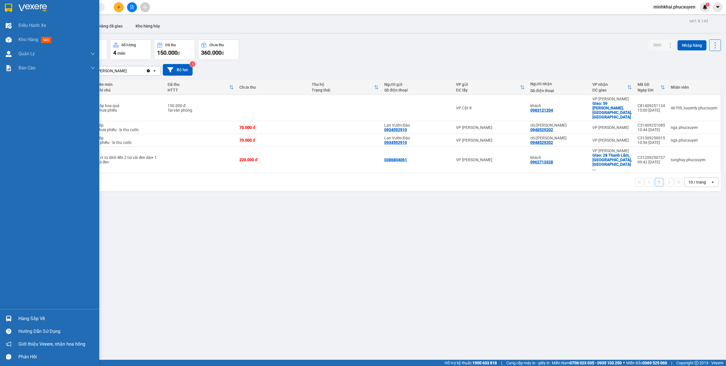
click at [10, 316] on img at bounding box center [9, 319] width 6 height 6
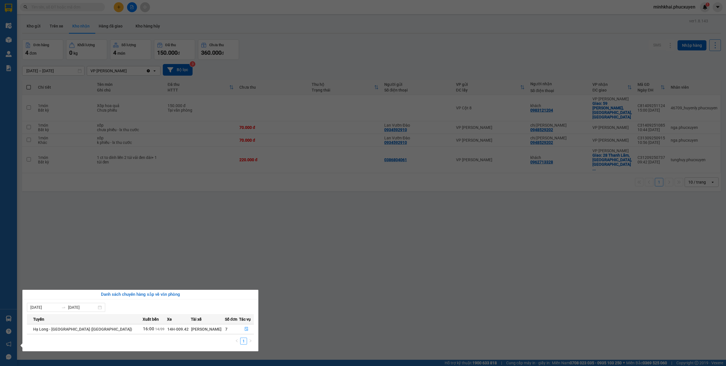
click at [333, 303] on section "Kết quả tìm kiếm ( 0 ) Bộ lọc No Data minhkhai.phucxuyen 1 Điều hành xe Kho hàn…" at bounding box center [363, 183] width 726 height 366
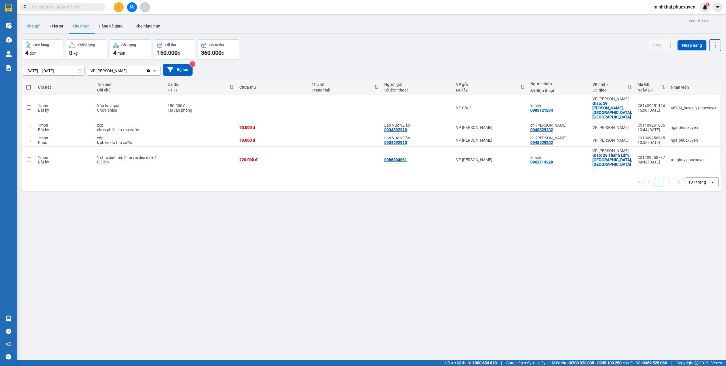
click at [30, 21] on button "Kho gửi" at bounding box center [33, 26] width 23 height 14
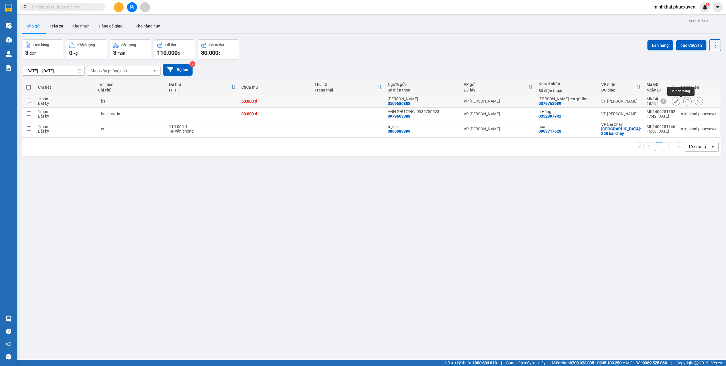
click at [685, 102] on icon at bounding box center [687, 101] width 4 height 4
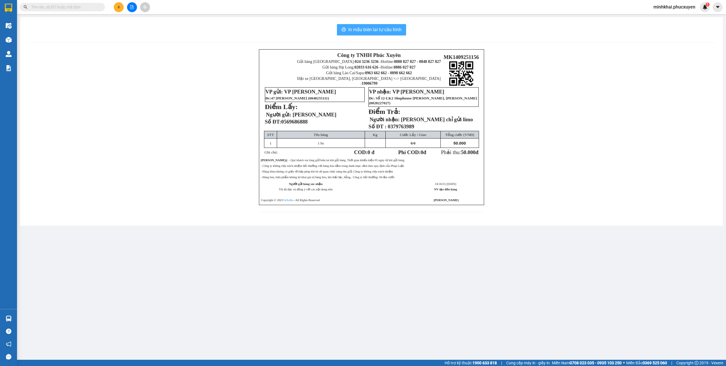
click at [368, 31] on span "In mẫu biên lai tự cấu hình" at bounding box center [374, 29] width 53 height 7
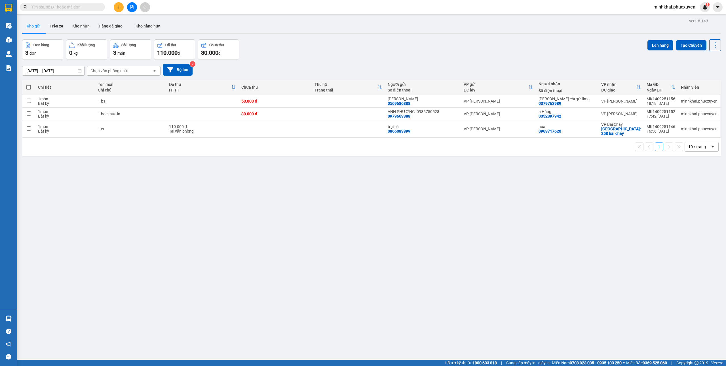
click at [120, 6] on icon "plus" at bounding box center [119, 7] width 4 height 4
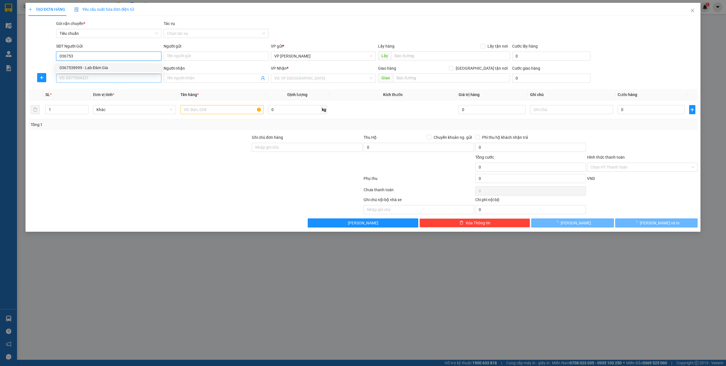
click at [97, 70] on div "0367538999 - Lab Đàm Gia" at bounding box center [109, 68] width 98 height 6
type input "0367538999"
click at [88, 77] on input "SĐT Người Nhận *" at bounding box center [108, 78] width 105 height 9
type input "Lab Đàm Gia"
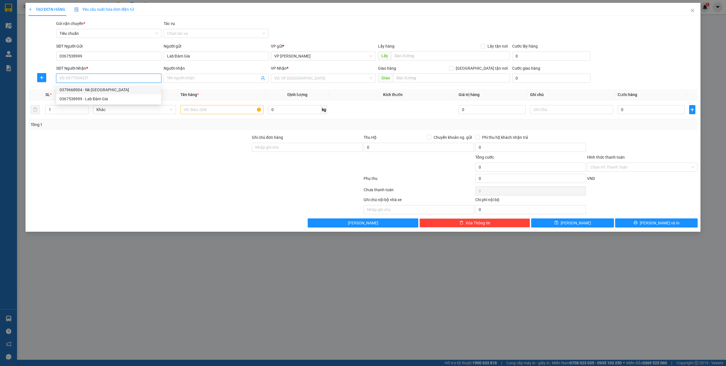
click at [96, 91] on div "0379668904 - Nk Hoàn Mỹ" at bounding box center [109, 90] width 98 height 6
type input "0379668904"
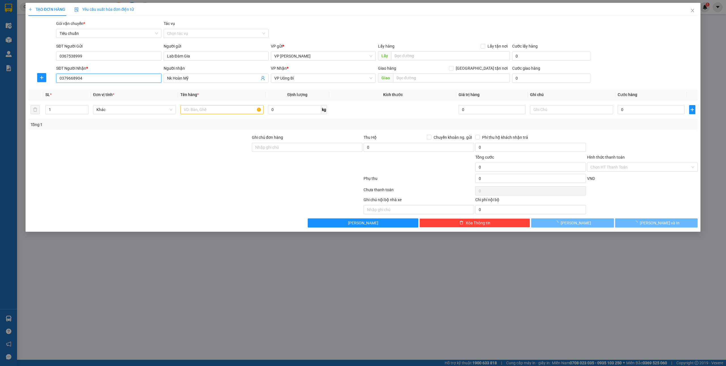
type input "Nk Hoàn Mỹ"
click at [197, 111] on input "text" at bounding box center [221, 109] width 83 height 9
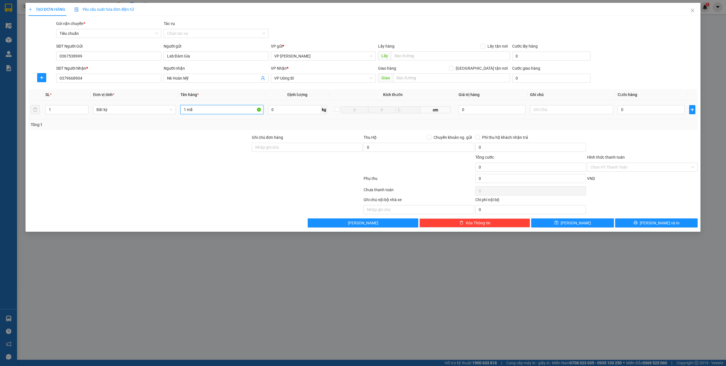
type input "1 mẫu"
click at [627, 109] on input "0" at bounding box center [650, 109] width 67 height 9
click at [616, 167] on input "Hình thức thanh toán" at bounding box center [640, 167] width 100 height 9
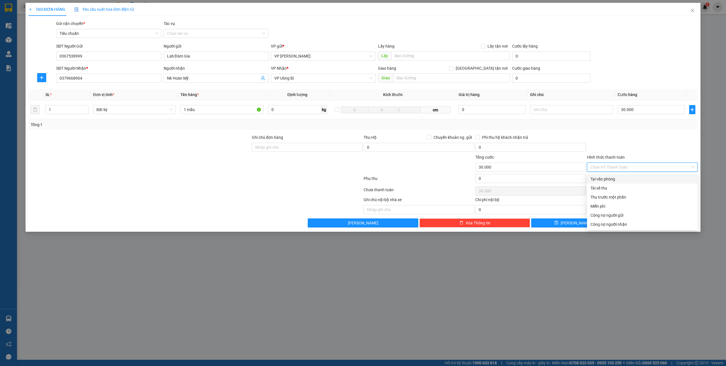
click at [602, 177] on div "Tại văn phòng" at bounding box center [642, 179] width 104 height 6
click at [665, 223] on span "[PERSON_NAME] và In" at bounding box center [660, 223] width 40 height 6
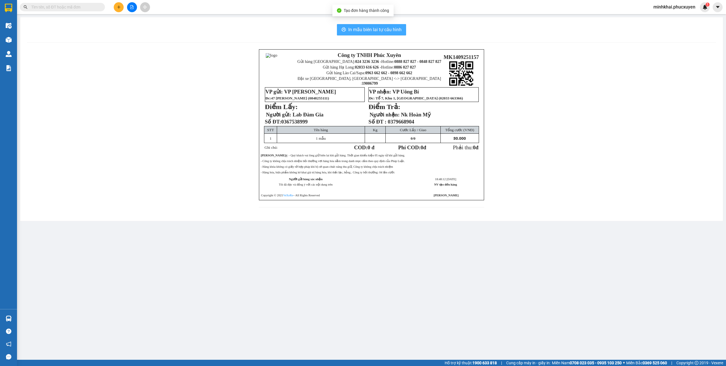
click at [357, 32] on span "In mẫu biên lai tự cấu hình" at bounding box center [374, 29] width 53 height 7
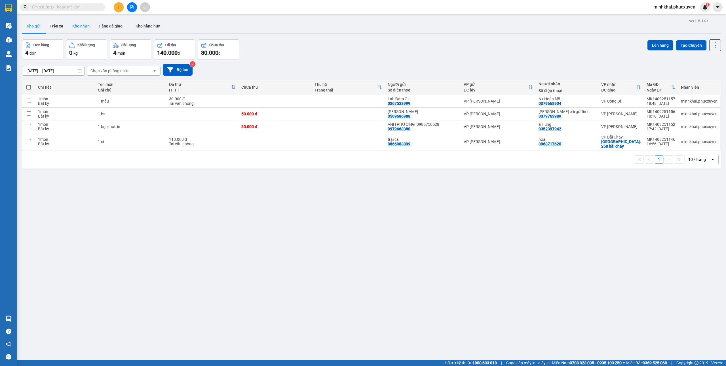
click at [81, 26] on button "Kho nhận" at bounding box center [81, 26] width 26 height 14
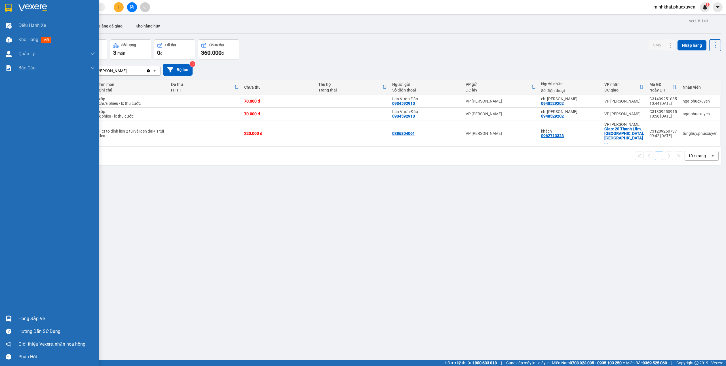
click at [0, 316] on div "Hàng sắp về" at bounding box center [49, 318] width 99 height 13
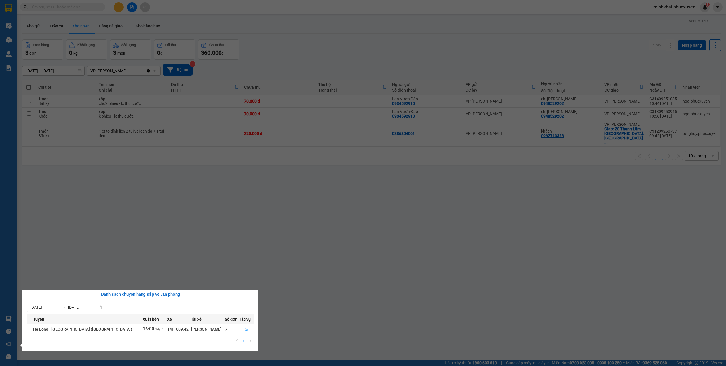
click at [245, 329] on icon "file-done" at bounding box center [246, 329] width 3 height 4
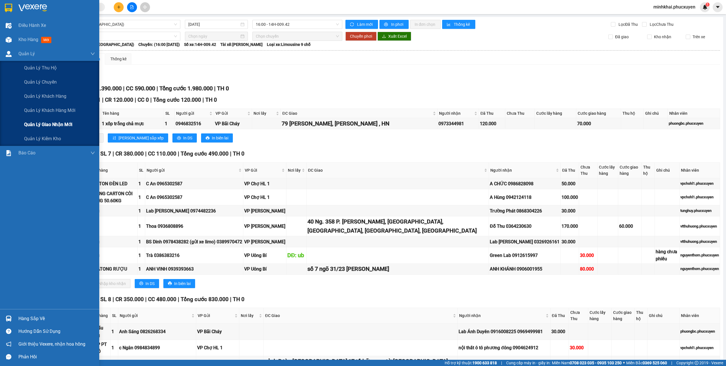
click at [45, 122] on span "Quản lý giao nhận mới" at bounding box center [48, 124] width 48 height 7
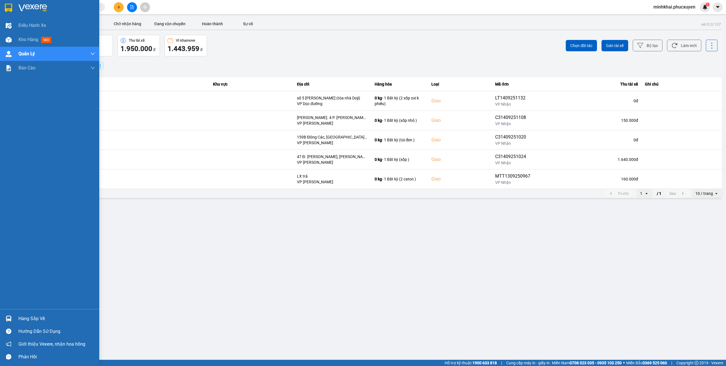
click at [16, 315] on div "Hàng sắp về" at bounding box center [49, 318] width 99 height 13
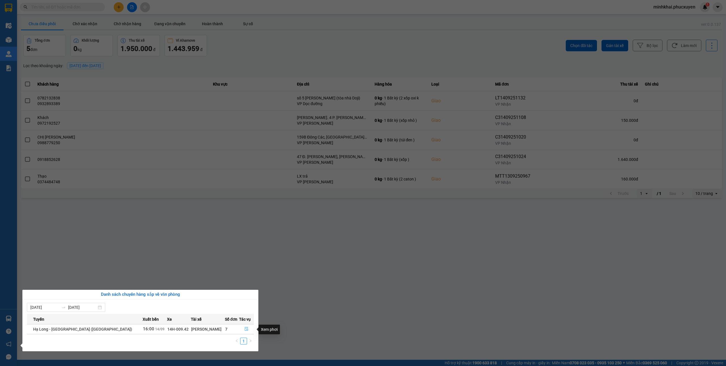
click at [244, 329] on icon "file-done" at bounding box center [246, 329] width 4 height 4
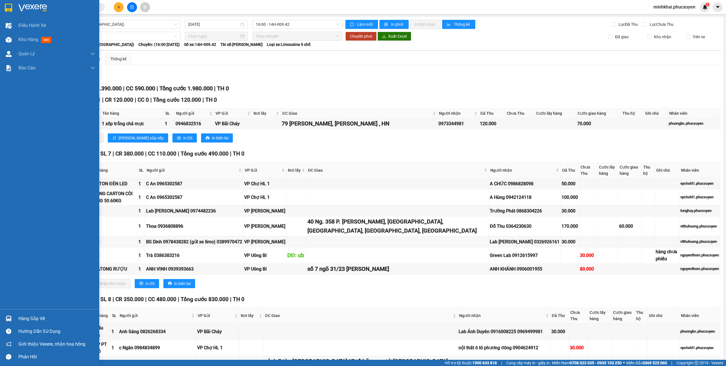
click at [5, 319] on div at bounding box center [9, 319] width 10 height 10
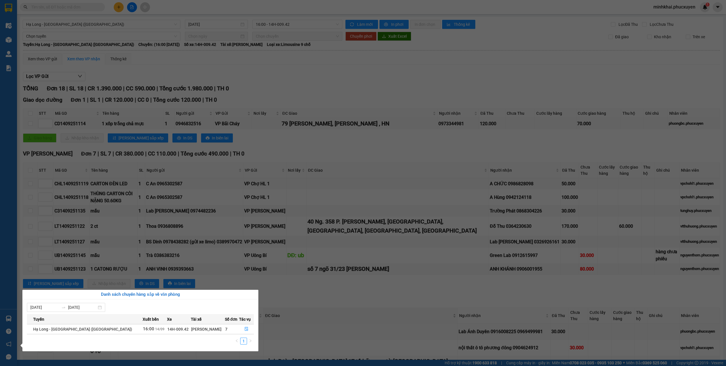
click at [388, 313] on section "Kết quả tìm kiếm ( 0 ) Bộ lọc No Data minhkhai.phucxuyen 1 Điều hành xe Kho hàn…" at bounding box center [363, 183] width 726 height 366
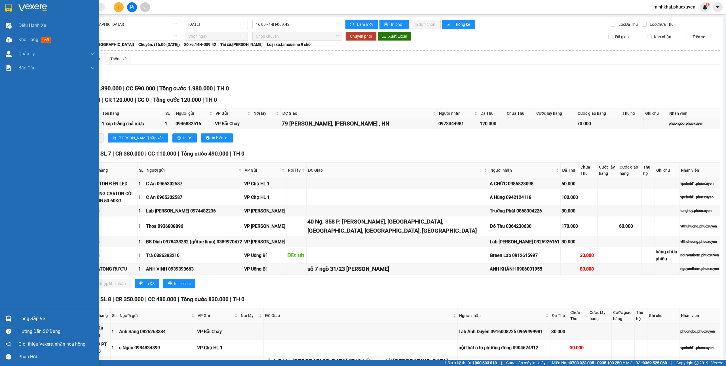
click at [5, 320] on div at bounding box center [9, 319] width 10 height 10
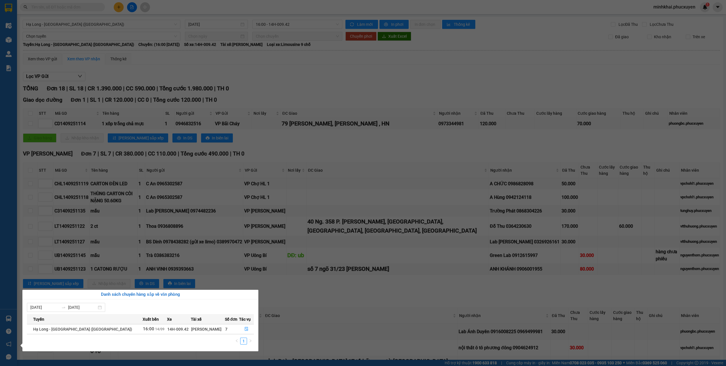
click at [367, 311] on section "Kết quả tìm kiếm ( 0 ) Bộ lọc No Data minhkhai.phucxuyen 1 Điều hành xe Kho hàn…" at bounding box center [363, 183] width 726 height 366
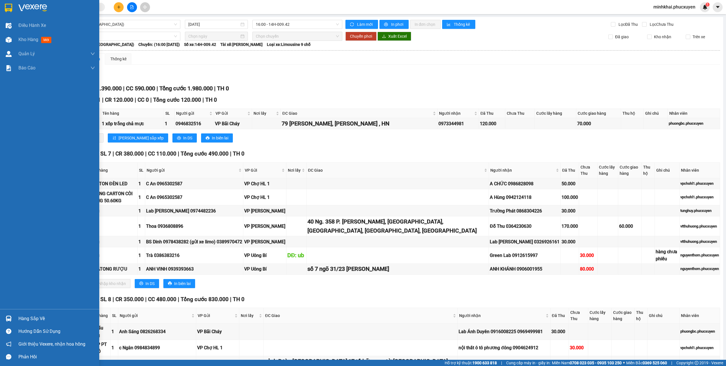
click at [6, 320] on img at bounding box center [9, 319] width 6 height 6
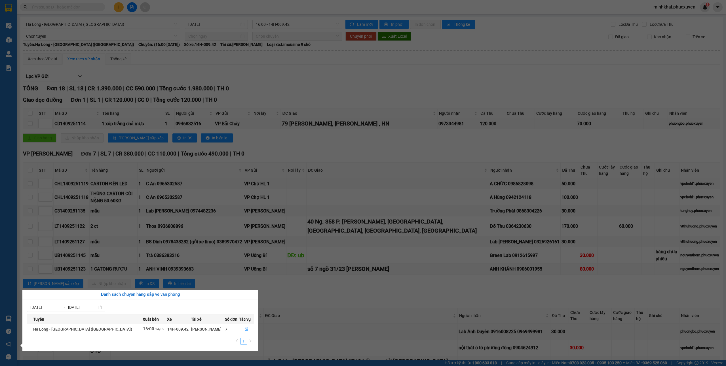
click at [378, 305] on section "Kết quả tìm kiếm ( 0 ) Bộ lọc No Data minhkhai.phucxuyen 1 Điều hành xe Kho hàn…" at bounding box center [363, 183] width 726 height 366
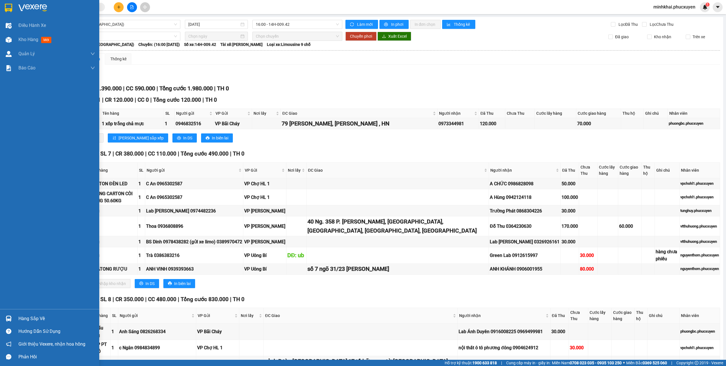
click at [8, 316] on img at bounding box center [9, 319] width 6 height 6
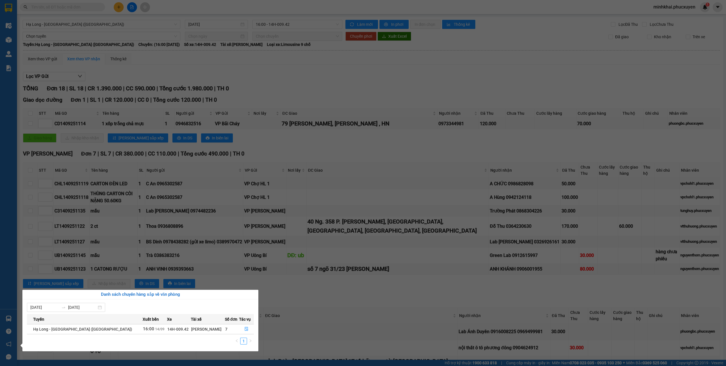
click at [319, 313] on section "Kết quả tìm kiếm ( 0 ) Bộ lọc No Data minhkhai.phucxuyen 1 Điều hành xe Kho hàn…" at bounding box center [363, 183] width 726 height 366
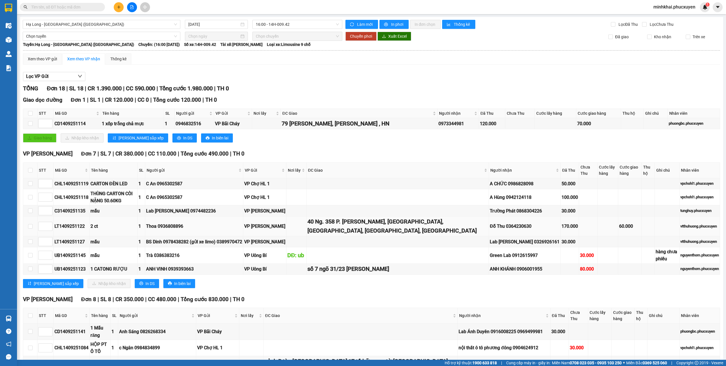
click at [27, 230] on td at bounding box center [30, 227] width 14 height 20
click at [31, 228] on input "checkbox" at bounding box center [30, 226] width 5 height 5
checkbox input "true"
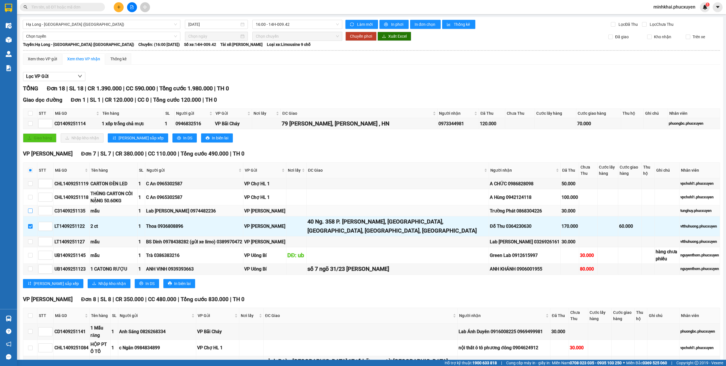
click at [31, 212] on input "checkbox" at bounding box center [30, 211] width 5 height 5
checkbox input "true"
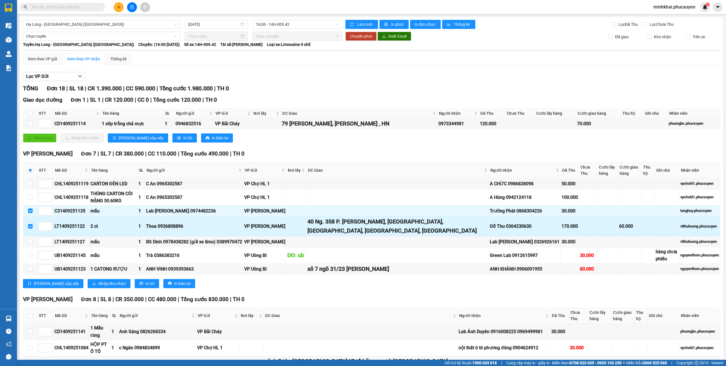
drag, startPoint x: 384, startPoint y: 234, endPoint x: 313, endPoint y: 220, distance: 72.7
click at [313, 220] on tr "LT1409251122 2 ct 1 Thoa 0936808896 VP Loong Toòng 40 Ng. 358 P. Bùi Xương Trạc…" at bounding box center [371, 227] width 697 height 20
click at [398, 232] on div "40 Ng. 358 P. Bùi Xương Trạch, Khương Đình, Hoàng Mai, Hà Nội, Việt Nam" at bounding box center [397, 226] width 180 height 18
drag, startPoint x: 384, startPoint y: 236, endPoint x: 310, endPoint y: 224, distance: 74.5
click at [310, 224] on tr "LT1409251122 2 ct 1 Thoa 0936808896 VP Loong Toòng 40 Ng. 358 P. Bùi Xương Trạc…" at bounding box center [371, 227] width 697 height 20
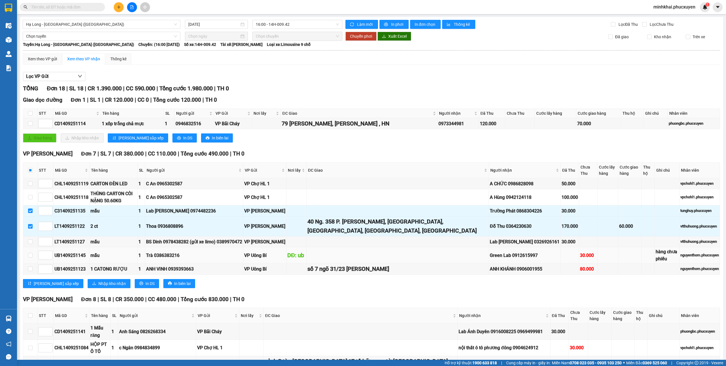
click at [410, 253] on td at bounding box center [397, 255] width 182 height 16
click at [30, 270] on input "checkbox" at bounding box center [30, 269] width 5 height 5
checkbox input "true"
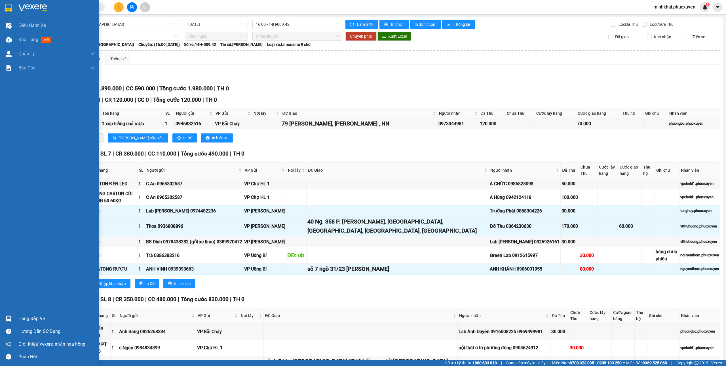
click at [0, 315] on div "Hàng sắp về" at bounding box center [49, 318] width 99 height 13
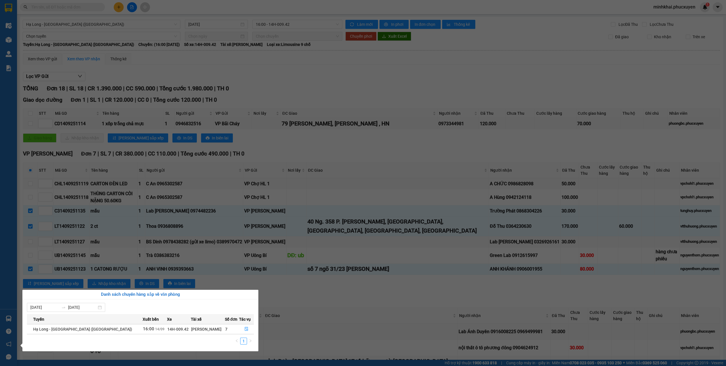
click at [542, 299] on section "Kết quả tìm kiếm ( 0 ) Bộ lọc No Data minhkhai.phucxuyen 1 Điều hành xe Kho hàn…" at bounding box center [363, 183] width 726 height 366
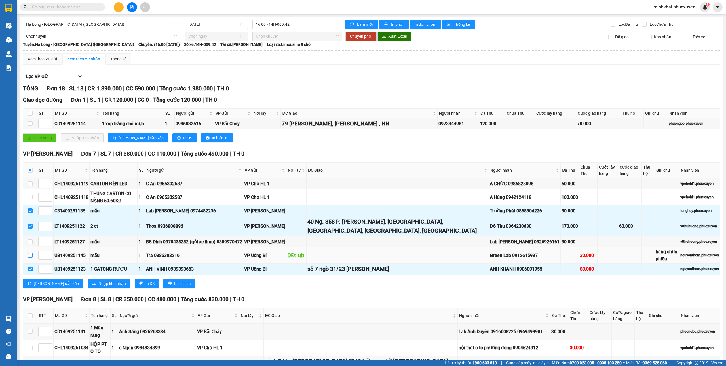
click at [29, 258] on input "checkbox" at bounding box center [30, 255] width 5 height 5
checkbox input "true"
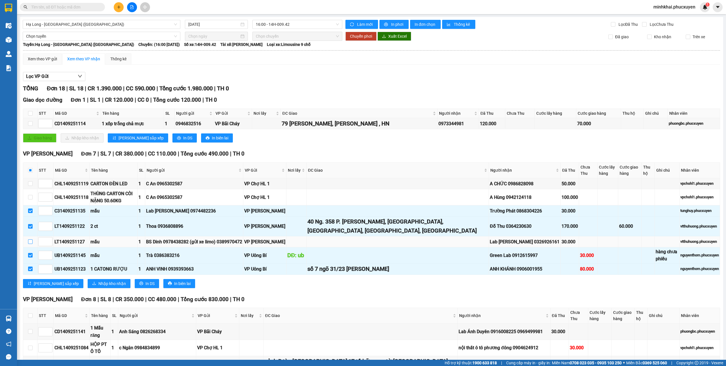
click at [30, 243] on input "checkbox" at bounding box center [30, 242] width 5 height 5
checkbox input "true"
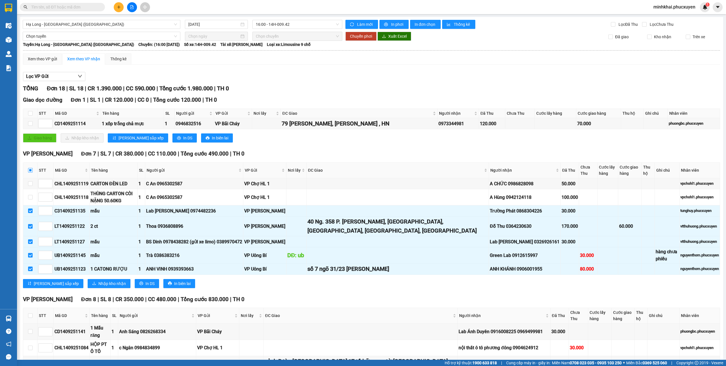
click at [29, 172] on input "checkbox" at bounding box center [30, 170] width 5 height 5
checkbox input "true"
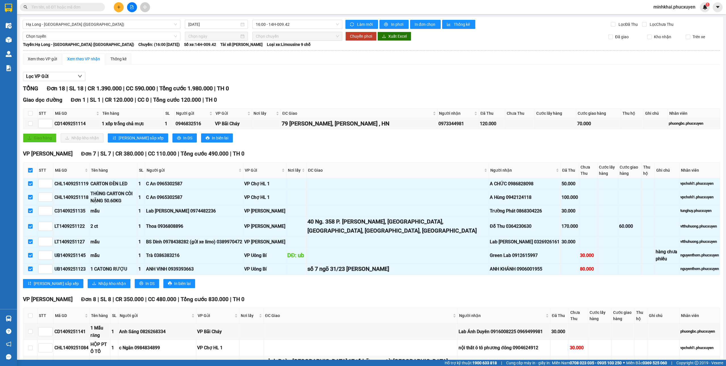
checkbox input "true"
drag, startPoint x: 534, startPoint y: 272, endPoint x: 448, endPoint y: 272, distance: 85.6
click at [448, 272] on tr "UB1409251123 1 CATONG RƯỢU 1 ANH VINH 0939393663 VP Uông Bí số 7 ngõ 31/23 nguy…" at bounding box center [371, 269] width 697 height 11
click at [495, 282] on div "Lưu sắp xếp Nhập kho nhận In DS In biên lai" at bounding box center [371, 283] width 697 height 9
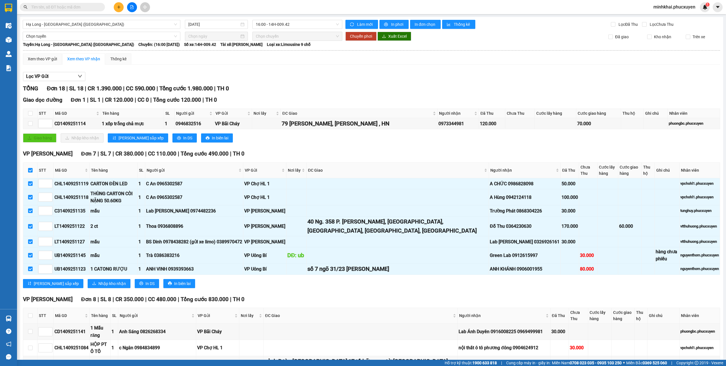
click at [536, 288] on div "Lưu sắp xếp Nhập kho nhận In DS In biên lai" at bounding box center [371, 283] width 697 height 9
click at [98, 285] on span "Nhập kho nhận" at bounding box center [111, 284] width 27 height 6
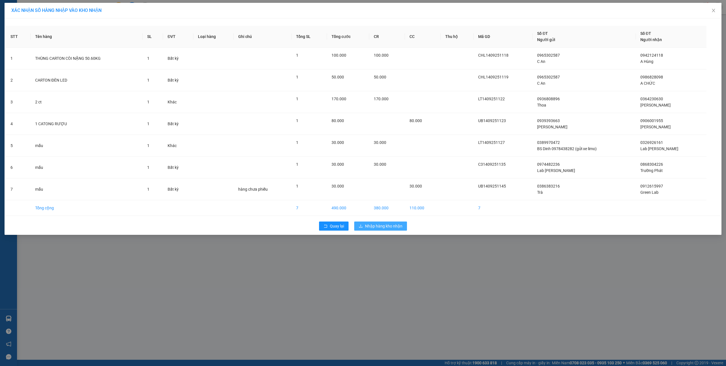
click at [376, 231] on button "Nhập hàng kho nhận" at bounding box center [380, 226] width 53 height 9
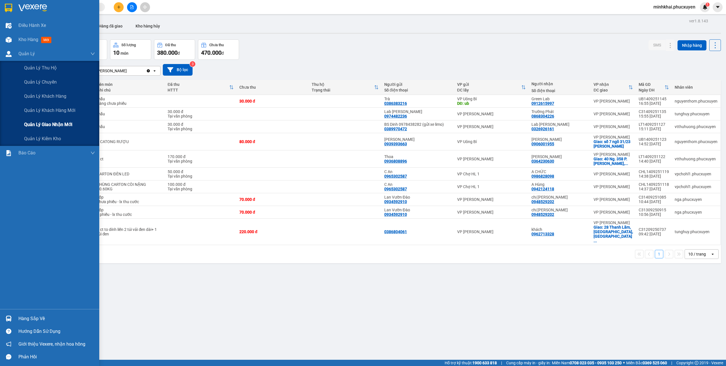
click at [61, 126] on span "Quản lý giao nhận mới" at bounding box center [48, 124] width 48 height 7
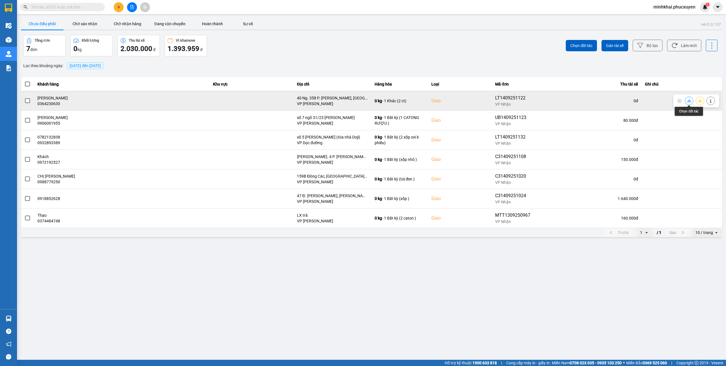
click at [690, 101] on icon at bounding box center [689, 101] width 4 height 4
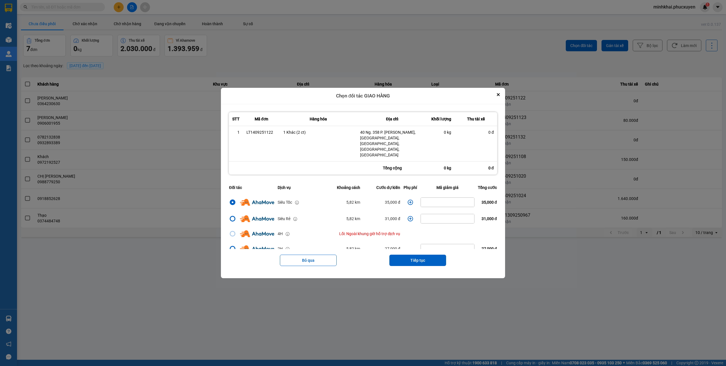
click at [407, 194] on td "dialog" at bounding box center [410, 202] width 17 height 16
click at [407, 200] on icon "dialog" at bounding box center [410, 203] width 6 height 6
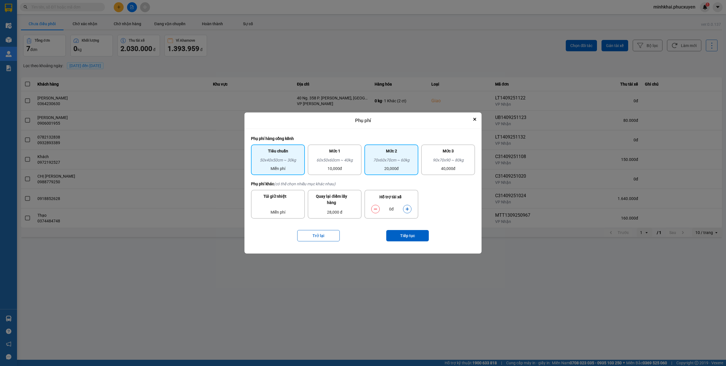
click at [398, 162] on div "70x60x70cm ~ 60kg" at bounding box center [391, 161] width 47 height 9
click at [405, 208] on icon "dialog" at bounding box center [407, 209] width 4 height 4
click at [404, 235] on button "Tiếp tục" at bounding box center [407, 235] width 43 height 11
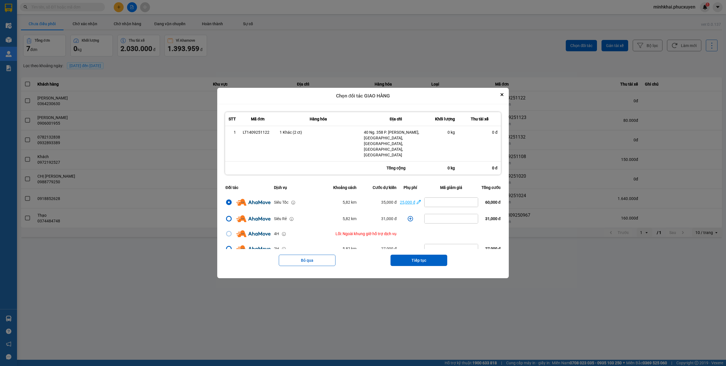
click at [402, 199] on div "25,000 đ" at bounding box center [407, 202] width 15 height 6
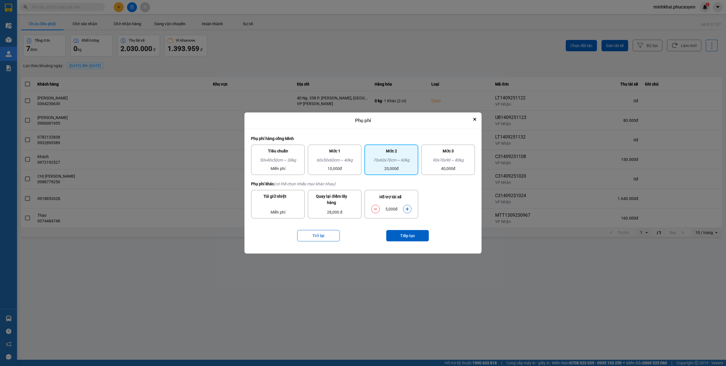
click at [410, 208] on button "dialog" at bounding box center [407, 209] width 8 height 10
click at [407, 239] on button "Tiếp tục" at bounding box center [407, 235] width 43 height 11
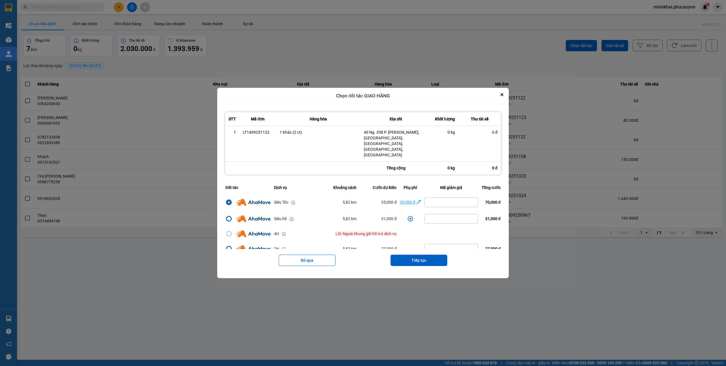
click at [402, 199] on div "35,000 đ" at bounding box center [407, 202] width 15 height 6
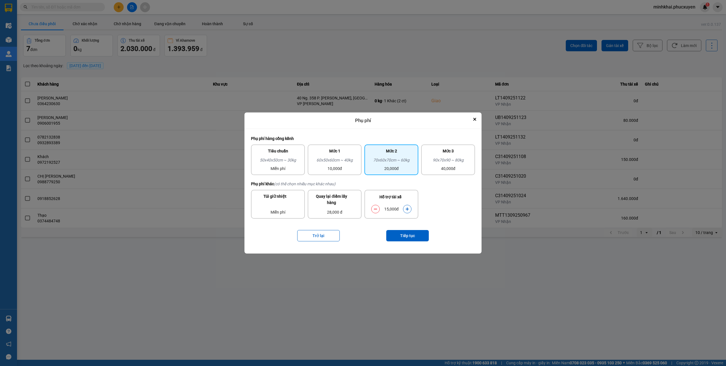
click at [373, 207] on icon "dialog" at bounding box center [375, 209] width 4 height 4
click at [406, 236] on button "Tiếp tục" at bounding box center [407, 235] width 43 height 11
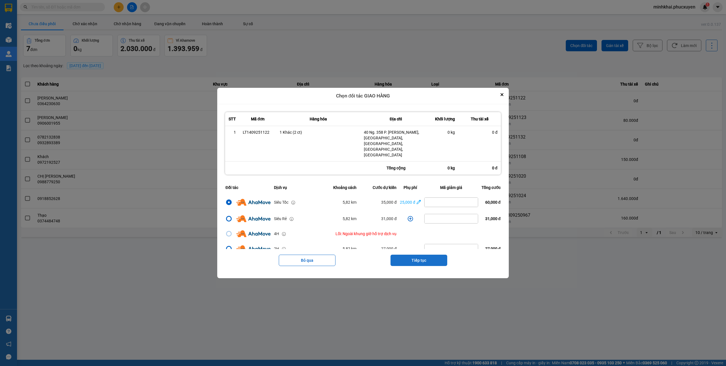
click at [432, 255] on button "Tiếp tục" at bounding box center [418, 260] width 57 height 11
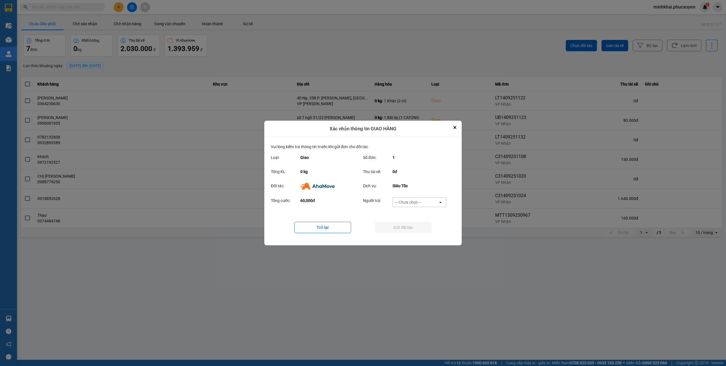
click at [412, 200] on div "-- Chưa chọn --" at bounding box center [408, 203] width 26 height 6
click at [410, 236] on span "Ví Ahamove" at bounding box center [408, 235] width 23 height 6
click at [391, 229] on button "Gửi đối tác" at bounding box center [403, 227] width 57 height 11
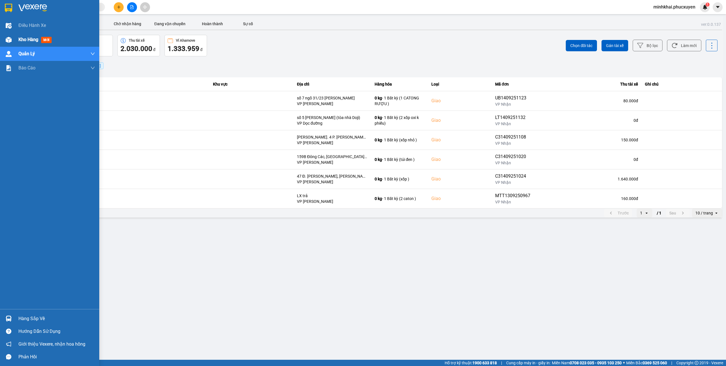
click at [9, 36] on div at bounding box center [9, 40] width 10 height 10
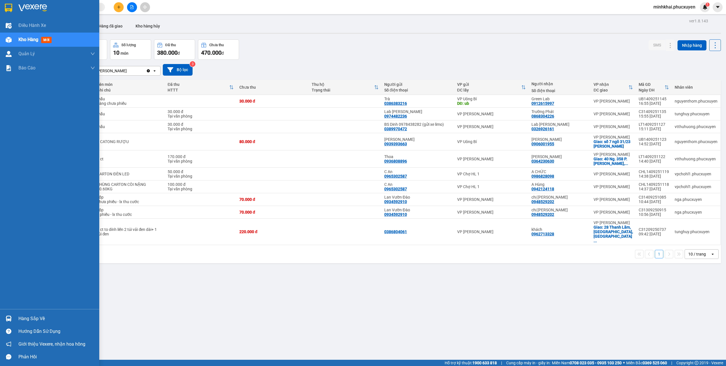
click at [29, 313] on div "Hàng sắp về" at bounding box center [49, 318] width 99 height 13
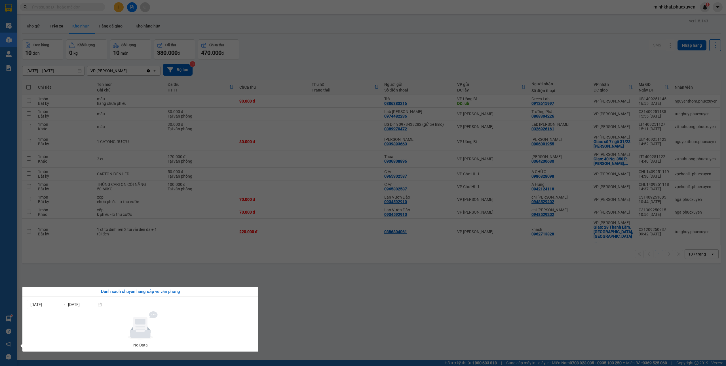
drag, startPoint x: 350, startPoint y: 311, endPoint x: 277, endPoint y: 311, distance: 72.6
click at [349, 311] on section "Kết quả tìm kiếm ( 0 ) Bộ lọc No Data minhkhai.phucxuyen 1 Điều hành xe Kho hàn…" at bounding box center [363, 183] width 726 height 366
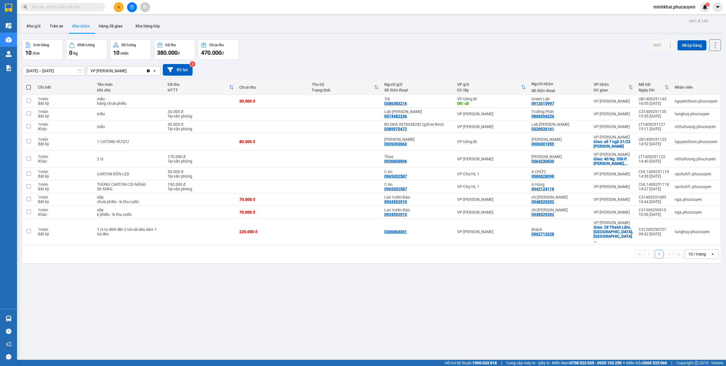
drag, startPoint x: 206, startPoint y: 310, endPoint x: 59, endPoint y: 65, distance: 285.2
click at [206, 308] on div "ver 1.8.143 Kho gửi Trên xe Kho nhận Hàng đã giao Kho hàng hủy Đơn hàng 10 đơn …" at bounding box center [371, 200] width 703 height 366
click at [37, 27] on button "Kho gửi" at bounding box center [33, 26] width 23 height 14
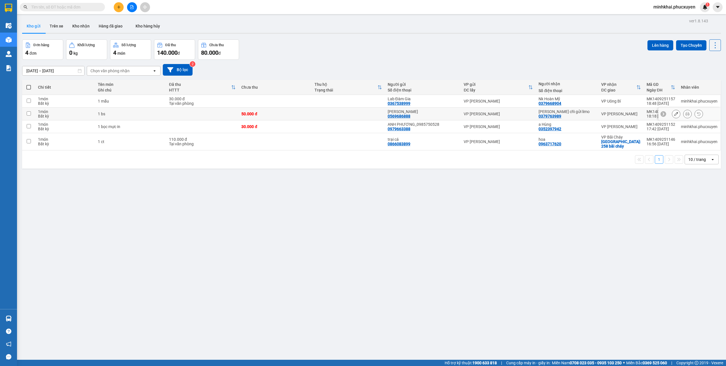
click at [26, 111] on td at bounding box center [28, 114] width 13 height 13
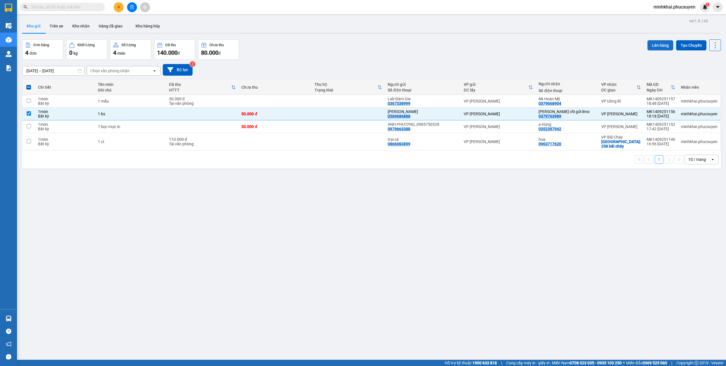
click at [651, 40] on button "Lên hàng" at bounding box center [660, 45] width 26 height 10
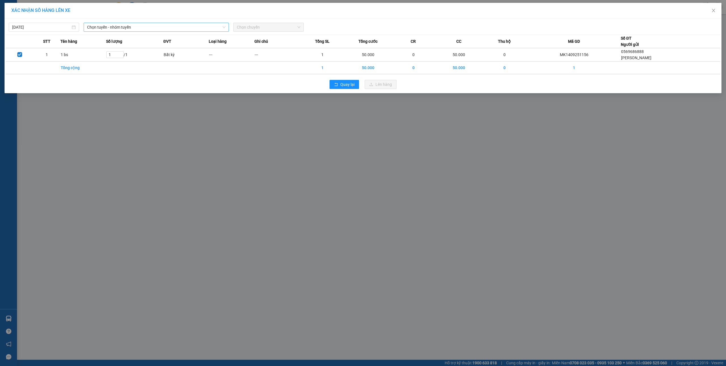
click at [138, 31] on span "Chọn tuyến - nhóm tuyến" at bounding box center [156, 27] width 138 height 9
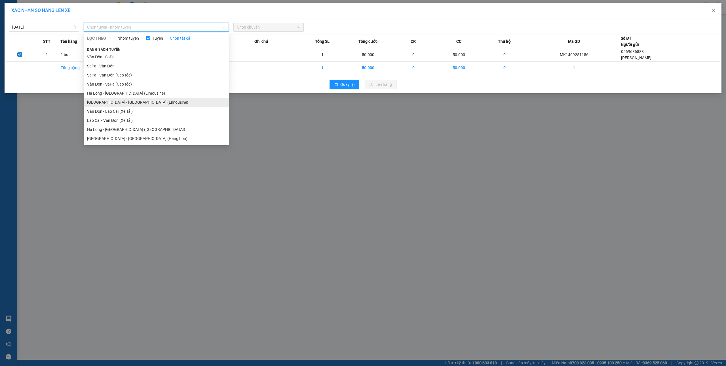
click at [144, 103] on li "[GEOGRAPHIC_DATA] - [GEOGRAPHIC_DATA] (Limousine)" at bounding box center [156, 102] width 145 height 9
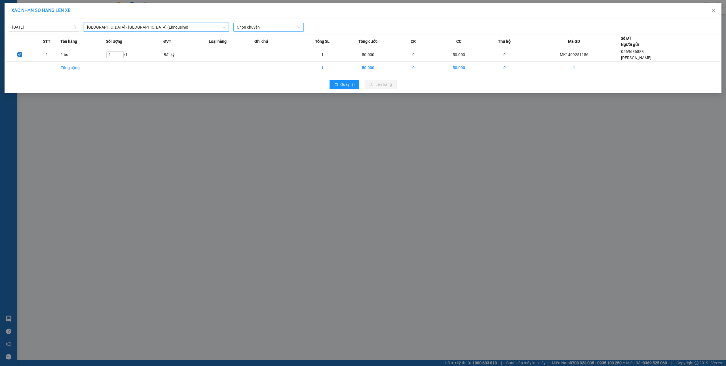
click at [259, 29] on span "Chọn chuyến" at bounding box center [269, 27] width 64 height 9
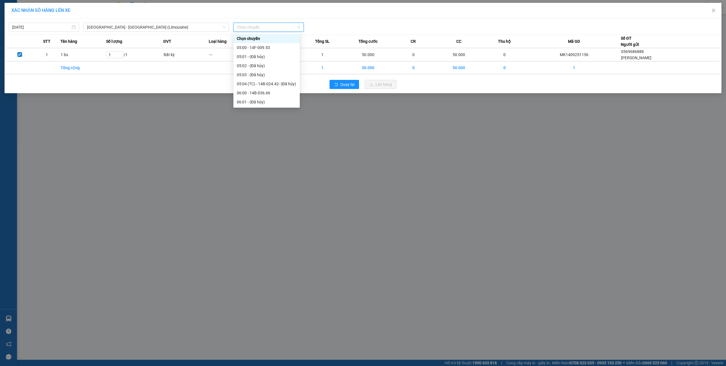
type input "8"
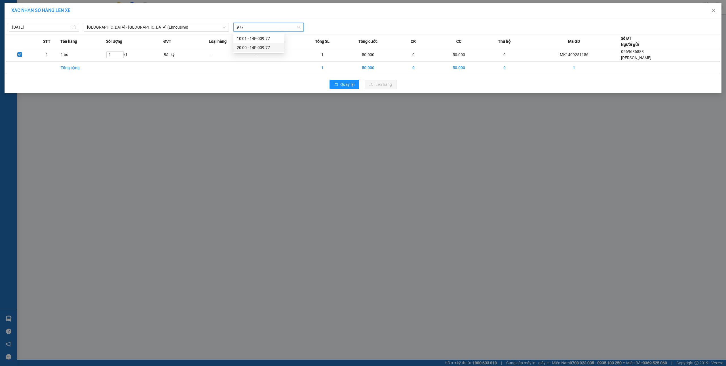
click at [261, 48] on div "20:00 - 14F-009.77" at bounding box center [259, 48] width 44 height 6
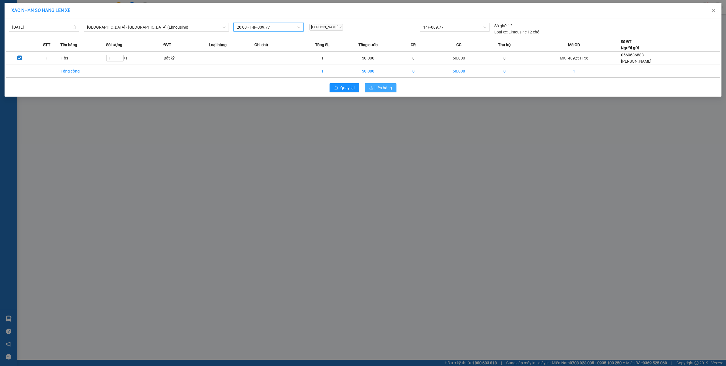
click at [380, 91] on button "Lên hàng" at bounding box center [381, 87] width 32 height 9
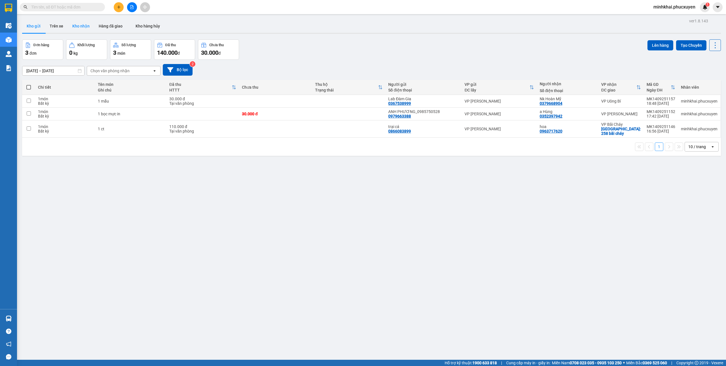
click at [84, 29] on button "Kho nhận" at bounding box center [81, 26] width 26 height 14
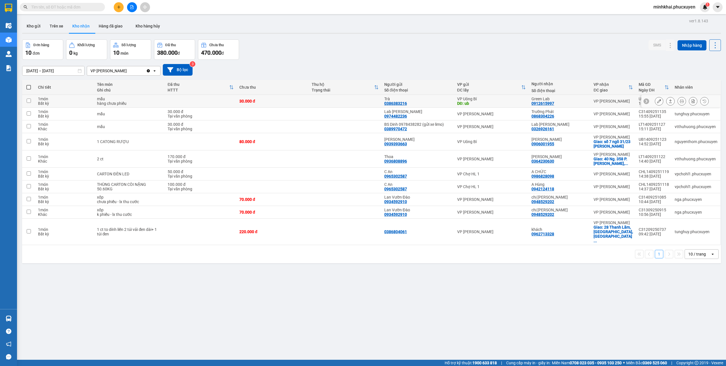
click at [668, 103] on icon at bounding box center [670, 101] width 4 height 4
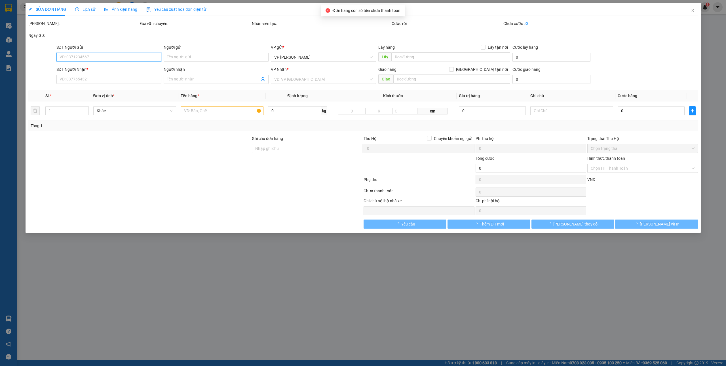
type input "0386383216"
type input "Trà"
type input "ub"
type input "0912615997"
type input "Green Lab"
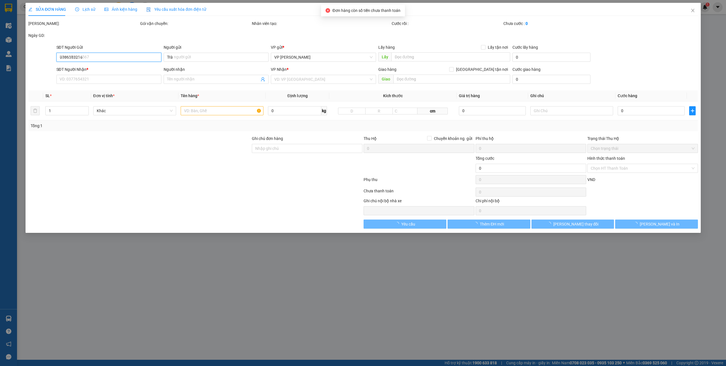
type input "30.000"
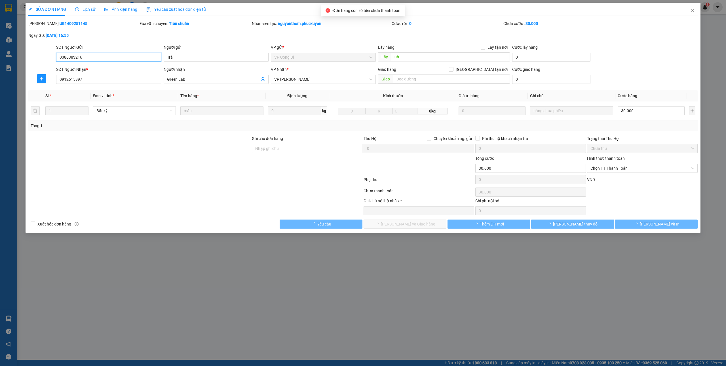
click at [603, 170] on span "Chọn HT Thanh Toán" at bounding box center [642, 168] width 104 height 9
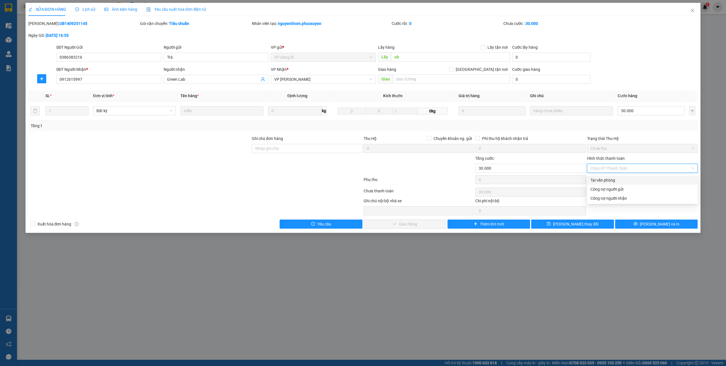
click at [600, 180] on div "Tại văn phòng" at bounding box center [642, 180] width 104 height 6
click at [393, 225] on icon "check" at bounding box center [395, 224] width 4 height 4
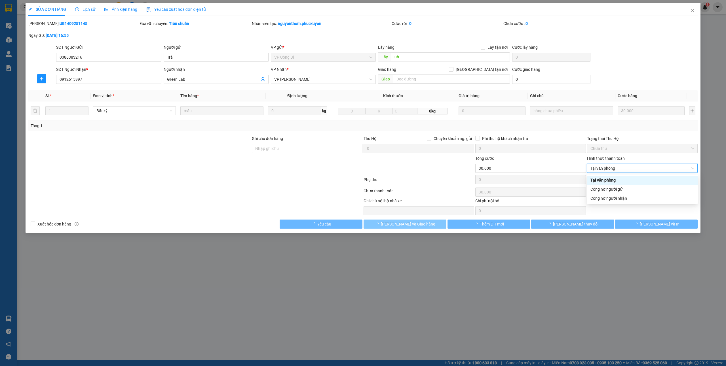
type input "0"
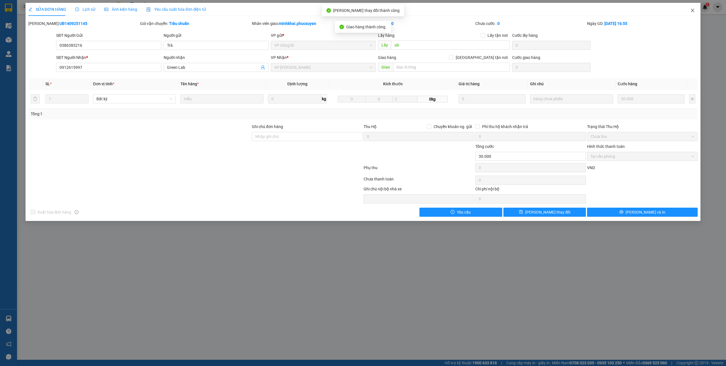
click at [691, 13] on icon "close" at bounding box center [692, 10] width 5 height 5
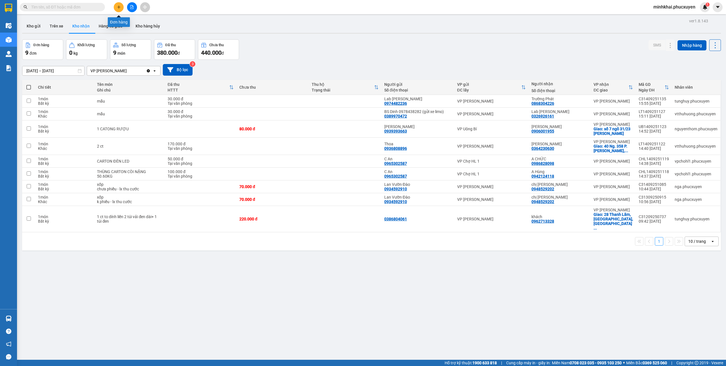
click at [117, 7] on icon "plus" at bounding box center [118, 7] width 3 height 0
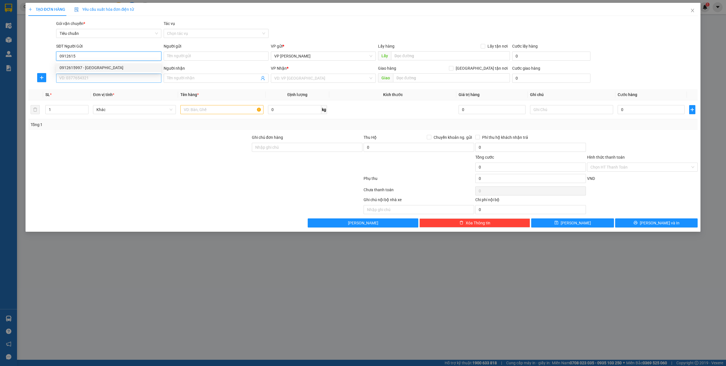
click at [89, 68] on div "0912615997 - Green Lab" at bounding box center [109, 68] width 98 height 6
type input "0912615997"
type input "Green Lab"
type input "0912615997"
click at [89, 80] on input "SĐT Người Nhận *" at bounding box center [108, 78] width 105 height 9
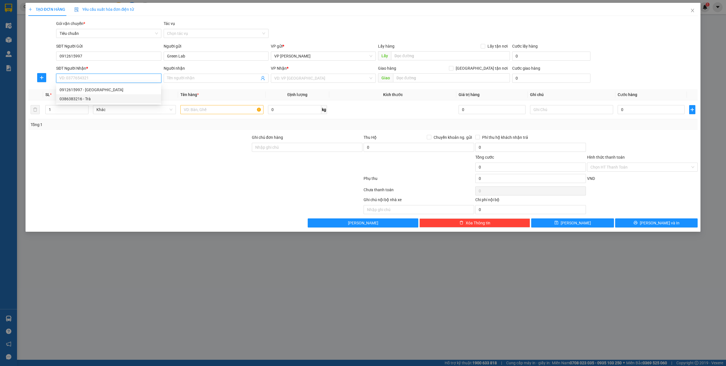
click at [100, 99] on div "0386383216 - Trà" at bounding box center [109, 99] width 98 height 6
type input "0386383216"
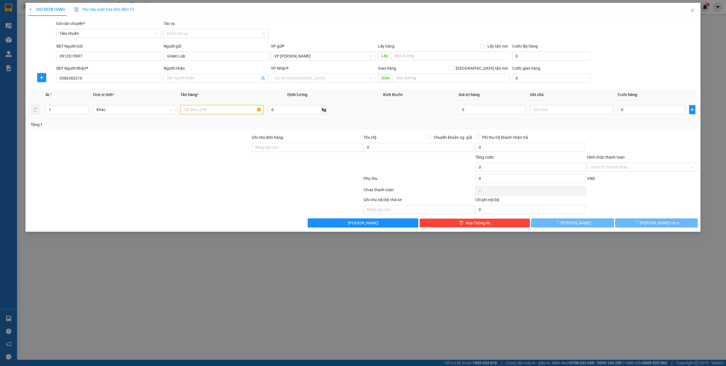
click at [204, 111] on input "text" at bounding box center [221, 109] width 83 height 9
type input "1 hộp"
type input "Trà"
checkbox input "true"
type input "Bệnh viện quốc tế Hà Nội - Quảng Ninh"
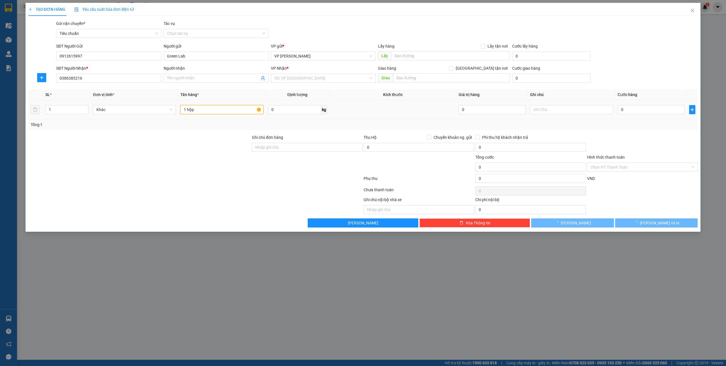
type input "30.000"
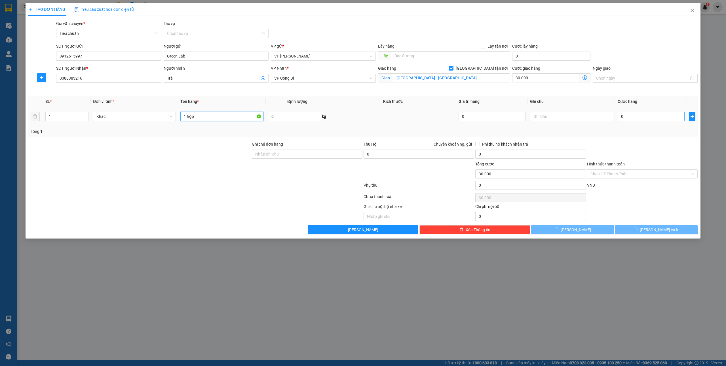
type input "1 hộp"
click at [637, 116] on input "0" at bounding box center [650, 116] width 67 height 9
type input "3"
type input "30.003"
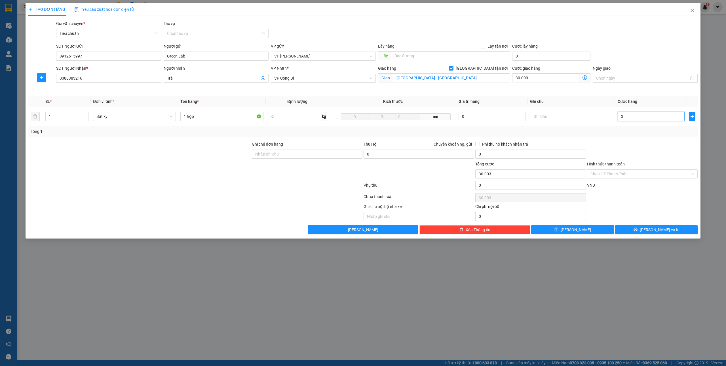
type input "30"
type input "30.030"
click at [604, 175] on input "Hình thức thanh toán" at bounding box center [640, 174] width 100 height 9
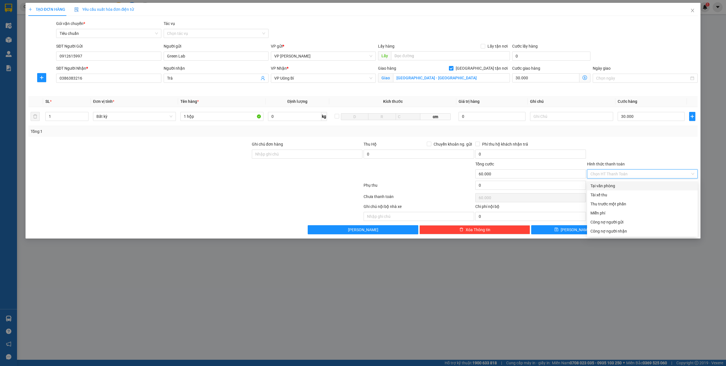
click at [598, 181] on div "Transit Pickup Surcharge Ids Transit Deliver Surcharge Ids Transit Deliver Surc…" at bounding box center [362, 127] width 669 height 214
click at [602, 179] on div "Chọn HT Thanh Toán" at bounding box center [642, 174] width 111 height 9
click at [599, 188] on div "Tại văn phòng" at bounding box center [642, 186] width 104 height 6
click at [659, 230] on span "[PERSON_NAME] và In" at bounding box center [660, 230] width 40 height 6
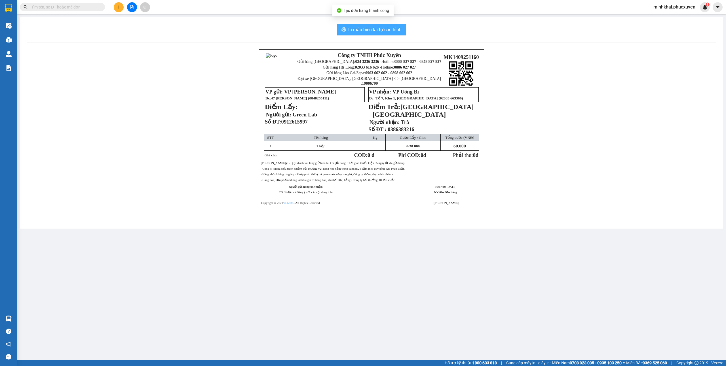
click at [381, 30] on span "In mẫu biên lai tự cấu hình" at bounding box center [374, 29] width 53 height 7
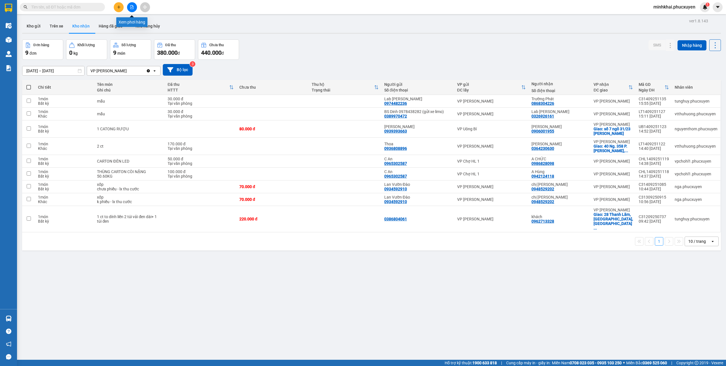
click at [128, 6] on button at bounding box center [132, 7] width 10 height 10
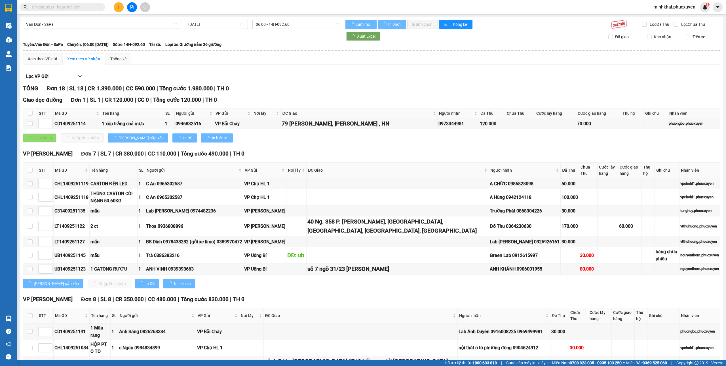
click at [100, 25] on span "Vân Đồn - SaPa" at bounding box center [101, 24] width 151 height 9
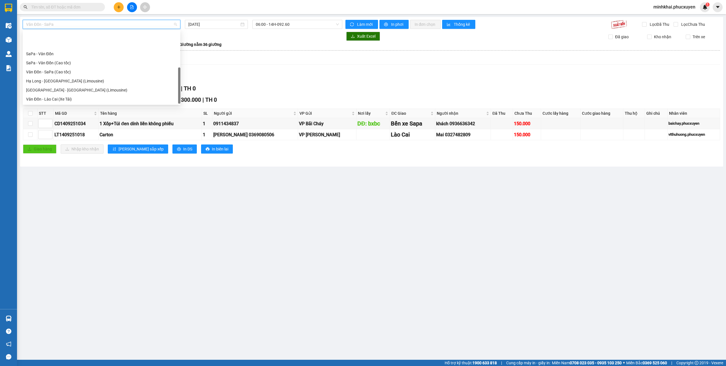
click at [65, 114] on div "Hạ Long - [GEOGRAPHIC_DATA] ([GEOGRAPHIC_DATA])" at bounding box center [101, 117] width 151 height 6
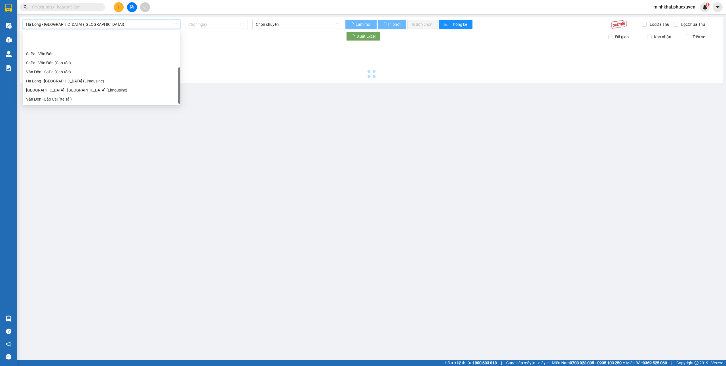
type input "[DATE]"
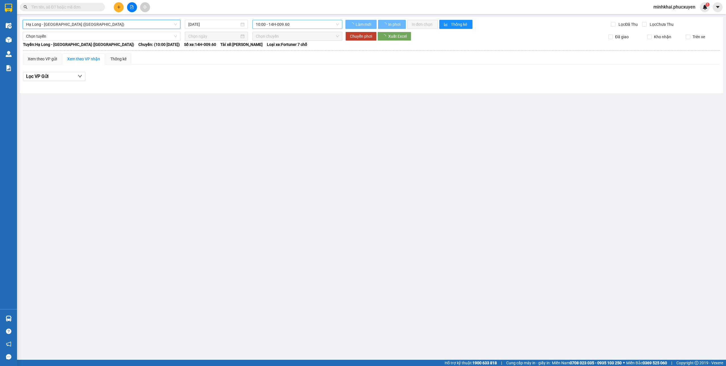
click at [269, 23] on span "10:00 - 14H-009.60" at bounding box center [297, 24] width 83 height 9
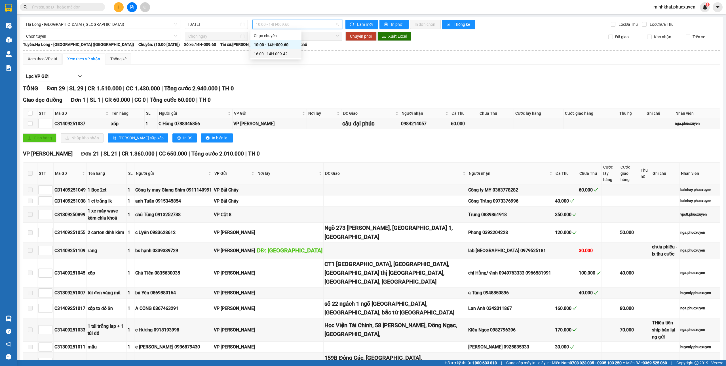
click at [277, 54] on div "16:00 - 14H-009.42" at bounding box center [276, 54] width 44 height 6
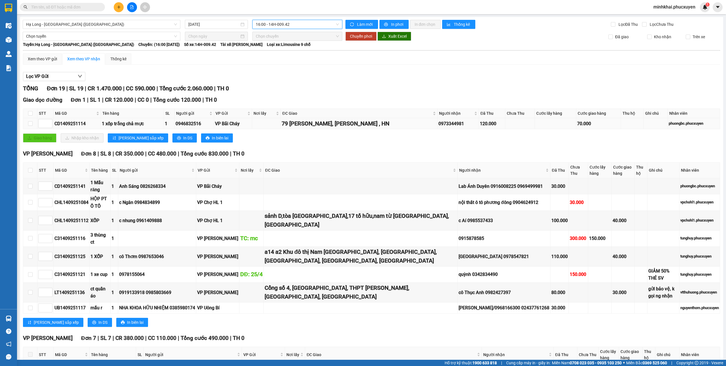
click at [60, 127] on div "CD1409251114" at bounding box center [76, 123] width 45 height 7
click at [73, 6] on input "text" at bounding box center [64, 7] width 67 height 6
paste input "CD1409251114"
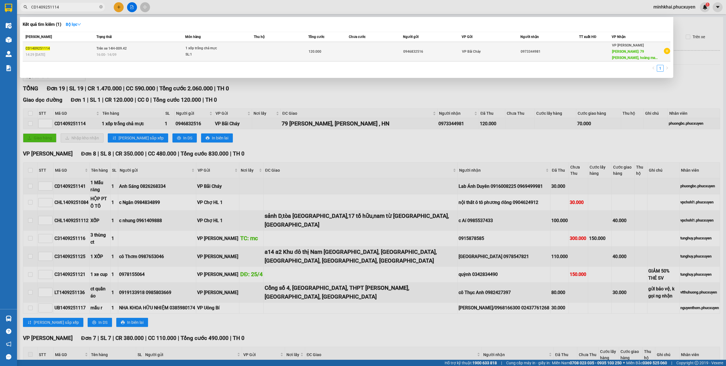
type input "CD1409251114"
click at [403, 51] on div "0946832516" at bounding box center [432, 52] width 58 height 6
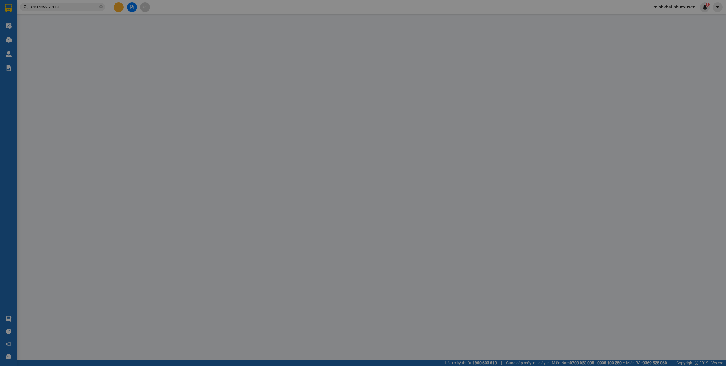
type input "0946832516"
type input "0973344981"
type input "79 [PERSON_NAME], [PERSON_NAME] , HN"
type input "120.000"
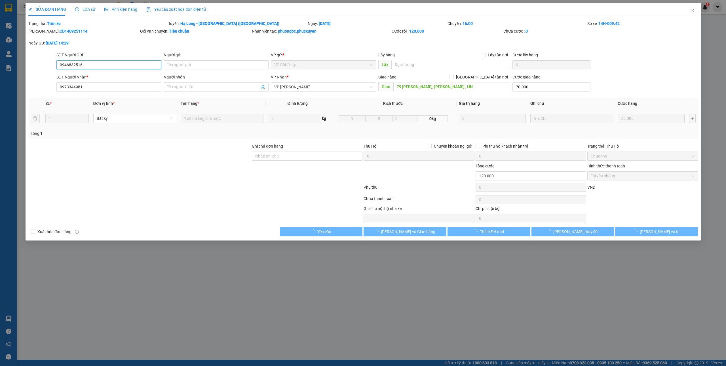
click at [297, 84] on span "VP [PERSON_NAME]" at bounding box center [323, 87] width 98 height 9
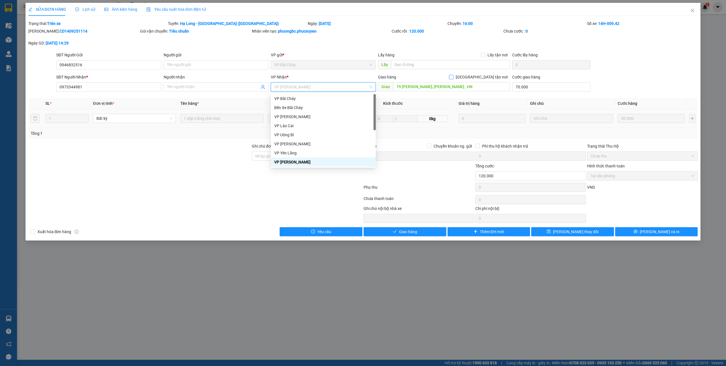
click at [494, 77] on span "[GEOGRAPHIC_DATA] tận nơi" at bounding box center [481, 77] width 56 height 6
click at [453, 77] on input "[GEOGRAPHIC_DATA] tận nơi" at bounding box center [451, 77] width 4 height 4
checkbox input "true"
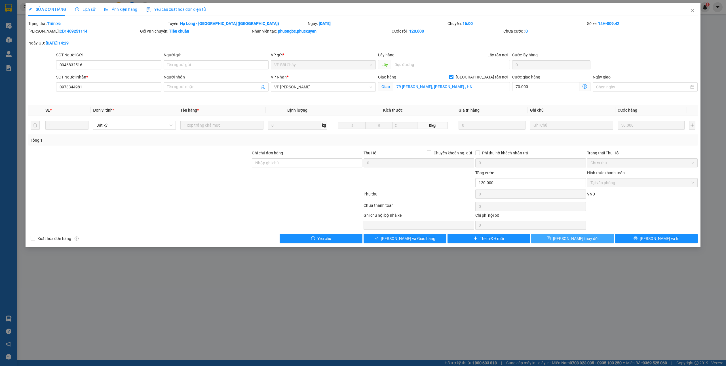
click at [573, 240] on span "[PERSON_NAME] thay đổi" at bounding box center [575, 239] width 45 height 6
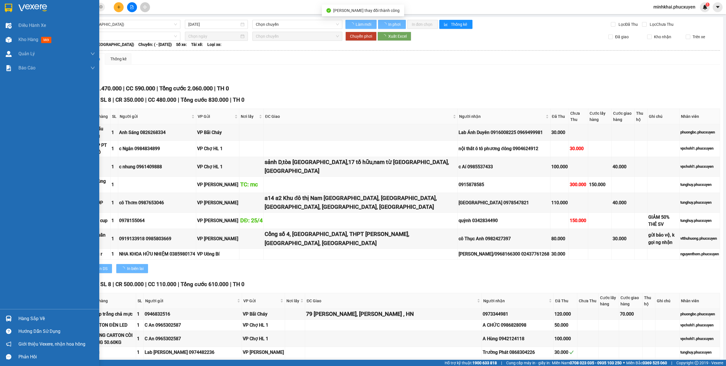
click at [2, 316] on div "Hàng sắp về" at bounding box center [49, 318] width 99 height 13
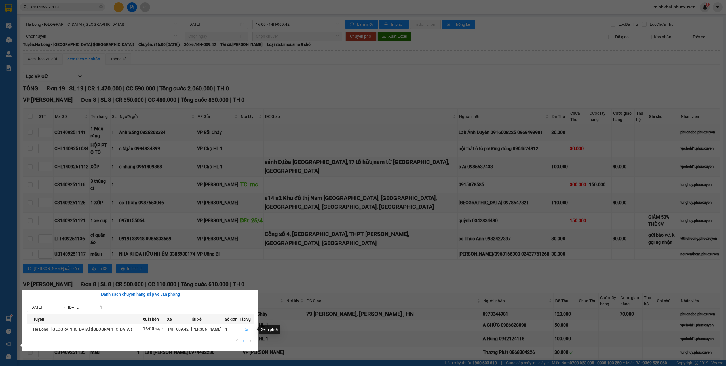
click at [248, 330] on button "button" at bounding box center [246, 329] width 14 height 9
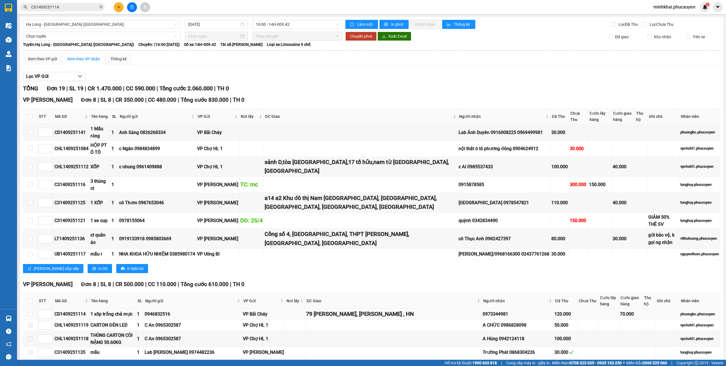
click at [67, 311] on div "CD1409251114" at bounding box center [71, 314] width 34 height 7
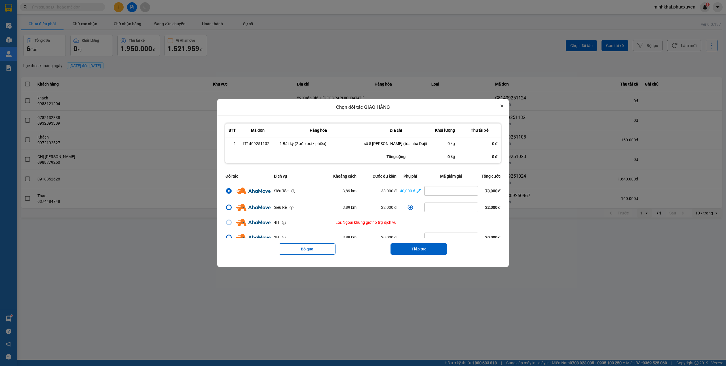
click at [503, 106] on icon "Close" at bounding box center [501, 106] width 3 height 3
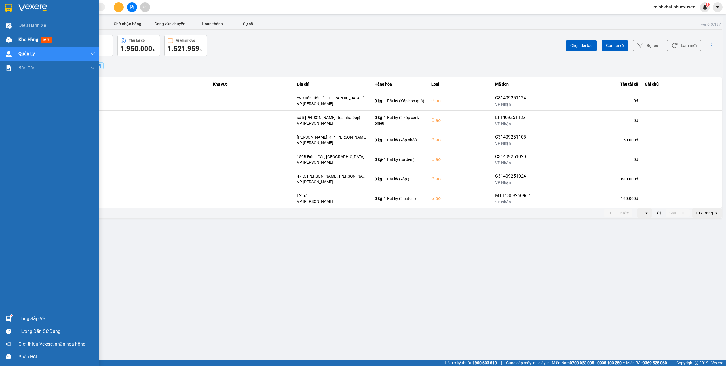
click at [22, 45] on div "Kho hàng mới" at bounding box center [56, 40] width 77 height 14
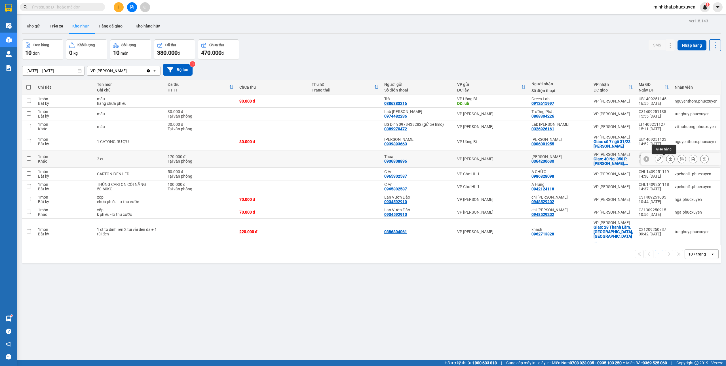
click at [657, 161] on icon at bounding box center [659, 159] width 4 height 4
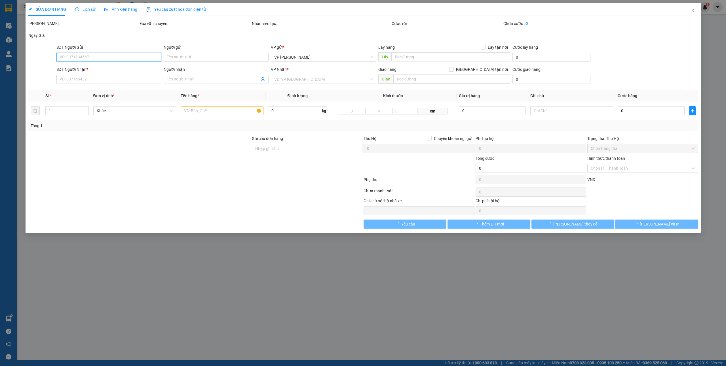
type input "0936808896"
type input "Thoa"
type input "0364230630"
type input "[PERSON_NAME]"
checkbox input "true"
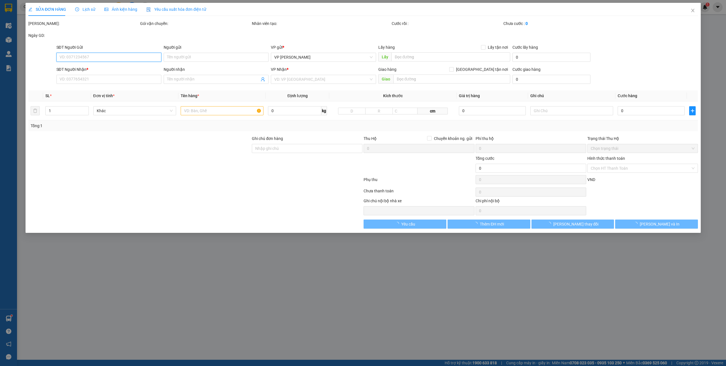
type input "40 Ng. 358 P. [PERSON_NAME], [GEOGRAPHIC_DATA], [GEOGRAPHIC_DATA], [GEOGRAPHIC_…"
type input "170.000"
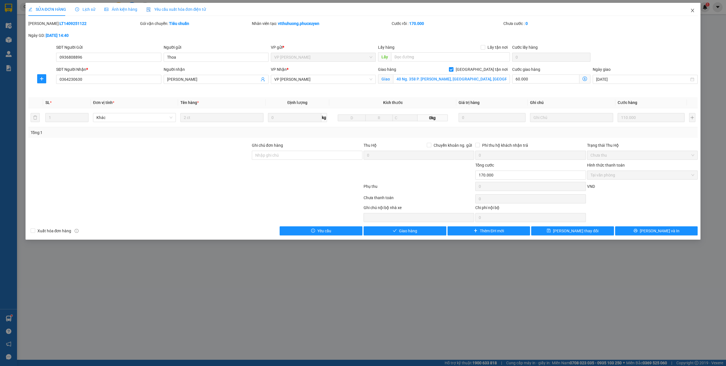
click at [690, 10] on icon "close" at bounding box center [692, 10] width 5 height 5
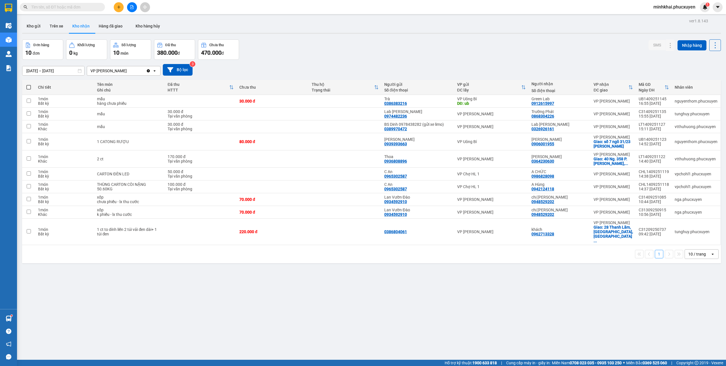
click at [130, 10] on button at bounding box center [132, 7] width 10 height 10
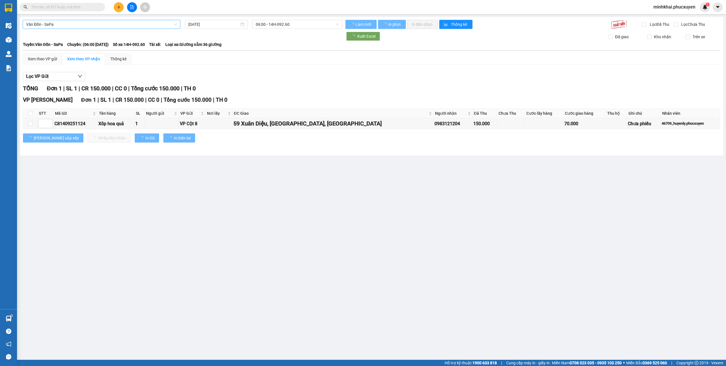
click at [94, 24] on span "Vân Đồn - SaPa" at bounding box center [101, 24] width 151 height 9
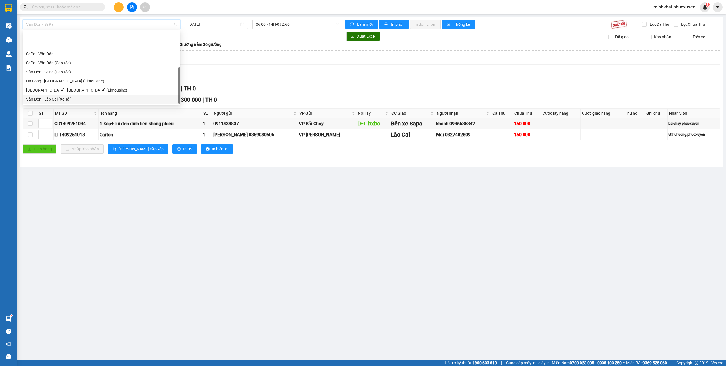
scroll to position [27, 0]
click at [76, 100] on div "[GEOGRAPHIC_DATA] - [GEOGRAPHIC_DATA] (Hàng hóa)" at bounding box center [101, 99] width 151 height 6
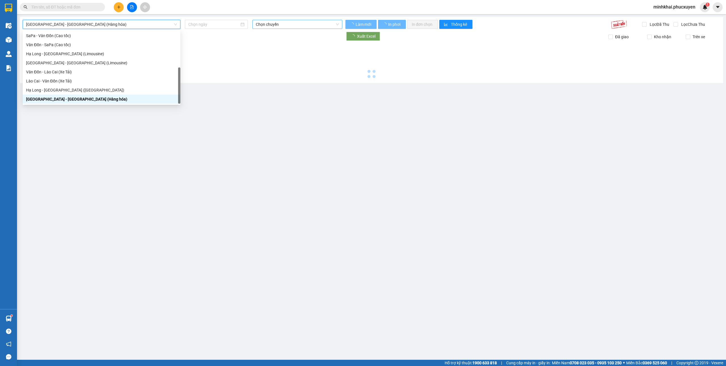
type input "[DATE]"
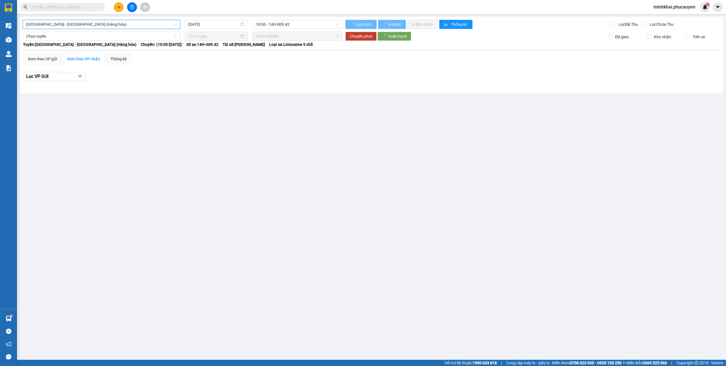
click at [283, 26] on span "10:00 - 14H-009.42" at bounding box center [297, 24] width 83 height 9
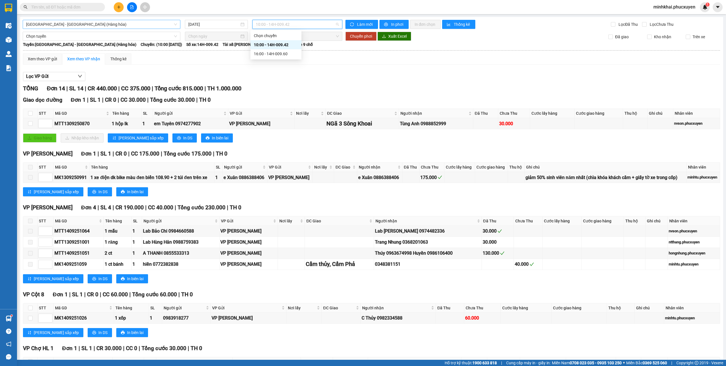
click at [93, 26] on span "[GEOGRAPHIC_DATA] - [GEOGRAPHIC_DATA] (Hàng hóa)" at bounding box center [101, 24] width 151 height 9
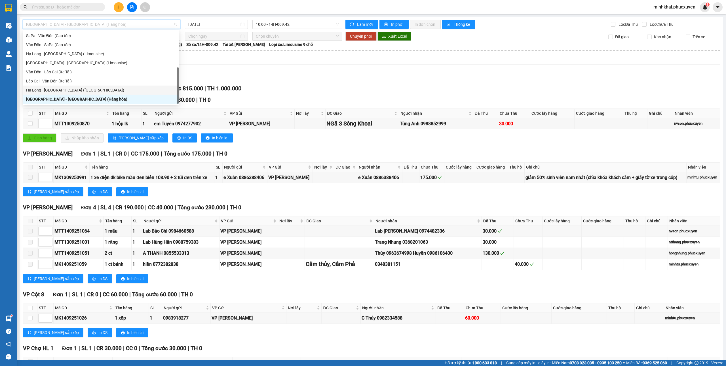
click at [66, 88] on div "Hạ Long - [GEOGRAPHIC_DATA] ([GEOGRAPHIC_DATA])" at bounding box center [100, 90] width 149 height 6
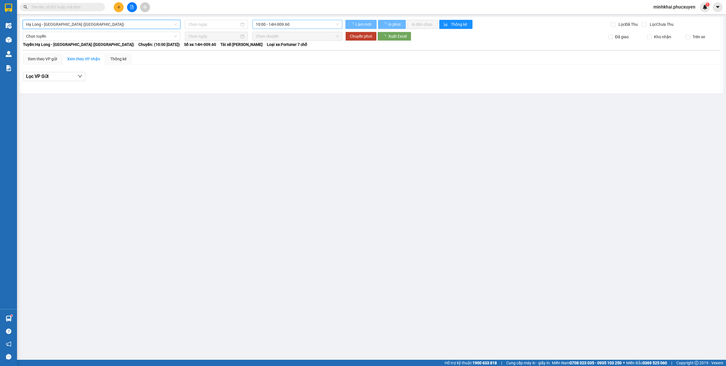
type input "[DATE]"
click at [274, 25] on span "10:00 - 14H-009.60" at bounding box center [297, 24] width 83 height 9
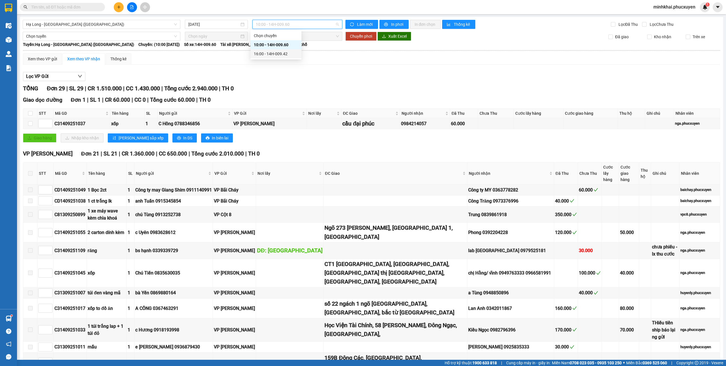
drag, startPoint x: 274, startPoint y: 54, endPoint x: 245, endPoint y: 123, distance: 74.3
click at [274, 54] on div "16:00 - 14H-009.42" at bounding box center [276, 54] width 44 height 6
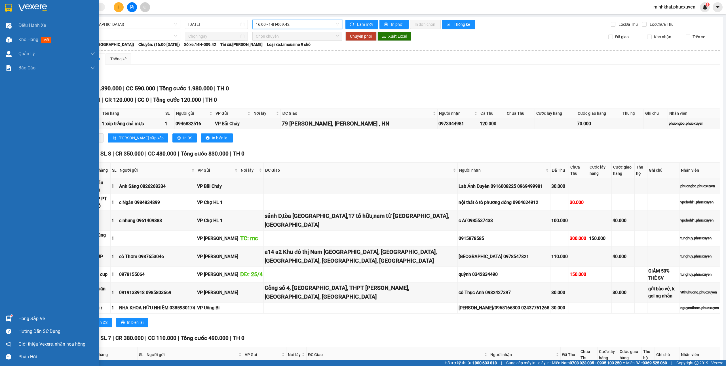
click at [7, 316] on img at bounding box center [9, 319] width 6 height 6
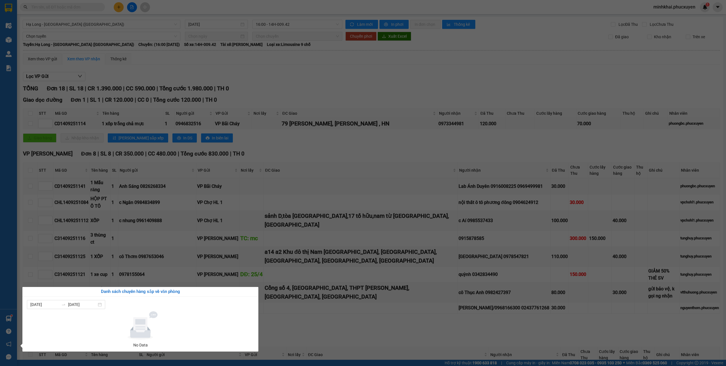
click at [371, 136] on section "Kết quả tìm kiếm ( 0 ) Bộ lọc No Data minhkhai.phucxuyen 1 Điều hành xe Kho hàn…" at bounding box center [363, 183] width 726 height 366
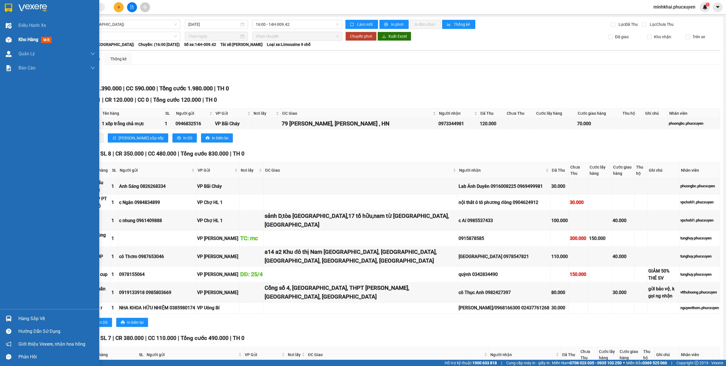
click at [10, 45] on div at bounding box center [9, 40] width 10 height 10
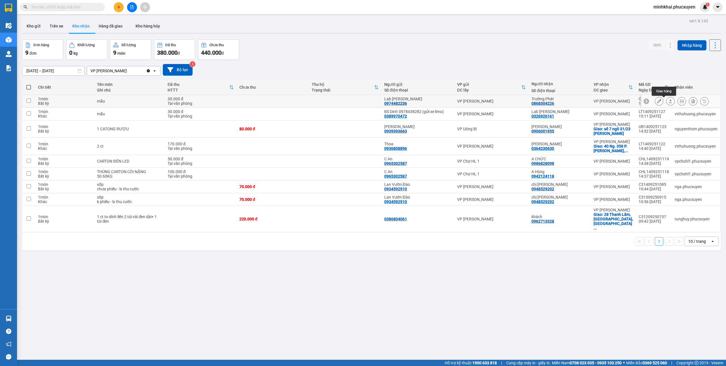
click at [668, 101] on icon at bounding box center [670, 101] width 4 height 4
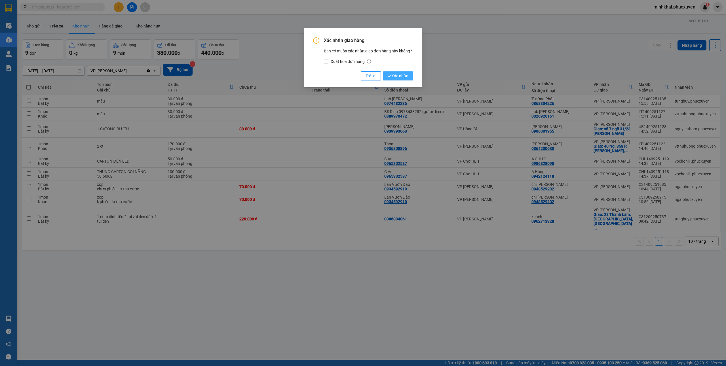
click at [407, 76] on span "Xác nhận" at bounding box center [398, 76] width 21 height 6
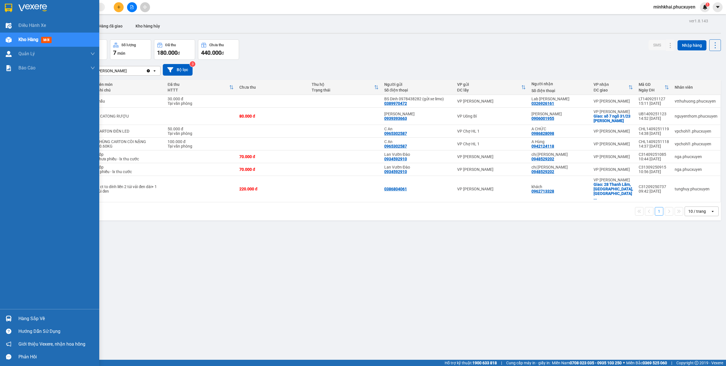
click at [24, 316] on div "Hàng sắp về" at bounding box center [56, 319] width 77 height 9
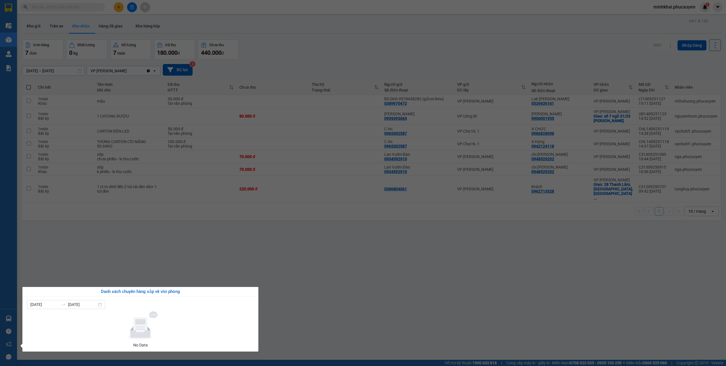
click at [328, 309] on section "Kết quả tìm kiếm ( 0 ) Bộ lọc No Data minhkhai.phucxuyen 1 Điều hành xe Kho hàn…" at bounding box center [363, 183] width 726 height 366
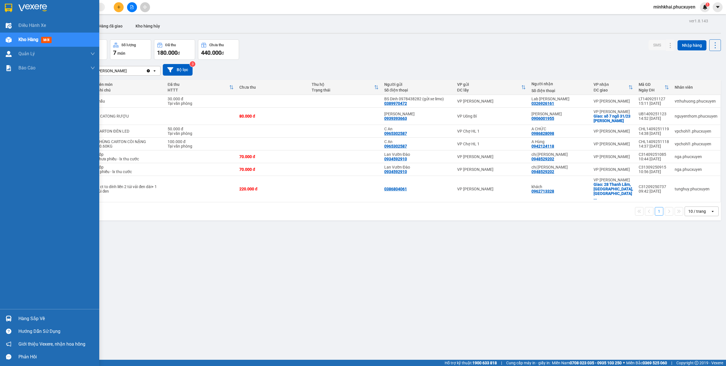
click at [17, 317] on div "Hàng sắp về" at bounding box center [49, 318] width 99 height 13
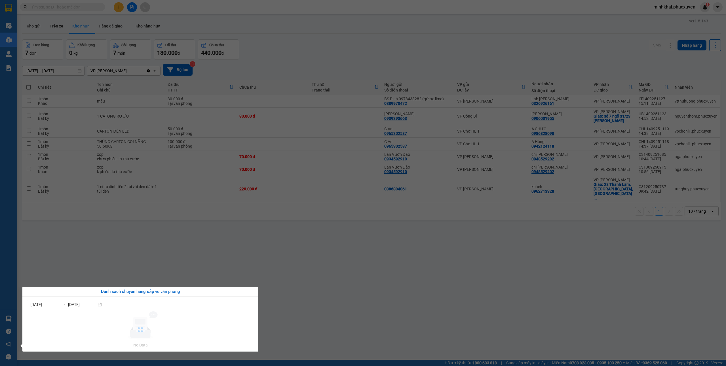
click at [253, 128] on section "Kết quả tìm kiếm ( 0 ) Bộ lọc No Data minhkhai.phucxuyen 1 Điều hành xe Kho hàn…" at bounding box center [363, 183] width 726 height 366
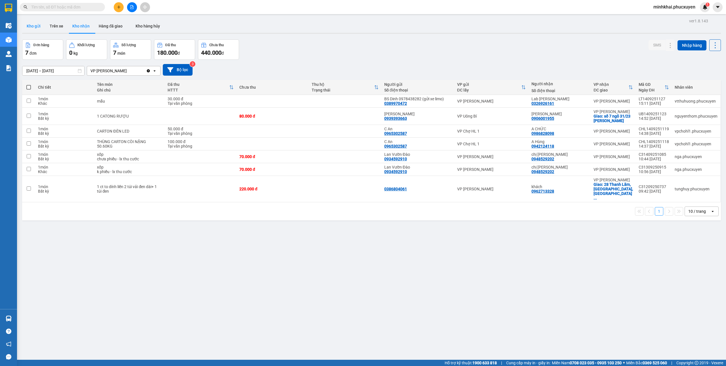
click at [42, 23] on button "Kho gửi" at bounding box center [33, 26] width 23 height 14
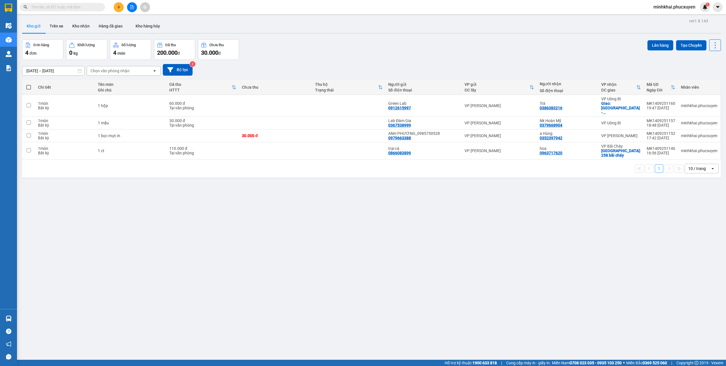
click at [82, 25] on button "Kho nhận" at bounding box center [81, 26] width 26 height 14
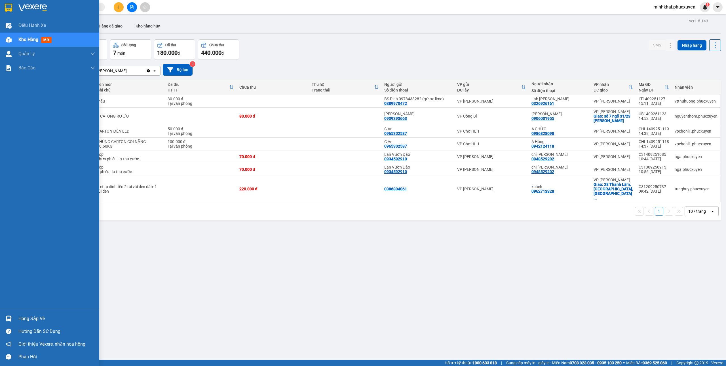
click at [19, 313] on div "Hàng sắp về" at bounding box center [49, 318] width 99 height 13
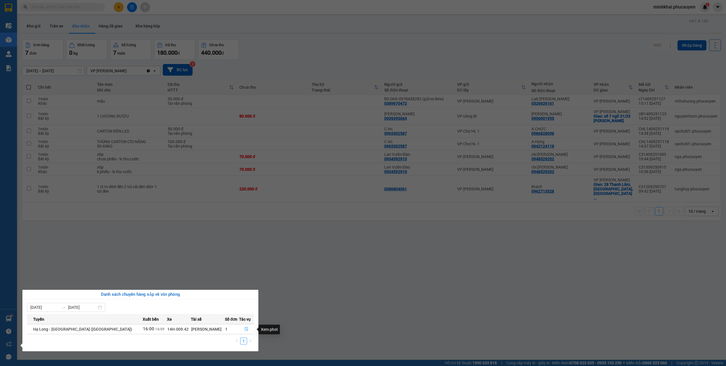
click at [247, 329] on button "button" at bounding box center [246, 329] width 14 height 9
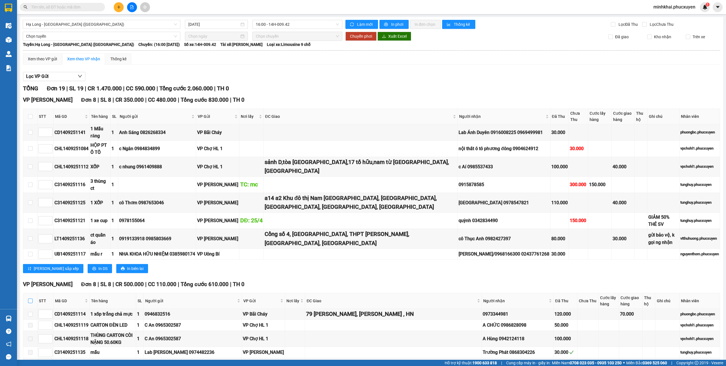
click at [31, 299] on input "checkbox" at bounding box center [30, 301] width 5 height 5
checkbox input "true"
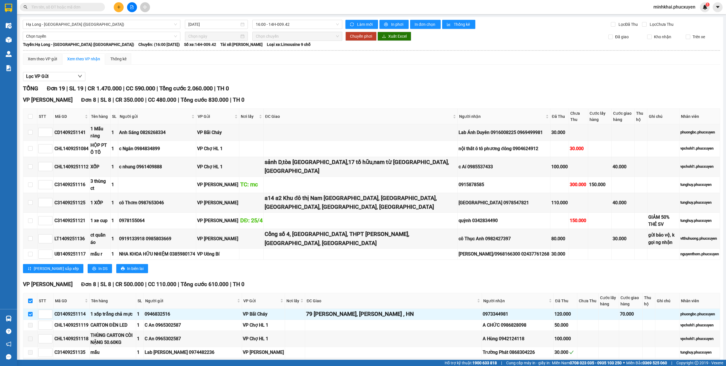
checkbox input "true"
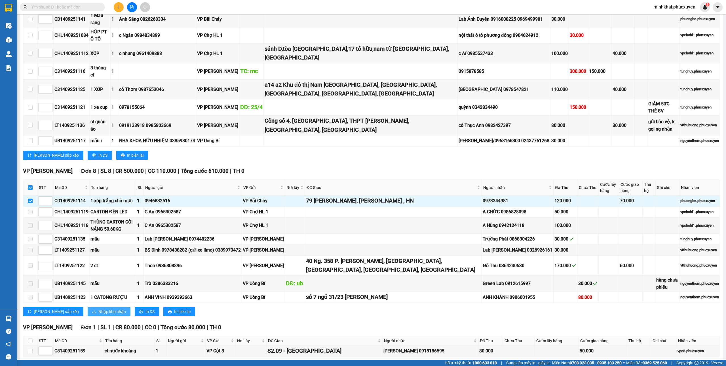
click at [98, 309] on span "Nhập kho nhận" at bounding box center [111, 312] width 27 height 6
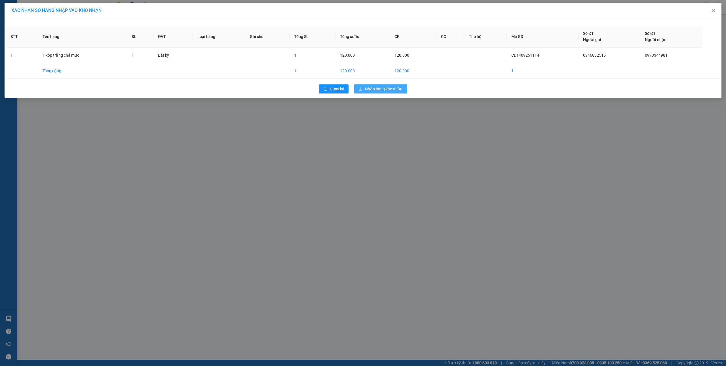
click at [386, 90] on span "Nhập hàng kho nhận" at bounding box center [383, 89] width 37 height 6
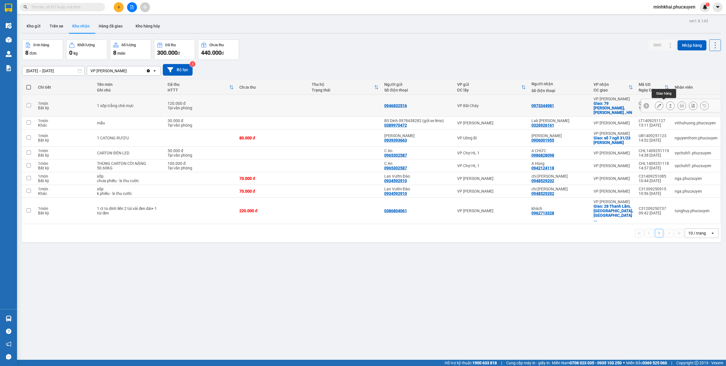
click at [669, 104] on icon at bounding box center [670, 105] width 3 height 3
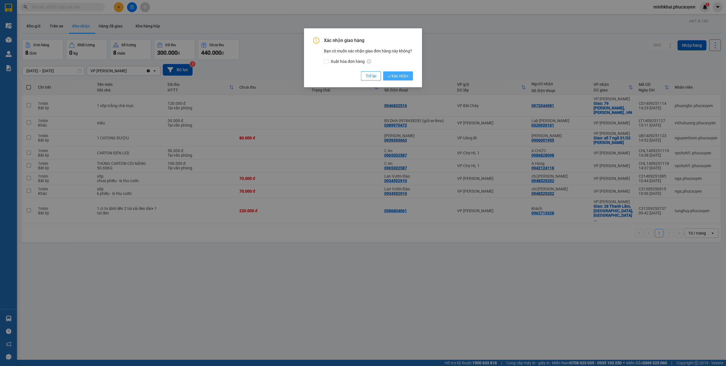
click at [404, 78] on span "Xác nhận" at bounding box center [398, 76] width 21 height 6
